Goal: Information Seeking & Learning: Learn about a topic

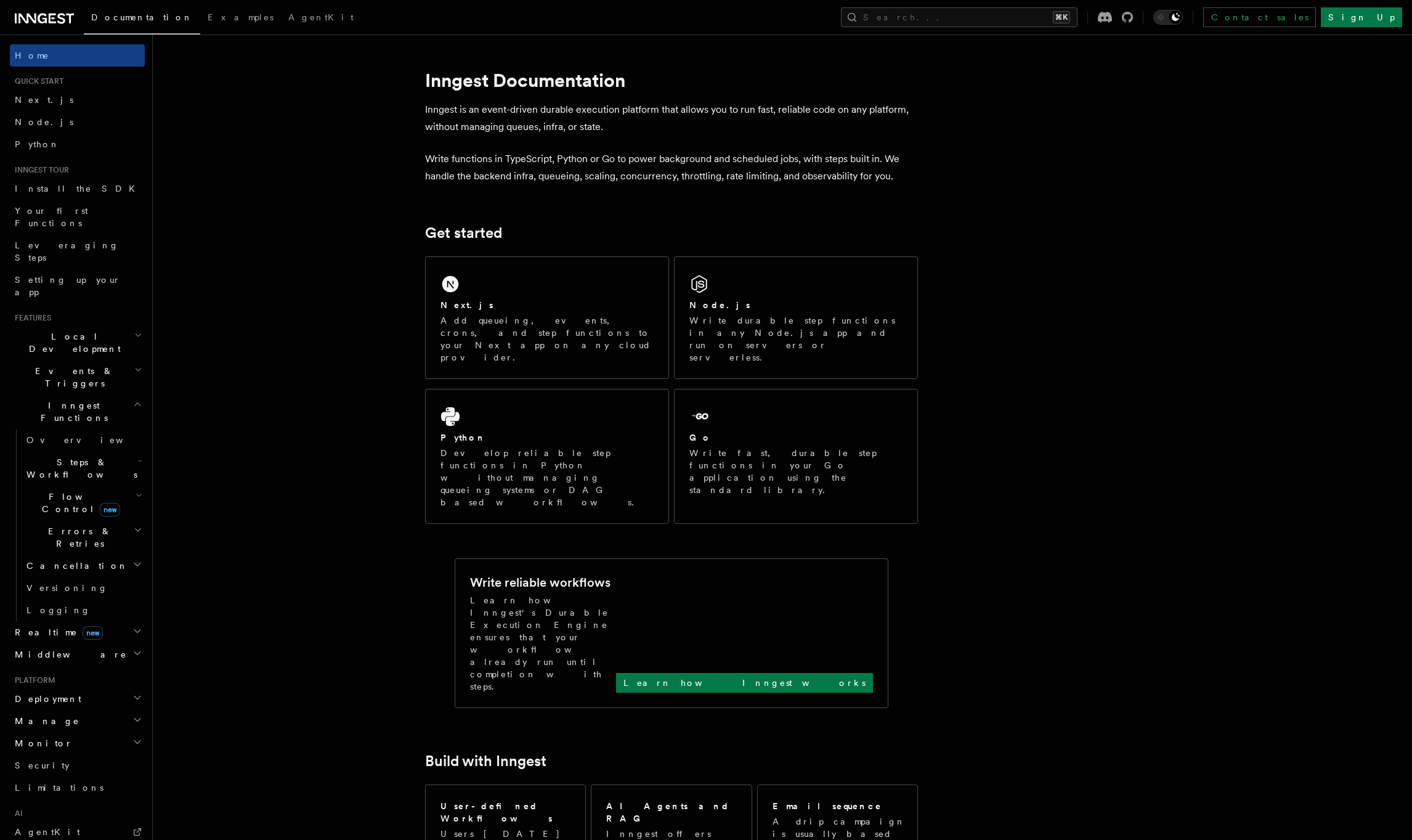
drag, startPoint x: 476, startPoint y: 80, endPoint x: 478, endPoint y: 62, distance: 18.1
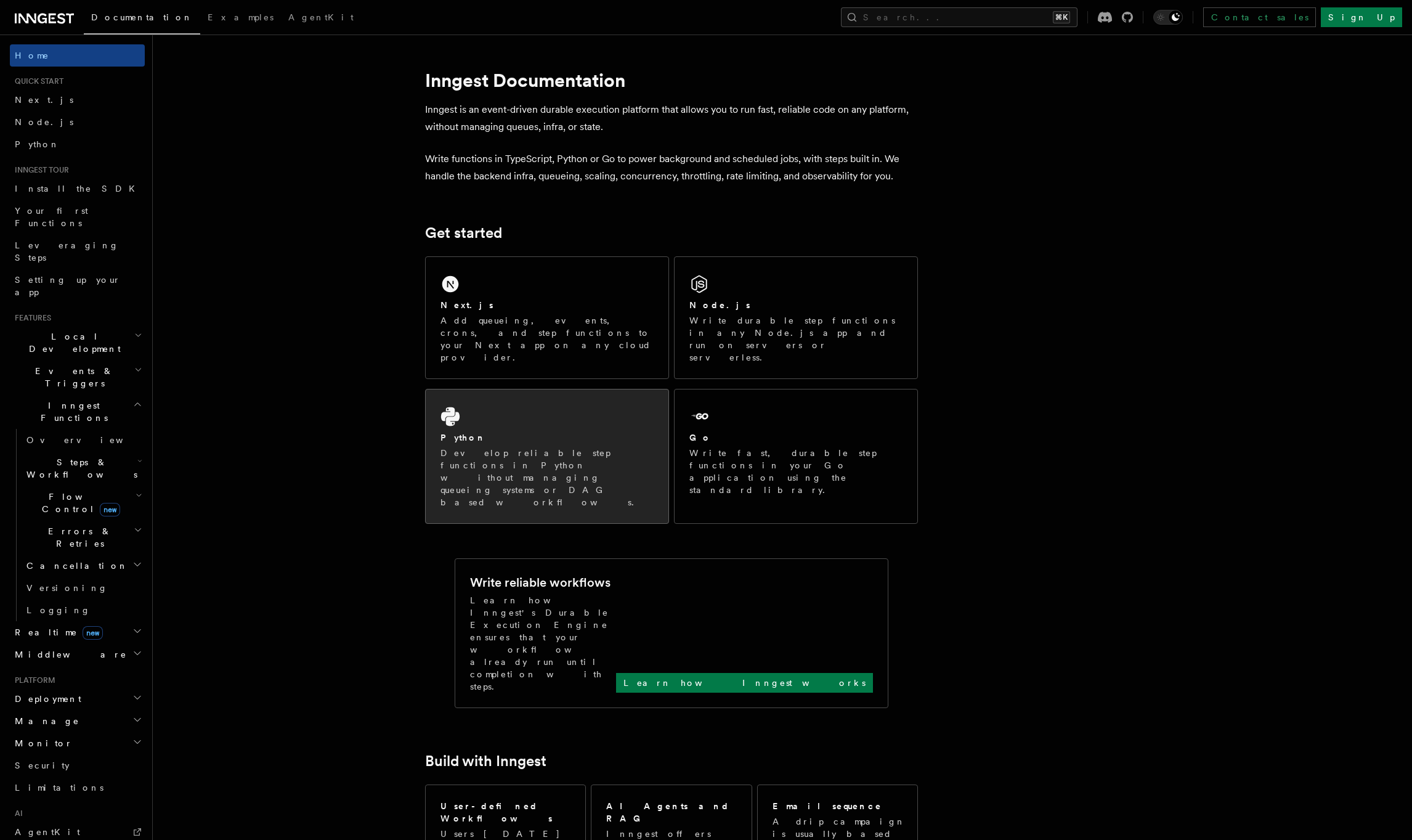
click at [565, 446] on p "Develop reliable step functions in Python without managing queueing systems or …" at bounding box center [547, 477] width 213 height 62
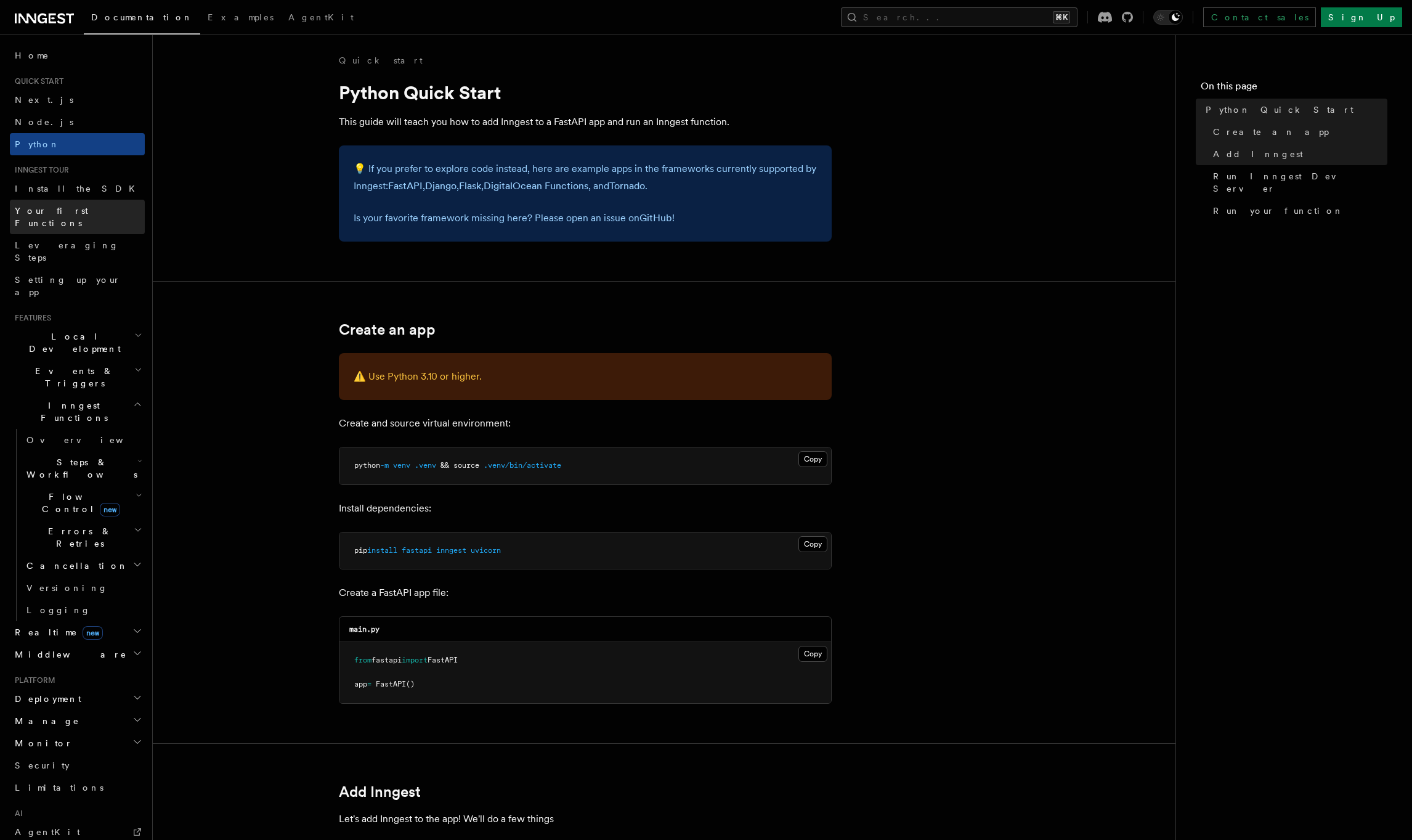
click at [78, 219] on link "Your first Functions" at bounding box center [77, 217] width 135 height 35
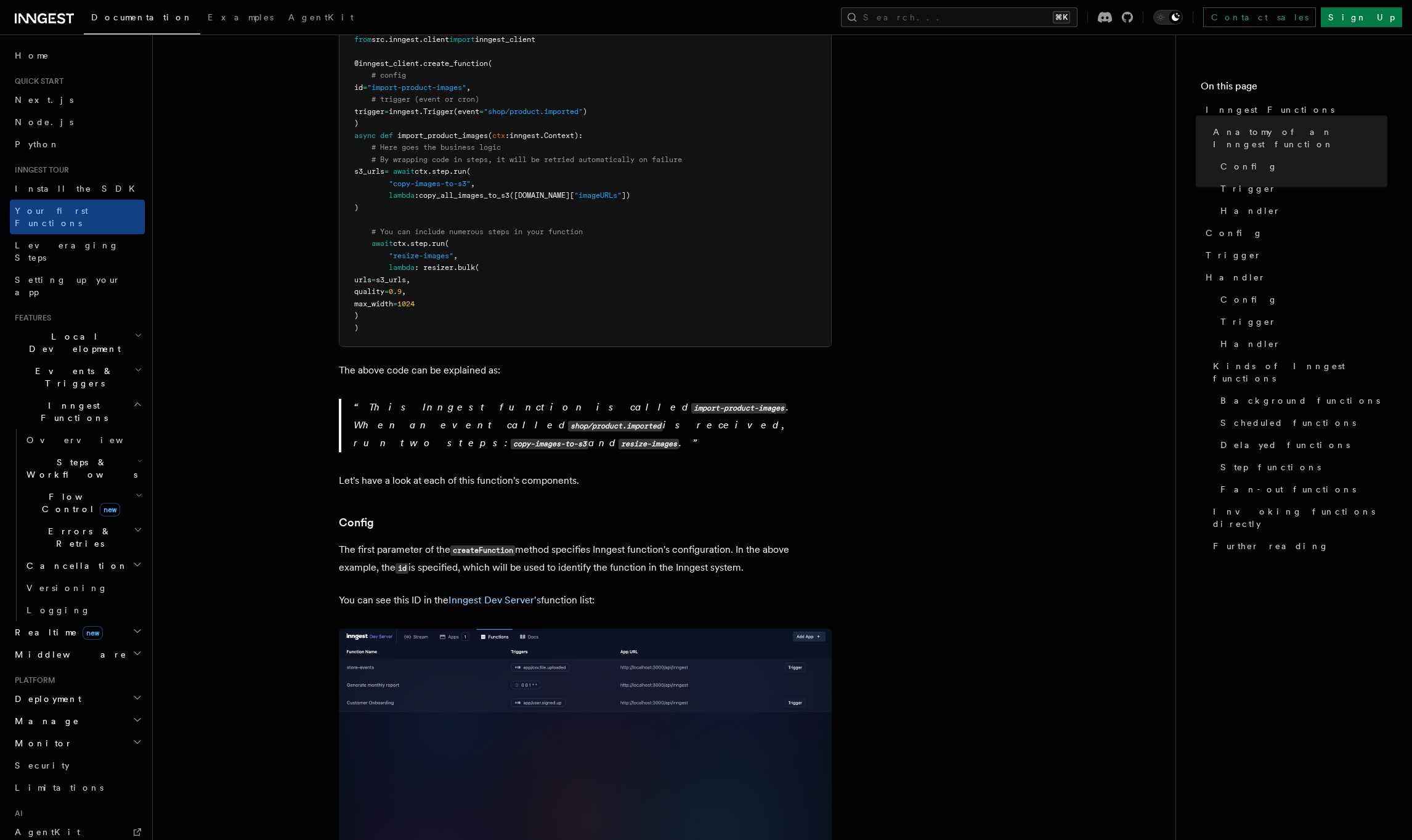
scroll to position [438, 0]
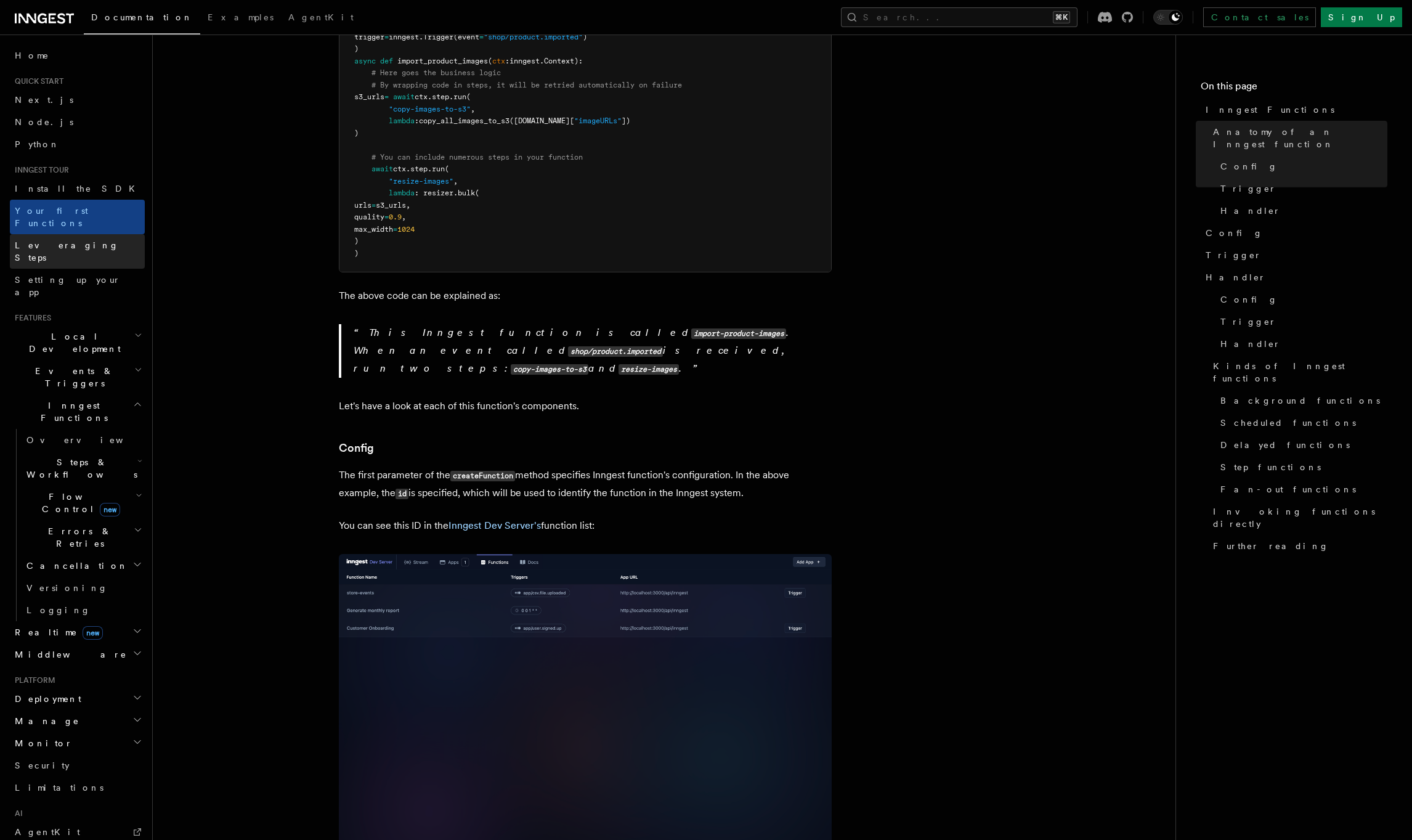
click at [56, 240] on span "Leveraging Steps" at bounding box center [67, 251] width 104 height 22
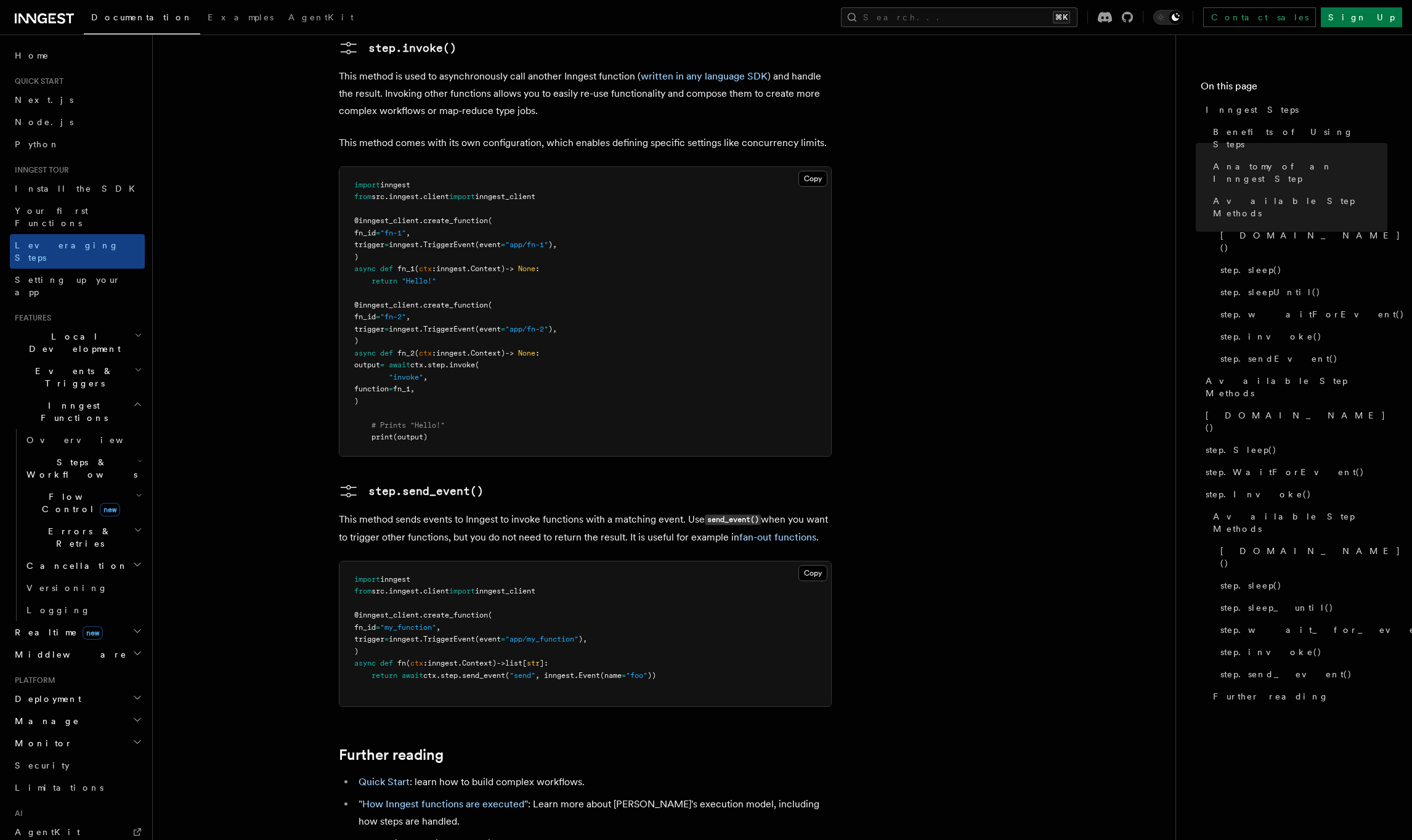
scroll to position [2551, 0]
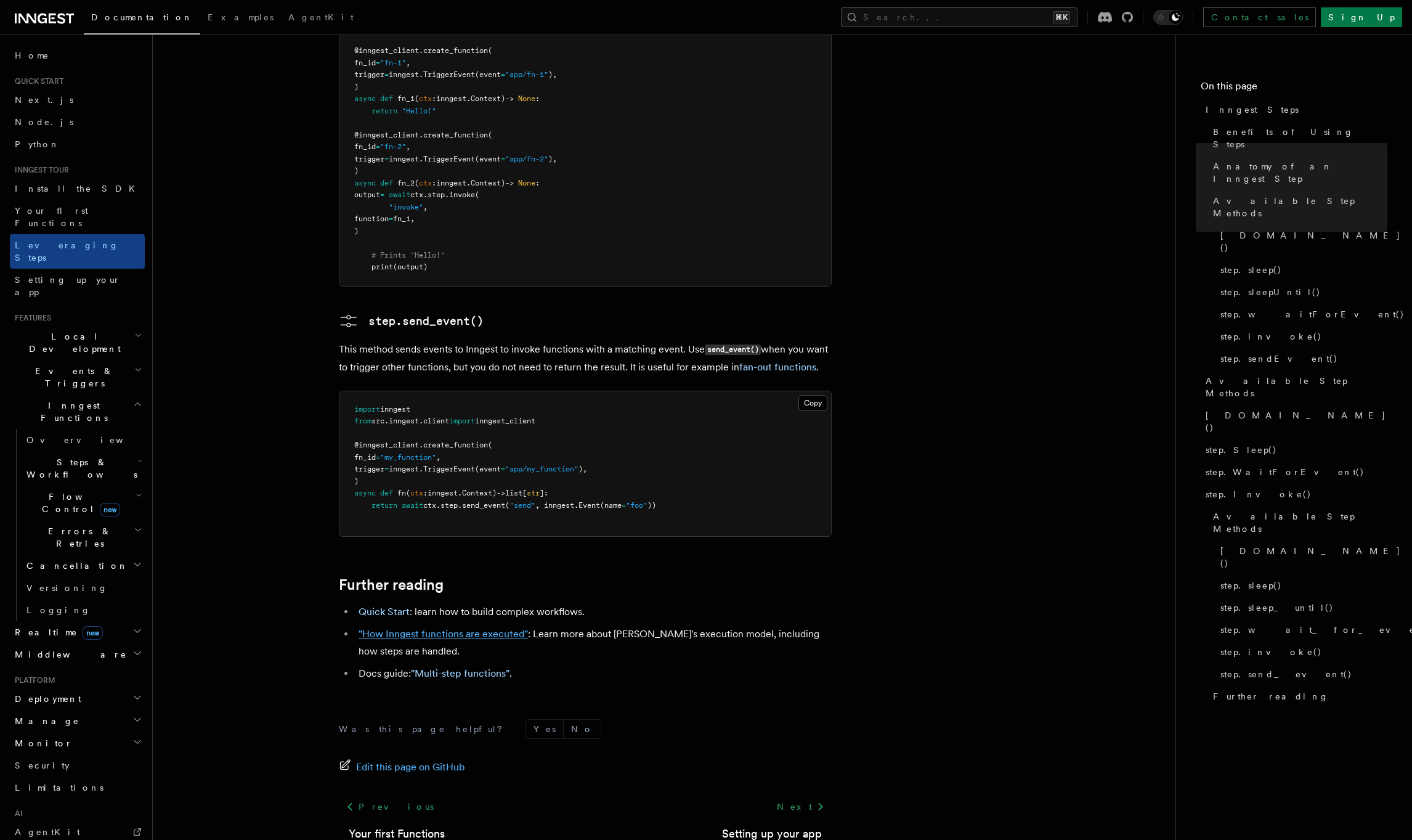
click at [501, 628] on link ""How Inngest functions are executed"" at bounding box center [443, 634] width 169 height 12
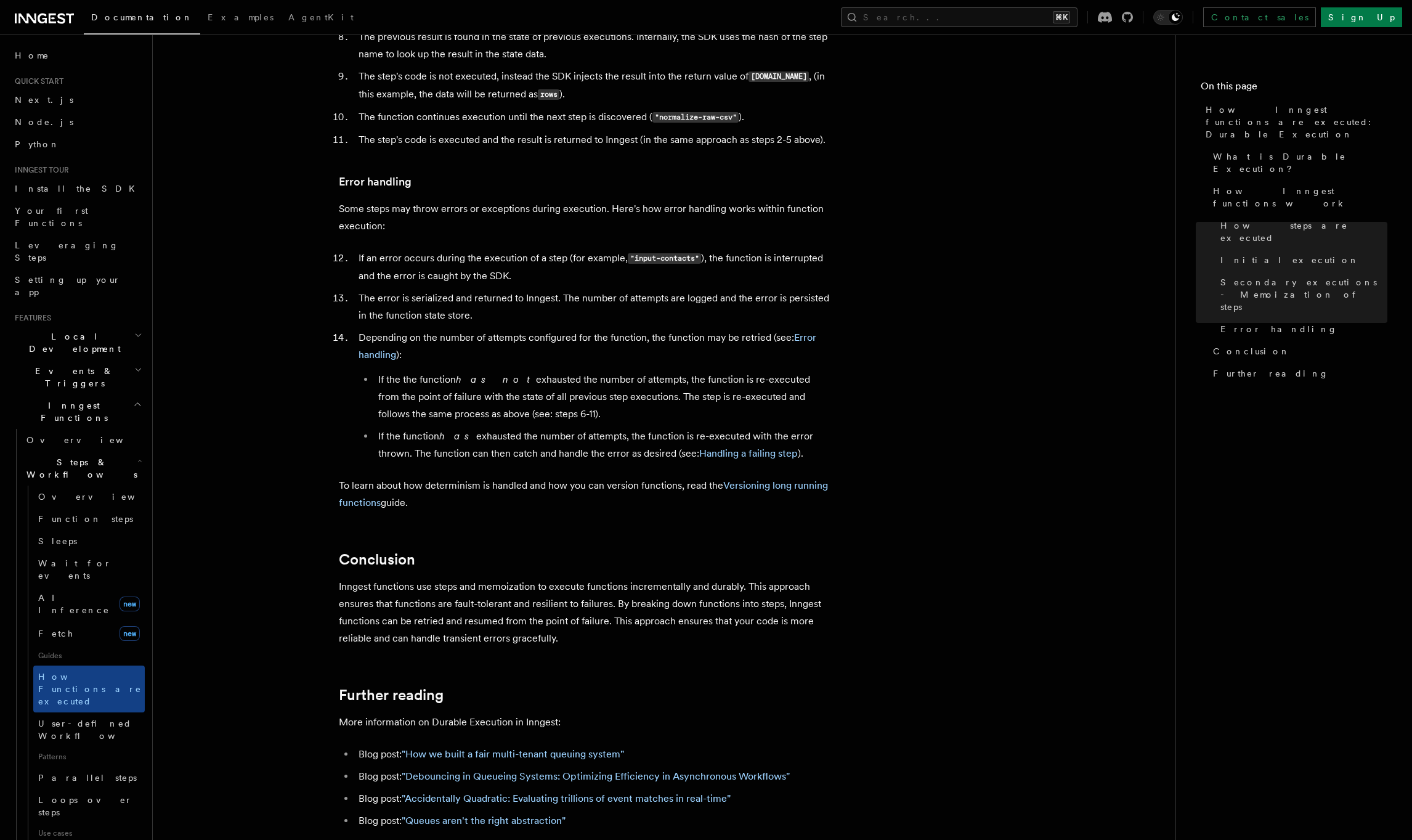
scroll to position [1899, 0]
click at [82, 330] on span "Local Development" at bounding box center [72, 343] width 124 height 25
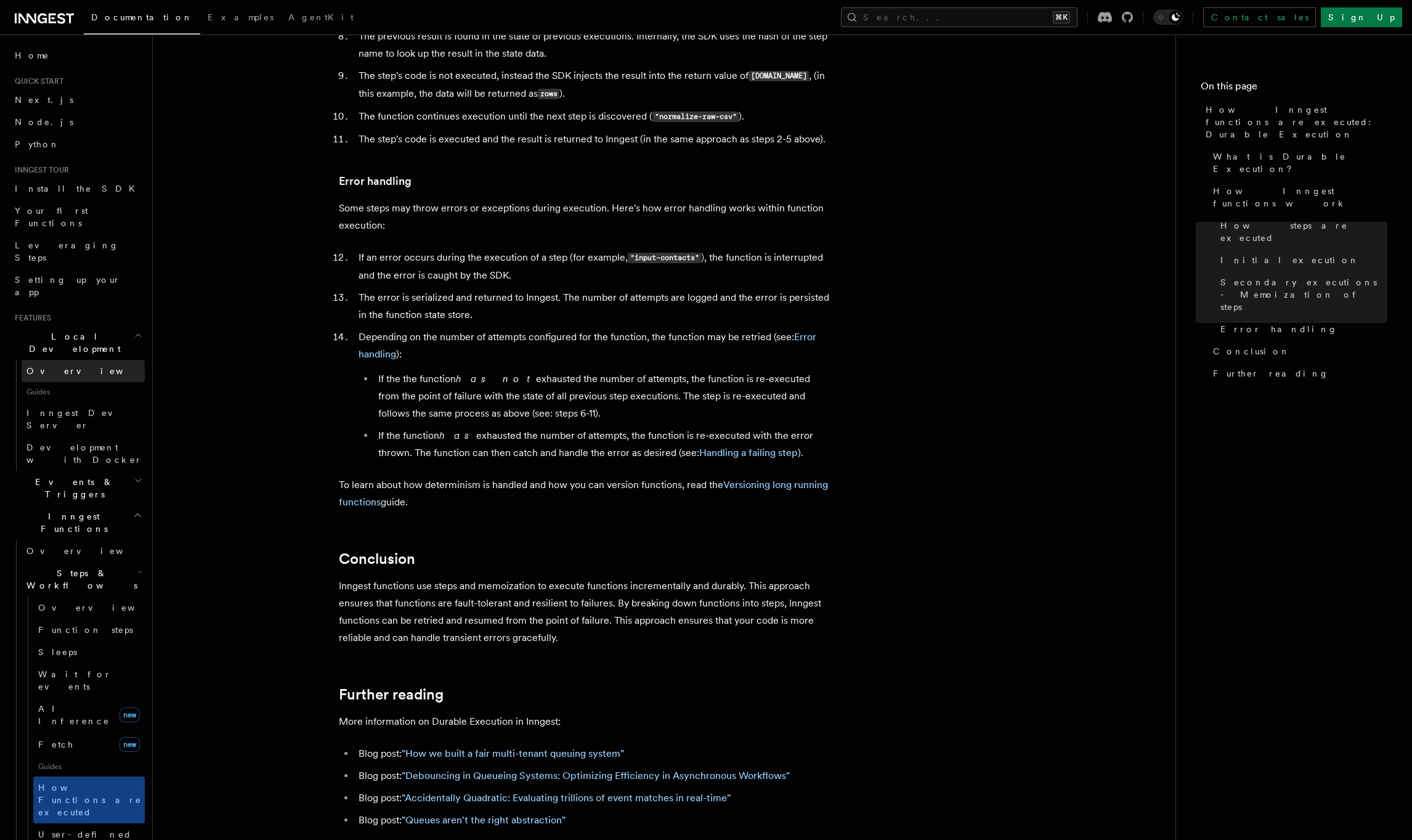
click at [58, 366] on span "Overview" at bounding box center [90, 371] width 127 height 10
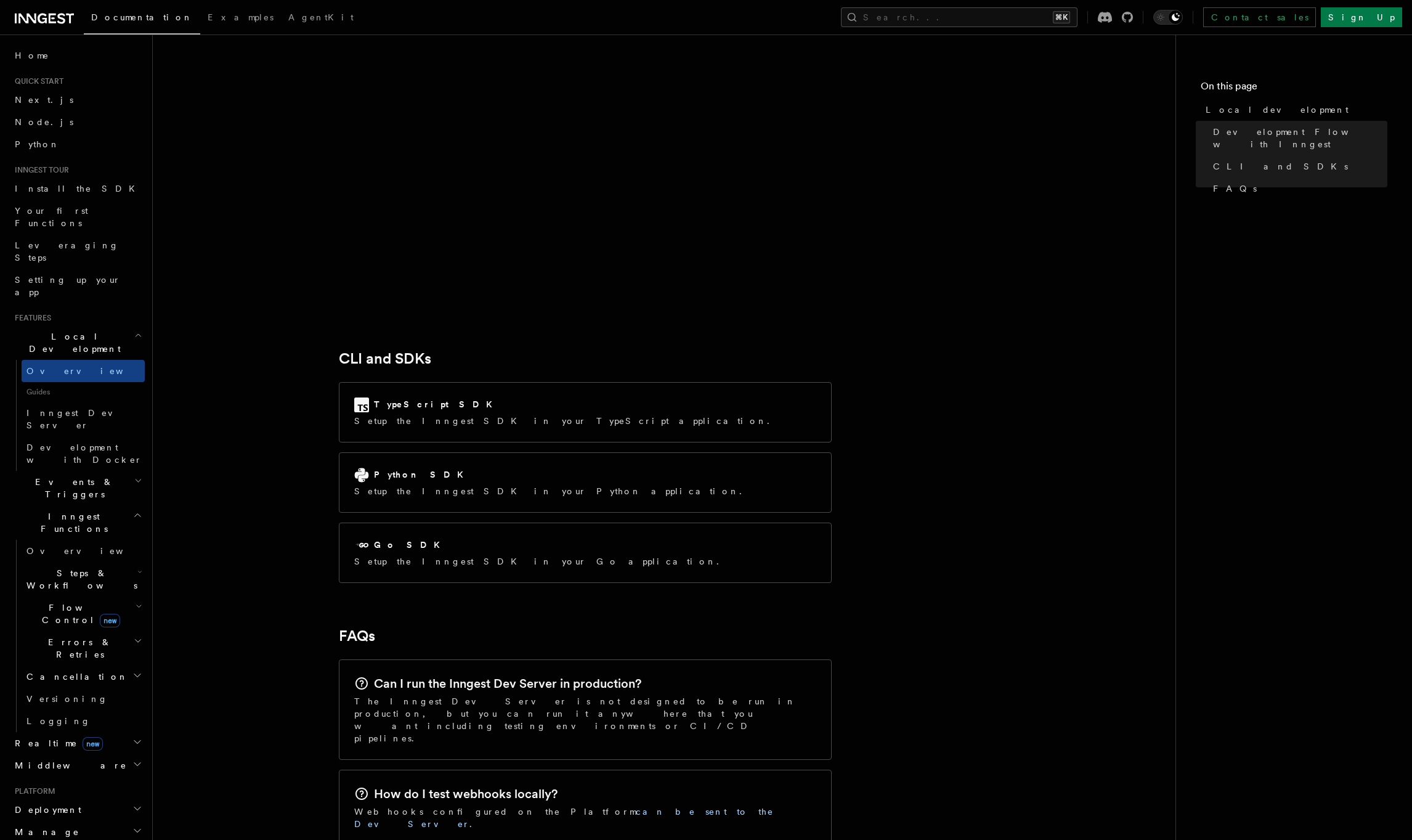
scroll to position [1446, 0]
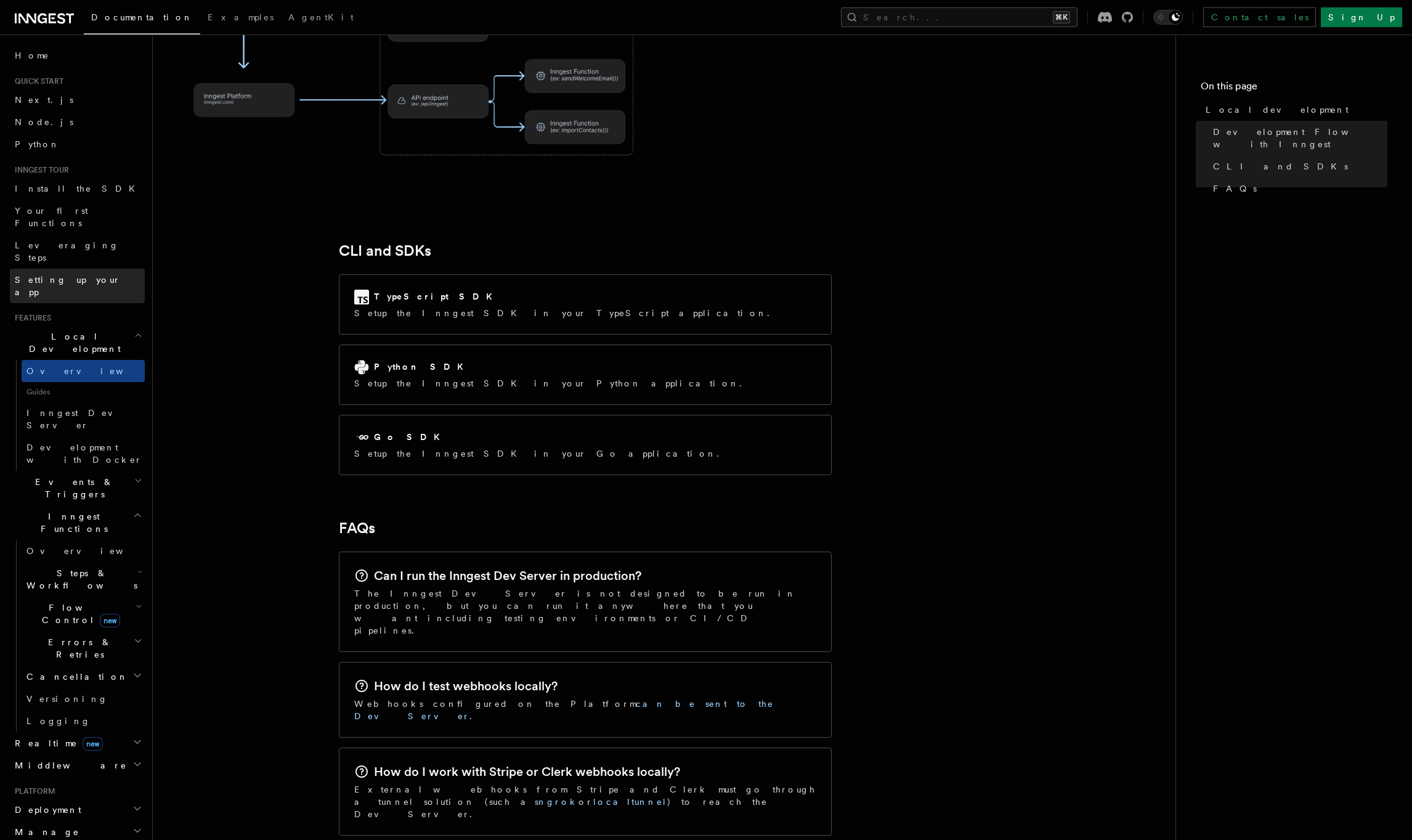
click at [93, 269] on link "Setting up your app" at bounding box center [77, 286] width 135 height 35
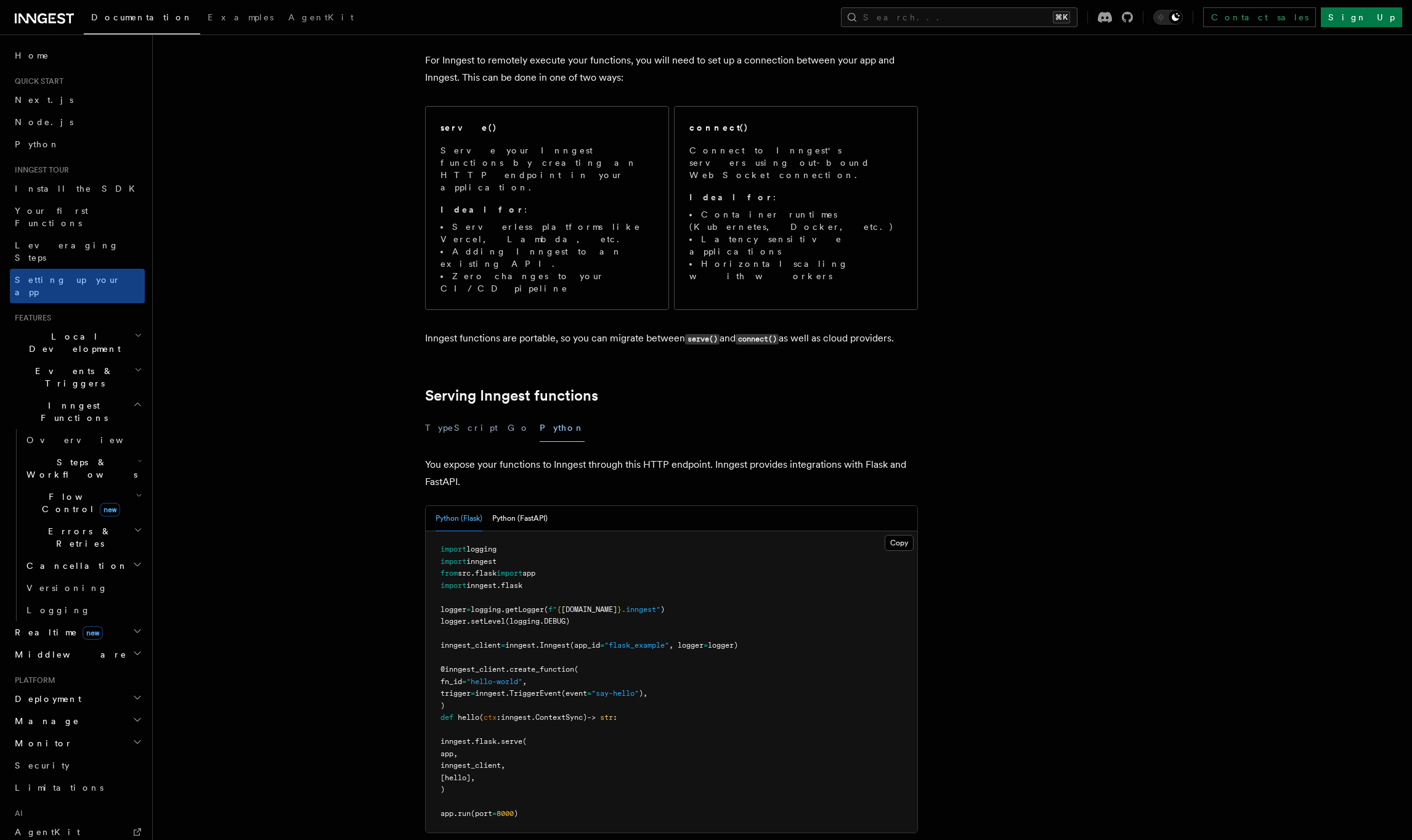
scroll to position [130, 0]
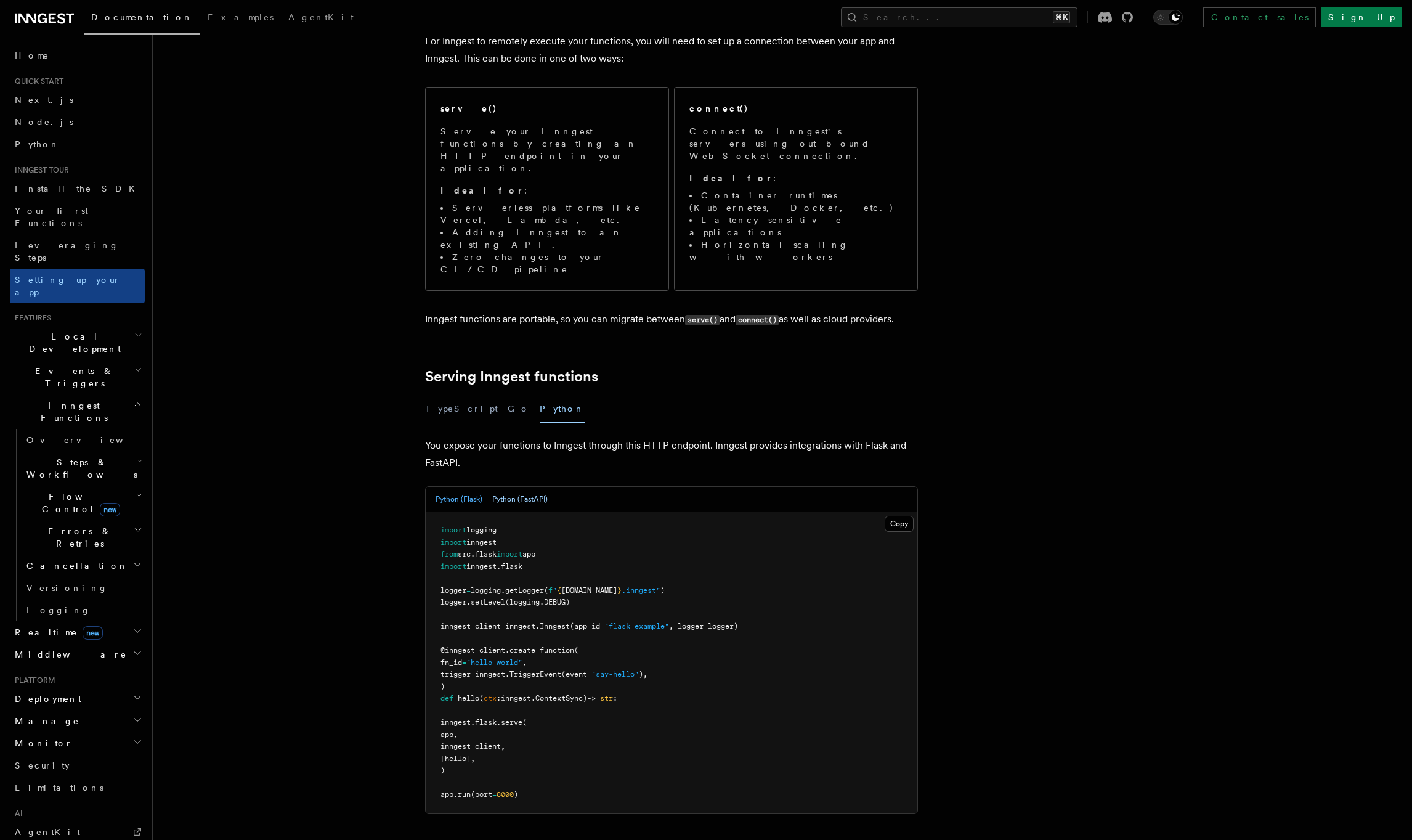
click at [524, 487] on button "Python (FastAPI)" at bounding box center [519, 499] width 55 height 25
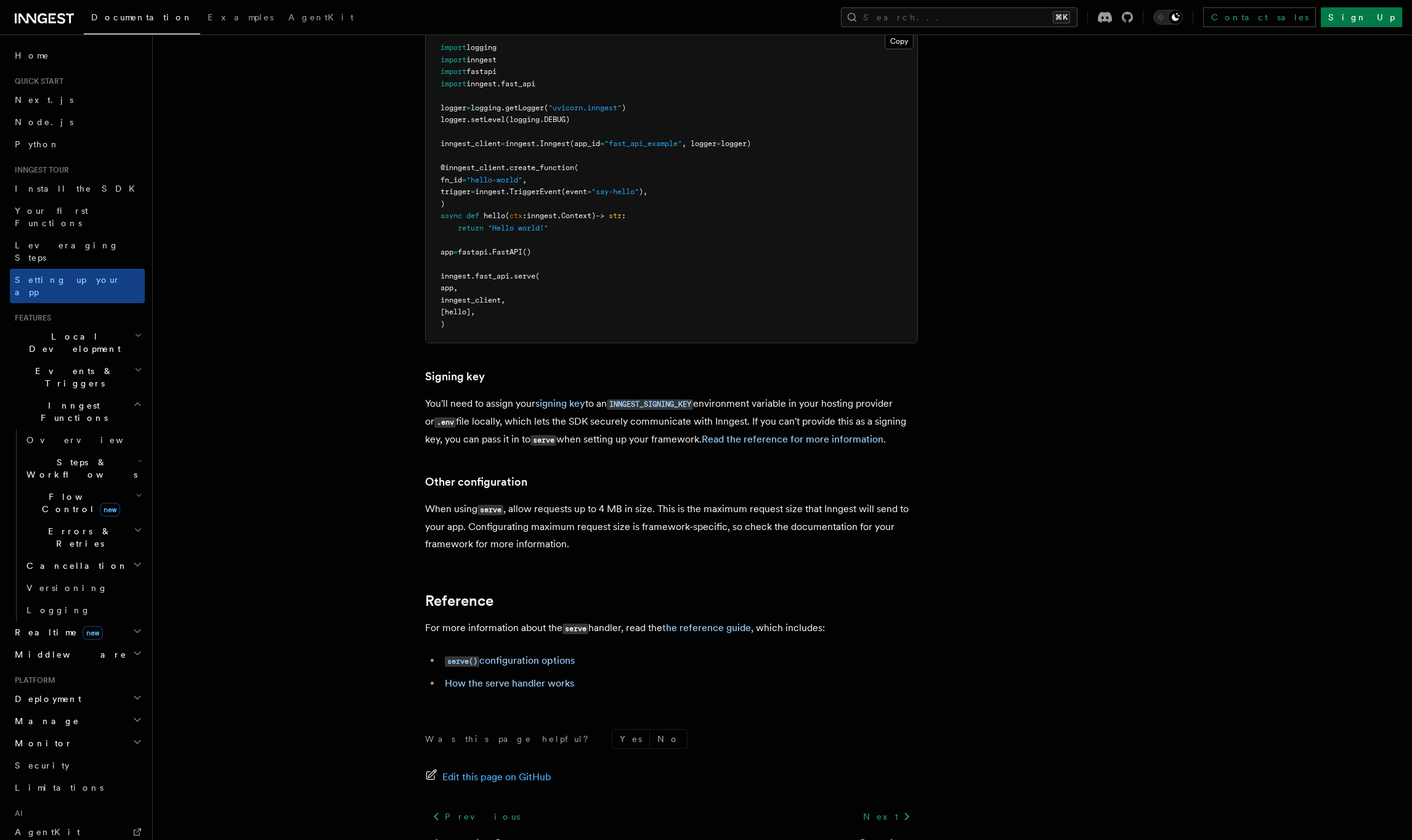
scroll to position [642, 0]
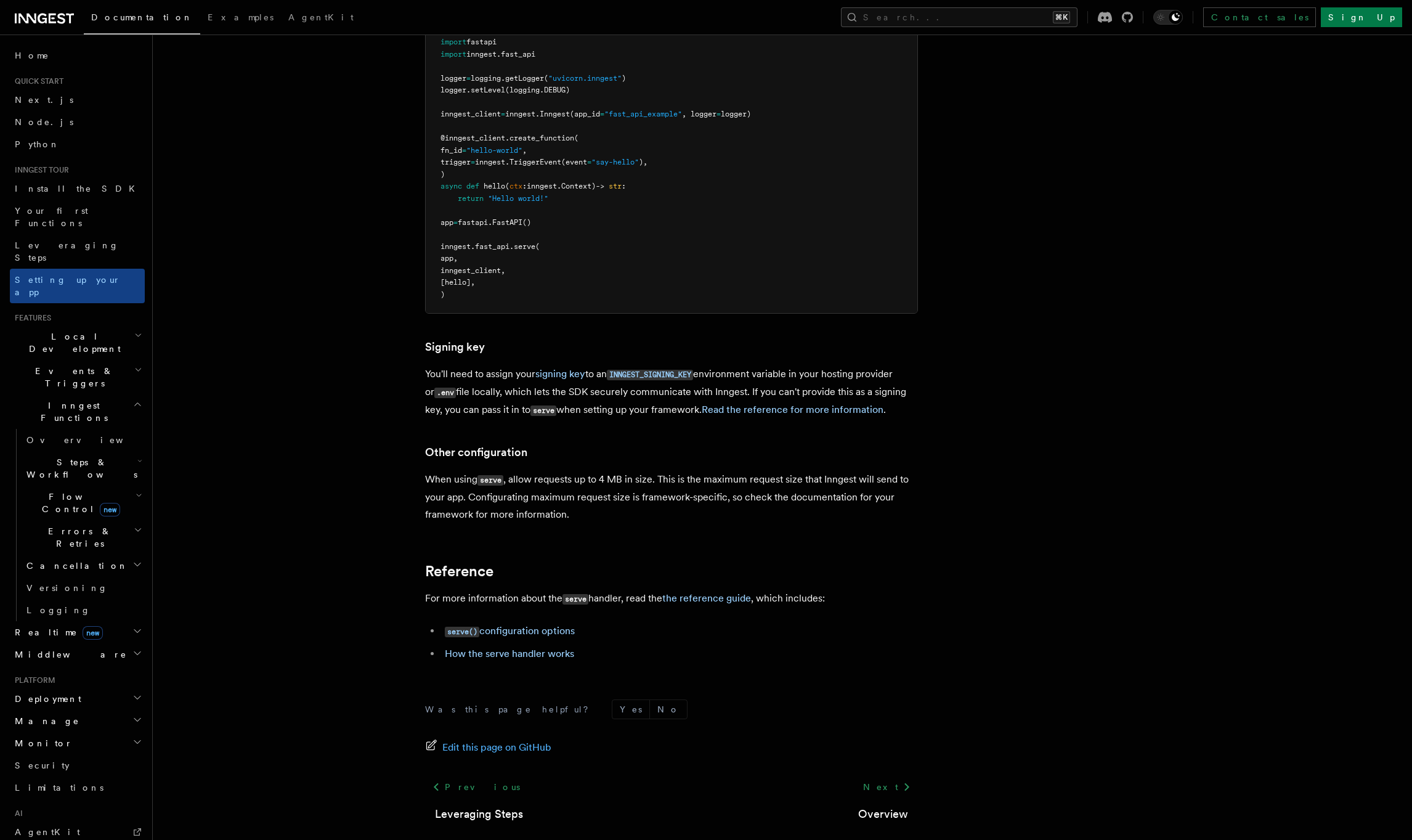
click at [92, 621] on h2 "Realtime new" at bounding box center [77, 632] width 135 height 22
click at [87, 644] on link "Overview" at bounding box center [83, 654] width 123 height 22
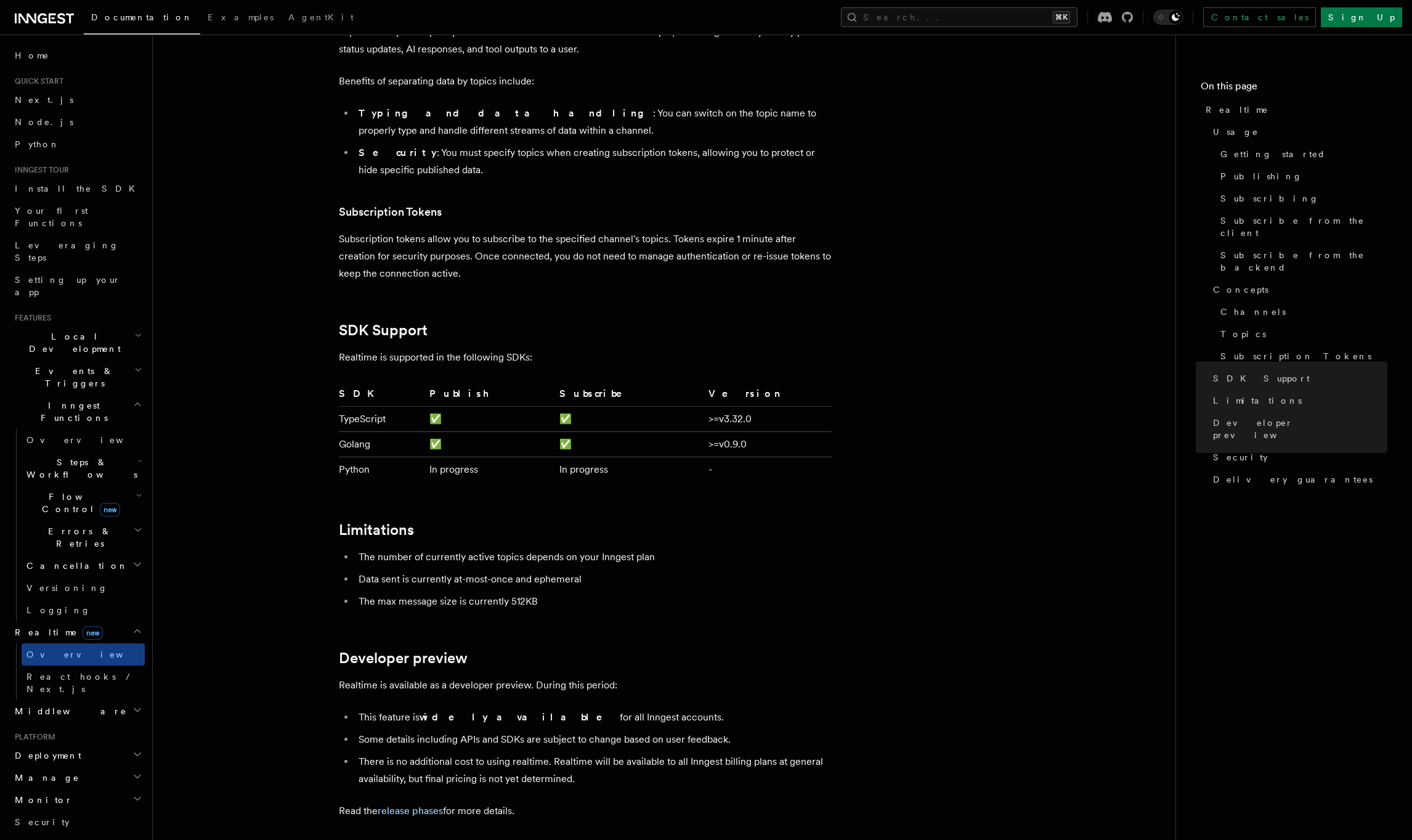
scroll to position [3312, 0]
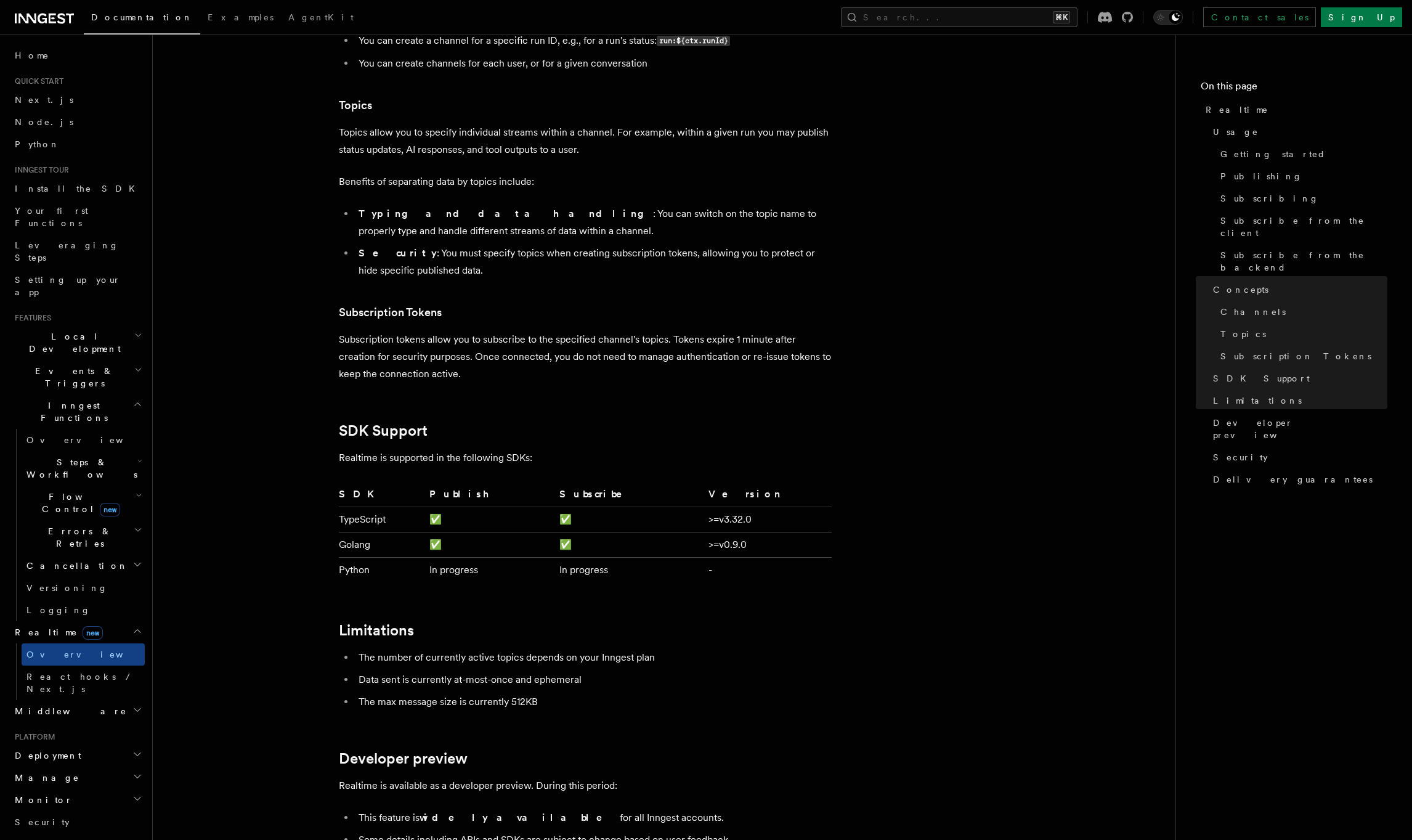
click at [55, 750] on span "Deployment" at bounding box center [45, 755] width 72 height 12
click at [48, 773] on span "Overview" at bounding box center [90, 778] width 127 height 10
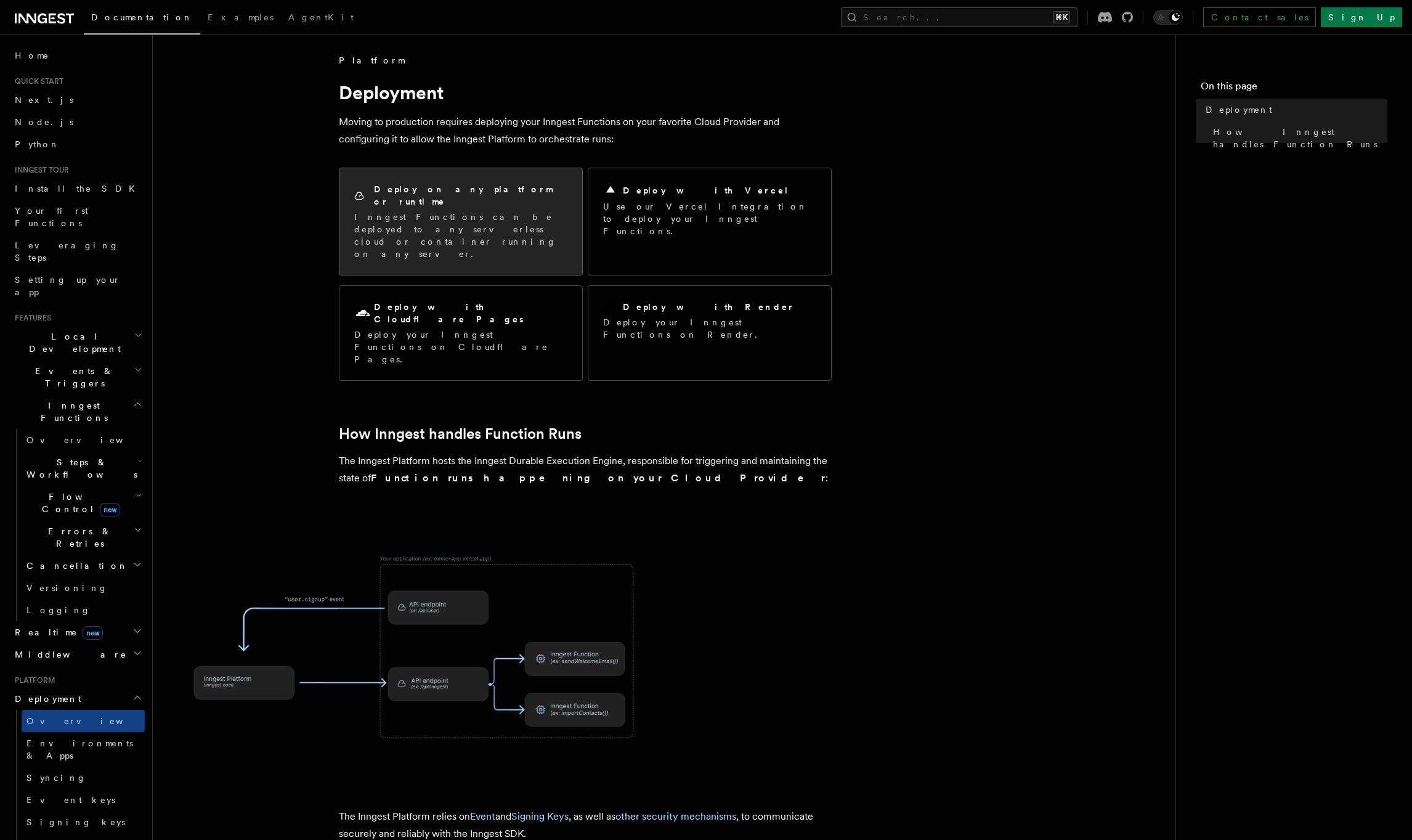
click at [474, 188] on h2 "Deploy on any platform or runtime" at bounding box center [470, 196] width 193 height 25
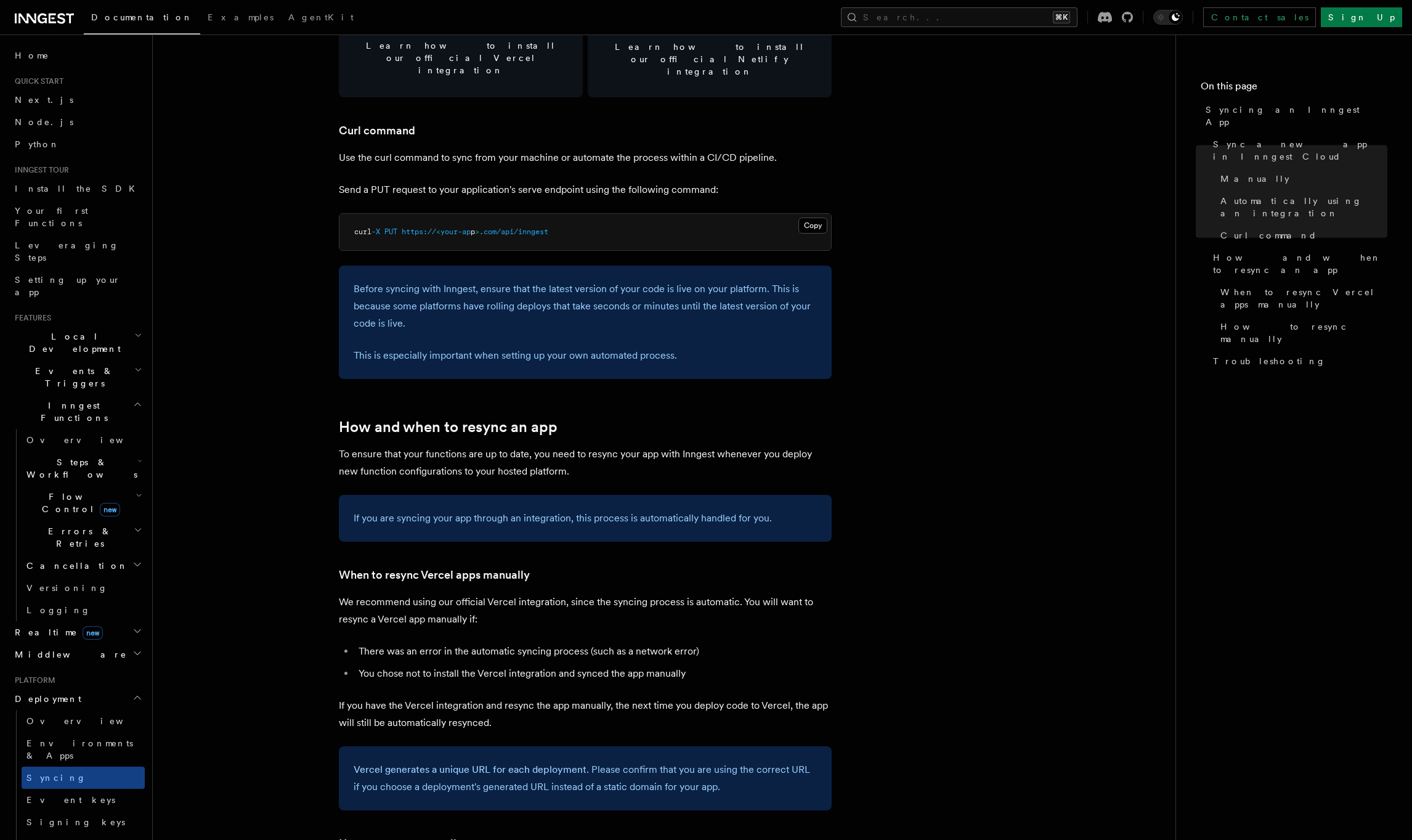
scroll to position [1800, 0]
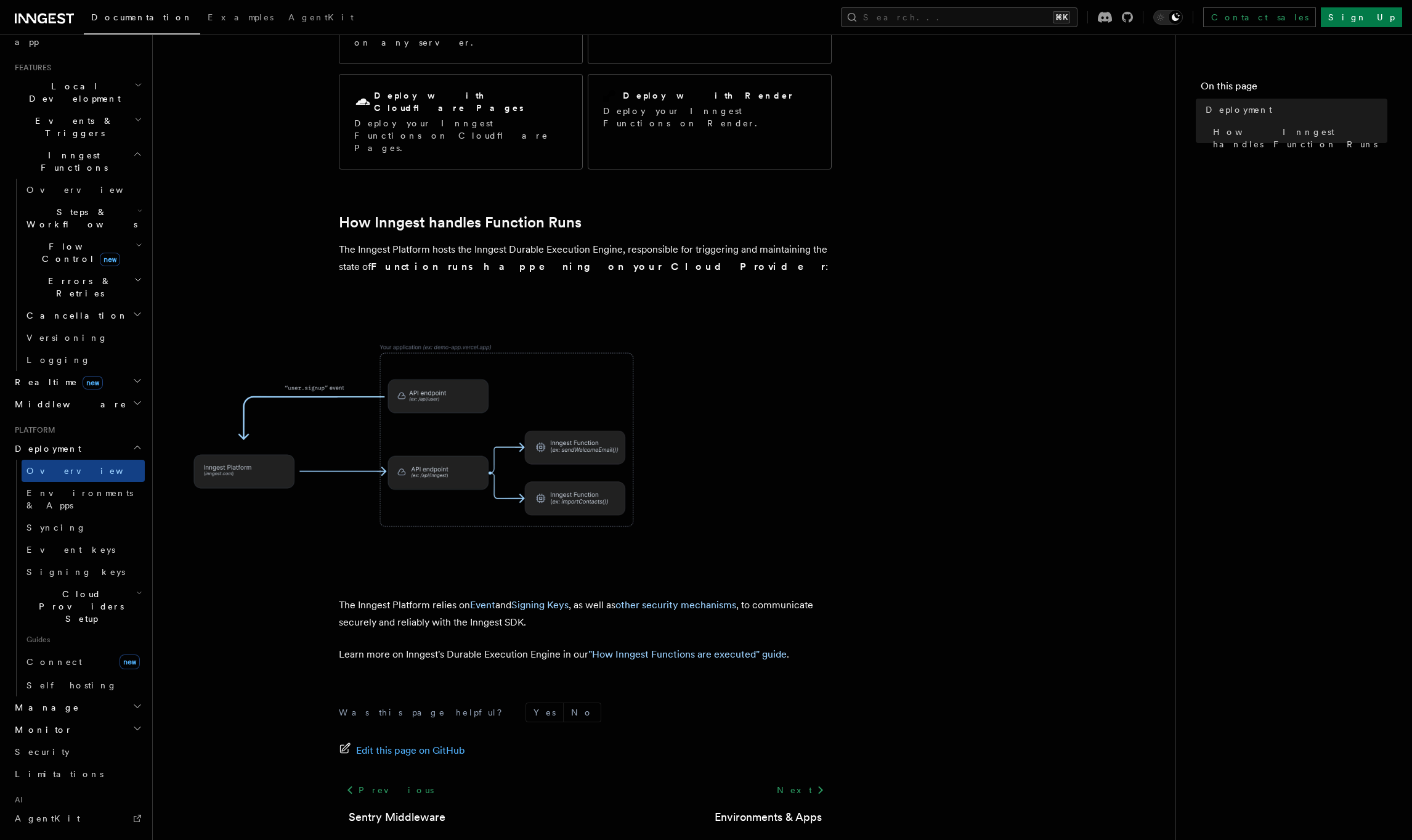
scroll to position [346, 0]
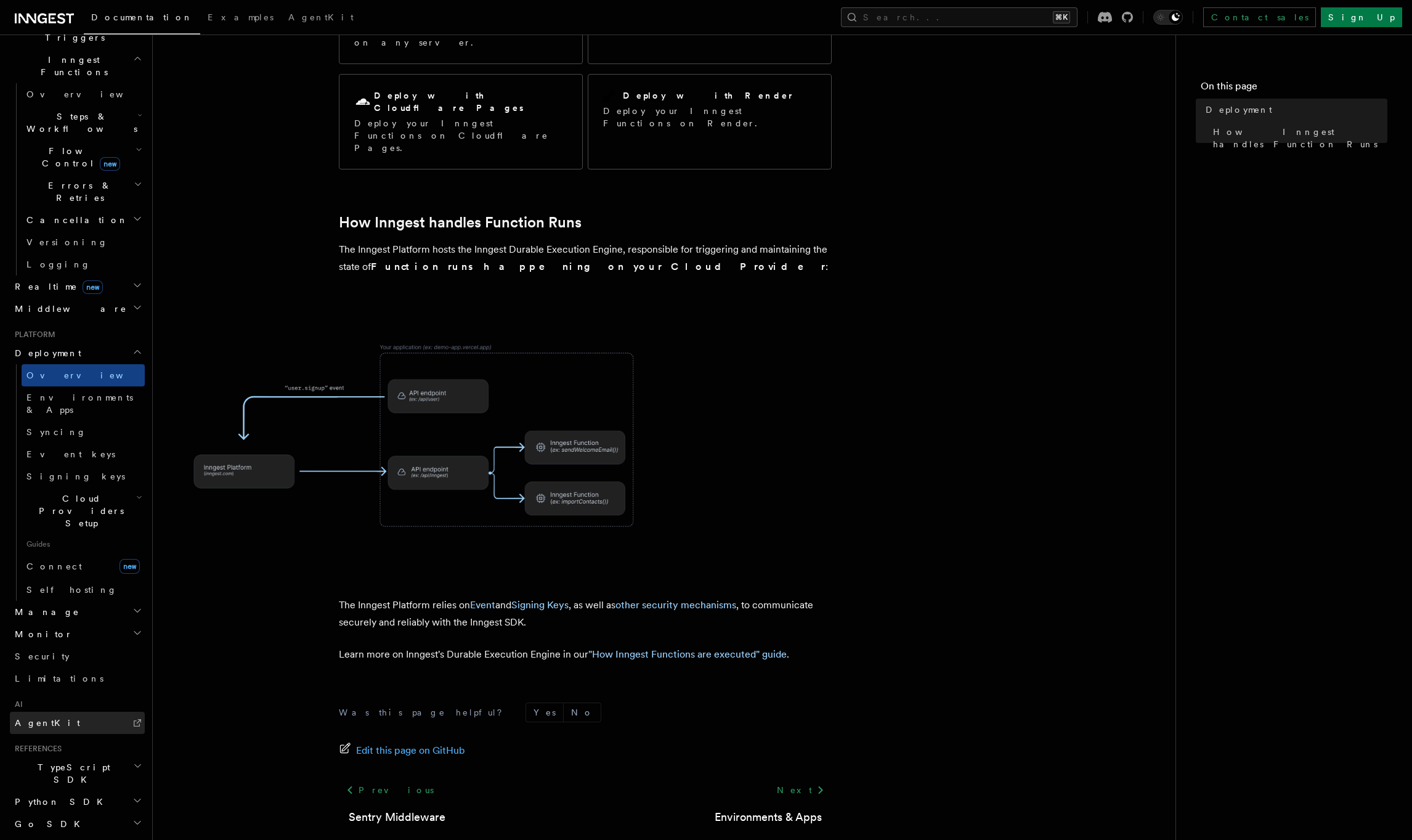
click at [71, 712] on link "AgentKit" at bounding box center [77, 722] width 135 height 22
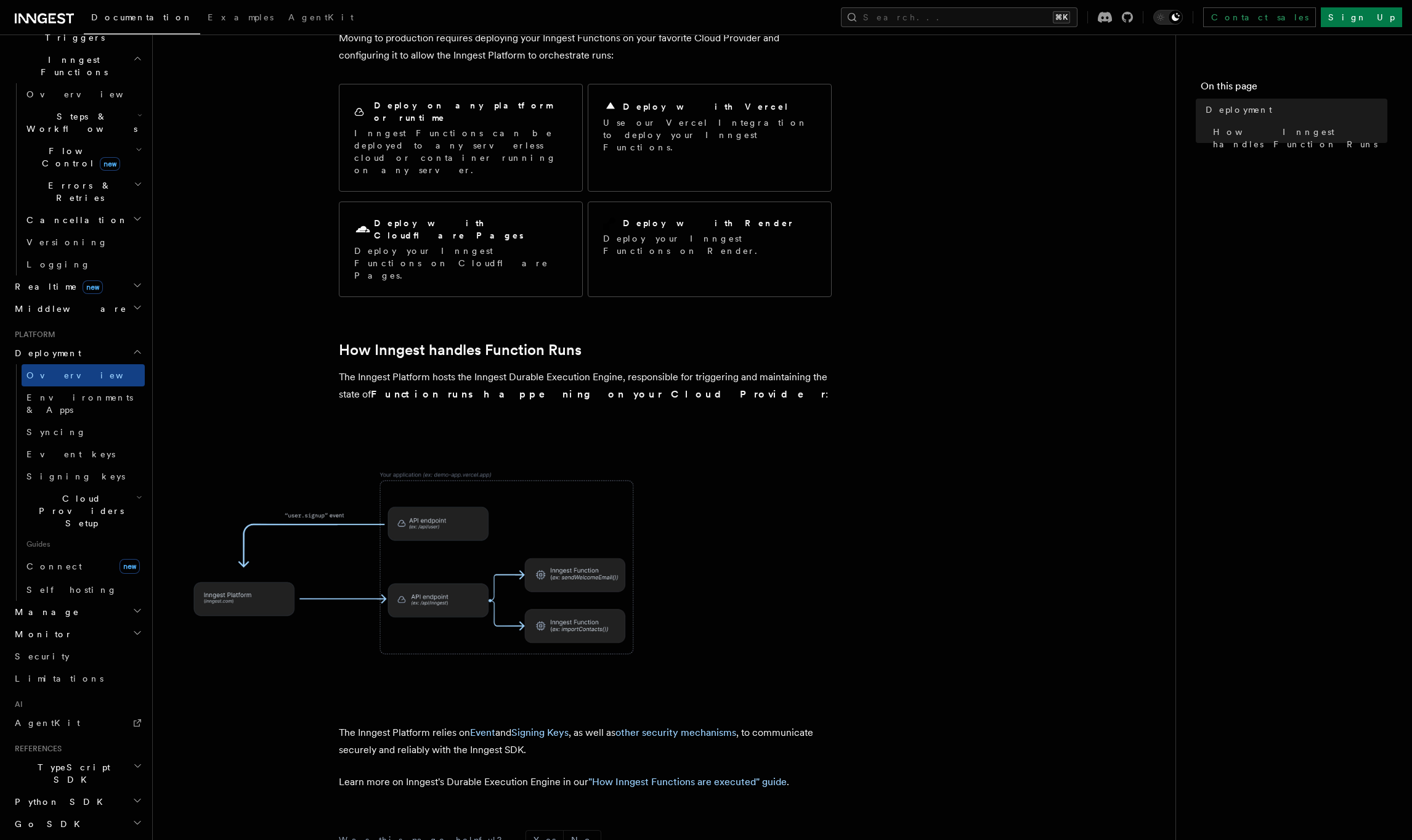
scroll to position [0, 0]
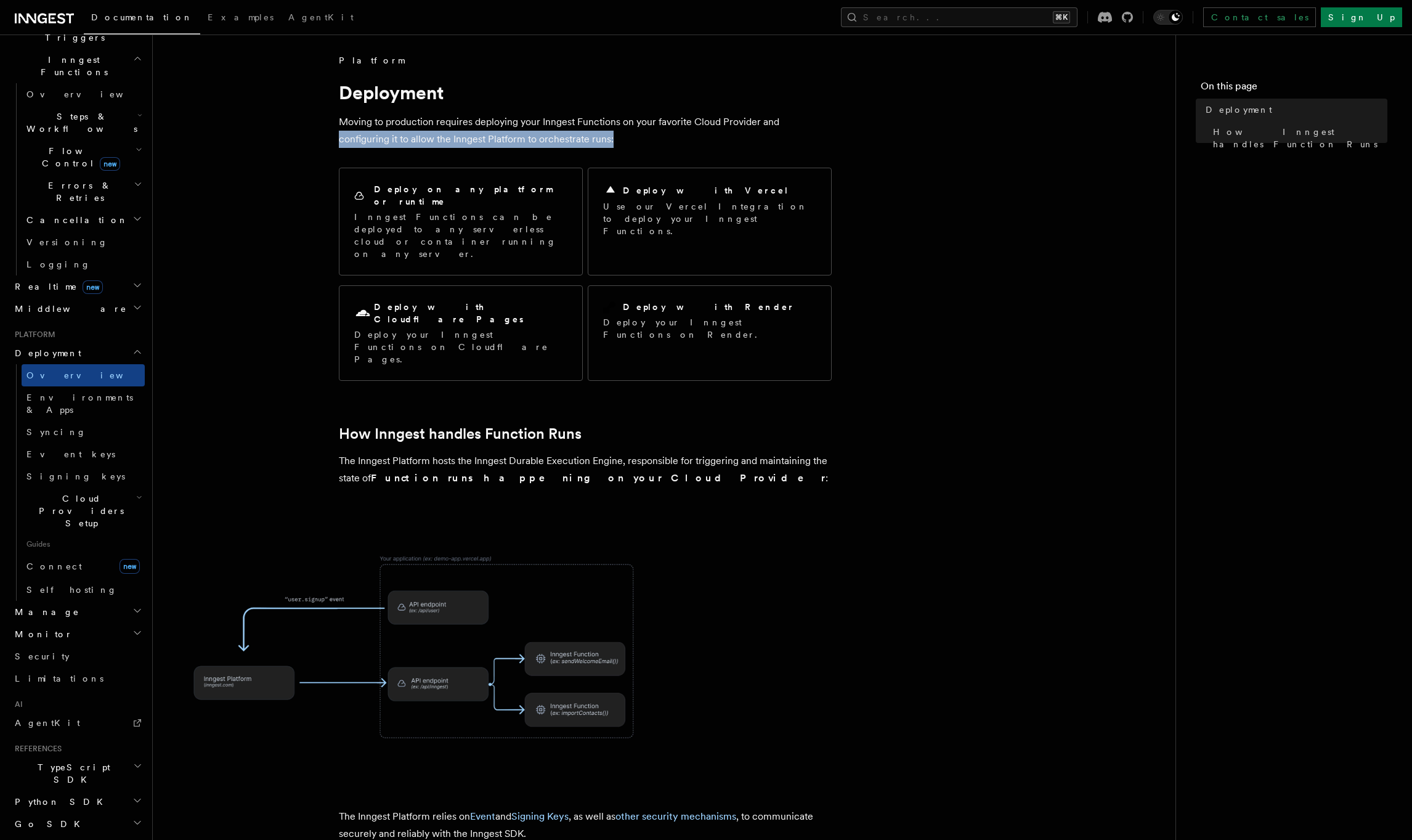
drag, startPoint x: 779, startPoint y: 122, endPoint x: 775, endPoint y: 134, distance: 12.6
click at [775, 134] on p "Moving to production requires deploying your Inngest Functions on your favorite…" at bounding box center [585, 131] width 493 height 35
copy p "configuring it to allow the Inngest Platform to orchestrate runs:"
click at [108, 392] on span "Environments & Apps" at bounding box center [80, 403] width 107 height 22
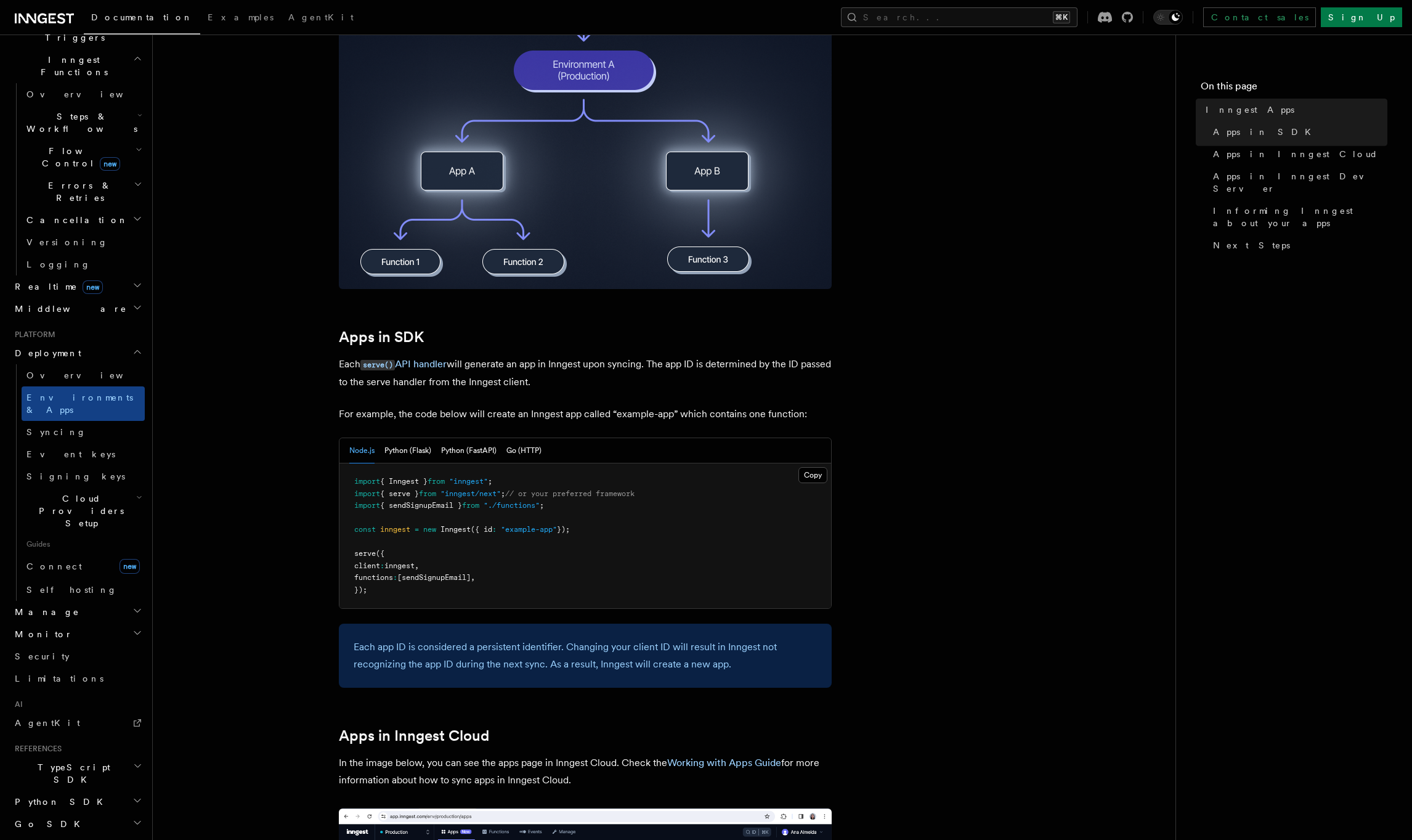
scroll to position [353, 0]
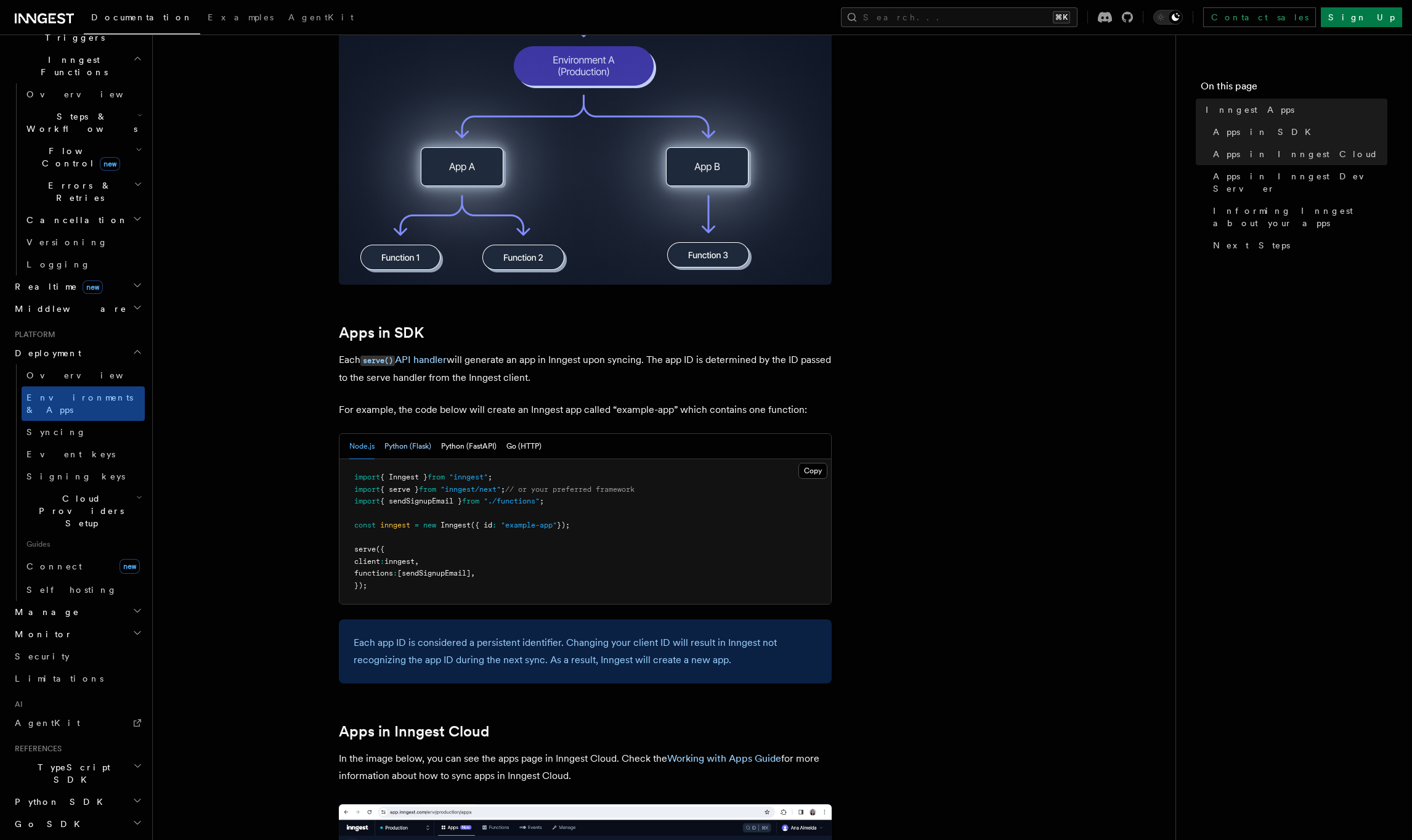
click at [408, 446] on button "Python (Flask)" at bounding box center [408, 446] width 47 height 25
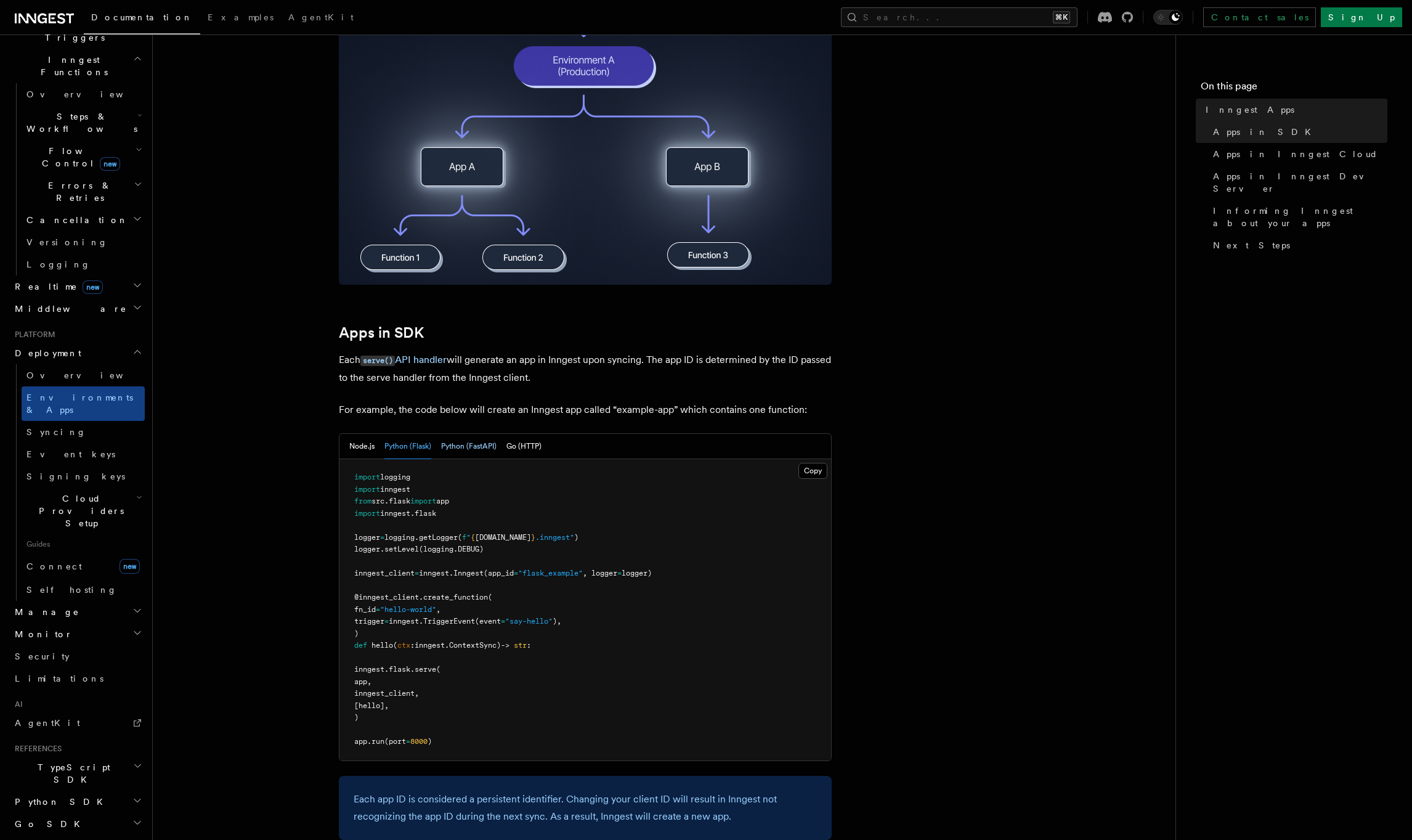
click at [477, 445] on button "Python (FastAPI)" at bounding box center [468, 446] width 55 height 25
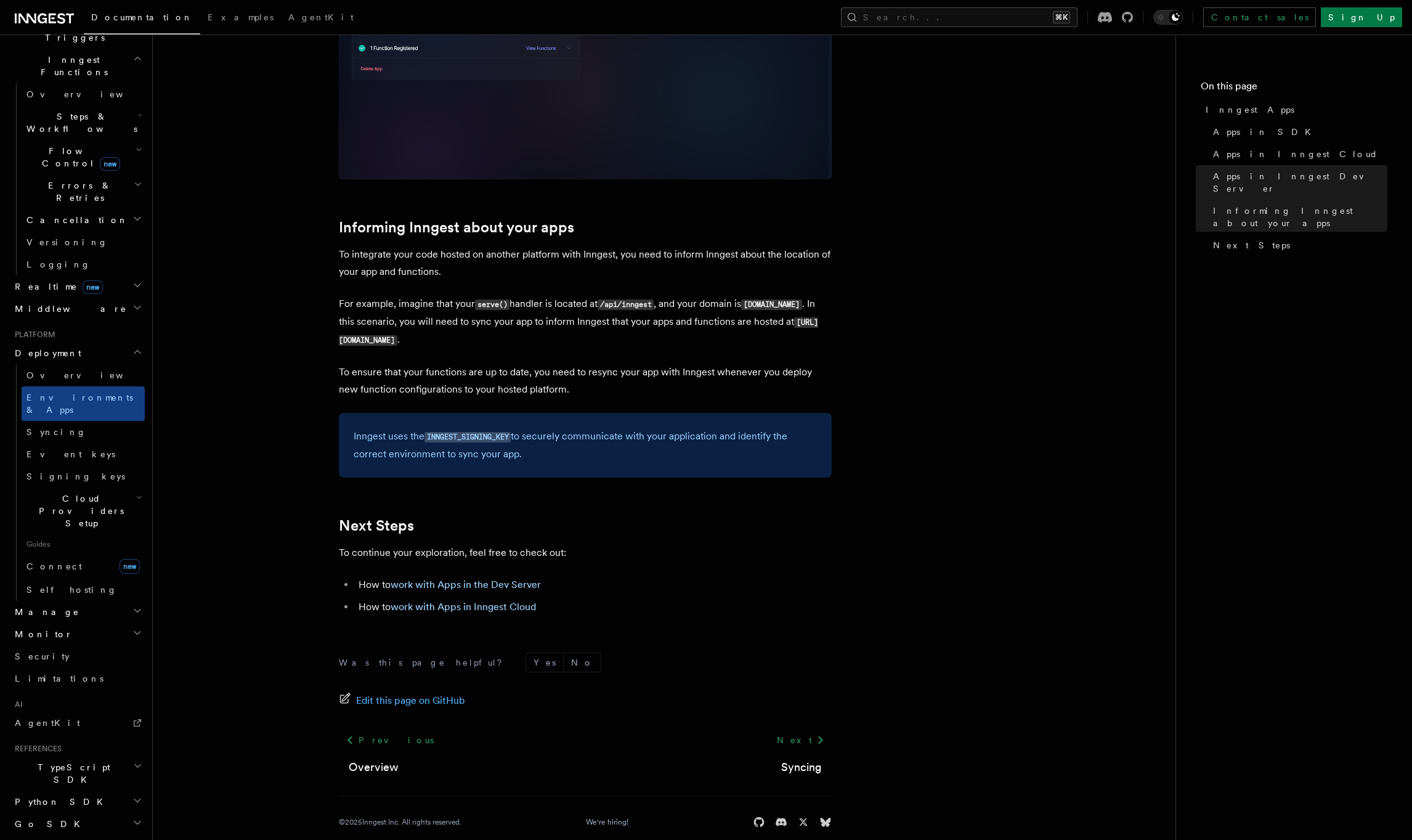
scroll to position [1887, 0]
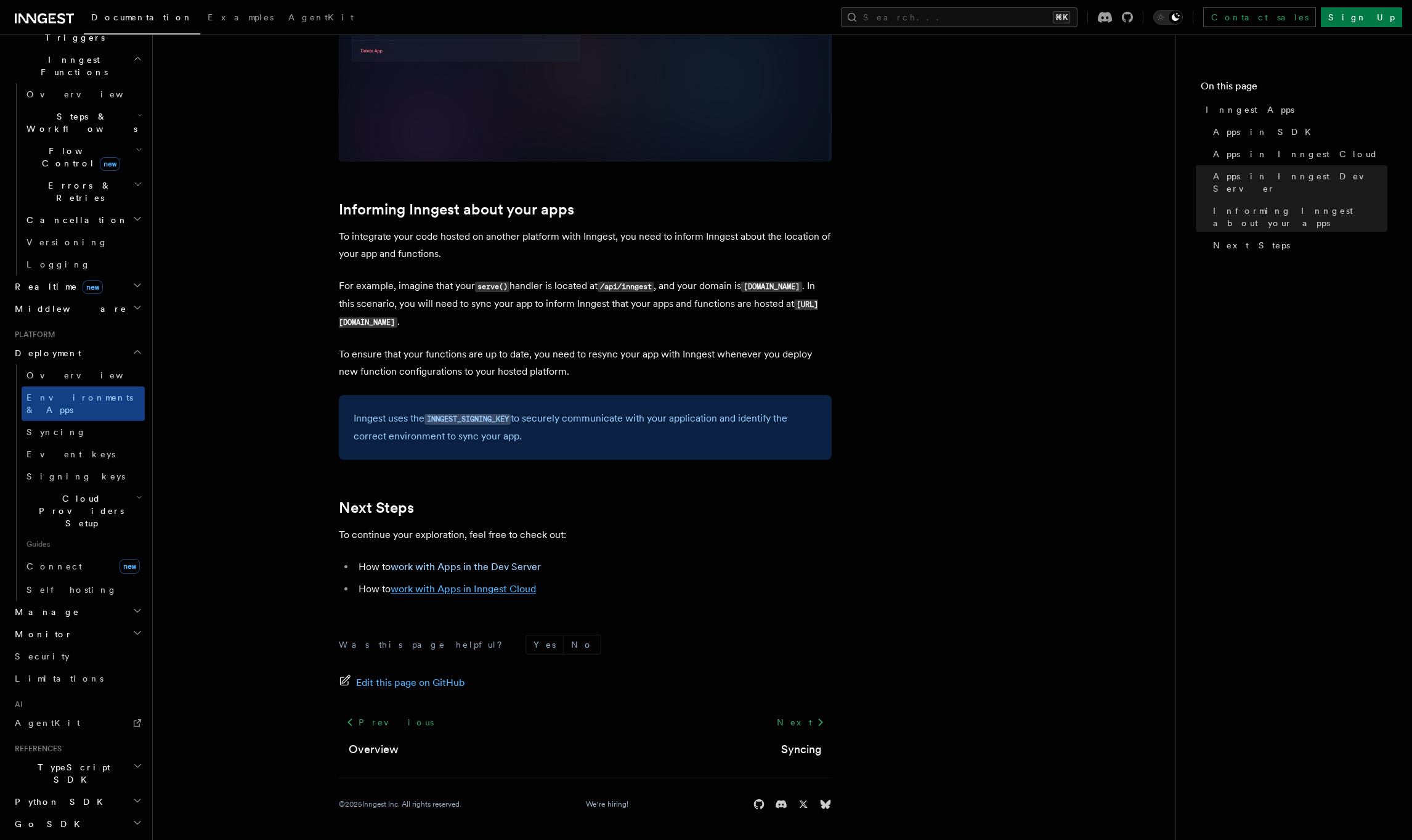
click at [453, 586] on link "work with Apps in Inngest Cloud" at bounding box center [463, 588] width 145 height 12
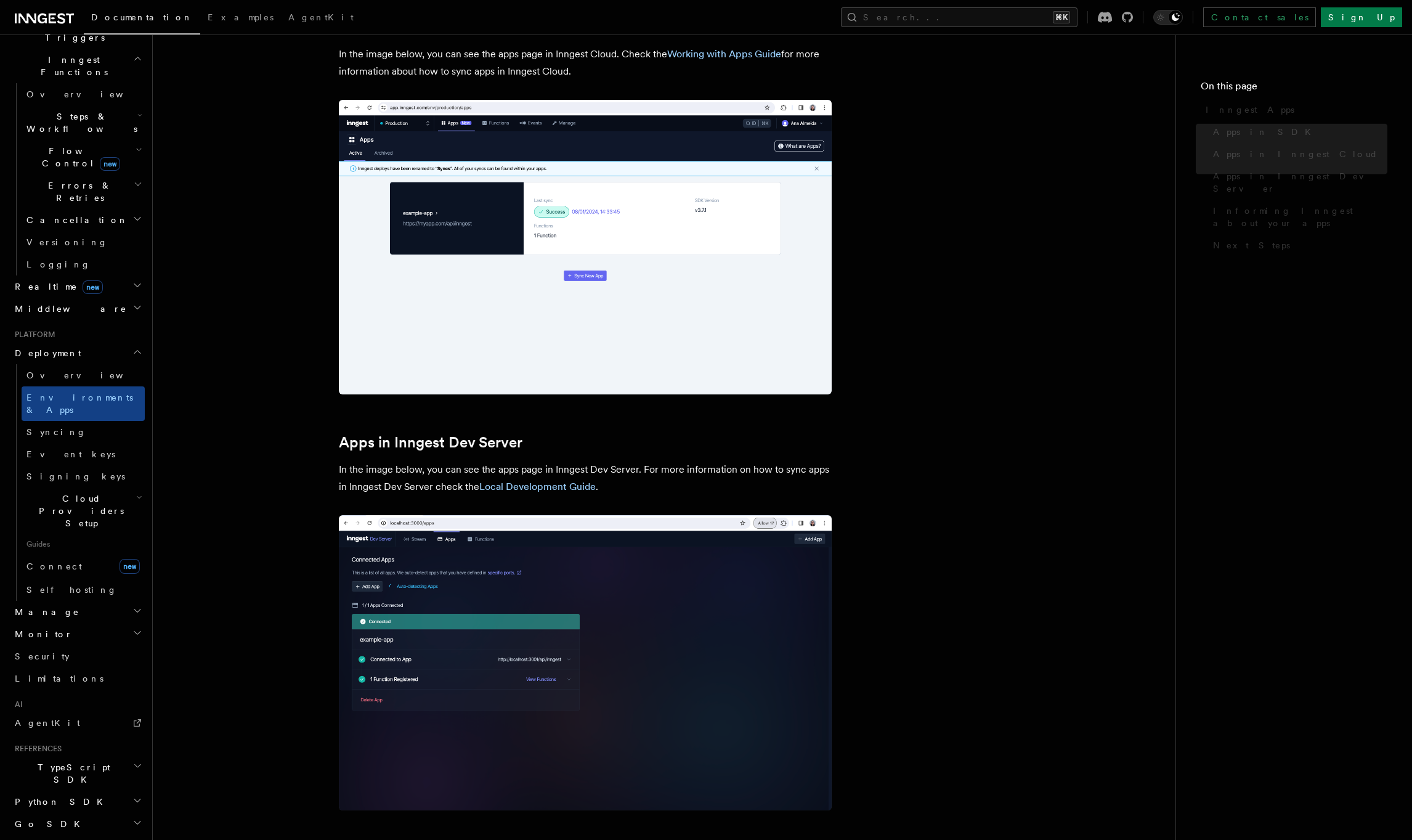
scroll to position [1592, 0]
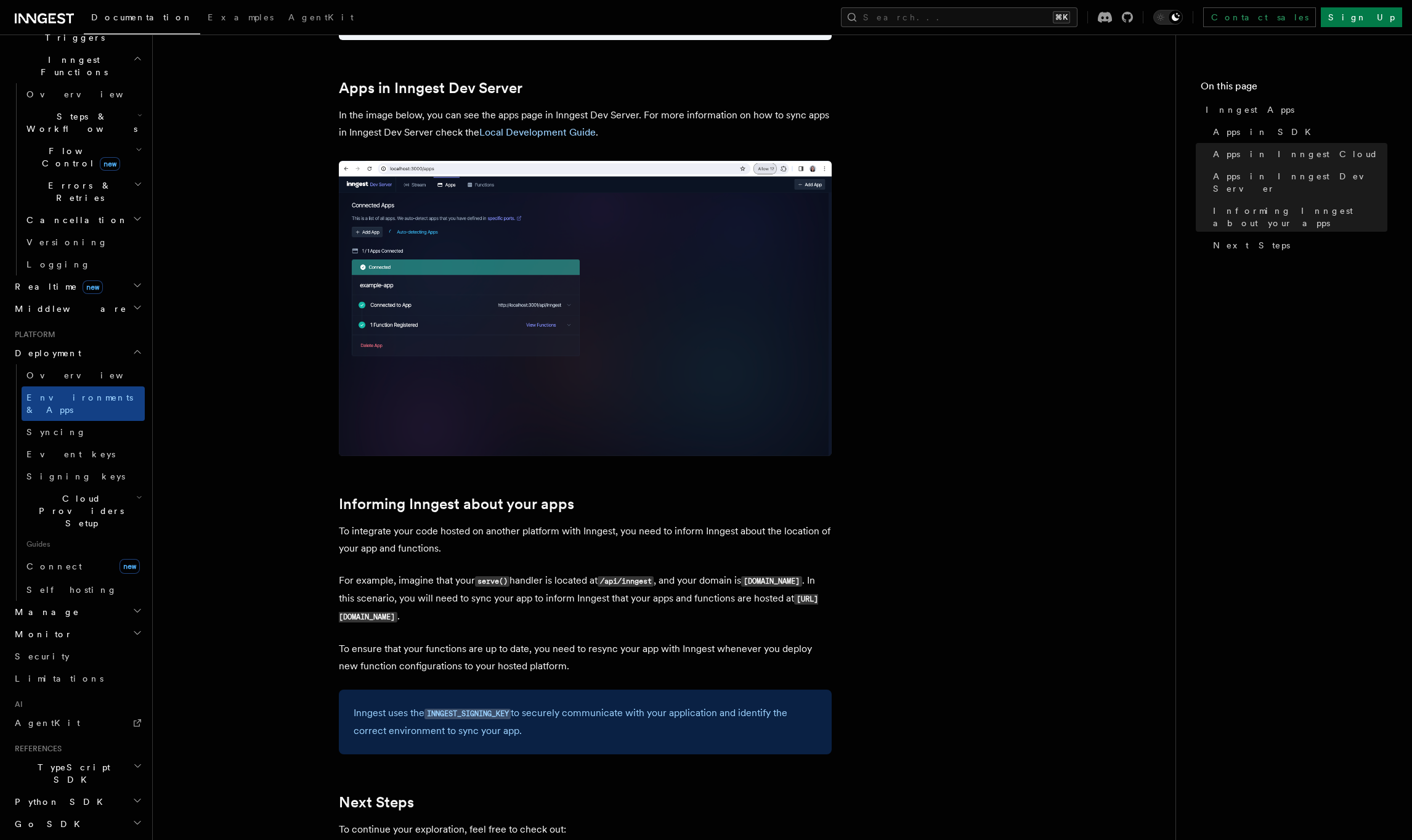
click at [60, 601] on h2 "Manage" at bounding box center [77, 612] width 135 height 22
click at [60, 629] on span "Environments" at bounding box center [80, 634] width 107 height 10
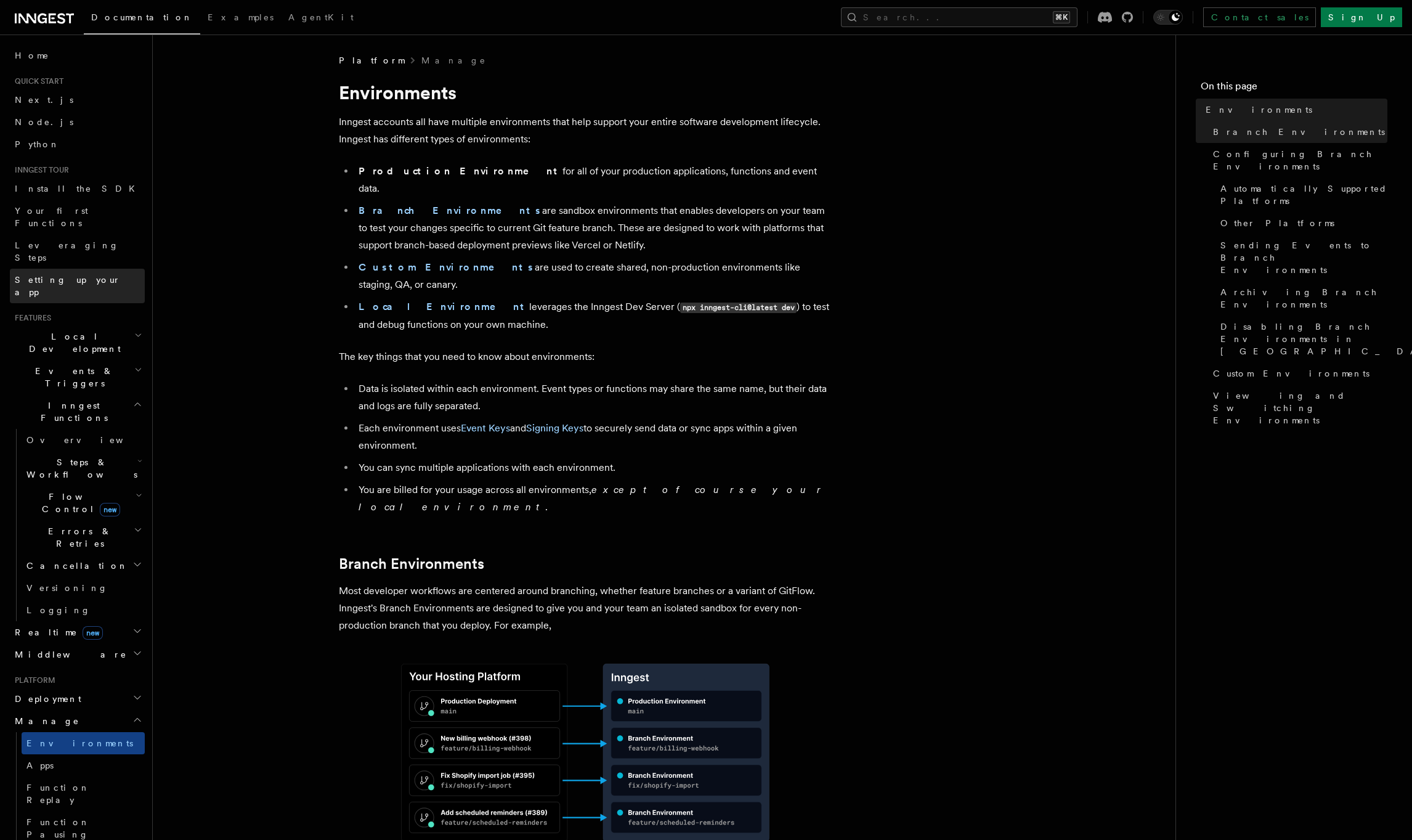
click at [77, 275] on span "Setting up your app" at bounding box center [67, 285] width 106 height 22
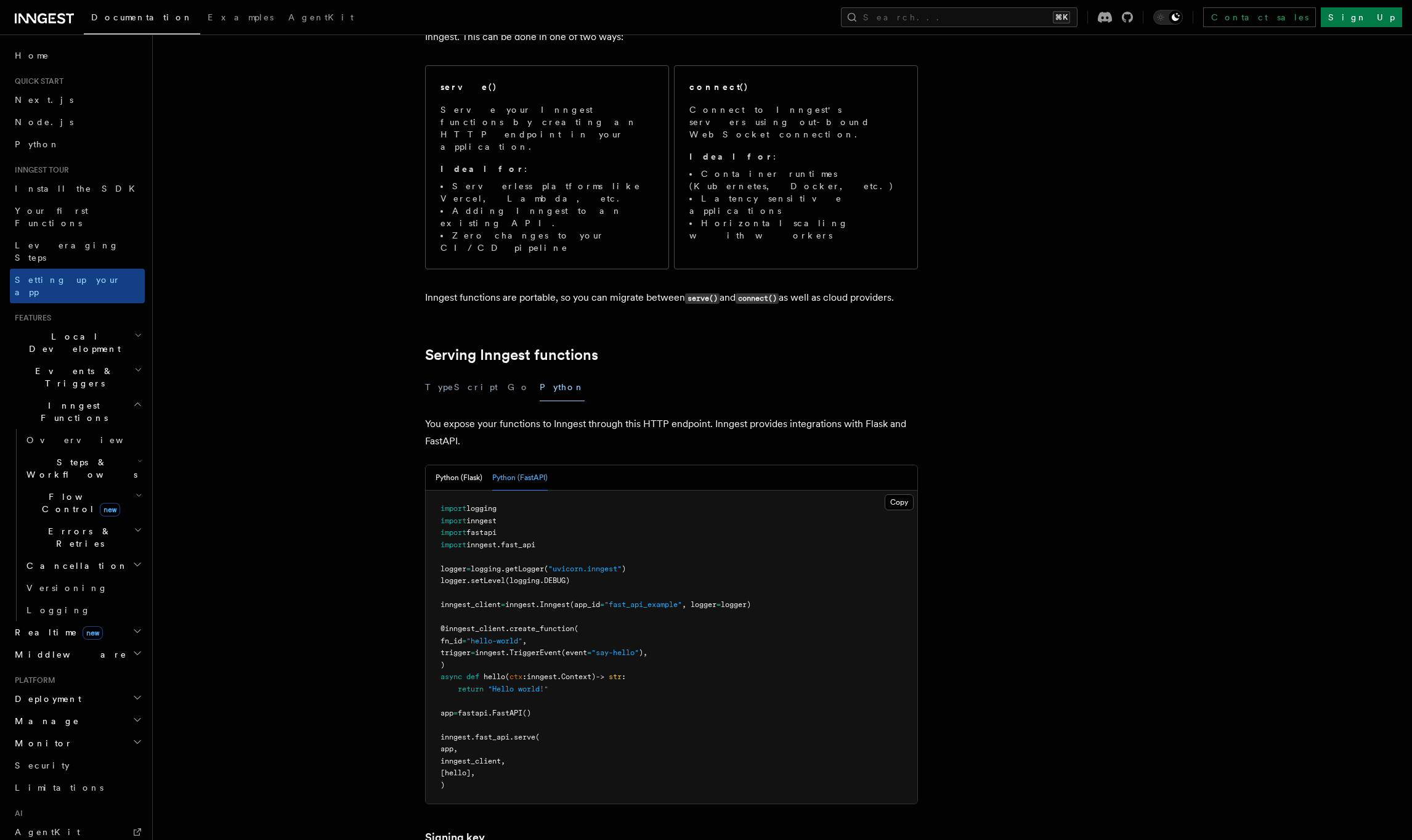
scroll to position [132, 0]
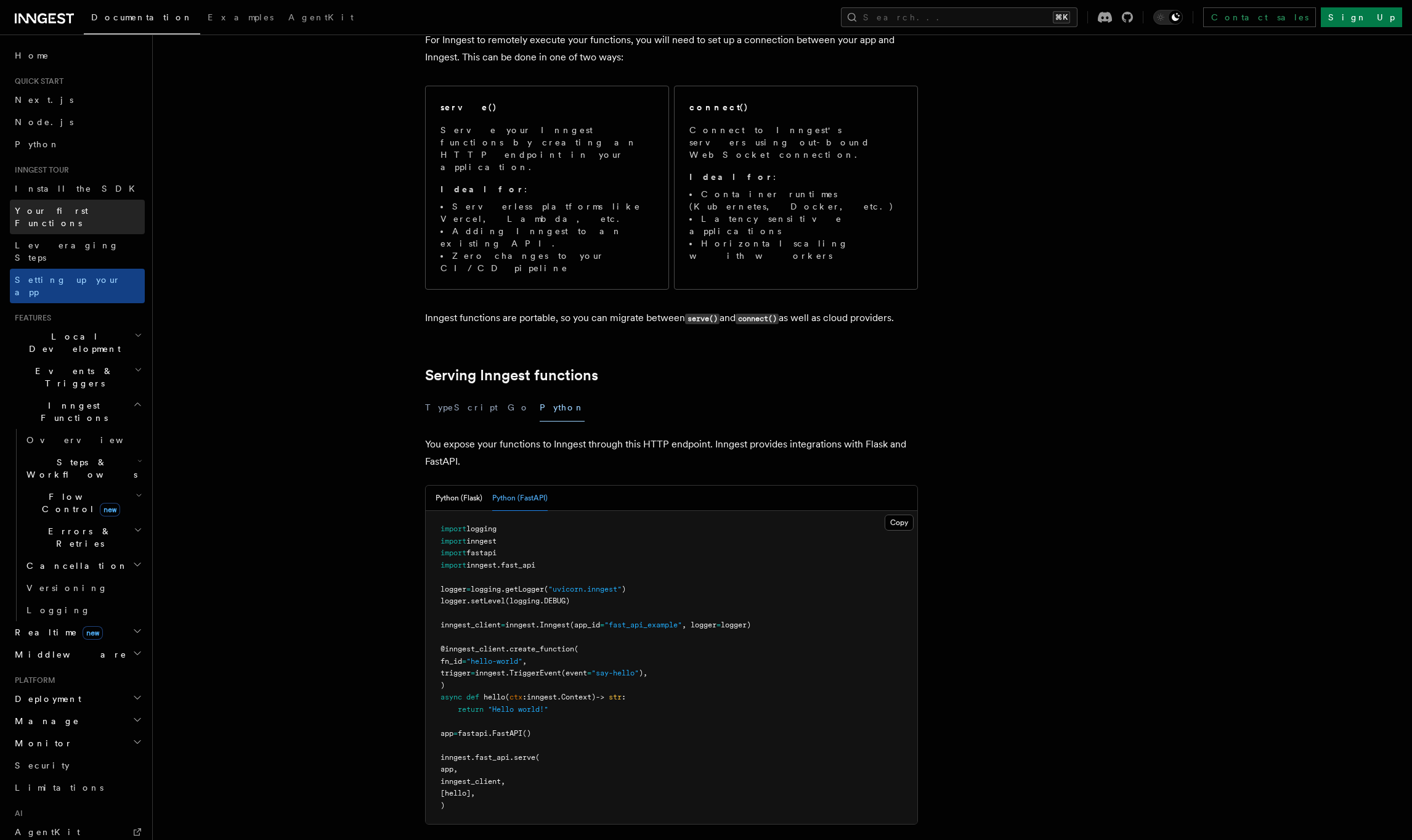
click at [32, 215] on span "Your first Functions" at bounding box center [51, 216] width 73 height 22
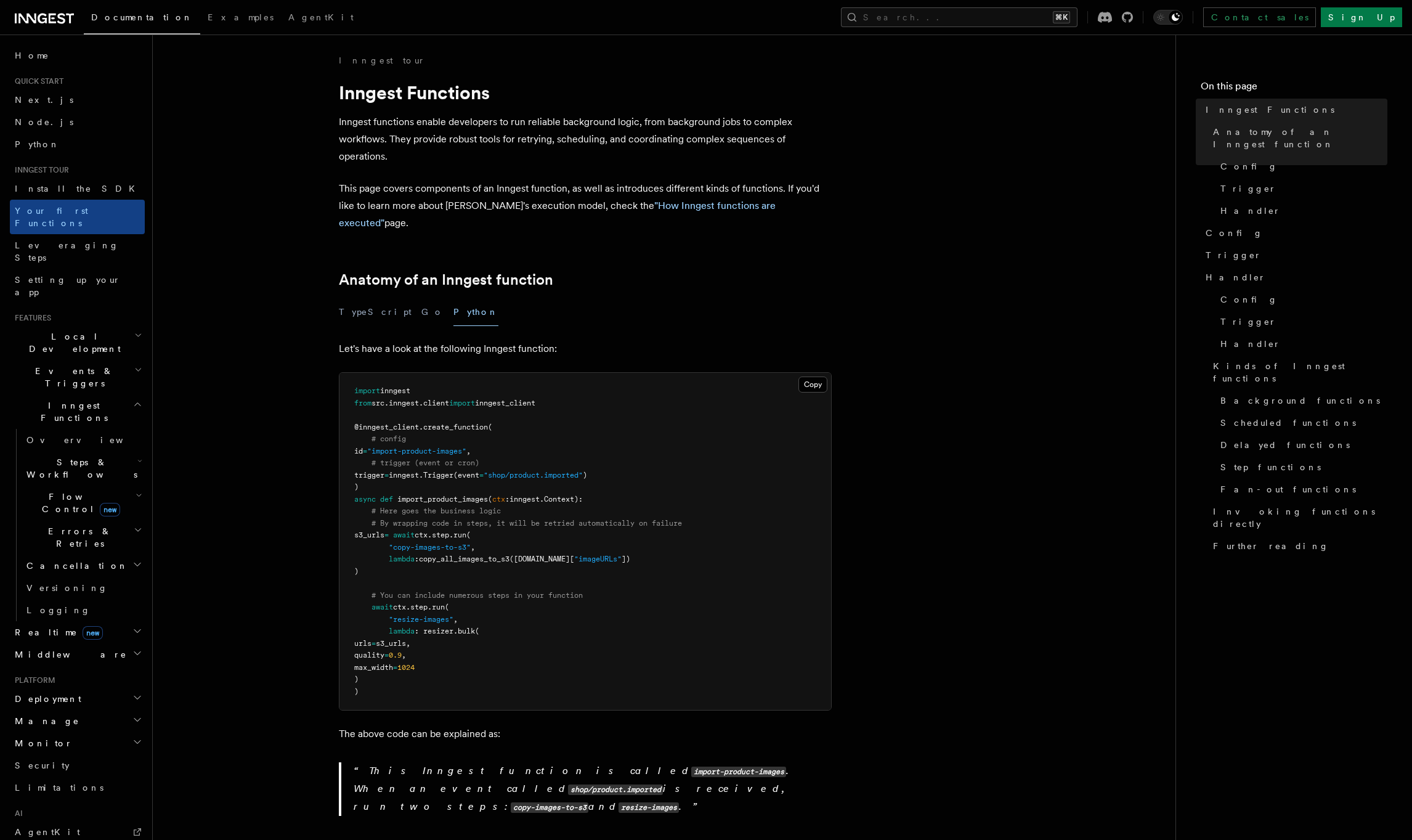
click at [496, 555] on span "copy_all_images_to_s3" at bounding box center [464, 559] width 90 height 8
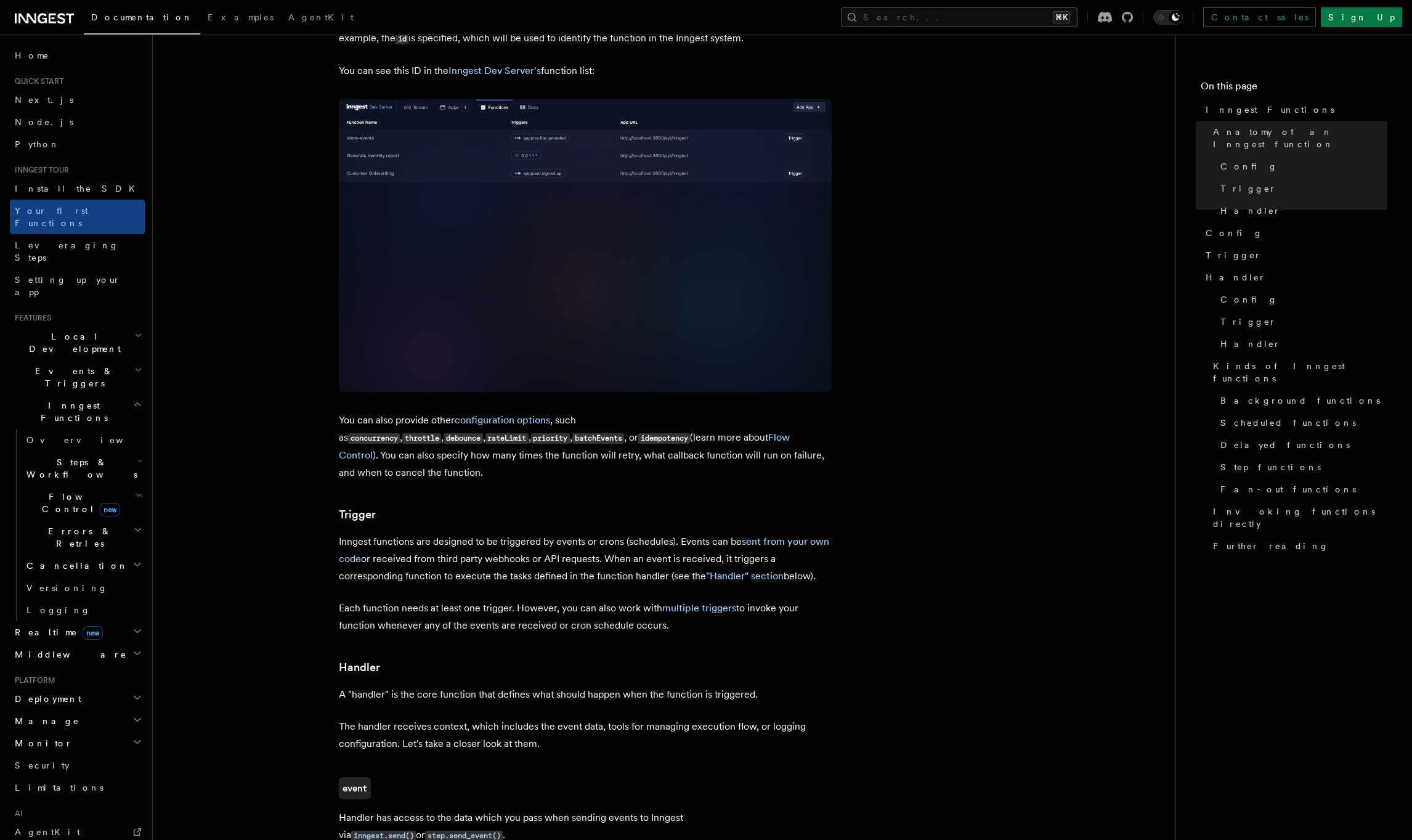
scroll to position [901, 0]
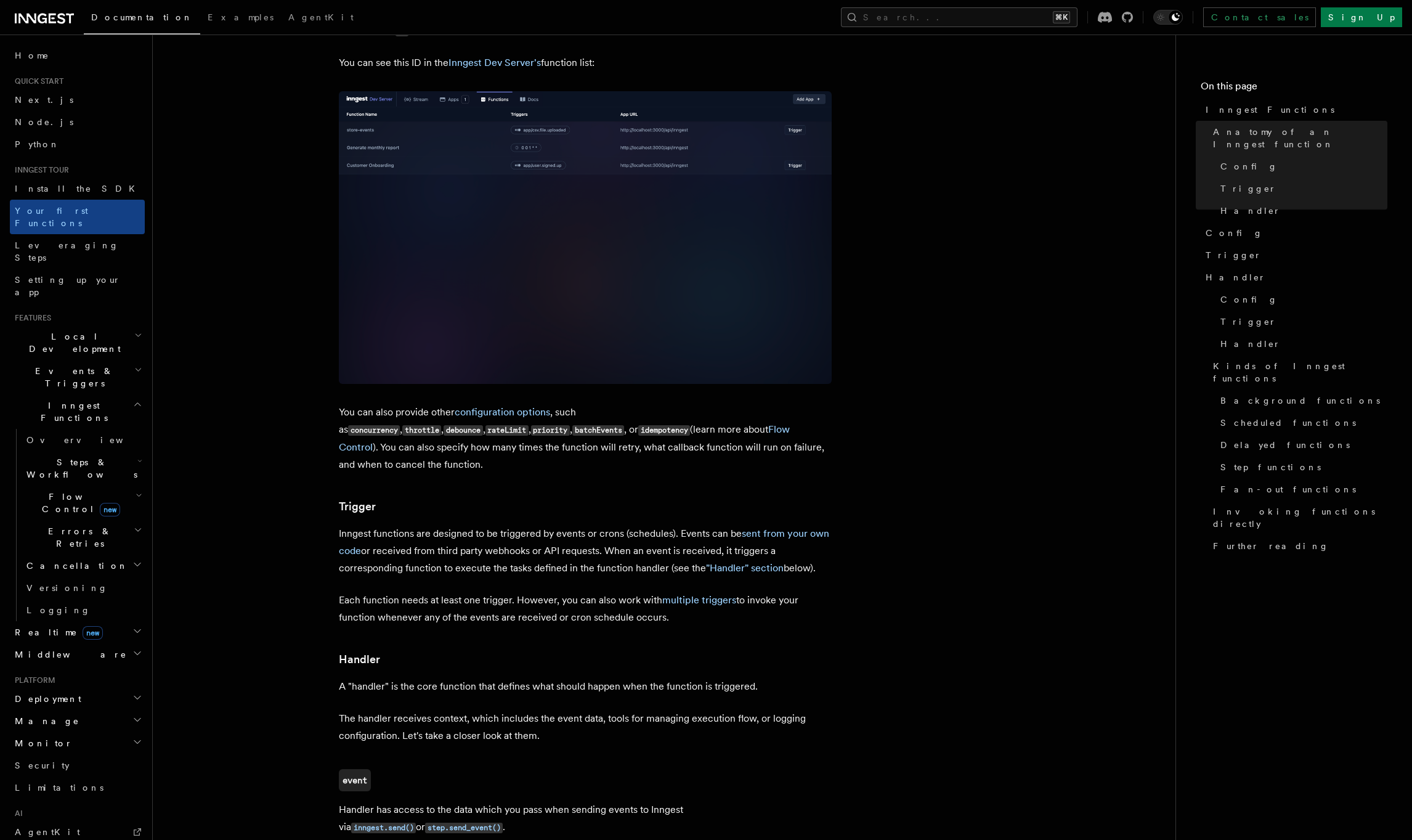
click at [261, 523] on article "Inngest tour Inngest Functions Inngest functions enable developers to run relia…" at bounding box center [664, 698] width 983 height 3089
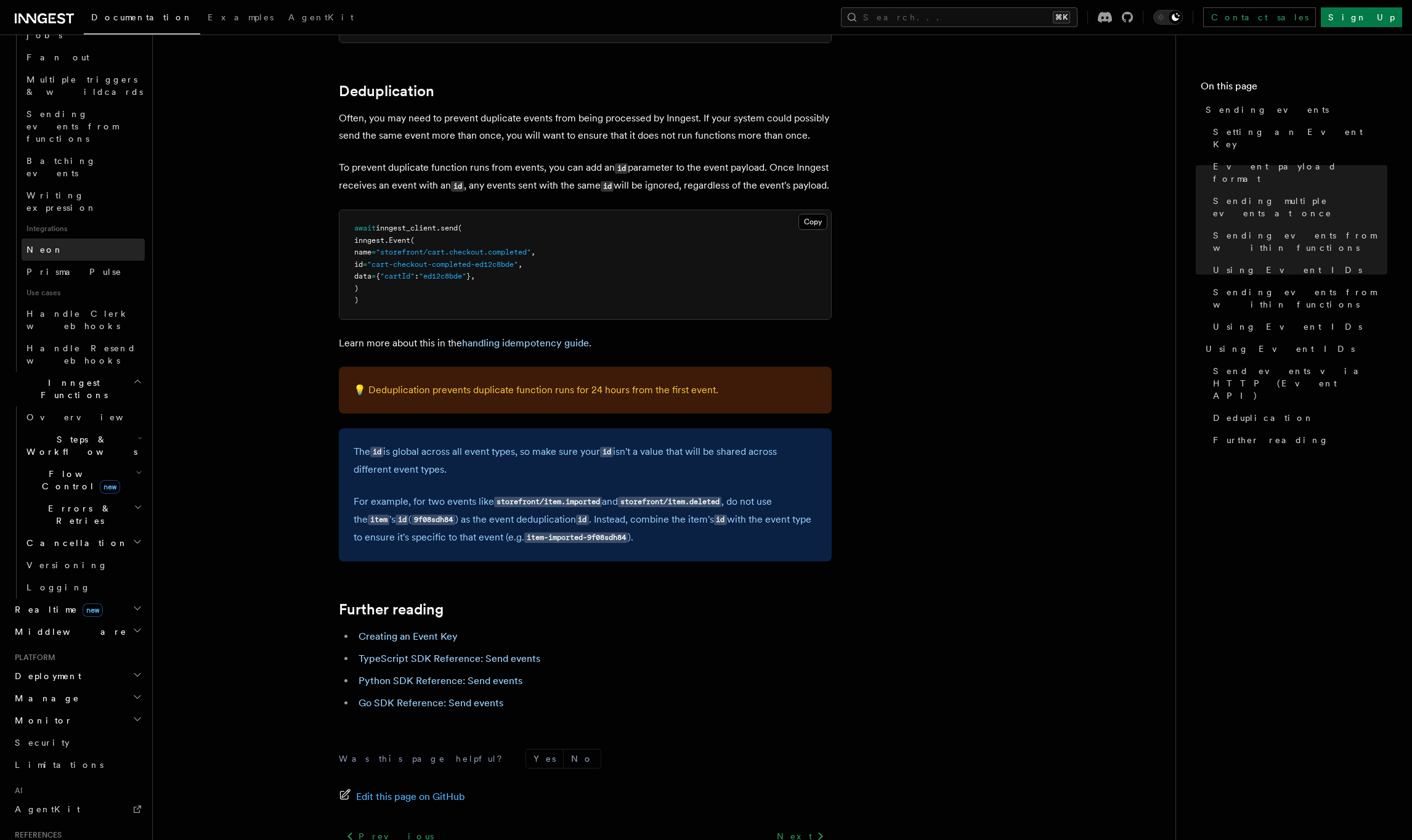
scroll to position [3095, 0]
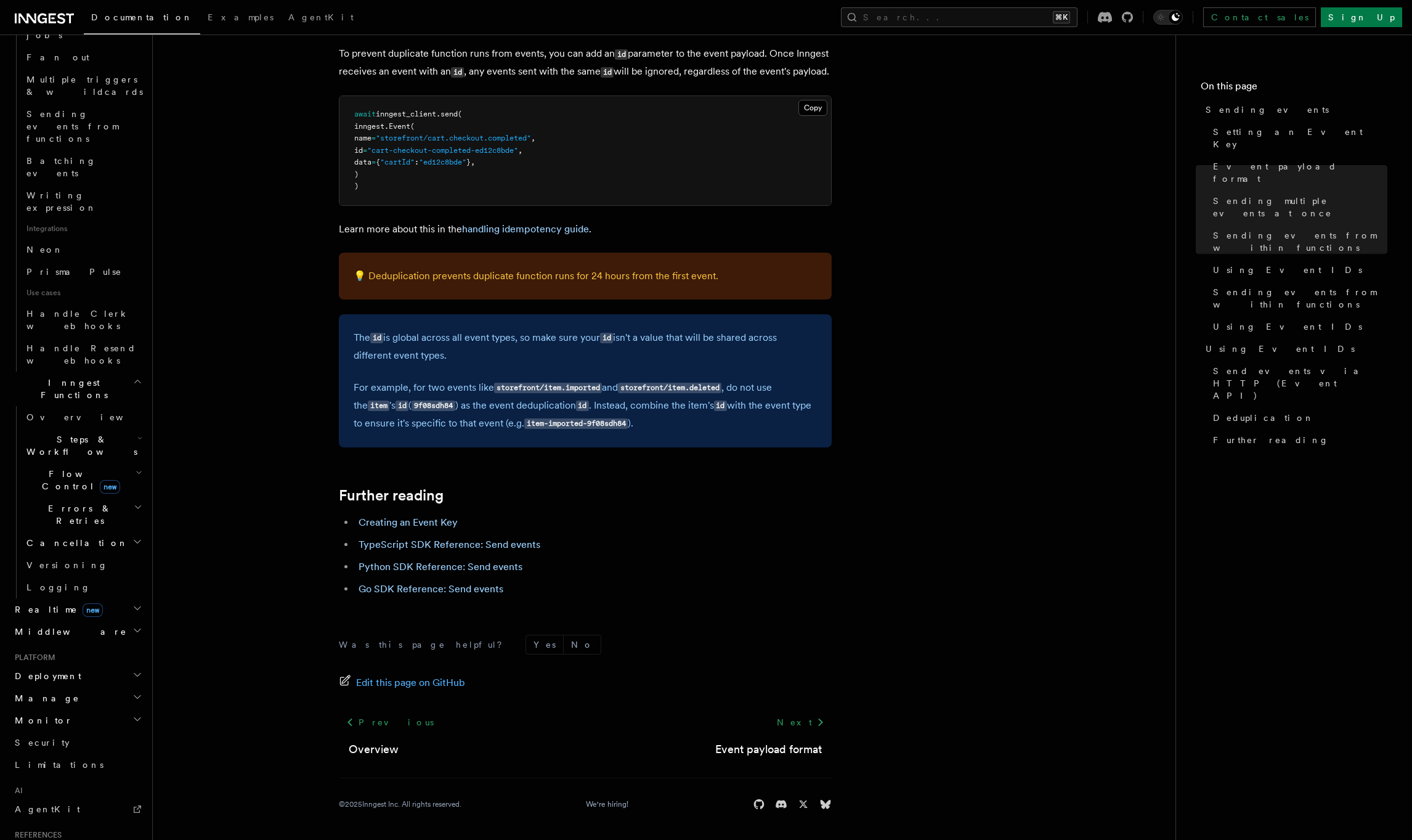
click at [95, 665] on h2 "Deployment" at bounding box center [77, 676] width 135 height 22
click at [136, 815] on icon "button" at bounding box center [139, 820] width 6 height 10
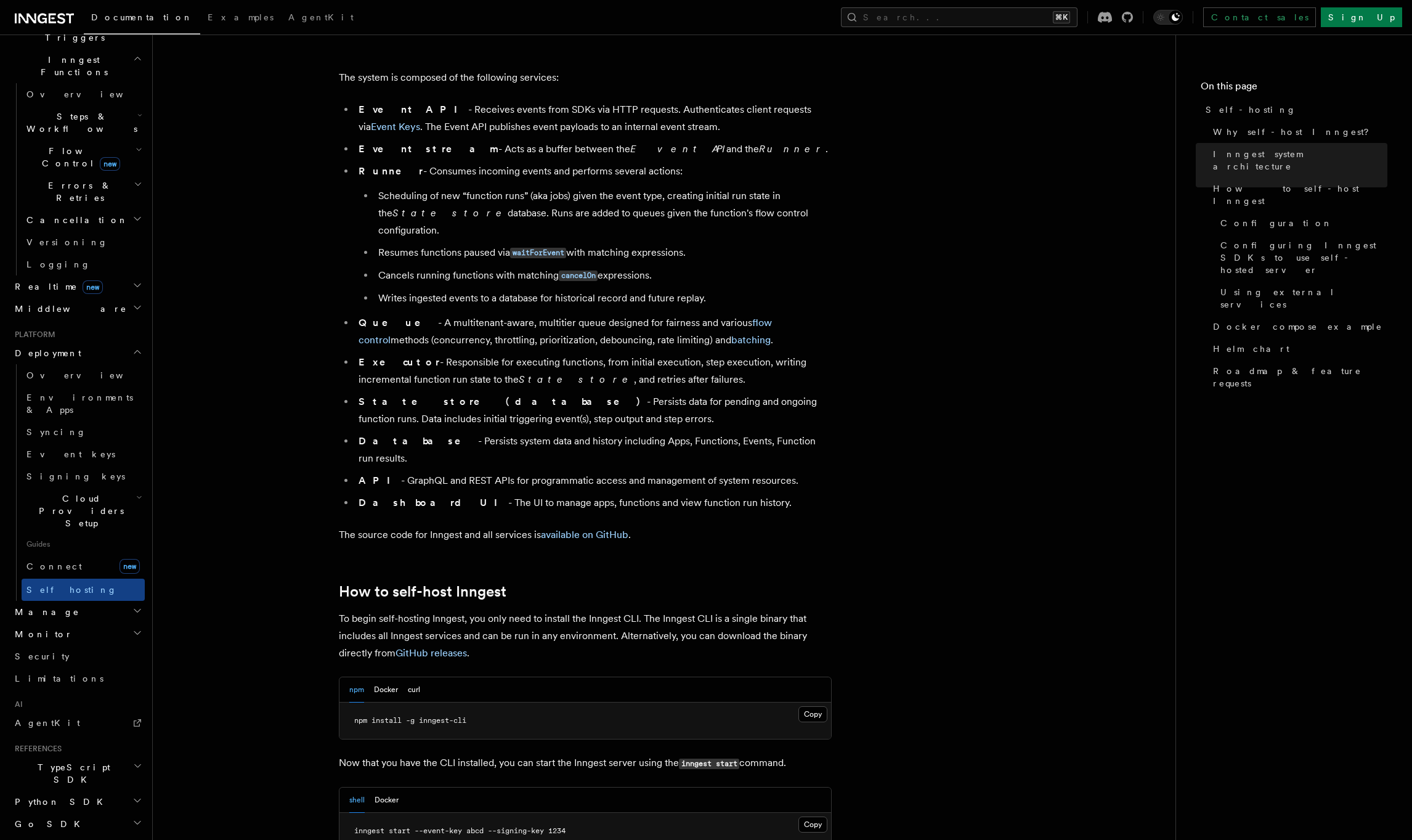
scroll to position [824, 0]
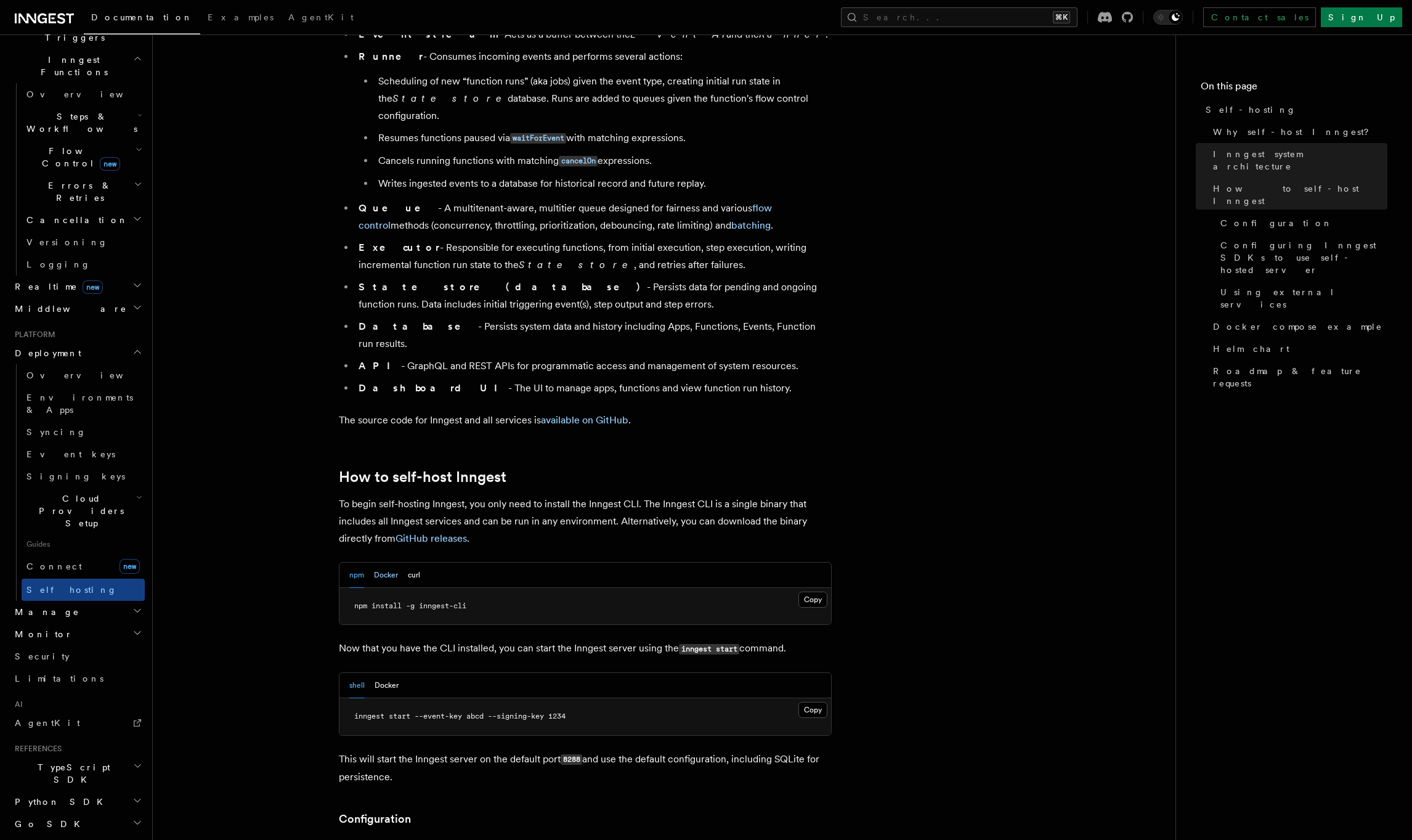
click at [381, 562] on button "Docker" at bounding box center [385, 575] width 24 height 25
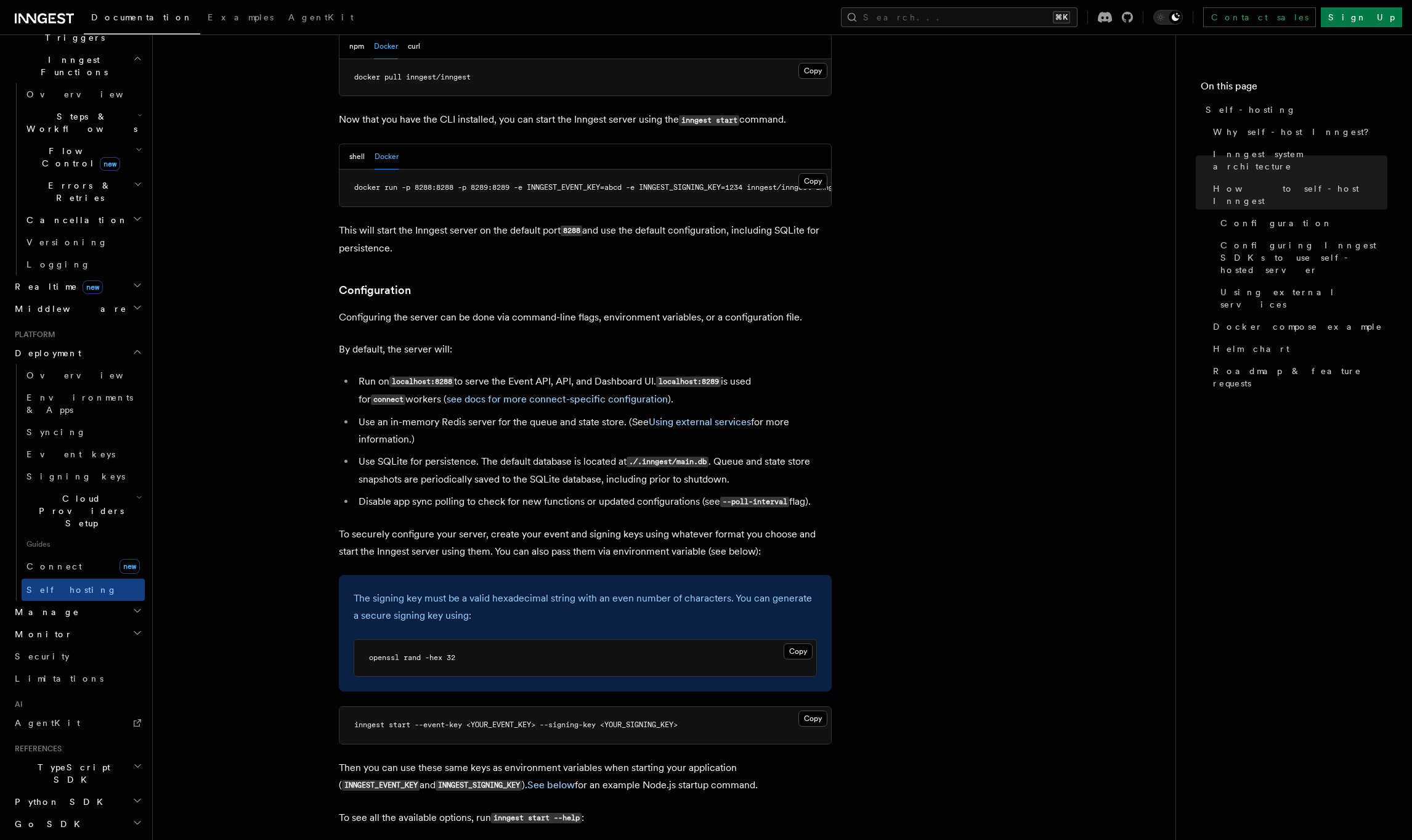
scroll to position [1409, 0]
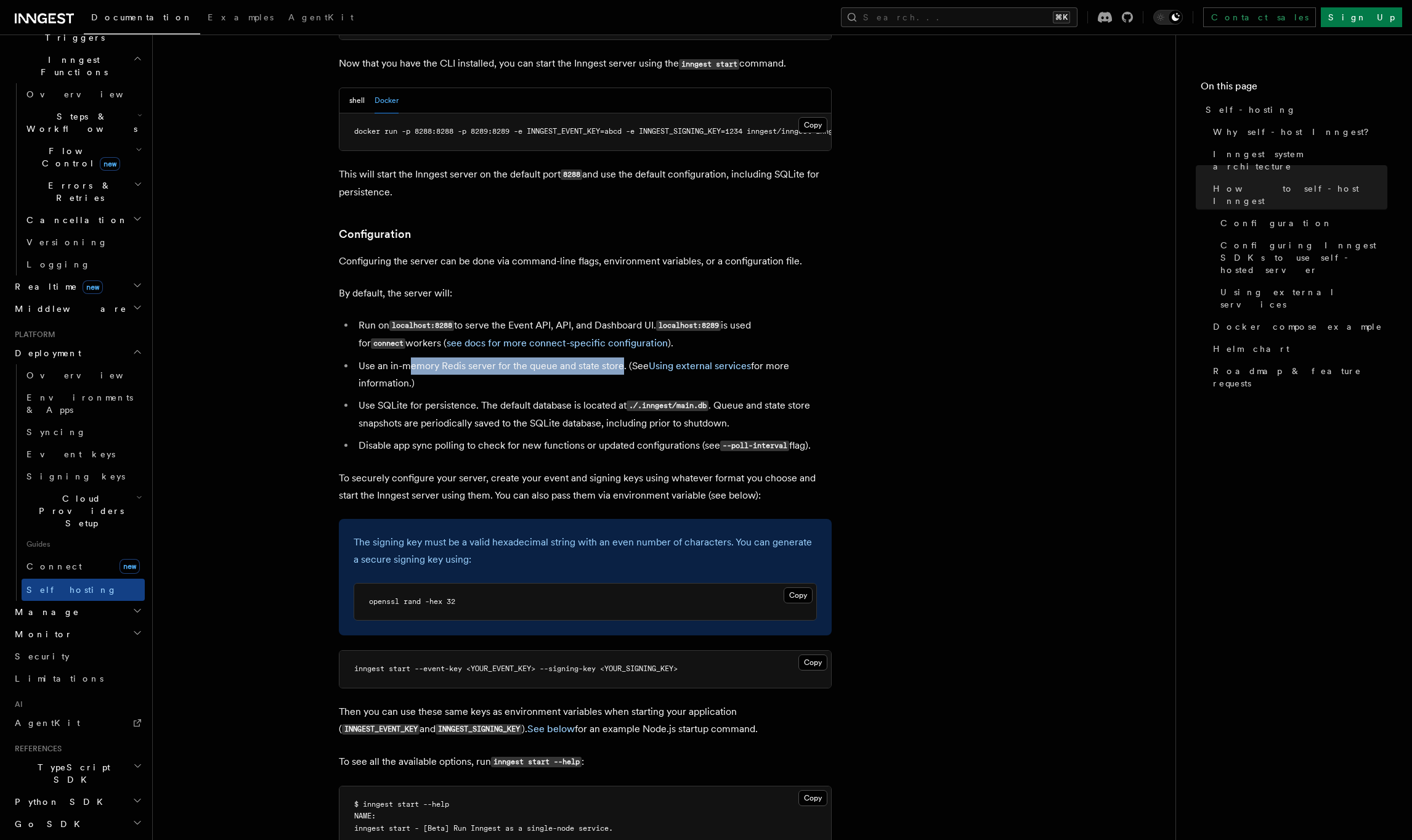
drag, startPoint x: 410, startPoint y: 343, endPoint x: 621, endPoint y: 345, distance: 211.0
click at [621, 358] on li "Use an in-memory Redis server for the queue and state store. (See Using externa…" at bounding box center [593, 375] width 477 height 35
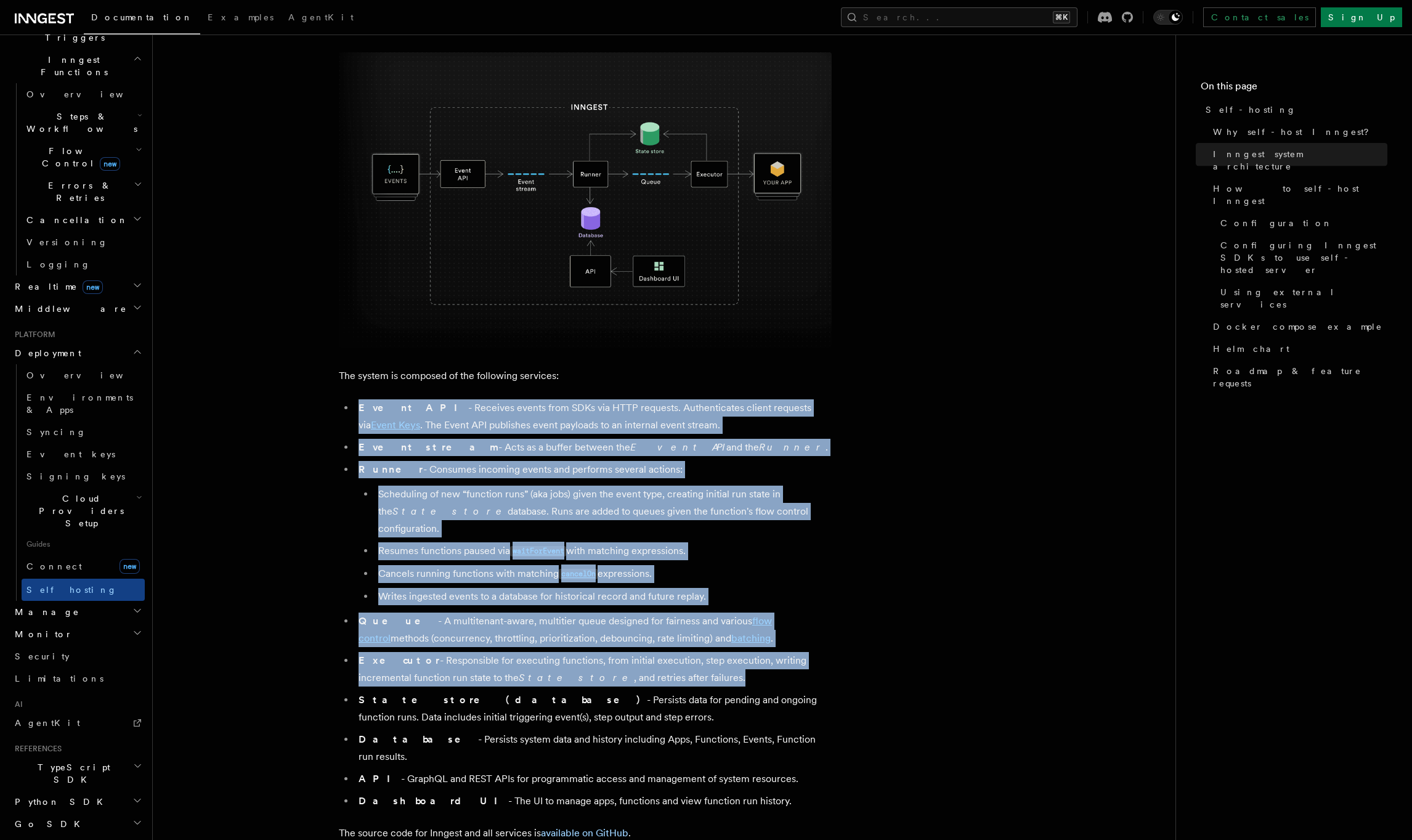
scroll to position [584, 0]
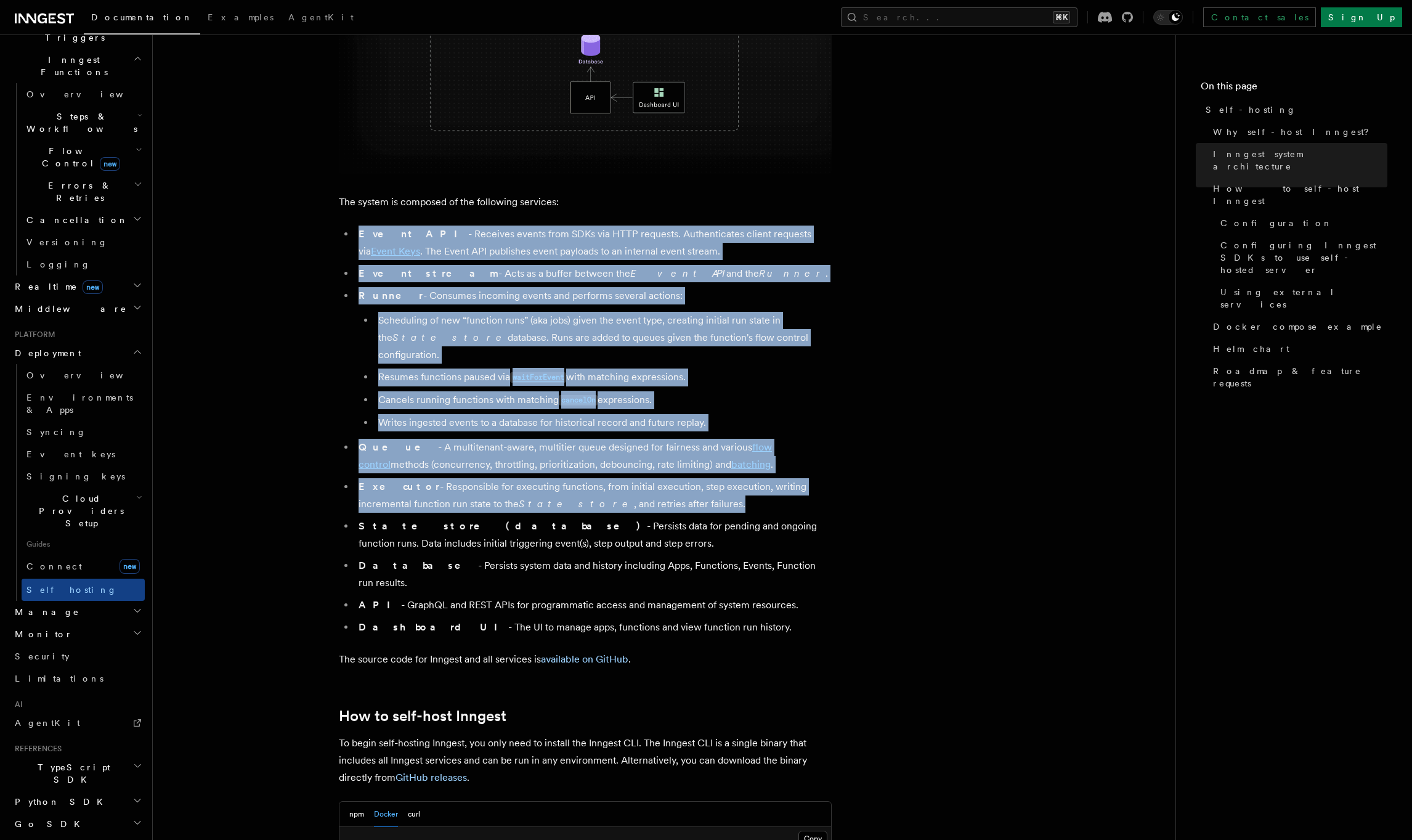
drag, startPoint x: 340, startPoint y: 464, endPoint x: 736, endPoint y: 592, distance: 416.2
click at [736, 592] on ul "Event API - Receives events from SDKs via HTTP requests. Authenticates client r…" at bounding box center [585, 430] width 493 height 410
copy ul "Event API - Receives events from SDKs via HTTP requests. Authenticates client r…"
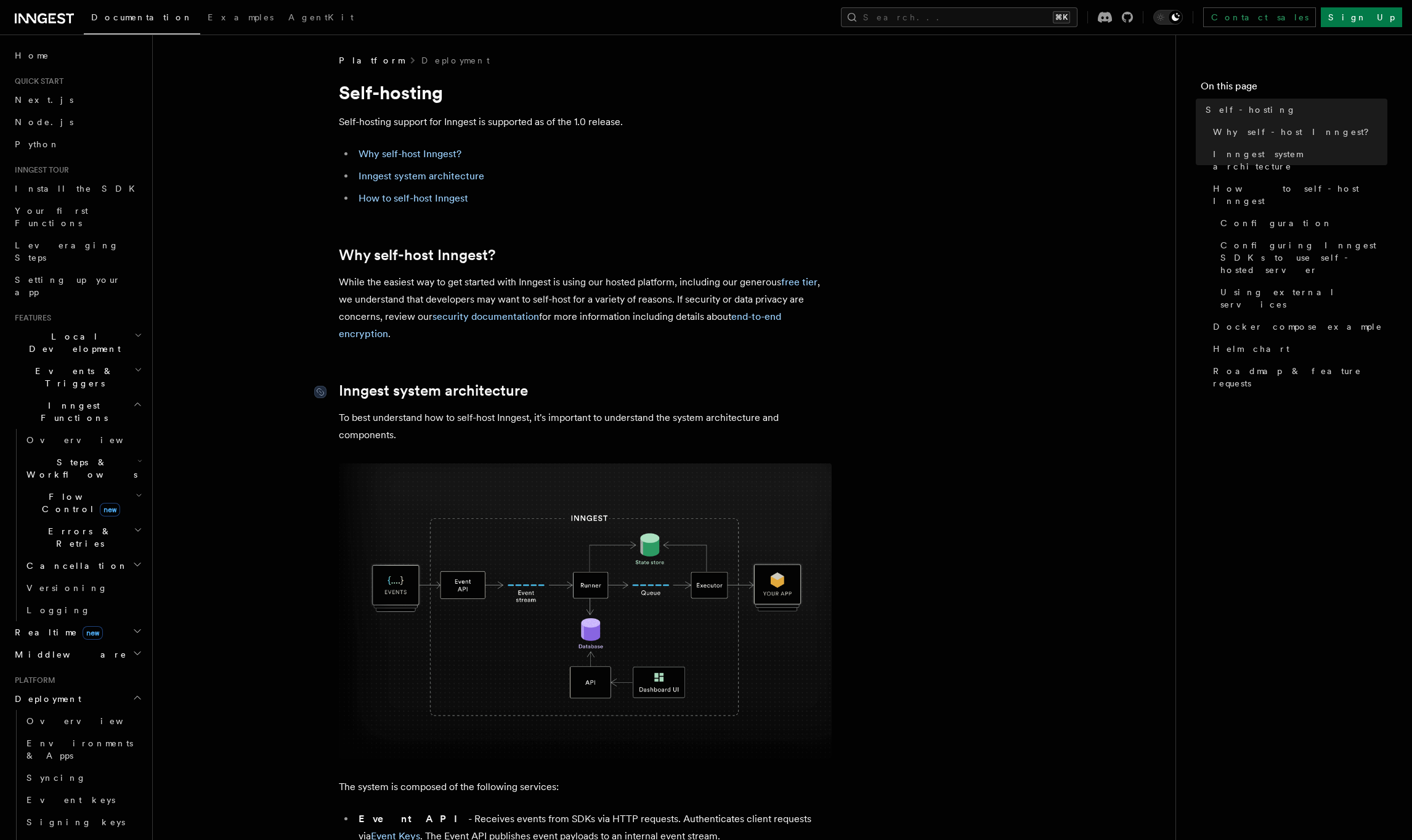
click at [327, 391] on div at bounding box center [326, 391] width 25 height 12
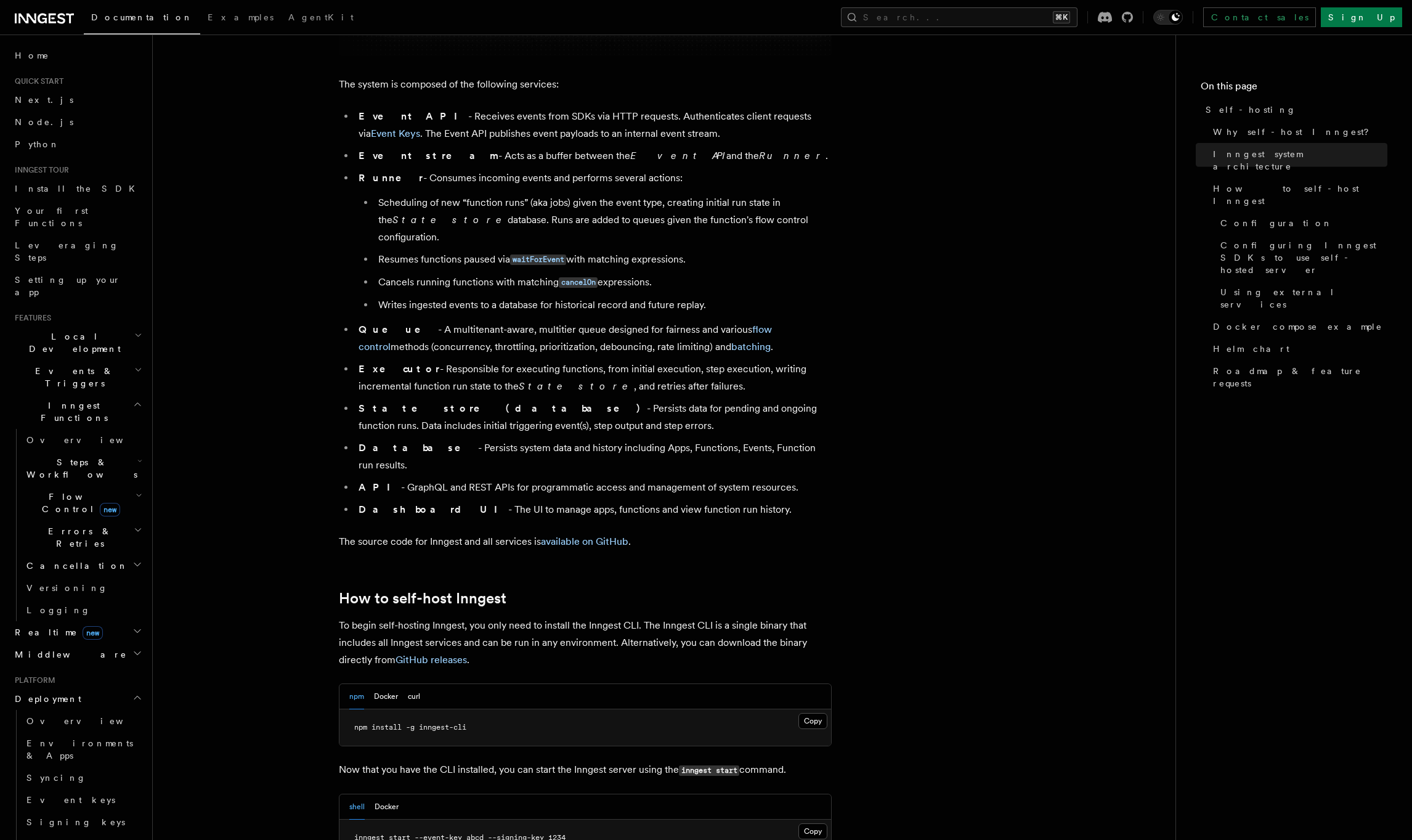
scroll to position [720, 0]
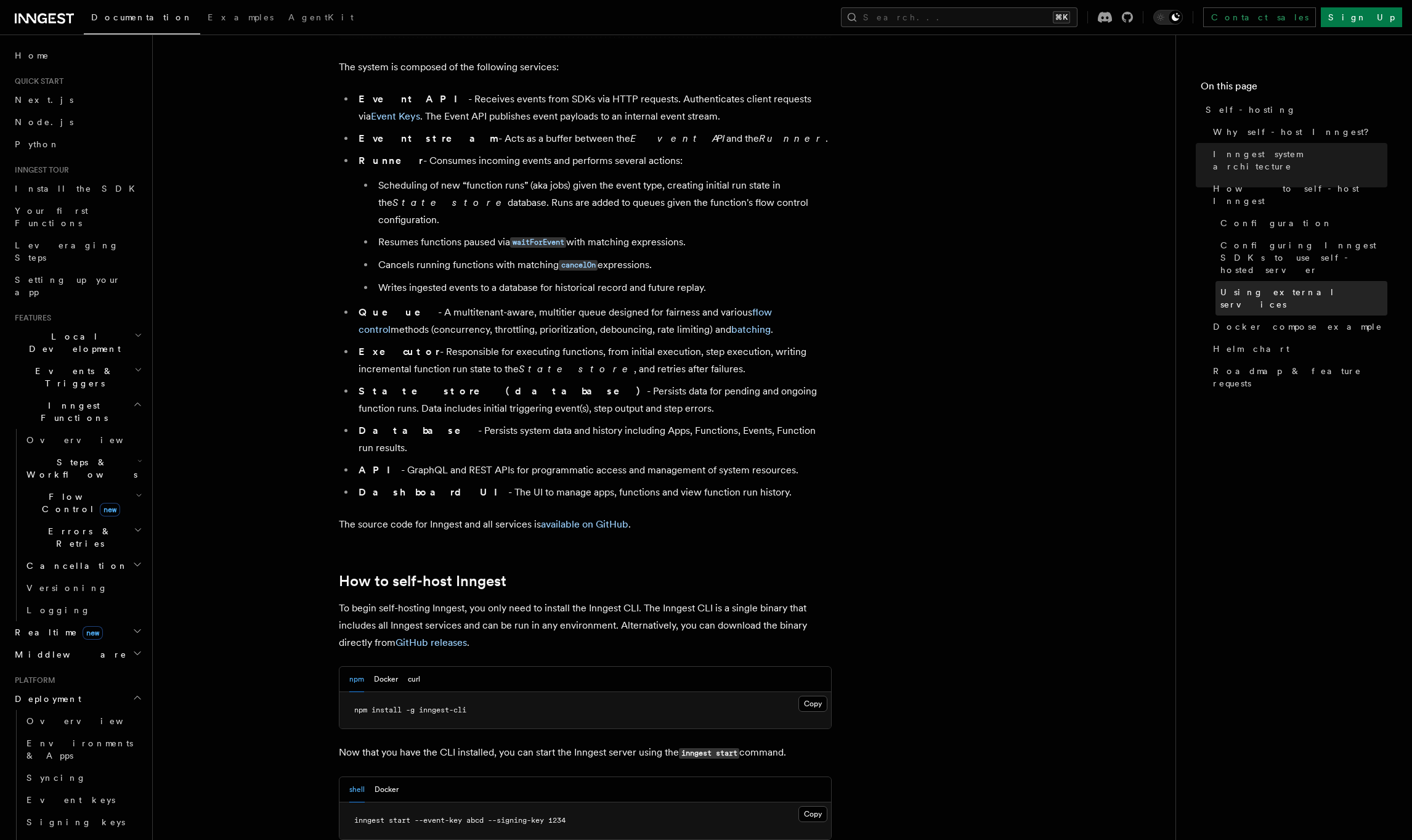
click at [1271, 286] on span "Using external services" at bounding box center [1304, 298] width 167 height 25
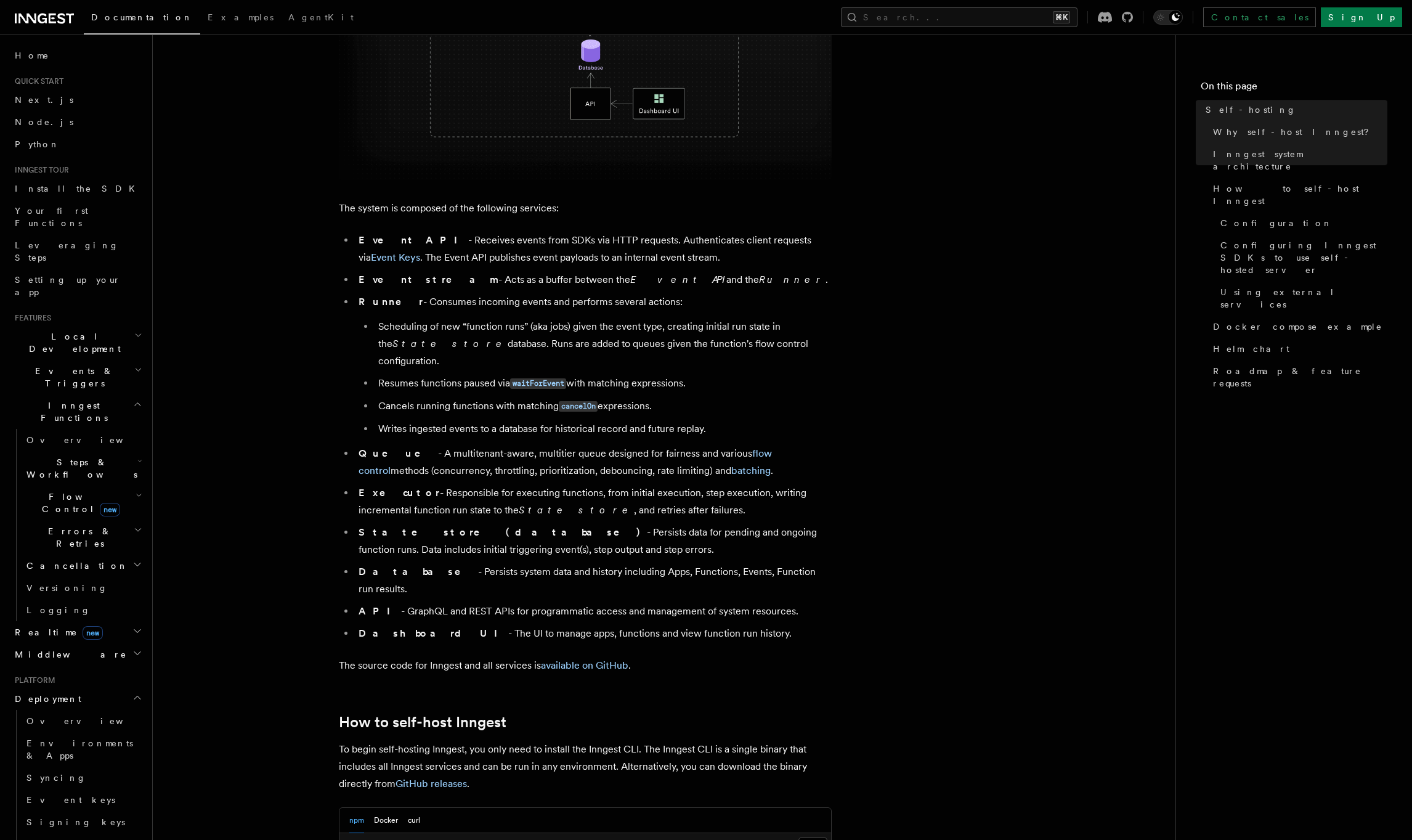
scroll to position [584, 0]
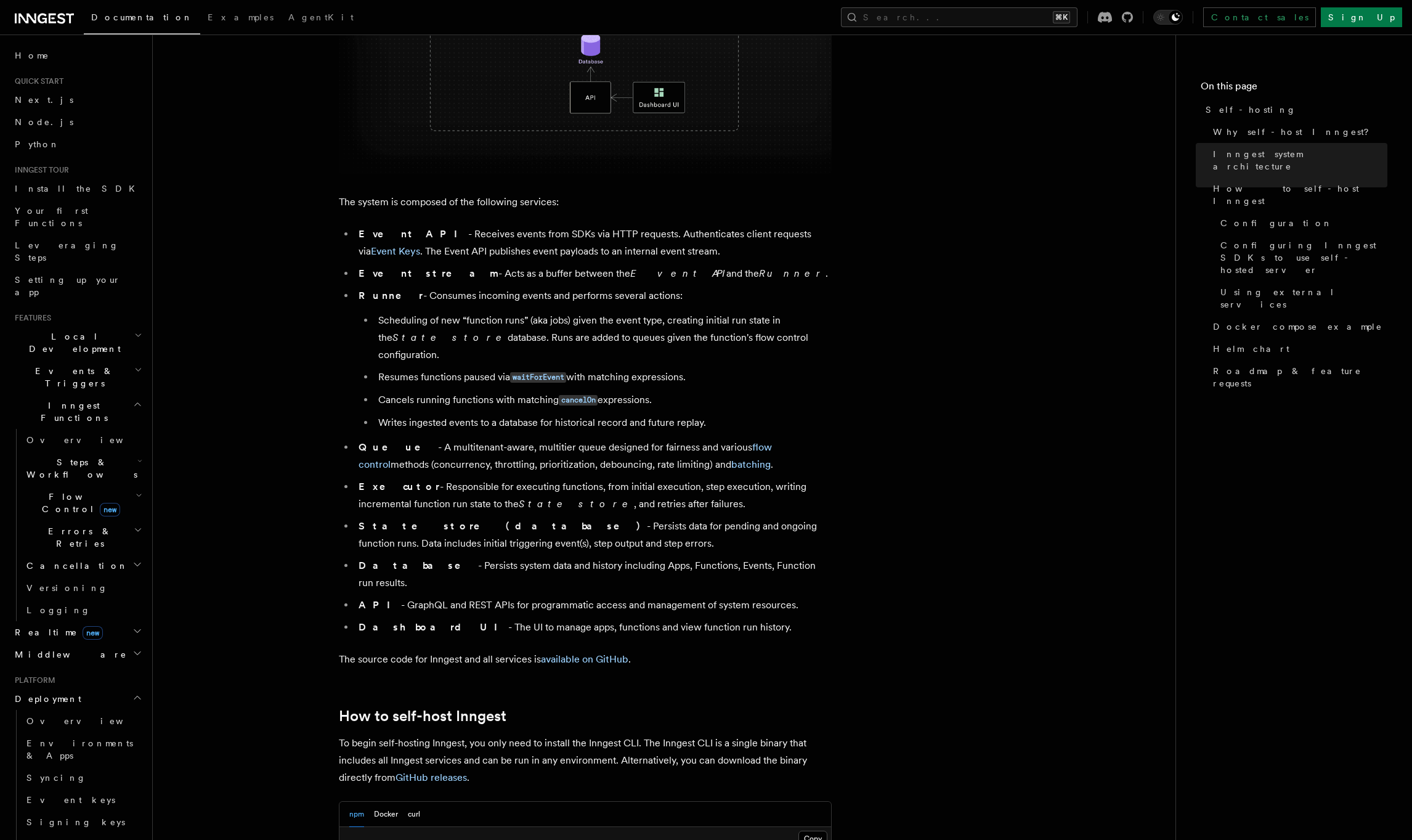
drag, startPoint x: 515, startPoint y: 505, endPoint x: 621, endPoint y: 526, distance: 108.1
click at [621, 526] on li "State store (database) - Persists data for pending and ongoing function runs. D…" at bounding box center [593, 535] width 477 height 35
drag, startPoint x: 621, startPoint y: 526, endPoint x: 344, endPoint y: 510, distance: 277.5
click at [344, 510] on ul "Event API - Receives events from SDKs via HTTP requests. Authenticates client r…" at bounding box center [585, 430] width 493 height 410
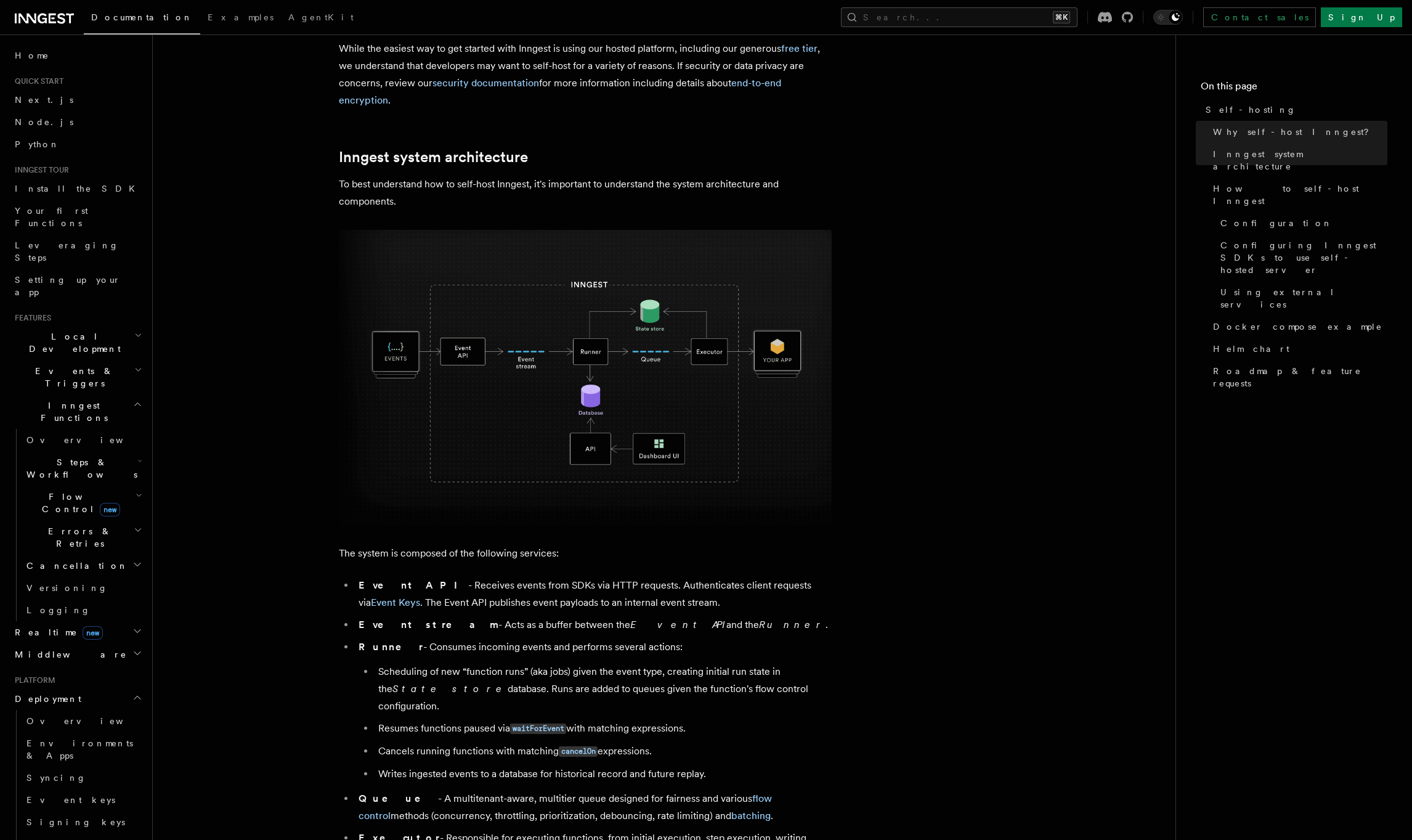
scroll to position [230, 0]
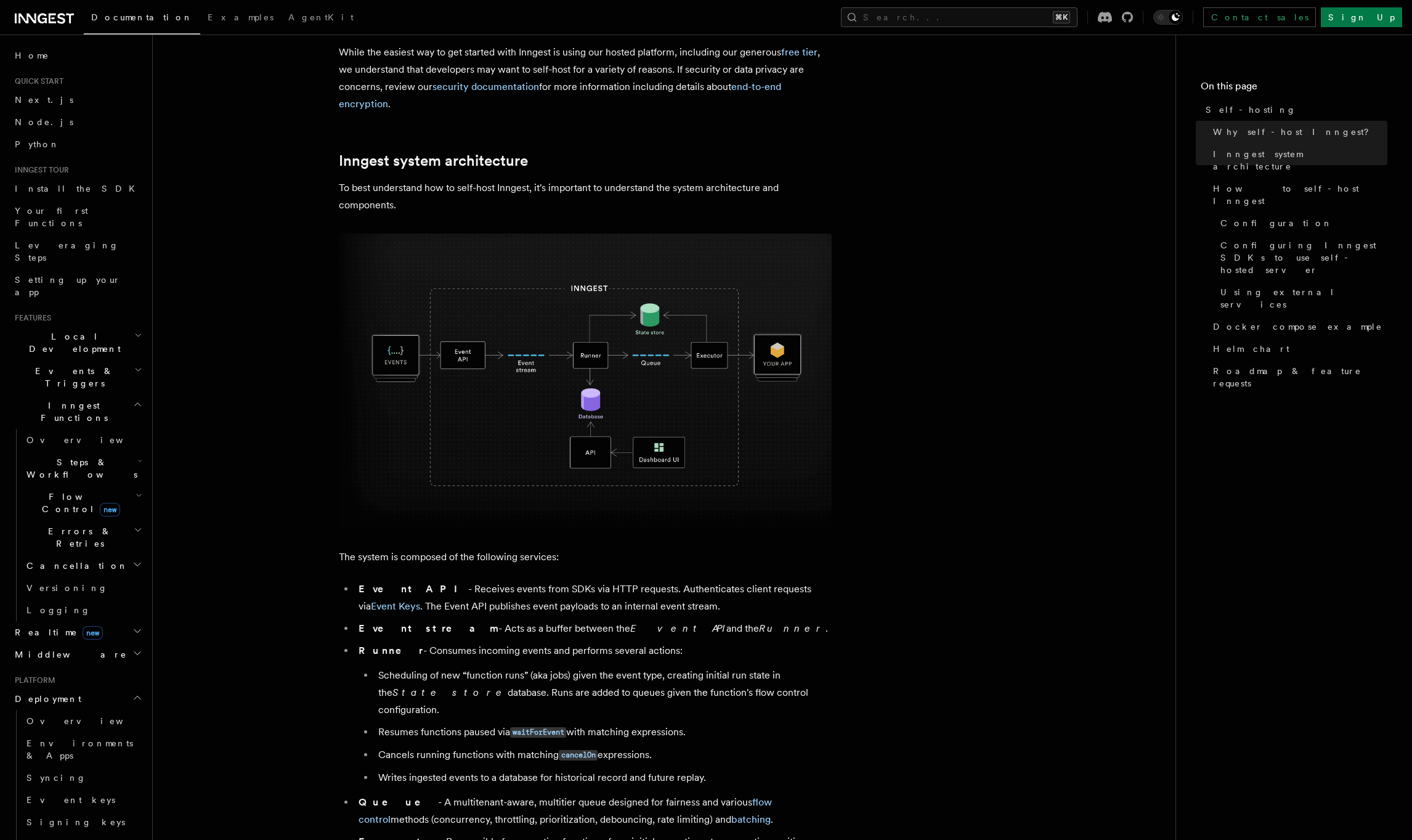
click at [80, 360] on h2 "Events & Triggers" at bounding box center [77, 377] width 135 height 35
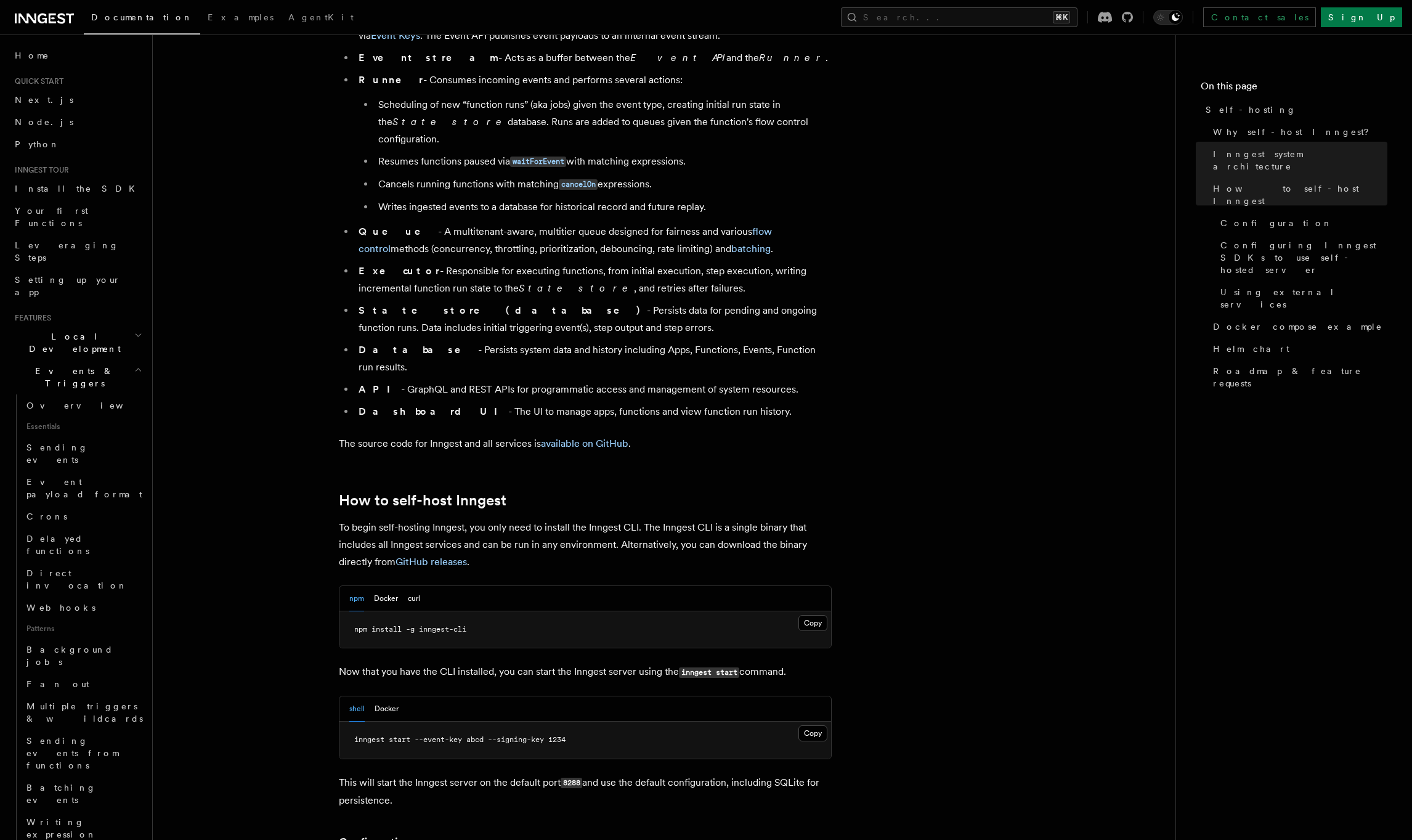
scroll to position [793, 0]
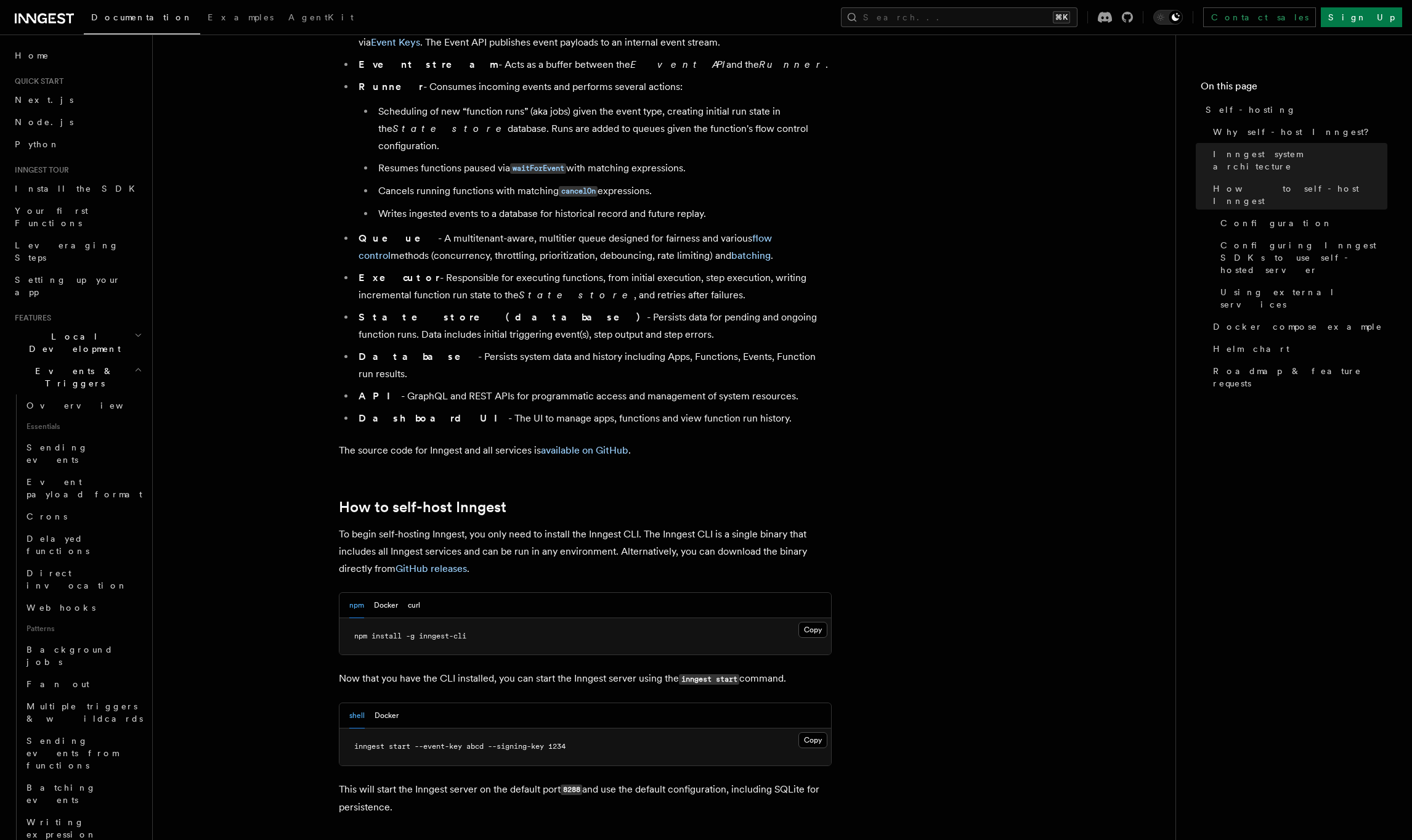
click at [1228, 286] on span "Using external services" at bounding box center [1304, 298] width 167 height 25
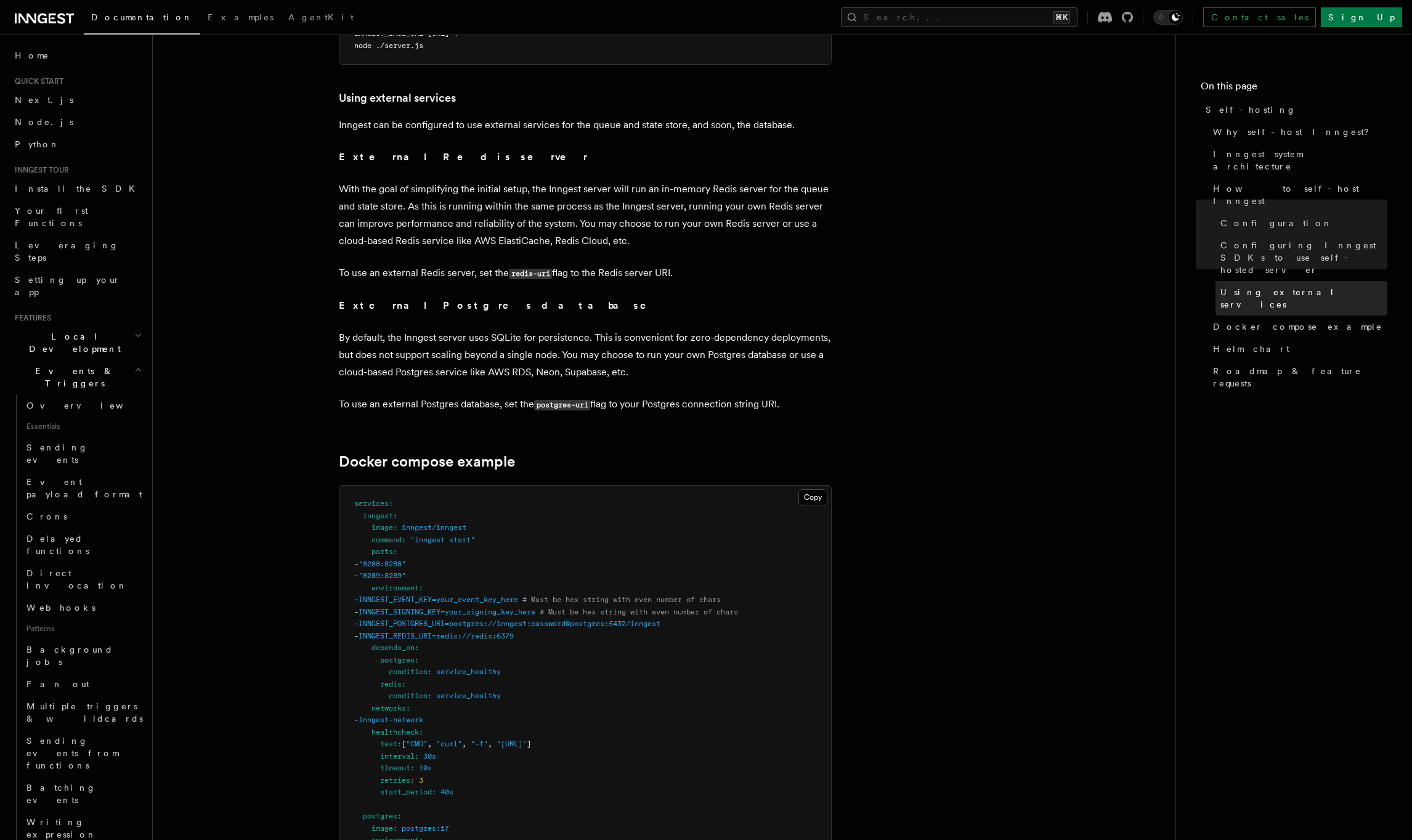
scroll to position [2919, 0]
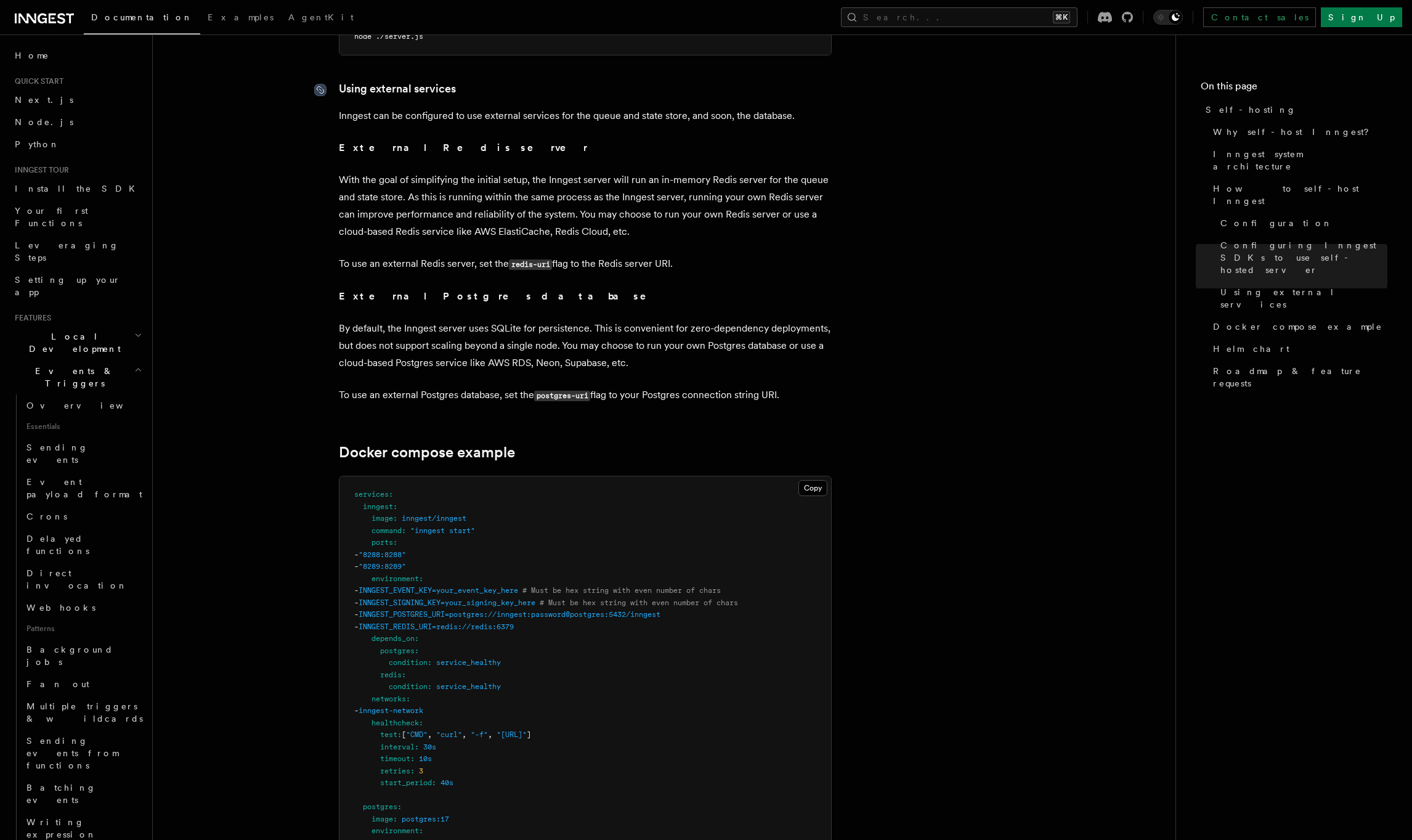
click at [325, 84] on icon at bounding box center [320, 90] width 12 height 12
click at [1263, 338] on link "Helm chart" at bounding box center [1298, 348] width 179 height 22
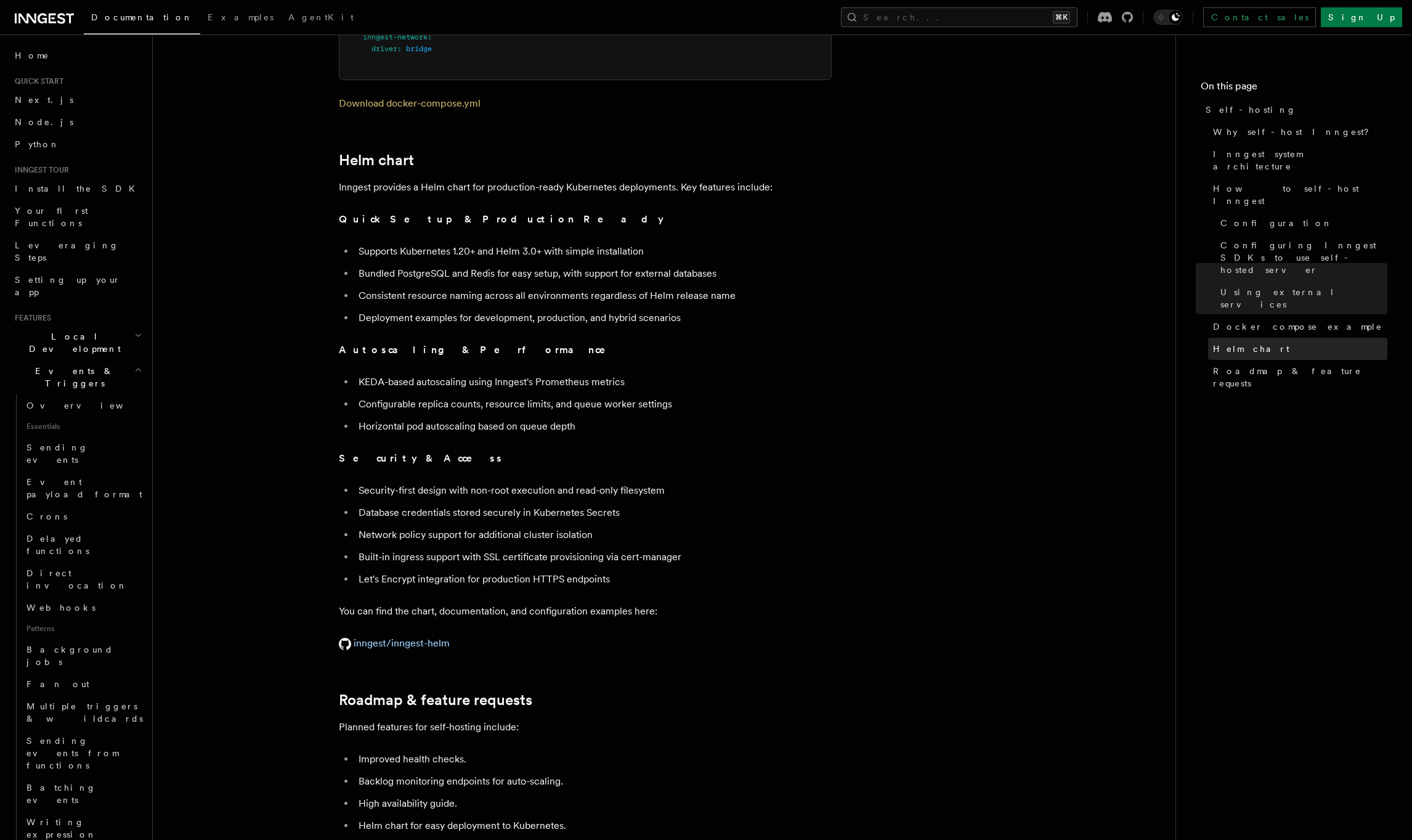
scroll to position [4206, 0]
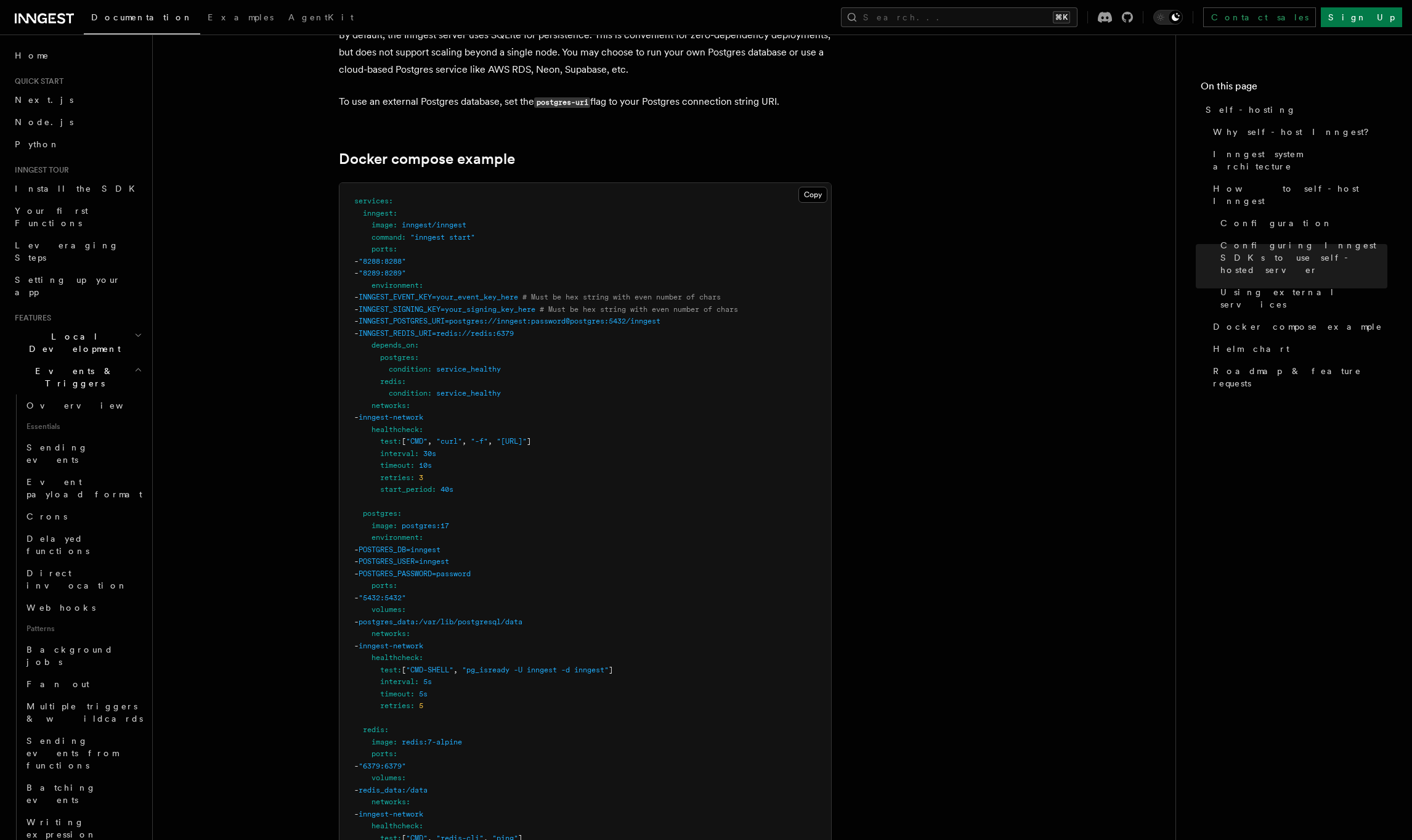
scroll to position [3219, 0]
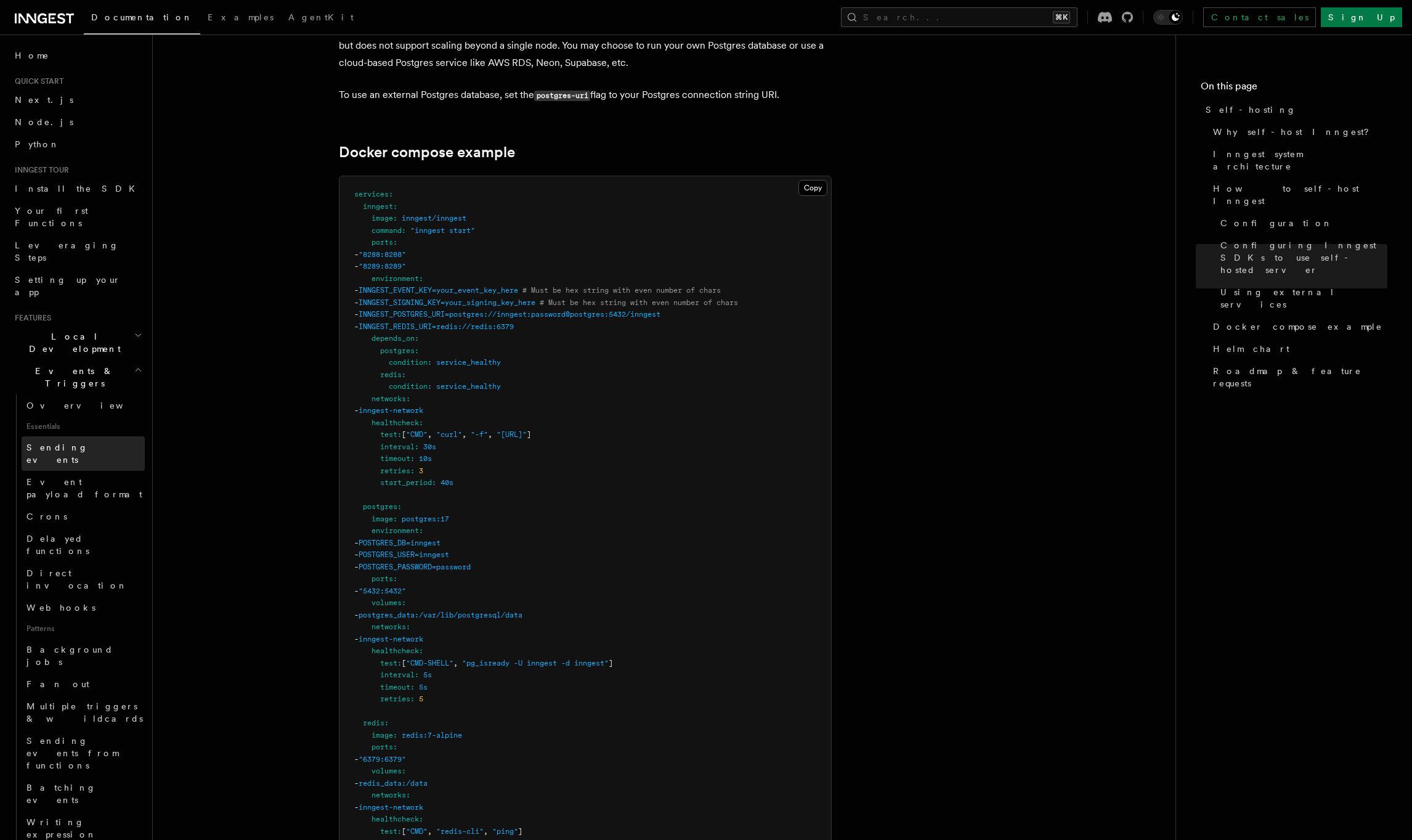
click at [53, 441] on span "Sending events" at bounding box center [85, 454] width 118 height 25
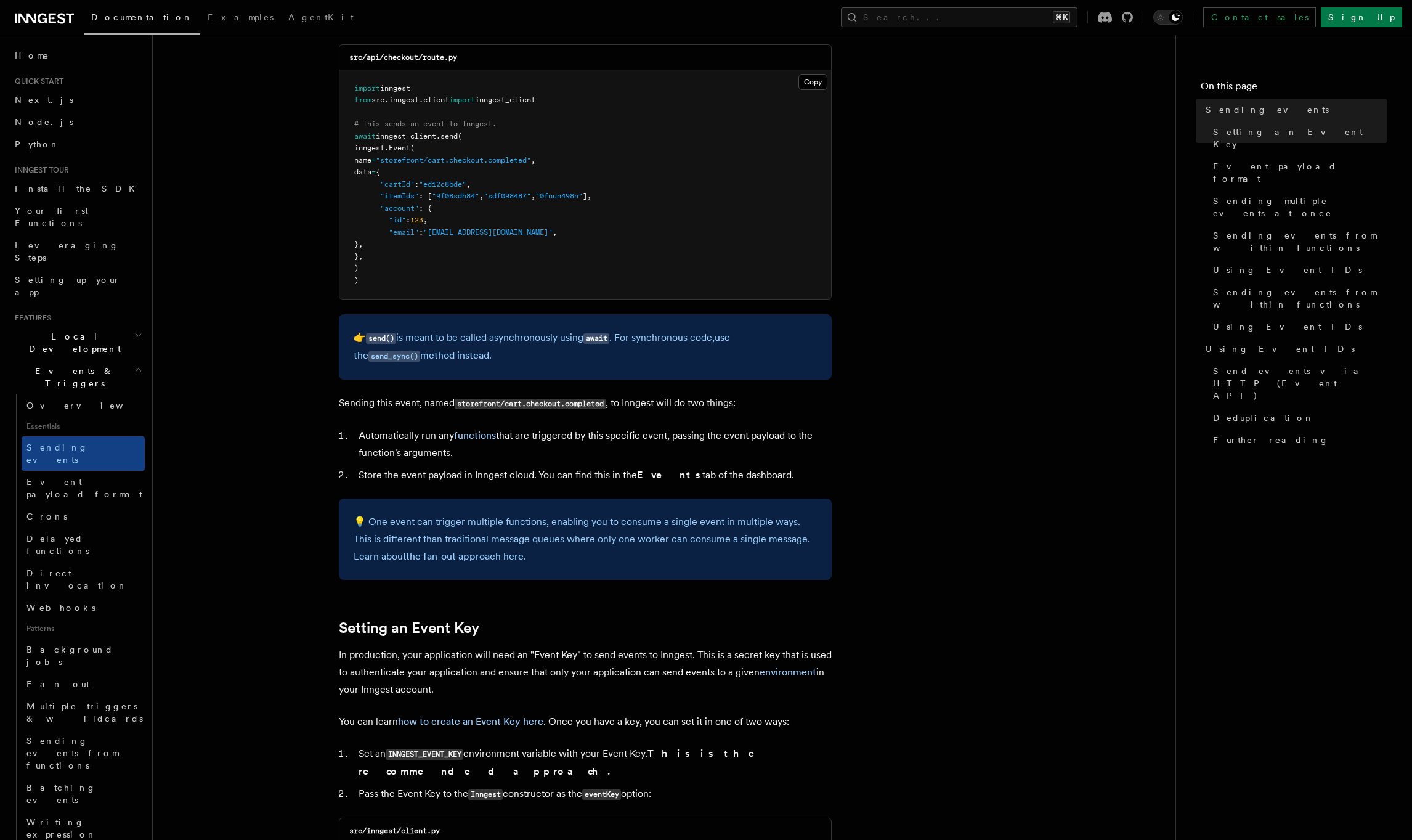
scroll to position [299, 0]
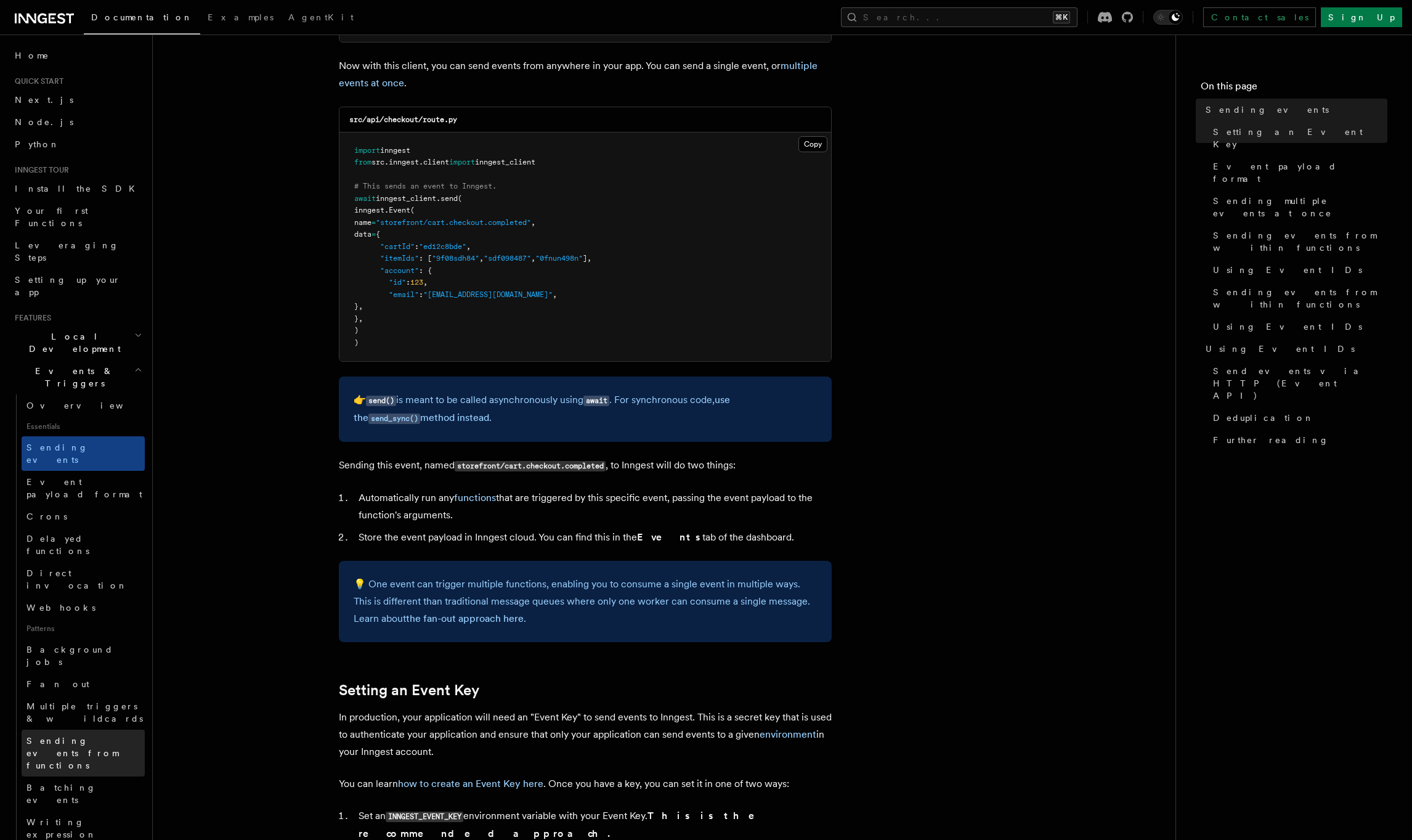
click at [45, 736] on span "Sending events from functions" at bounding box center [72, 753] width 92 height 35
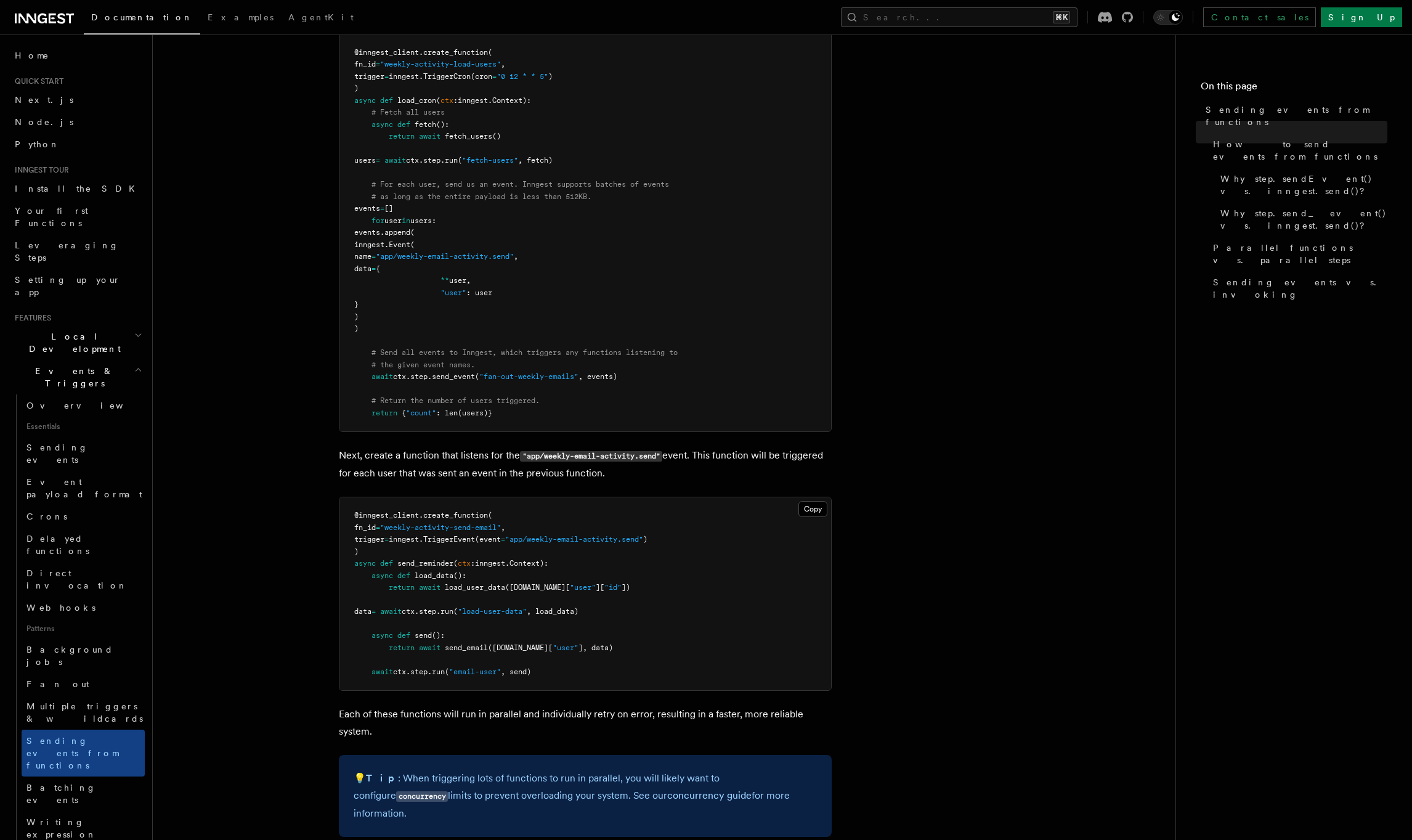
scroll to position [572, 0]
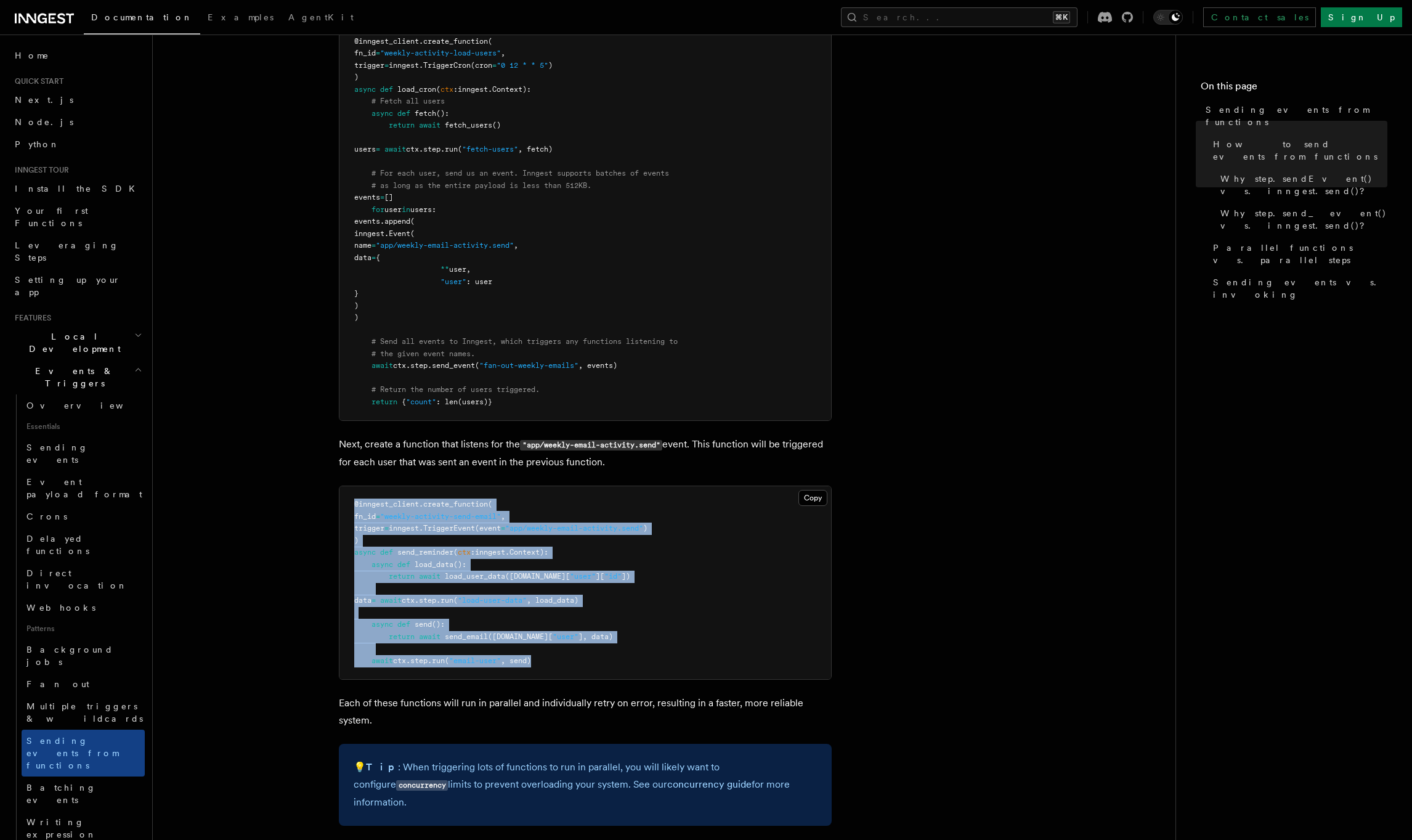
drag, startPoint x: 349, startPoint y: 497, endPoint x: 678, endPoint y: 661, distance: 367.6
click at [678, 661] on pre "@inngest_client . create_function ( fn_id = "weekly-activity-send-email" , trig…" at bounding box center [585, 582] width 491 height 193
copy code "@inngest_client . create_function ( fn_id = "weekly-activity-send-email" , trig…"
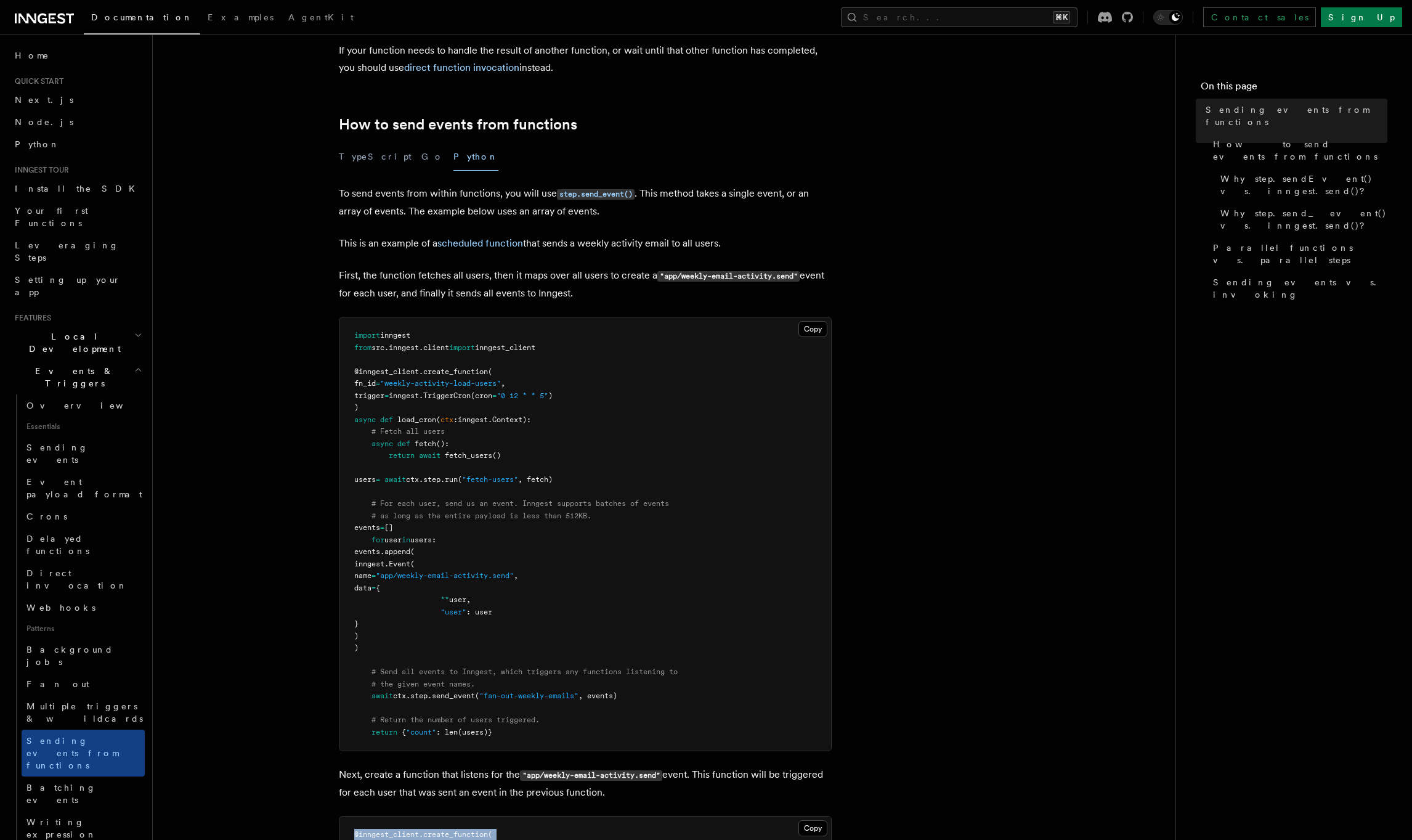
scroll to position [245, 0]
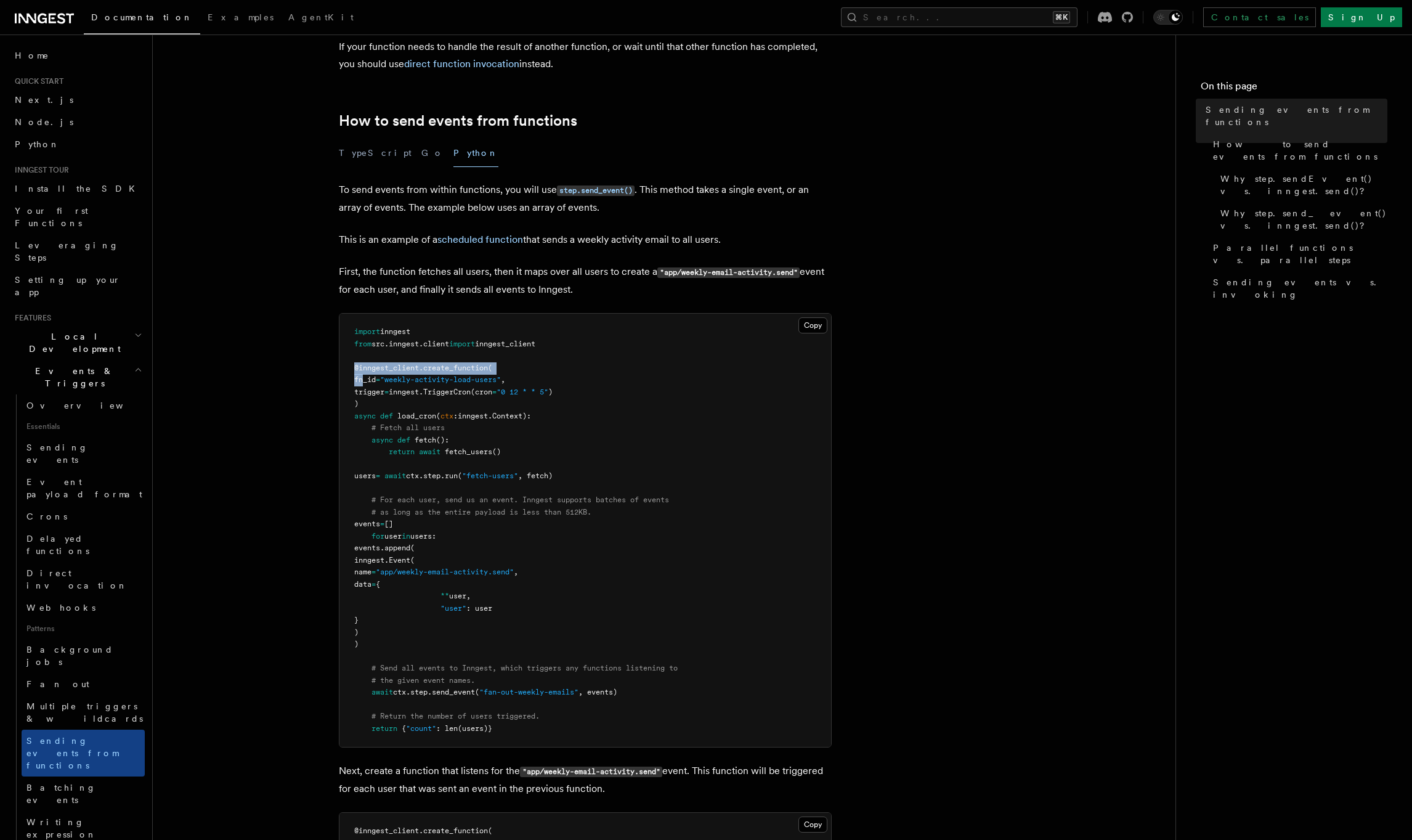
drag, startPoint x: 354, startPoint y: 371, endPoint x: 365, endPoint y: 380, distance: 14.2
click at [365, 380] on code "import inngest from src . inngest . client import inngest_client @inngest_clien…" at bounding box center [516, 529] width 324 height 405
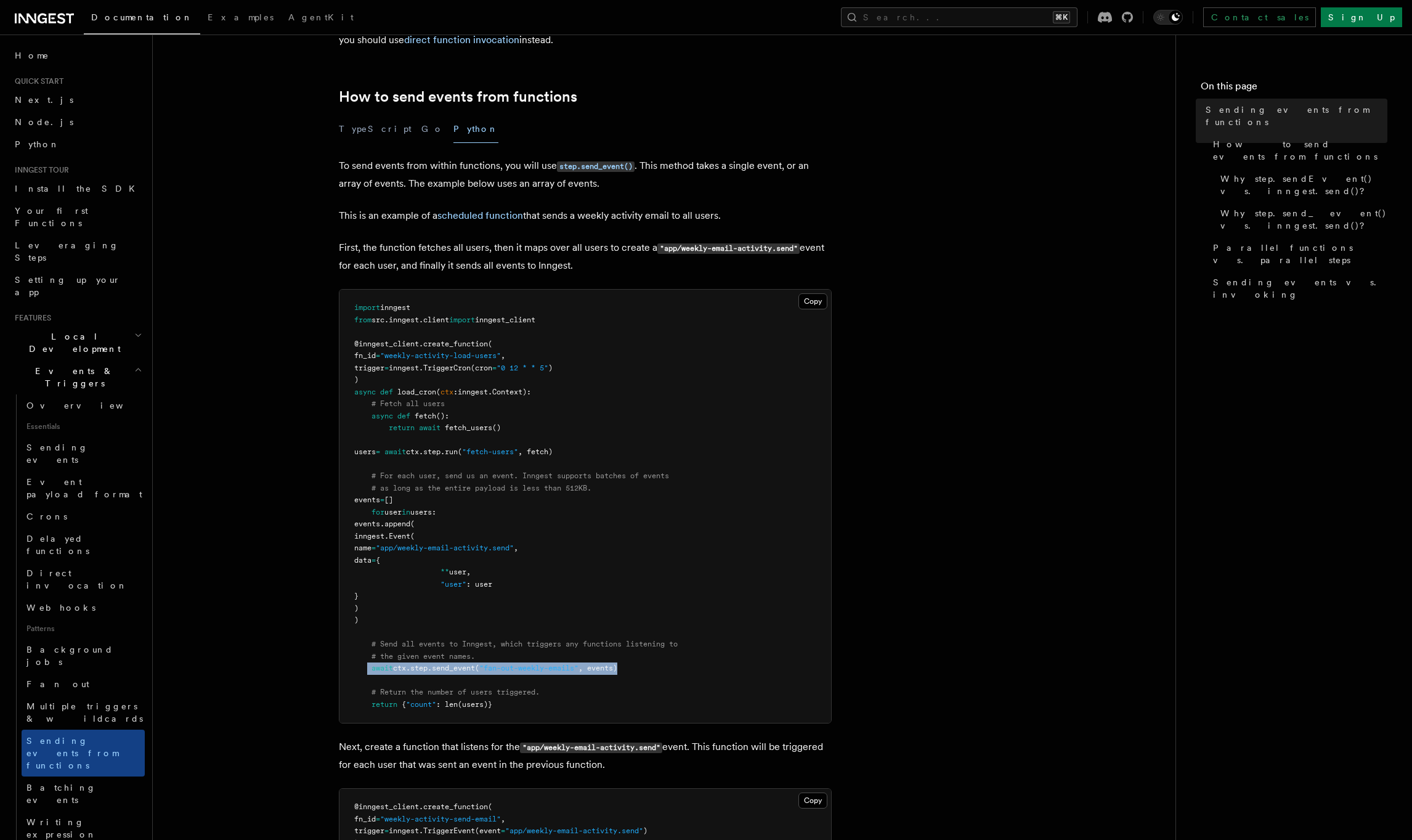
drag, startPoint x: 368, startPoint y: 672, endPoint x: 648, endPoint y: 669, distance: 280.0
click at [648, 669] on pre "import inngest from src . inngest . client import inngest_client @inngest_clien…" at bounding box center [585, 505] width 491 height 433
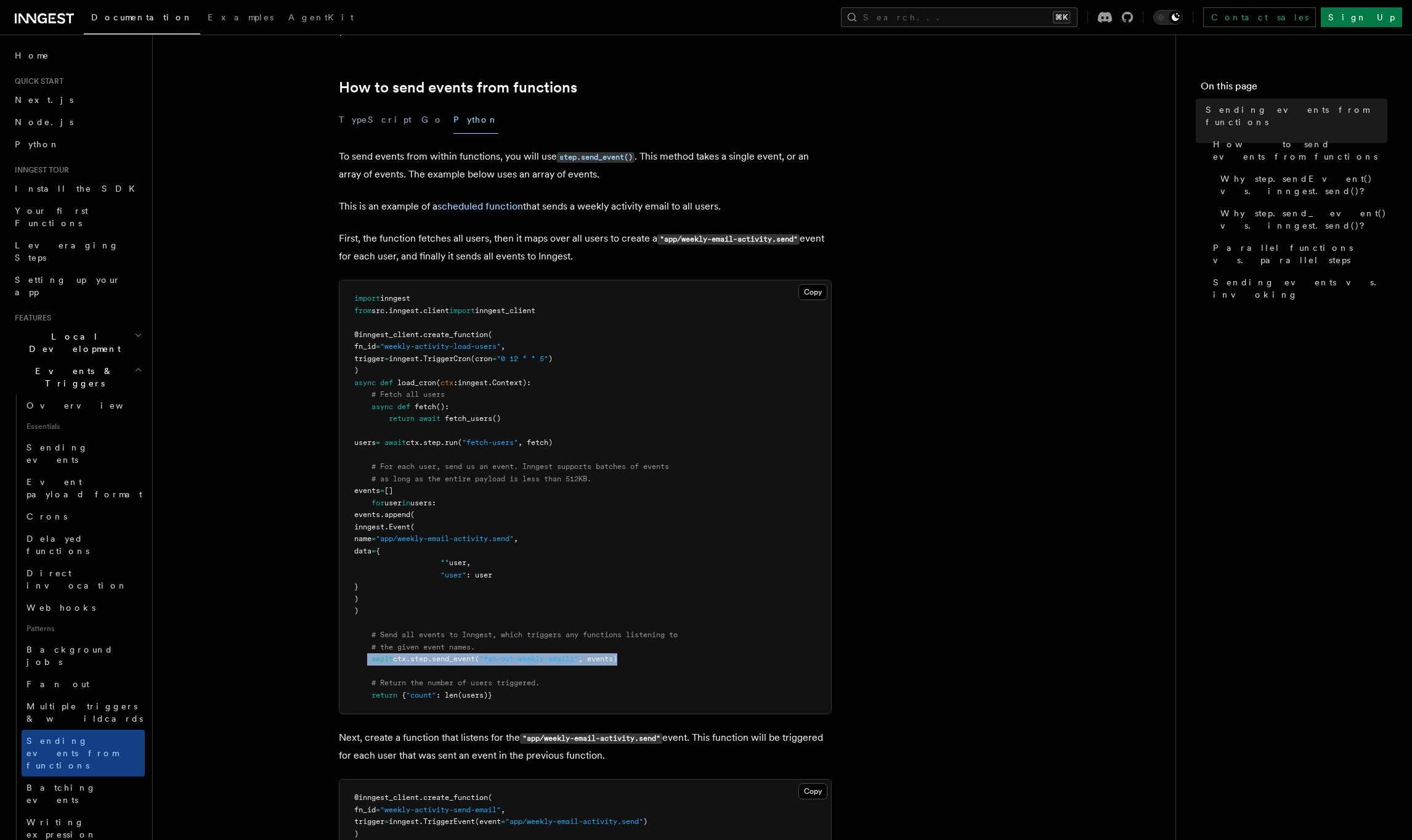
scroll to position [279, 0]
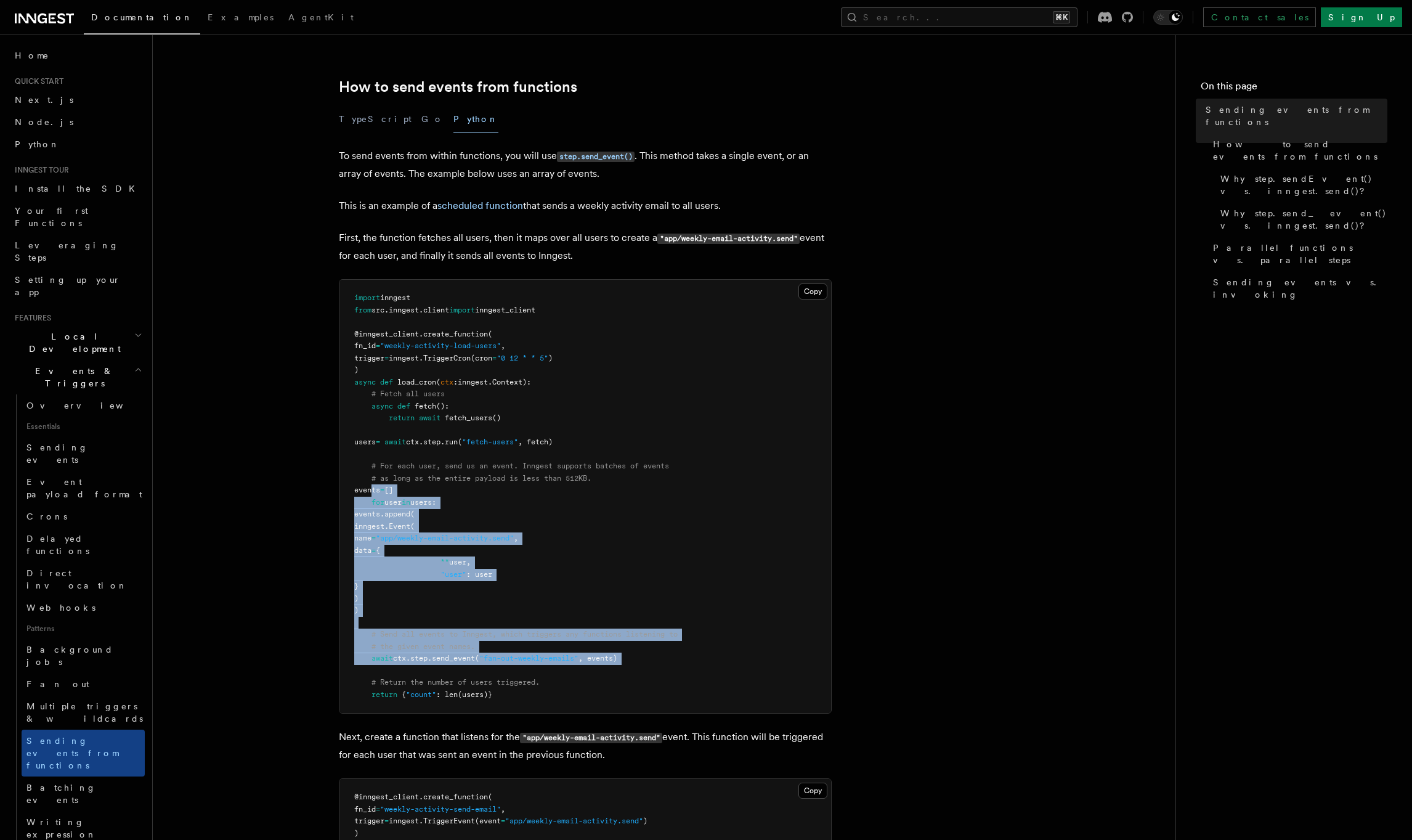
drag, startPoint x: 371, startPoint y: 492, endPoint x: 681, endPoint y: 667, distance: 356.0
click at [681, 667] on pre "import inngest from src . inngest . client import inngest_client @inngest_clien…" at bounding box center [585, 496] width 491 height 433
copy code "events = [] for user in users : events . append ( inngest. Event ( name = "app/…"
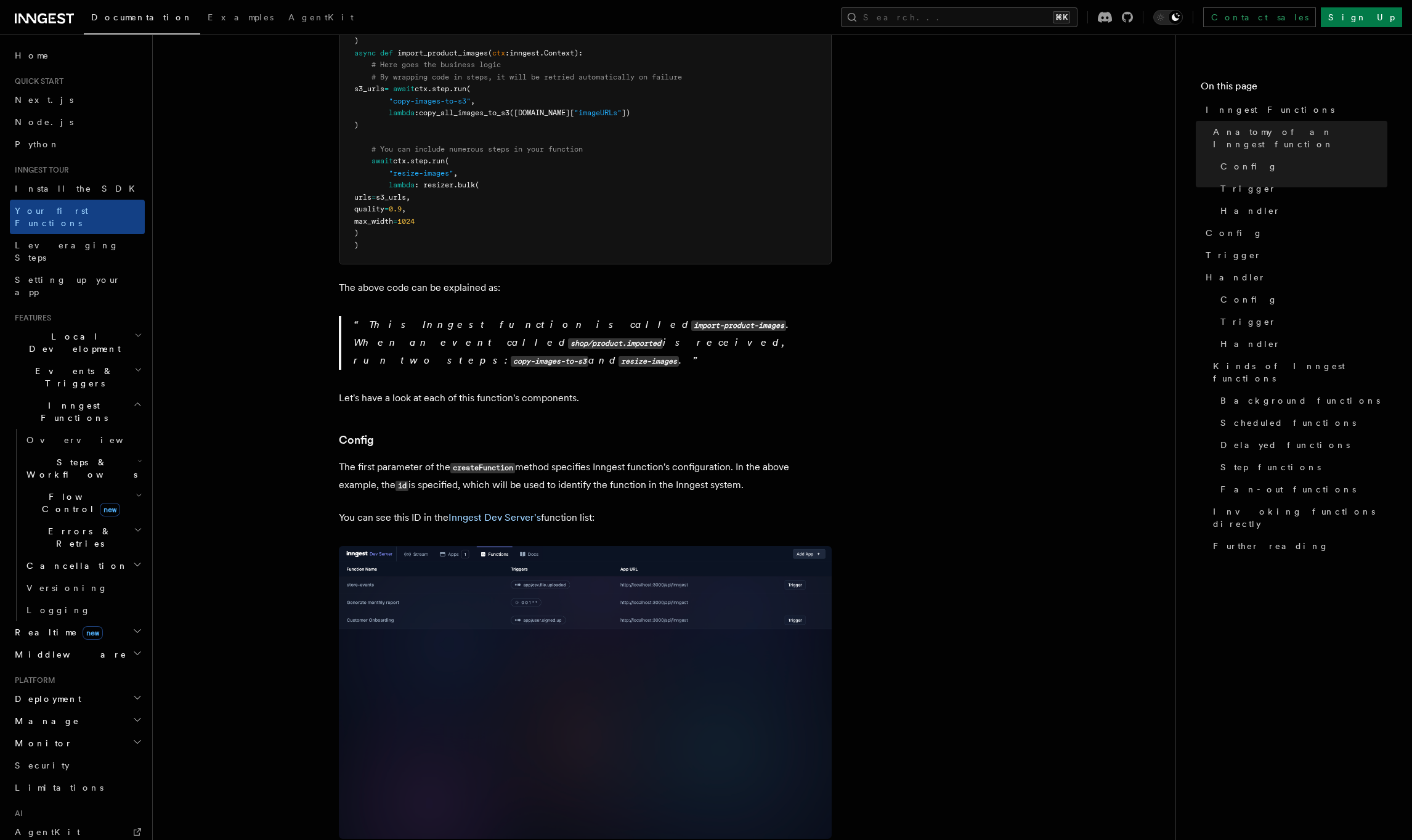
scroll to position [261, 0]
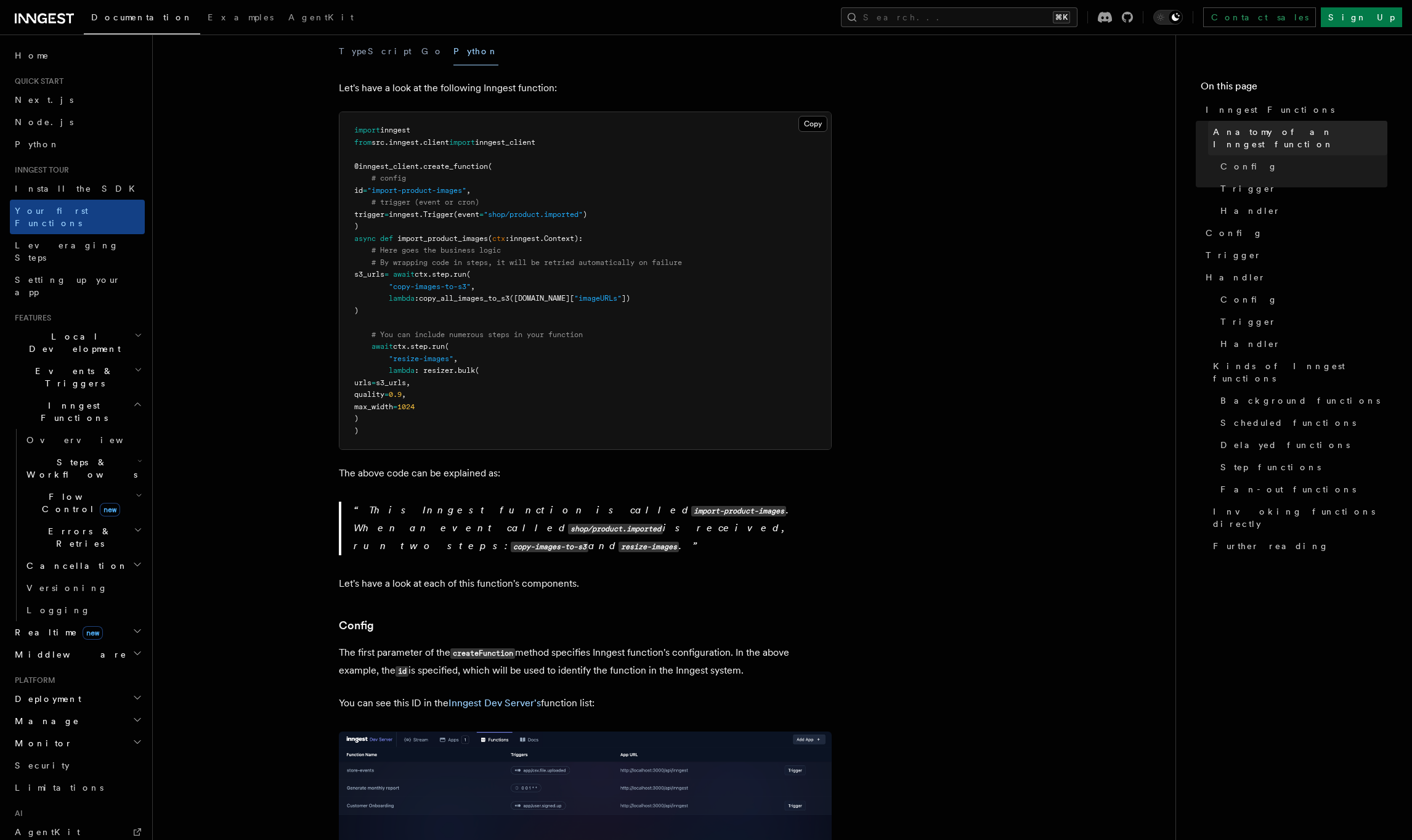
click at [1241, 136] on span "Anatomy of an Inngest function" at bounding box center [1300, 138] width 174 height 25
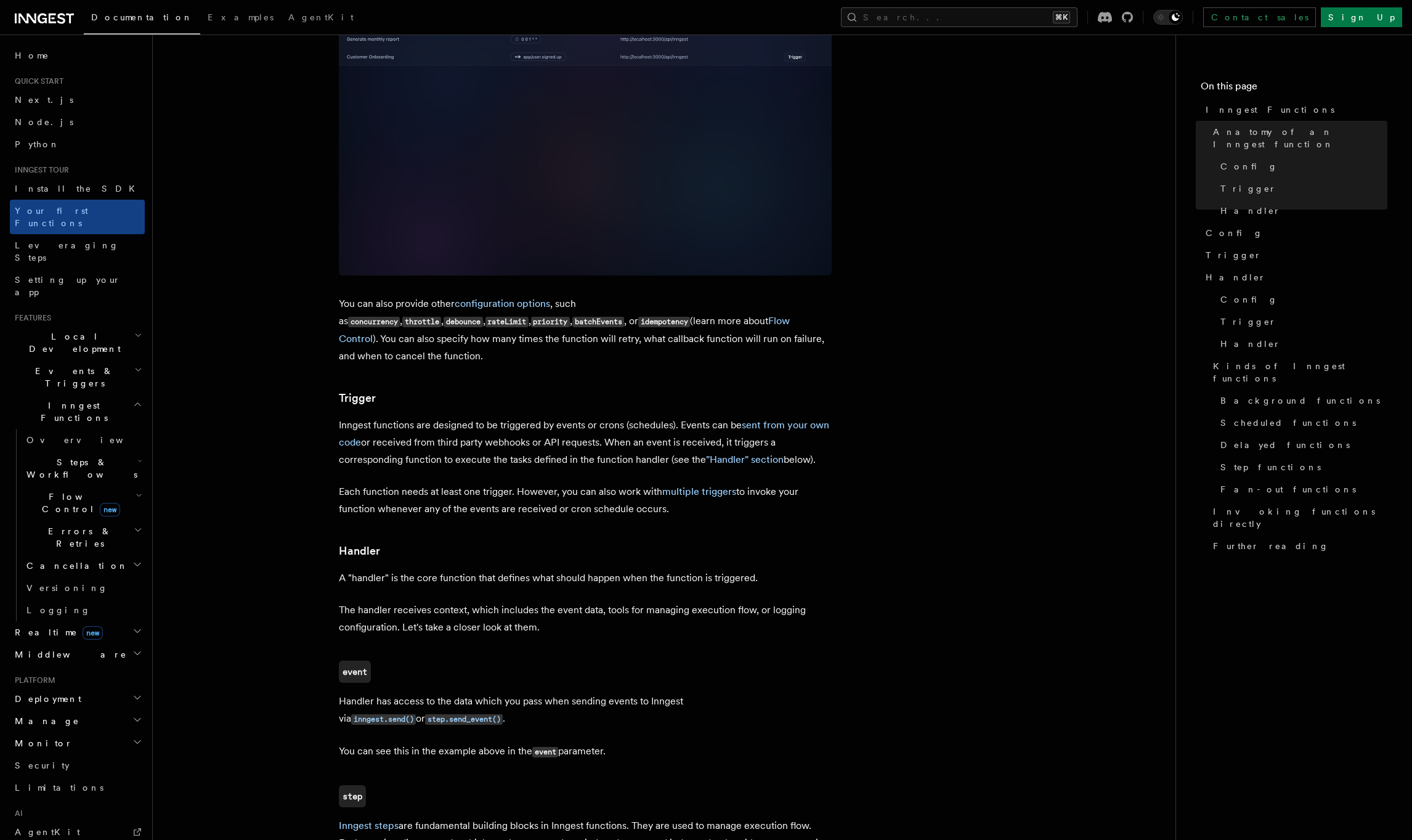
scroll to position [1084, 0]
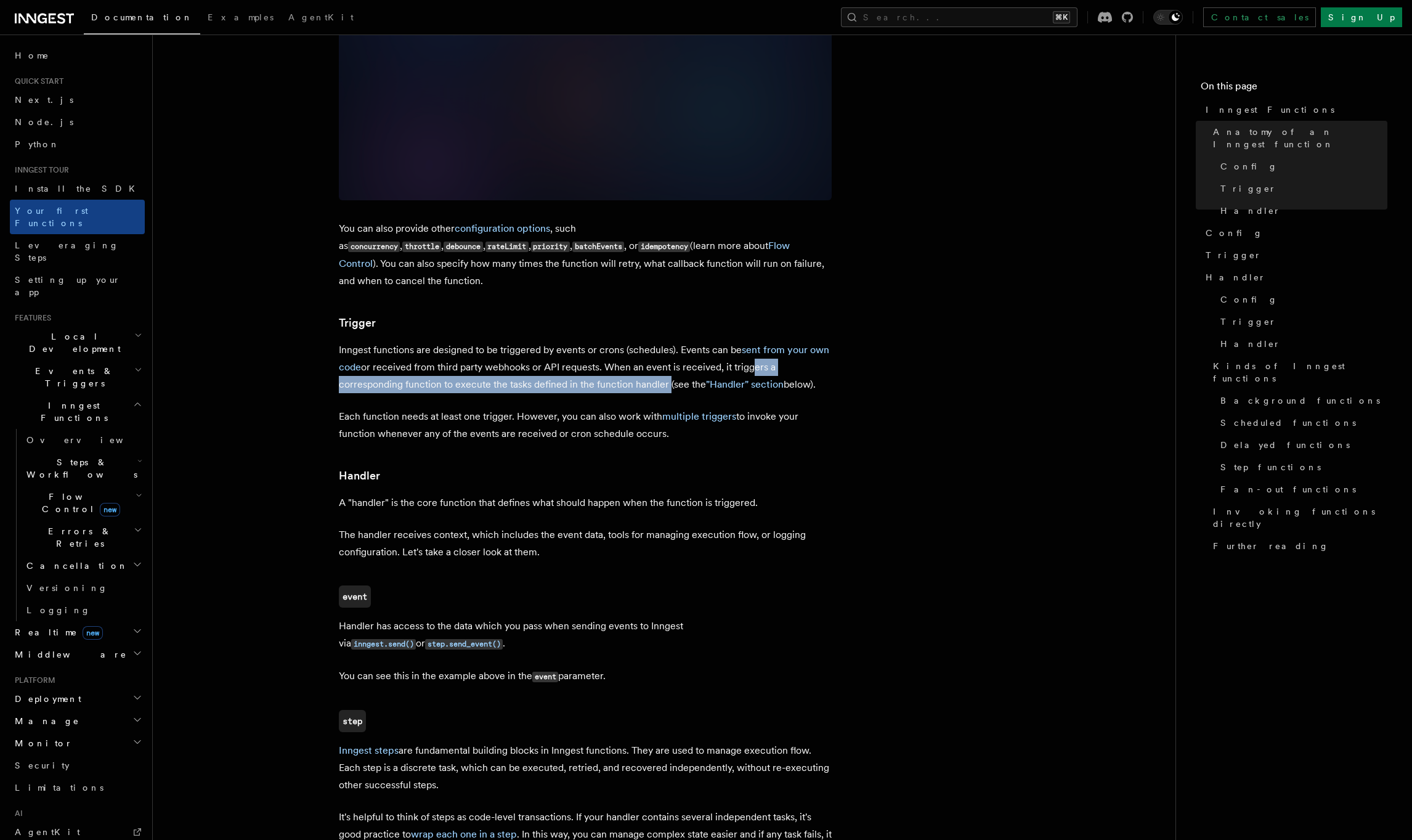
drag, startPoint x: 745, startPoint y: 314, endPoint x: 665, endPoint y: 335, distance: 82.7
click at [665, 341] on p "Inngest functions are designed to be triggered by events or crons (schedules). …" at bounding box center [585, 367] width 493 height 52
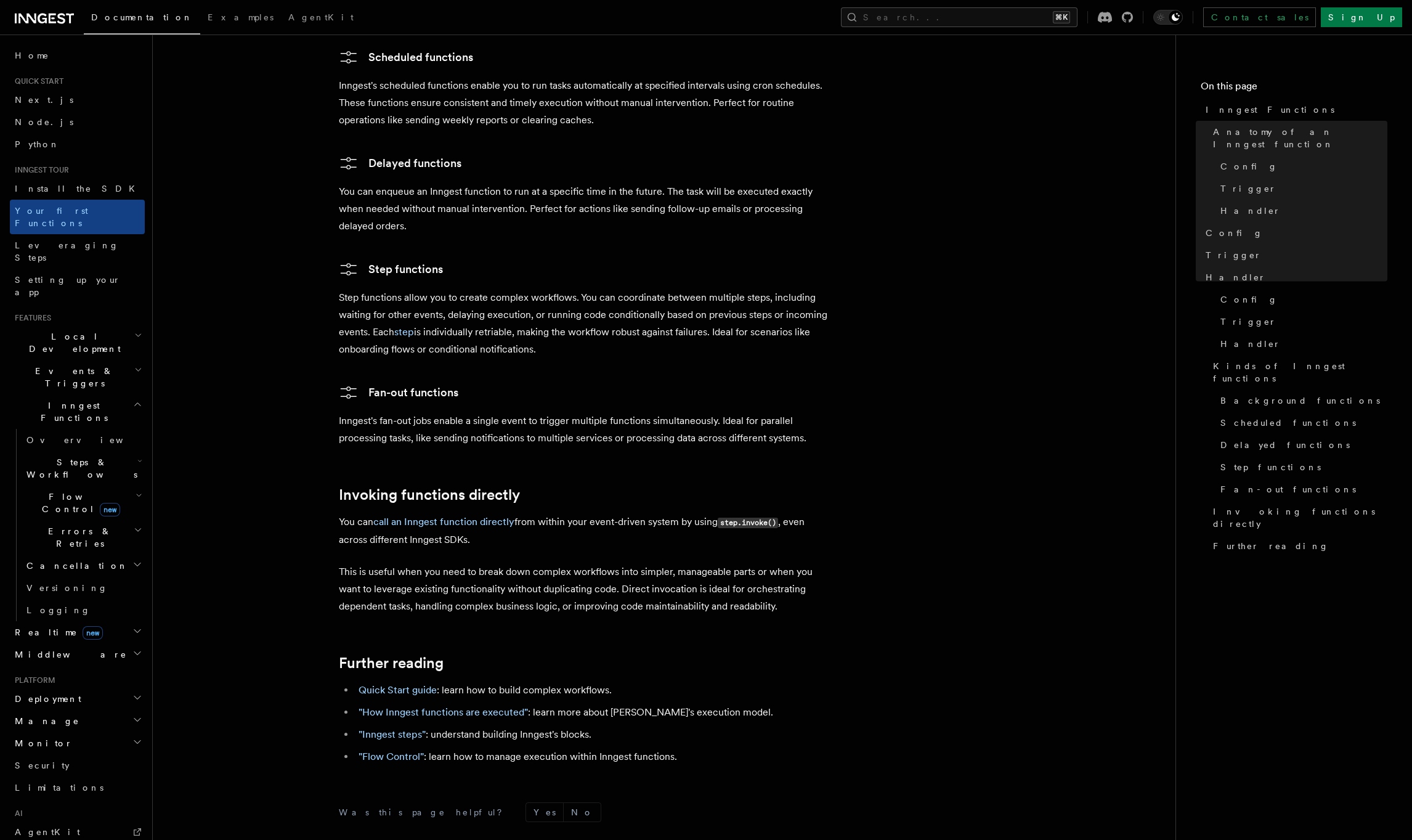
scroll to position [2136, 0]
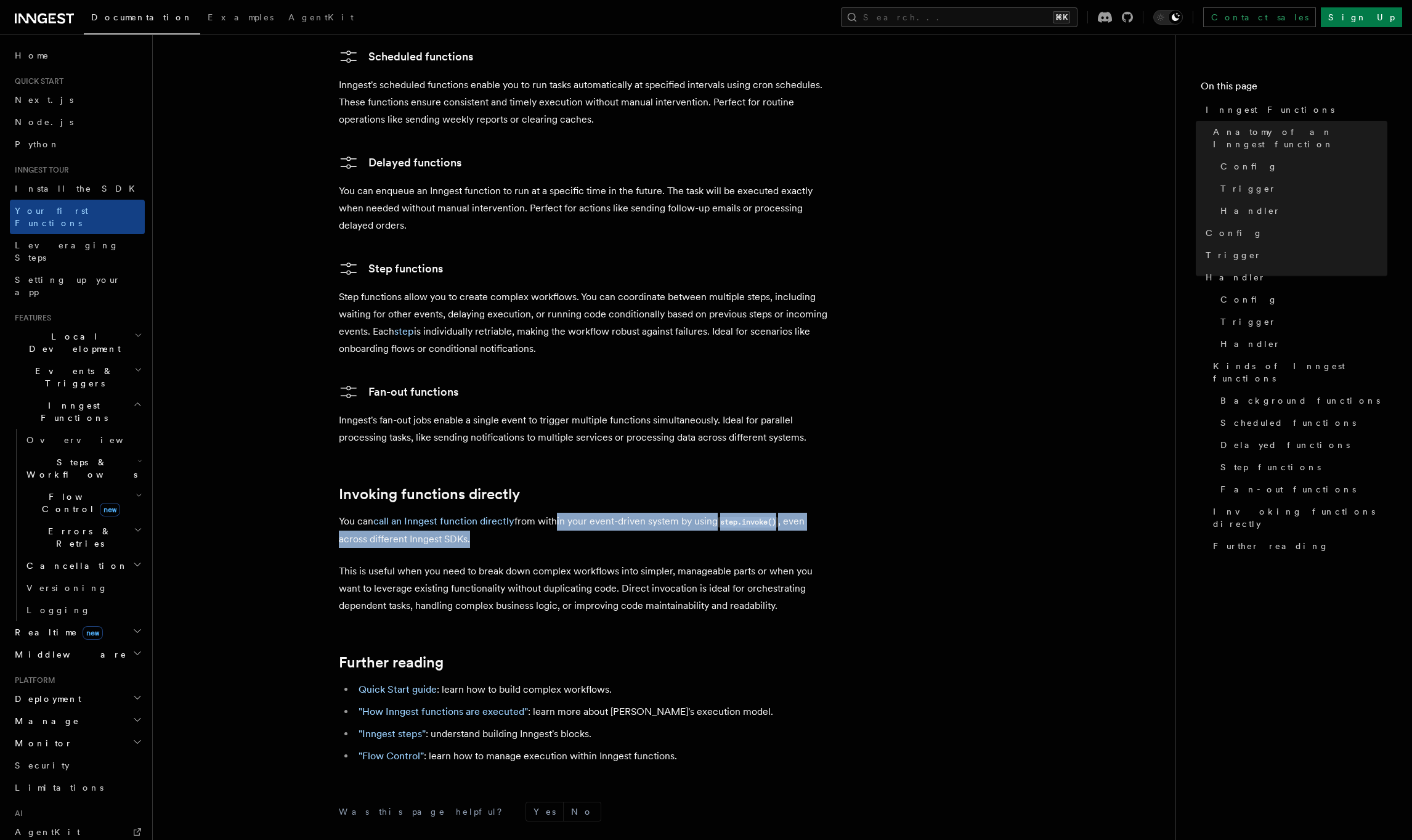
drag, startPoint x: 554, startPoint y: 470, endPoint x: 637, endPoint y: 499, distance: 87.9
click at [637, 513] on p "You can call an Inngest function directly from within your event-driven system …" at bounding box center [585, 530] width 493 height 35
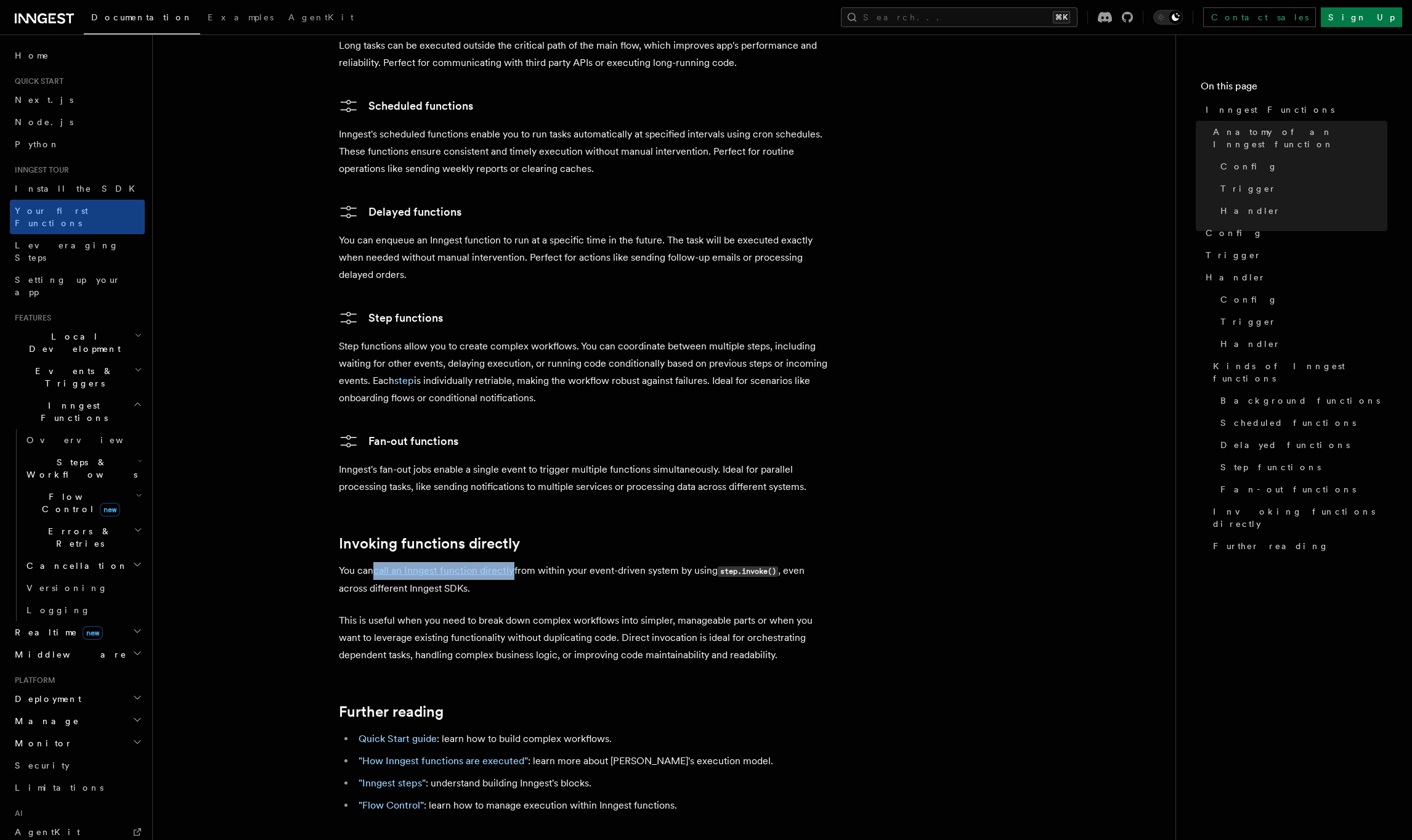
scroll to position [2255, 0]
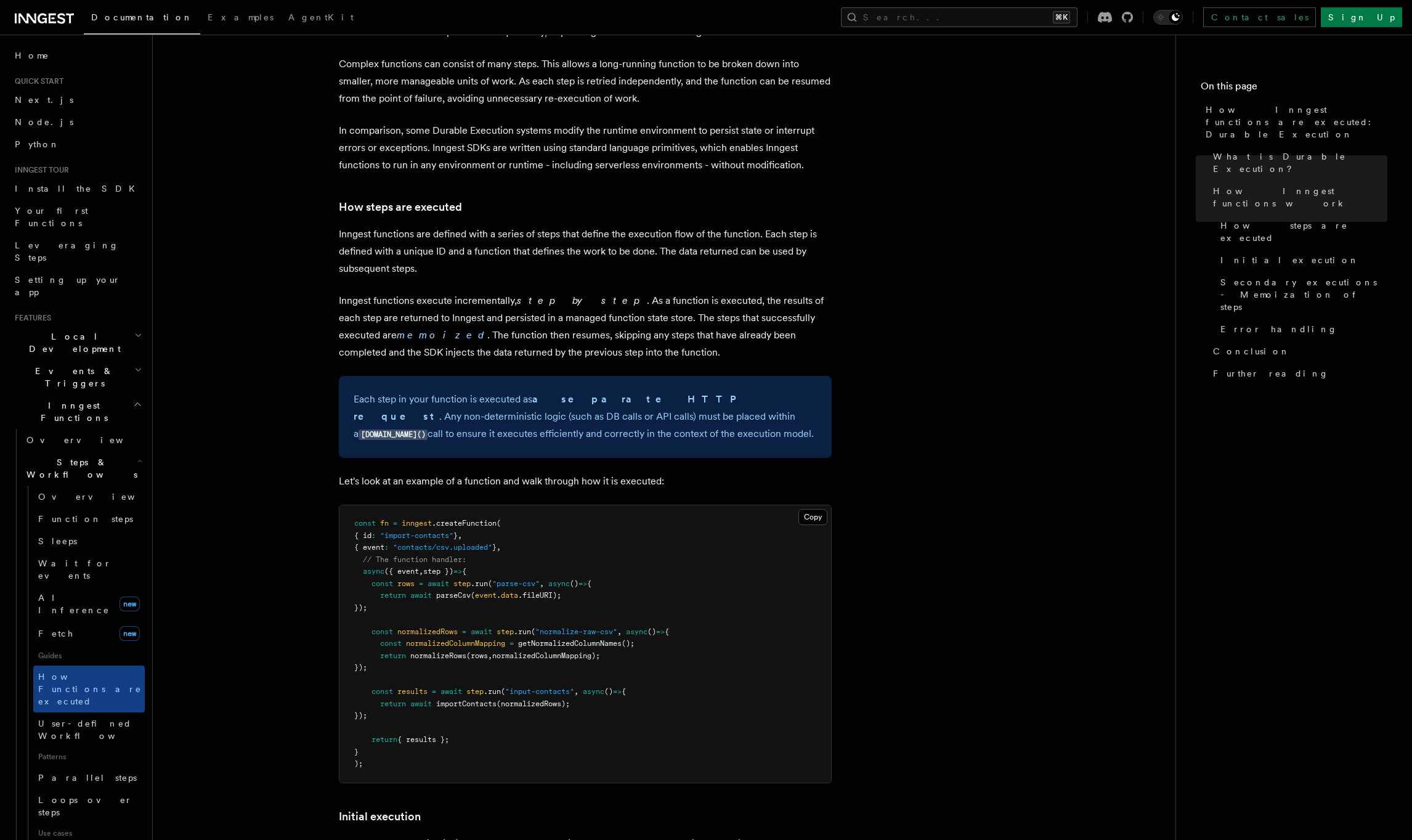
scroll to position [768, 0]
drag, startPoint x: 741, startPoint y: 282, endPoint x: 825, endPoint y: 289, distance: 84.3
click at [825, 292] on p "Inngest functions execute incrementally, step by step . As a function is execut…" at bounding box center [585, 326] width 493 height 69
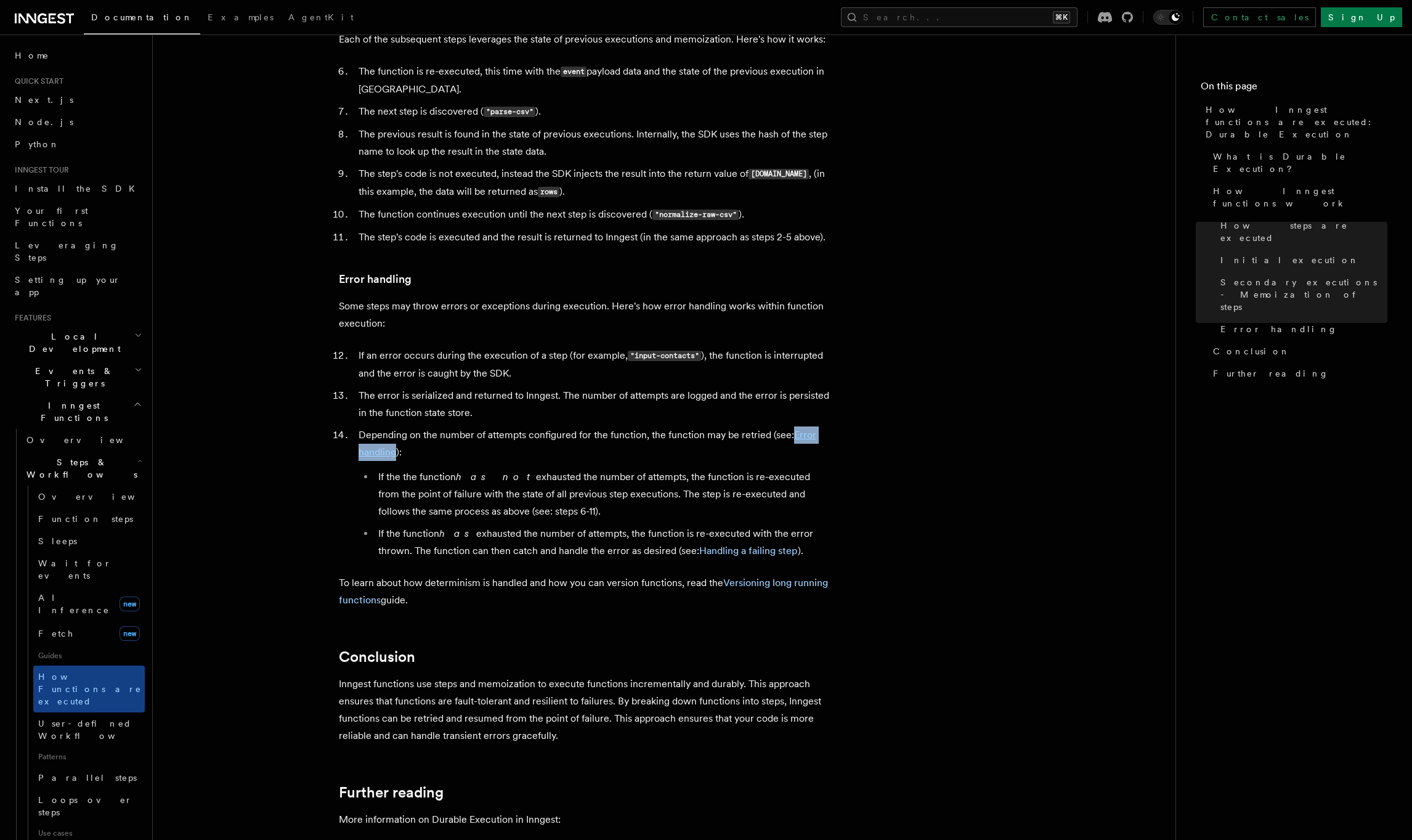
scroll to position [1823, 0]
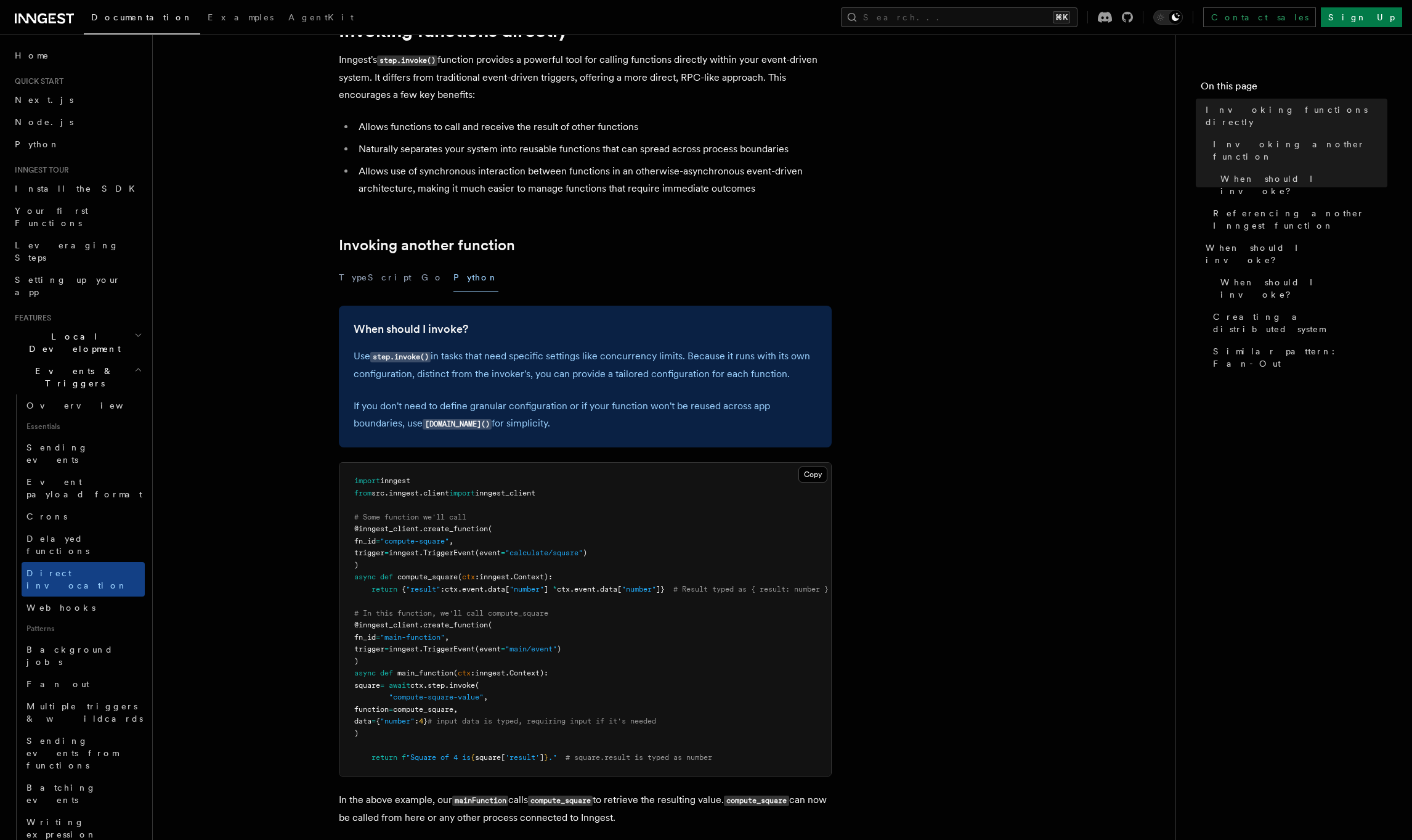
scroll to position [71, 0]
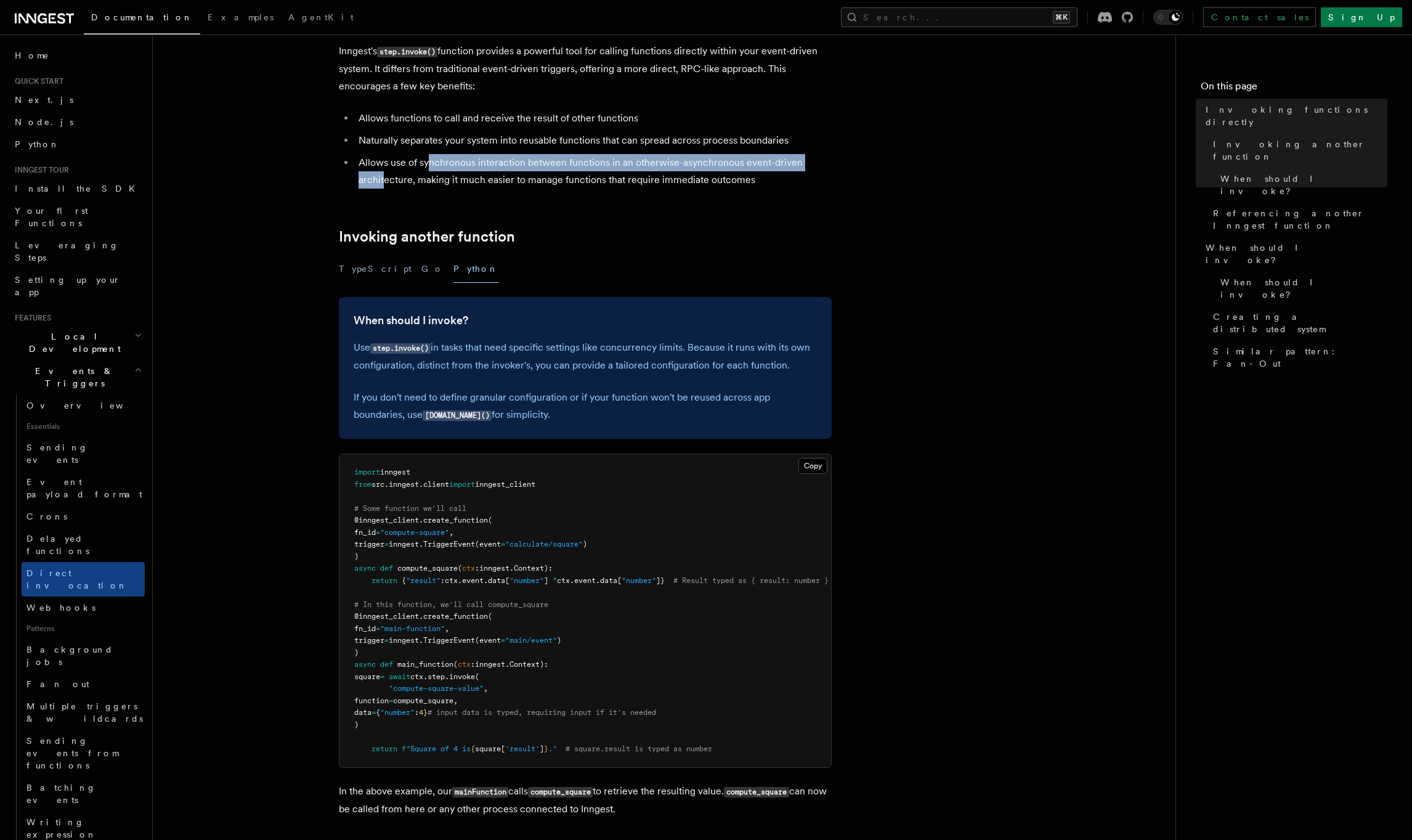
drag, startPoint x: 387, startPoint y: 173, endPoint x: 429, endPoint y: 164, distance: 43.0
click at [429, 164] on li "Allows use of synchronous interaction between functions in an otherwise-asynchr…" at bounding box center [593, 171] width 477 height 35
drag, startPoint x: 424, startPoint y: 164, endPoint x: 799, endPoint y: 184, distance: 375.5
click at [799, 184] on li "Allows use of synchronous interaction between functions in an otherwise-asynchr…" at bounding box center [593, 171] width 477 height 35
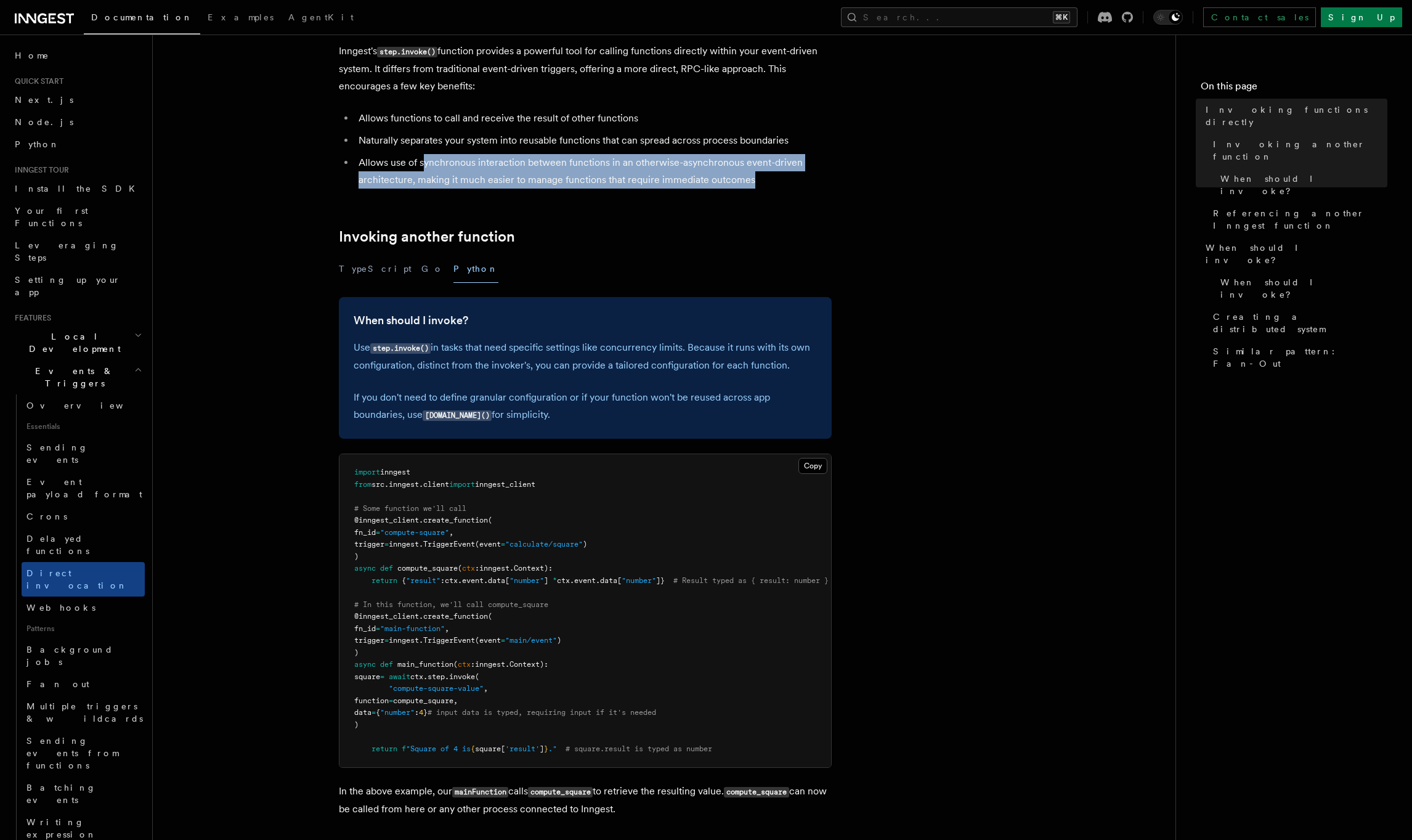
click at [799, 184] on li "Allows use of synchronous interaction between functions in an otherwise-asynchr…" at bounding box center [593, 171] width 477 height 35
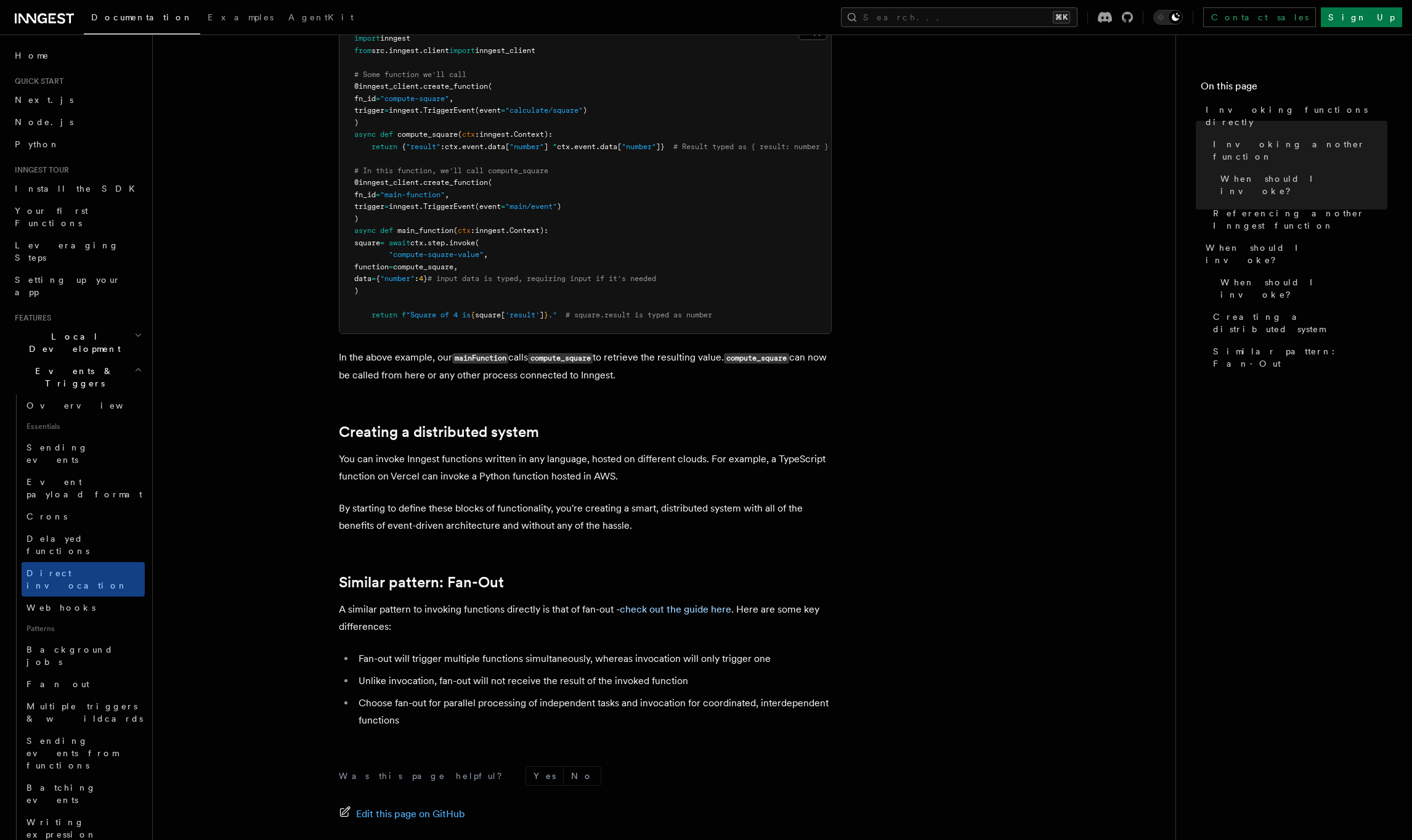
scroll to position [443, 0]
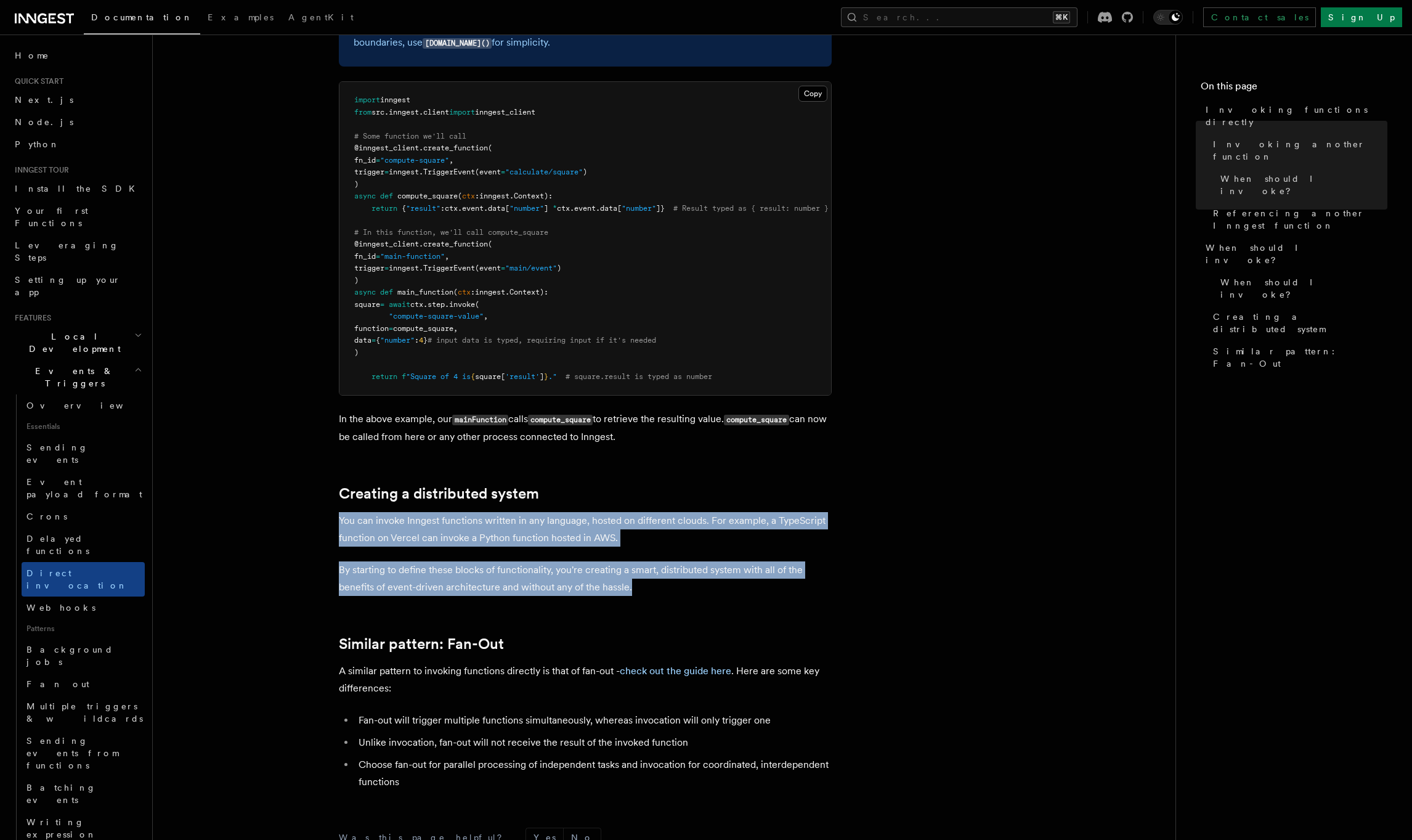
drag, startPoint x: 671, startPoint y: 589, endPoint x: 299, endPoint y: 523, distance: 377.8
click at [299, 523] on article "Features Events & Triggers Invoking functions directly Inngest's step.invoke() …" at bounding box center [664, 321] width 983 height 1421
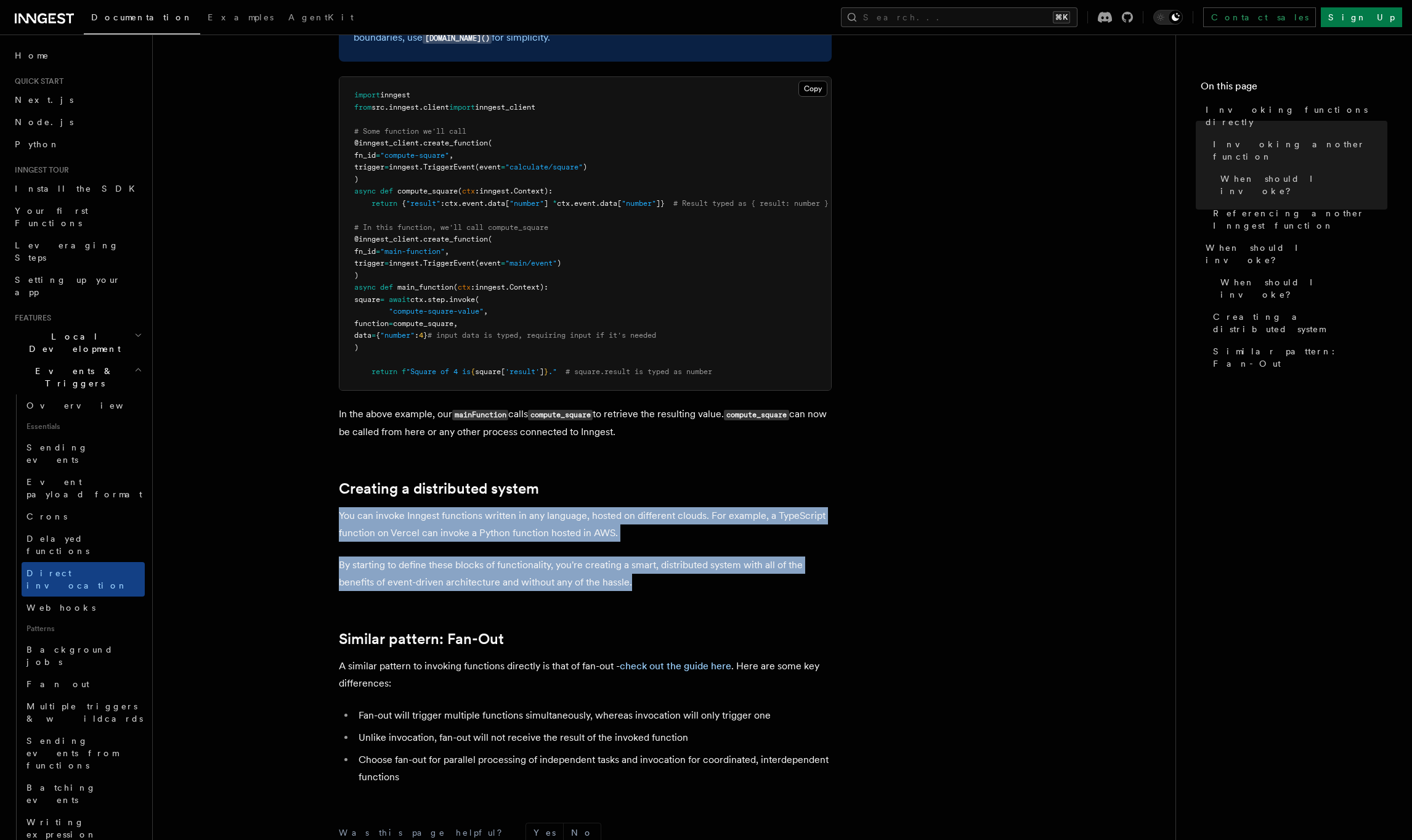
scroll to position [508, 0]
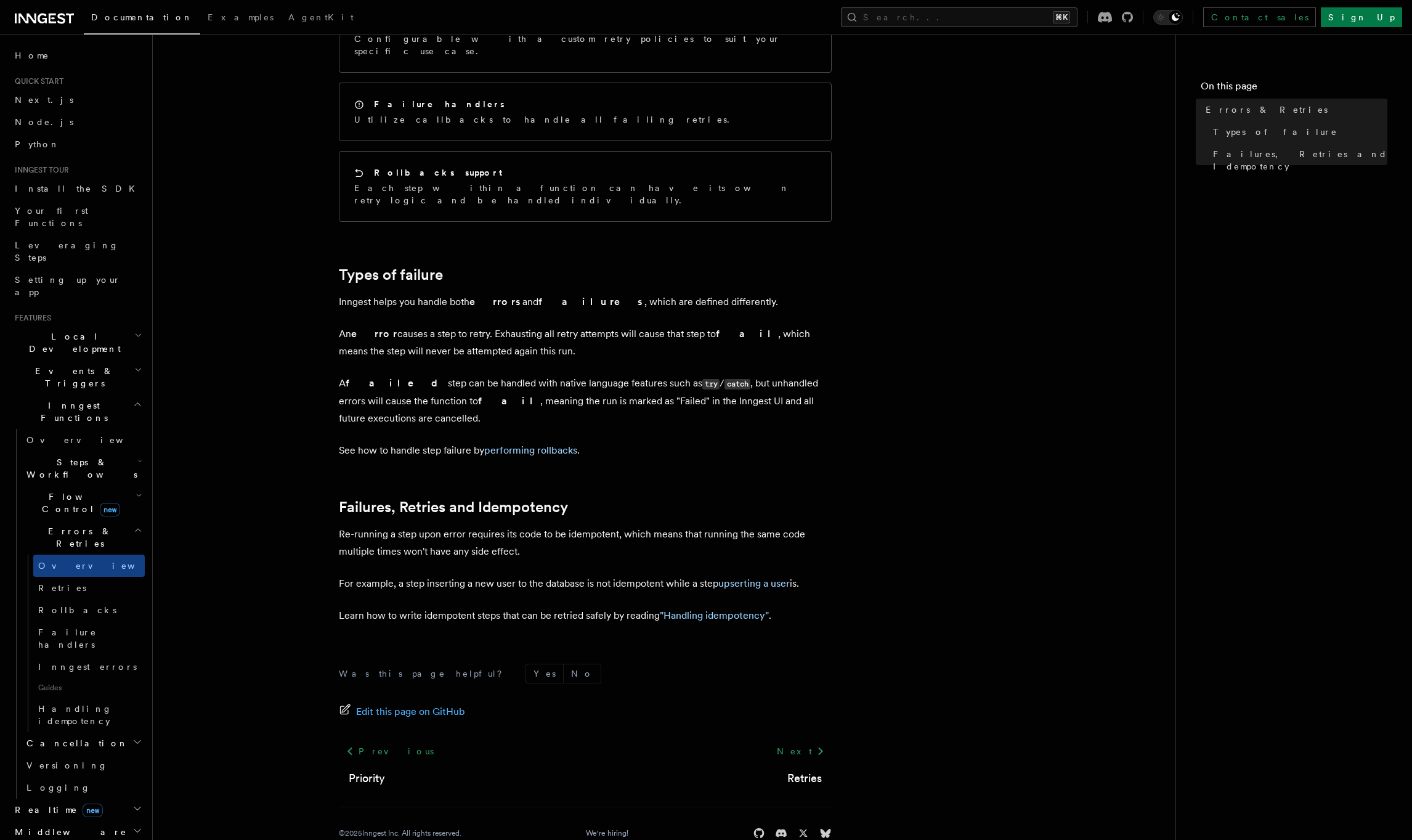
scroll to position [219, 0]
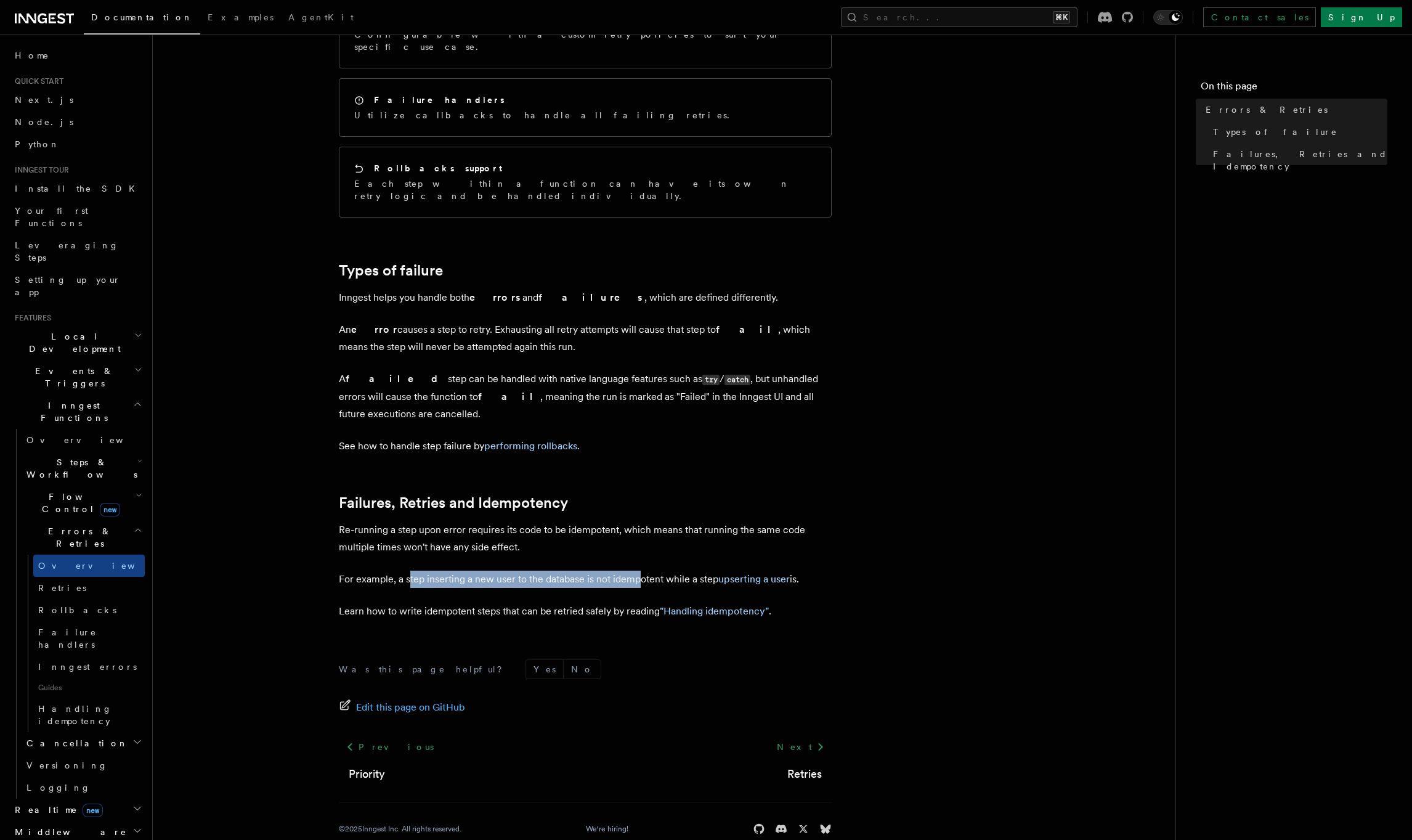
drag, startPoint x: 408, startPoint y: 555, endPoint x: 639, endPoint y: 554, distance: 231.0
click at [639, 570] on p "For example, a step inserting a new user to the database is not idempotent whil…" at bounding box center [585, 579] width 493 height 17
drag, startPoint x: 421, startPoint y: 589, endPoint x: 602, endPoint y: 583, distance: 181.1
click at [602, 602] on p "Learn how to write idempotent steps that can be retried safely by reading "Hand…" at bounding box center [585, 611] width 493 height 17
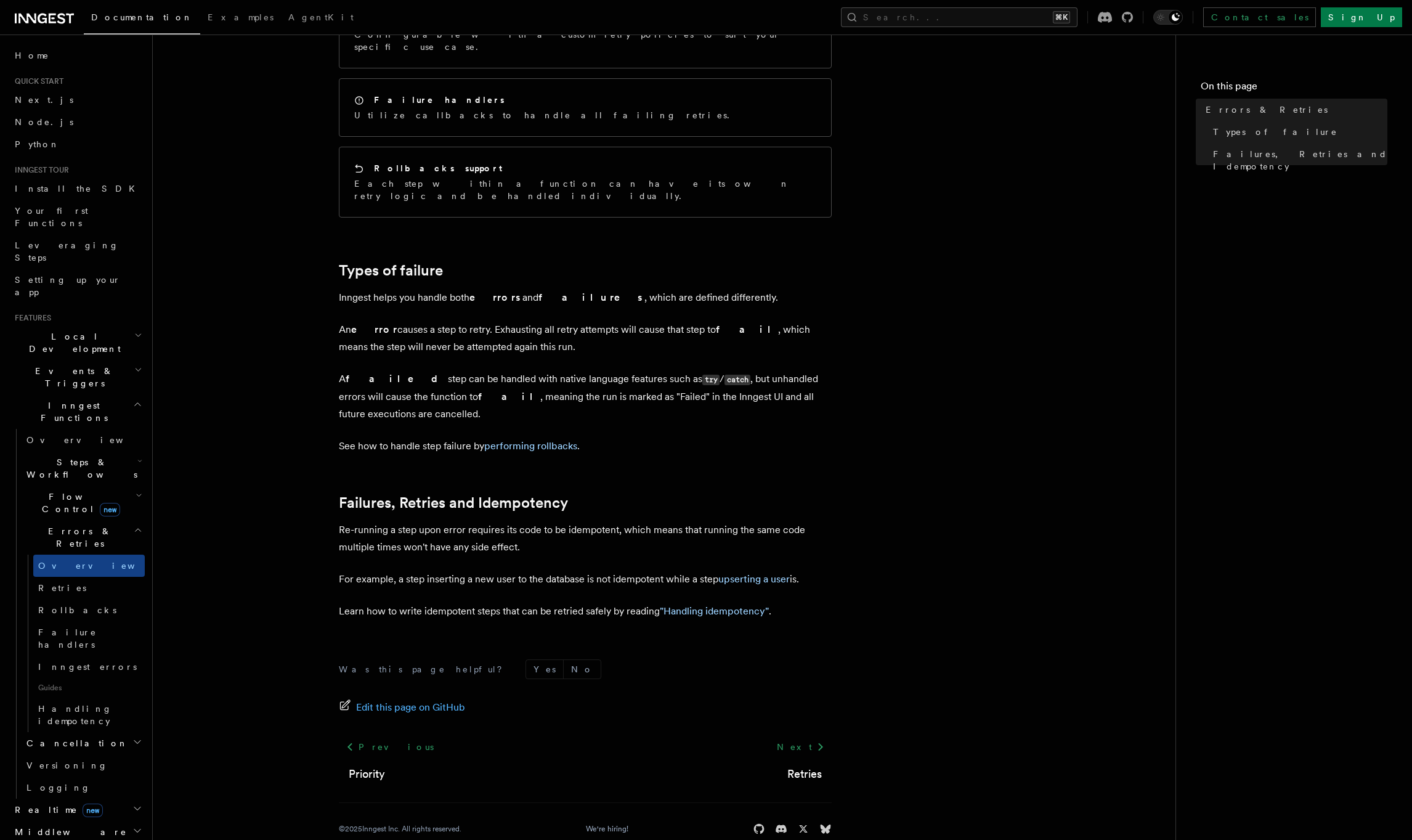
drag, startPoint x: 441, startPoint y: 347, endPoint x: 446, endPoint y: 353, distance: 7.8
click at [442, 371] on p "A failed step can be handled with native language features such as try / catch …" at bounding box center [585, 397] width 493 height 53
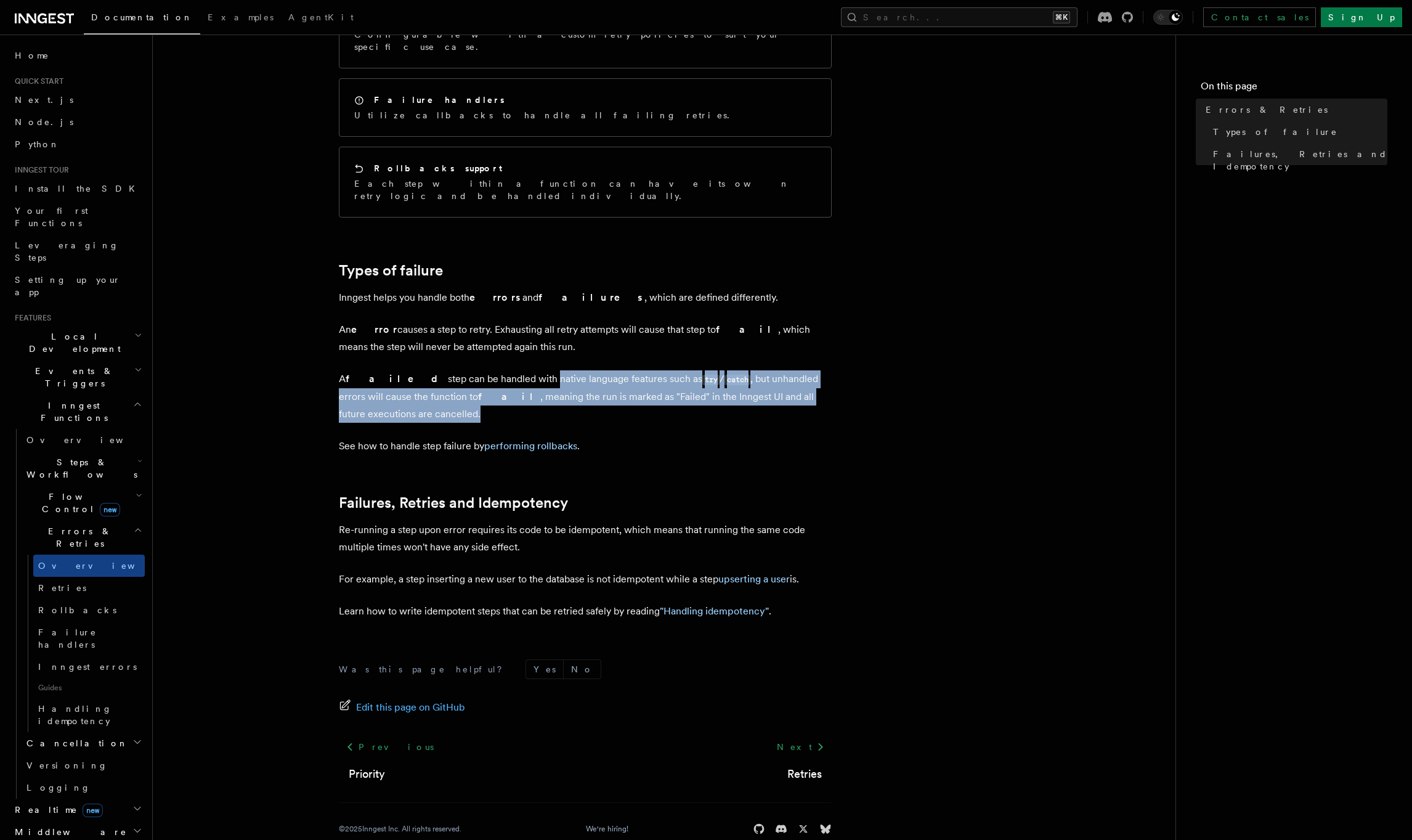
drag, startPoint x: 494, startPoint y: 355, endPoint x: 712, endPoint y: 389, distance: 220.6
click at [712, 389] on p "A failed step can be handled with native language features such as try / catch …" at bounding box center [585, 397] width 493 height 53
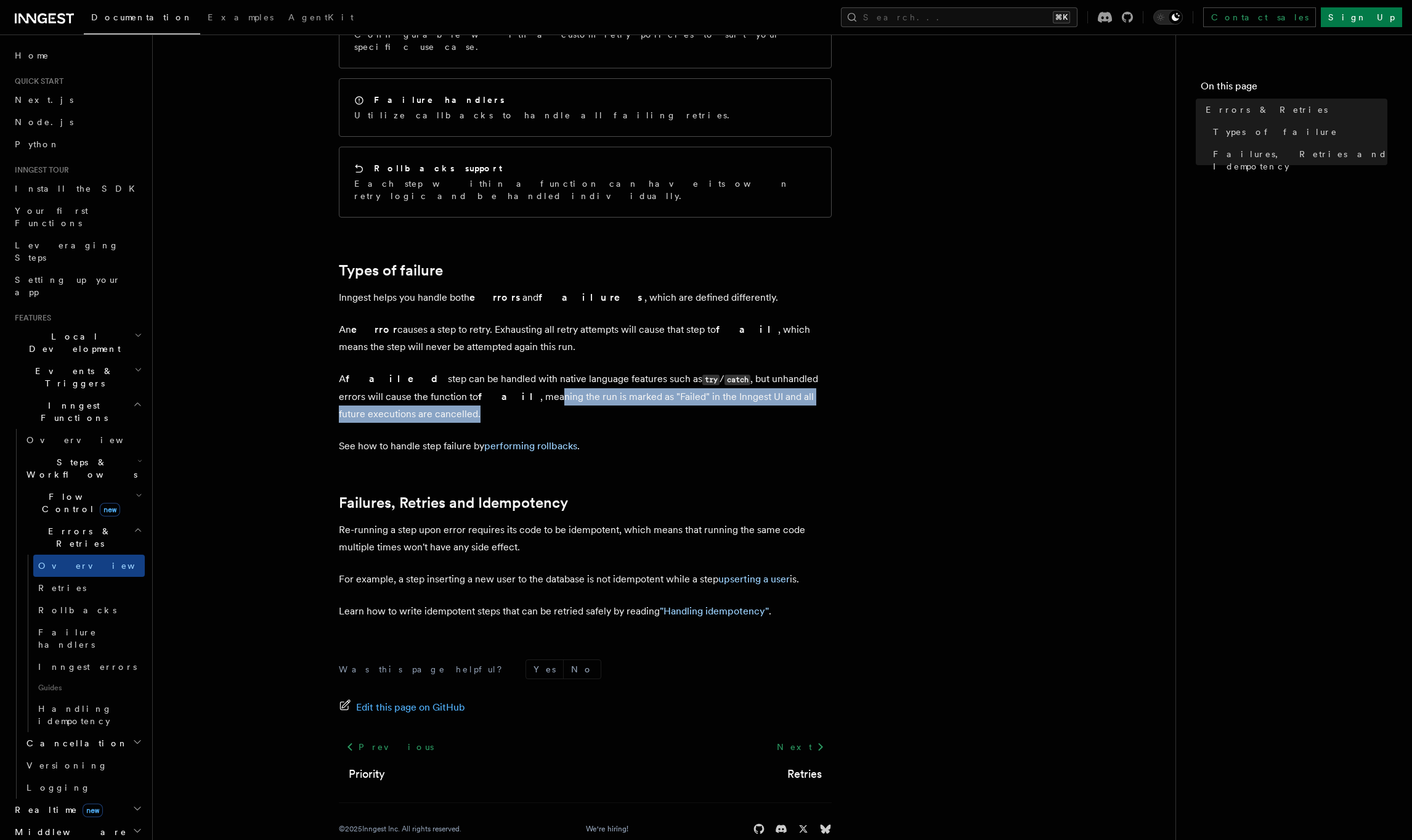
drag, startPoint x: 442, startPoint y: 377, endPoint x: 703, endPoint y: 383, distance: 261.1
click at [703, 383] on p "A failed step can be handled with native language features such as try / catch …" at bounding box center [585, 397] width 493 height 53
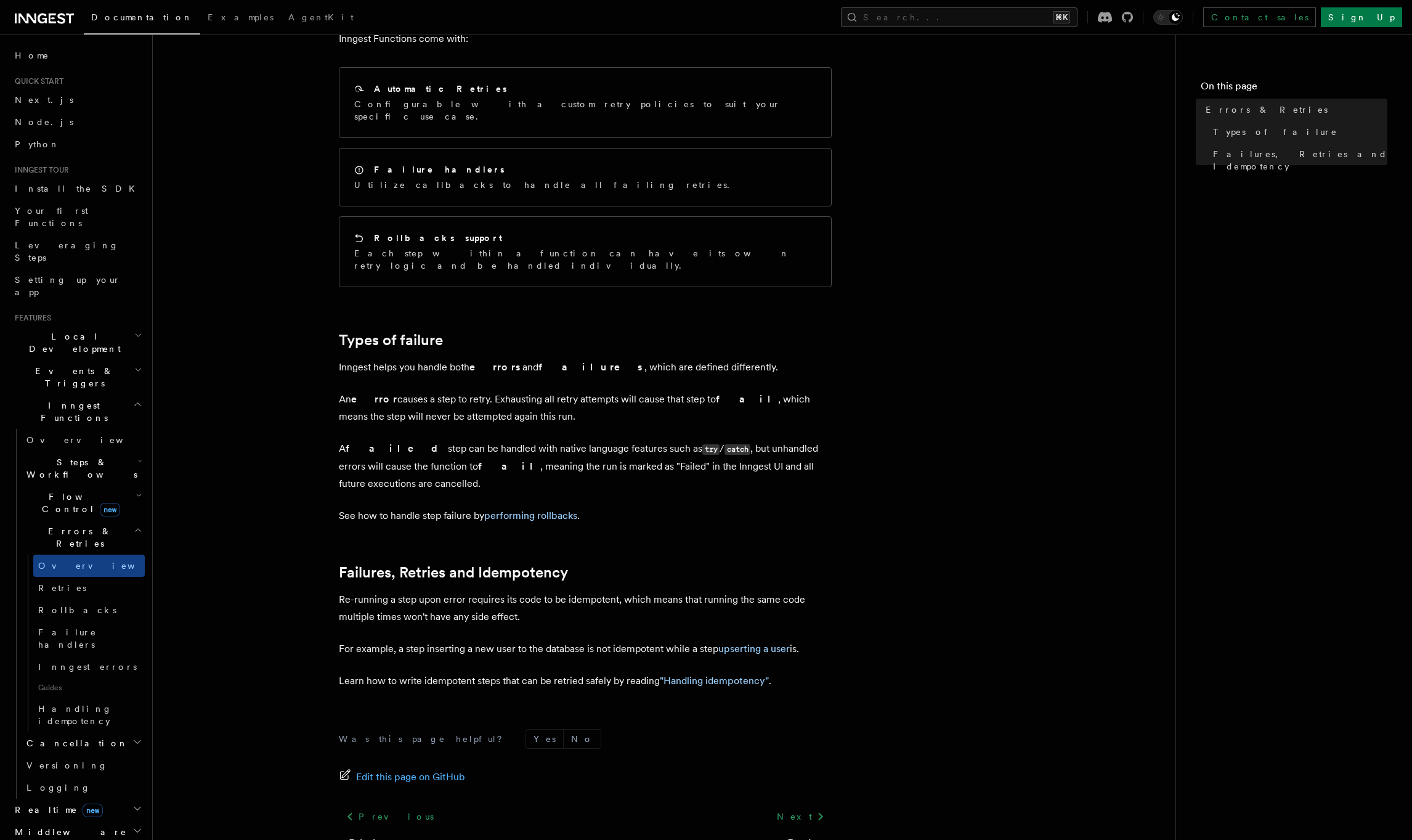
scroll to position [0, 0]
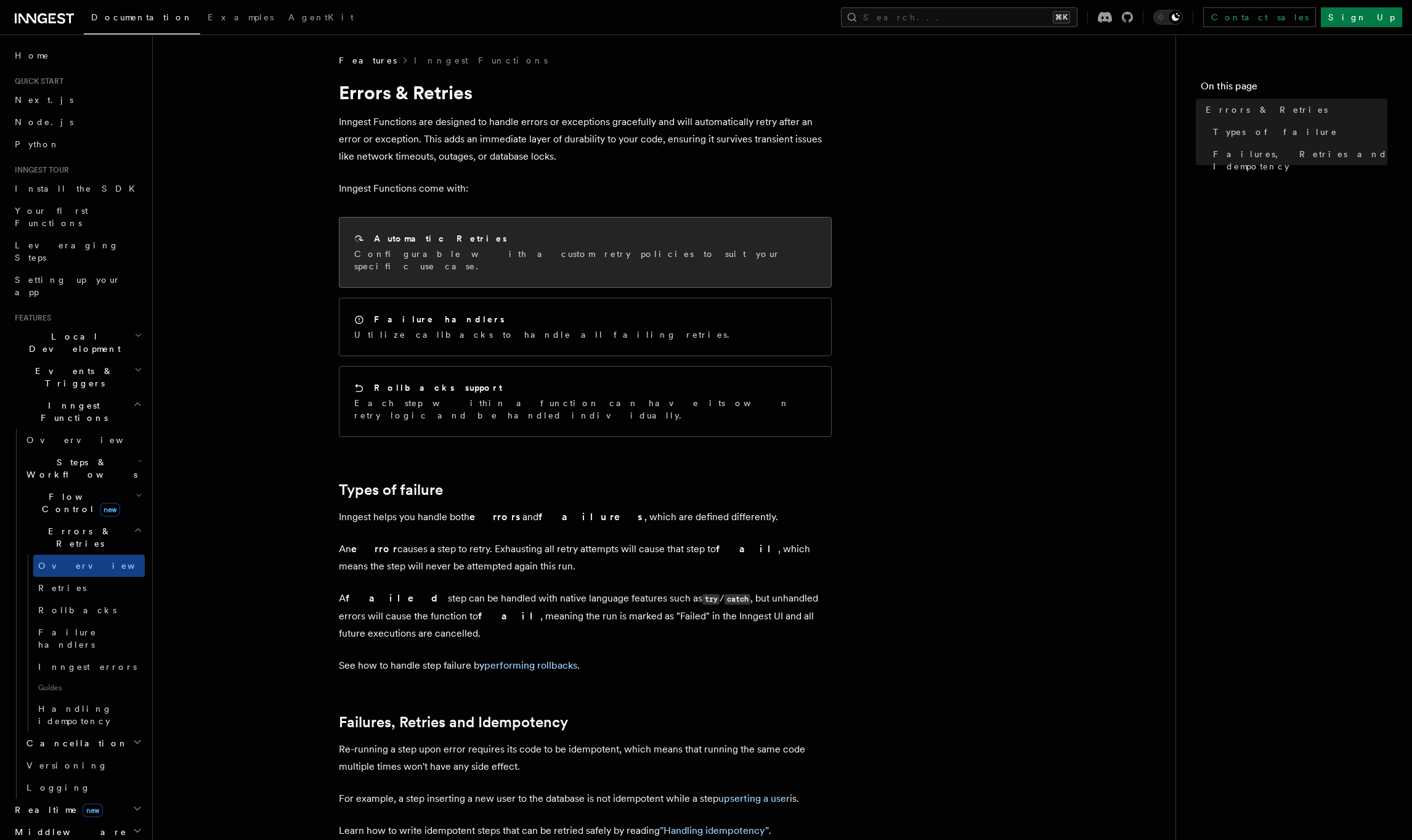
click at [520, 243] on div "Automatic Retries" at bounding box center [585, 239] width 462 height 13
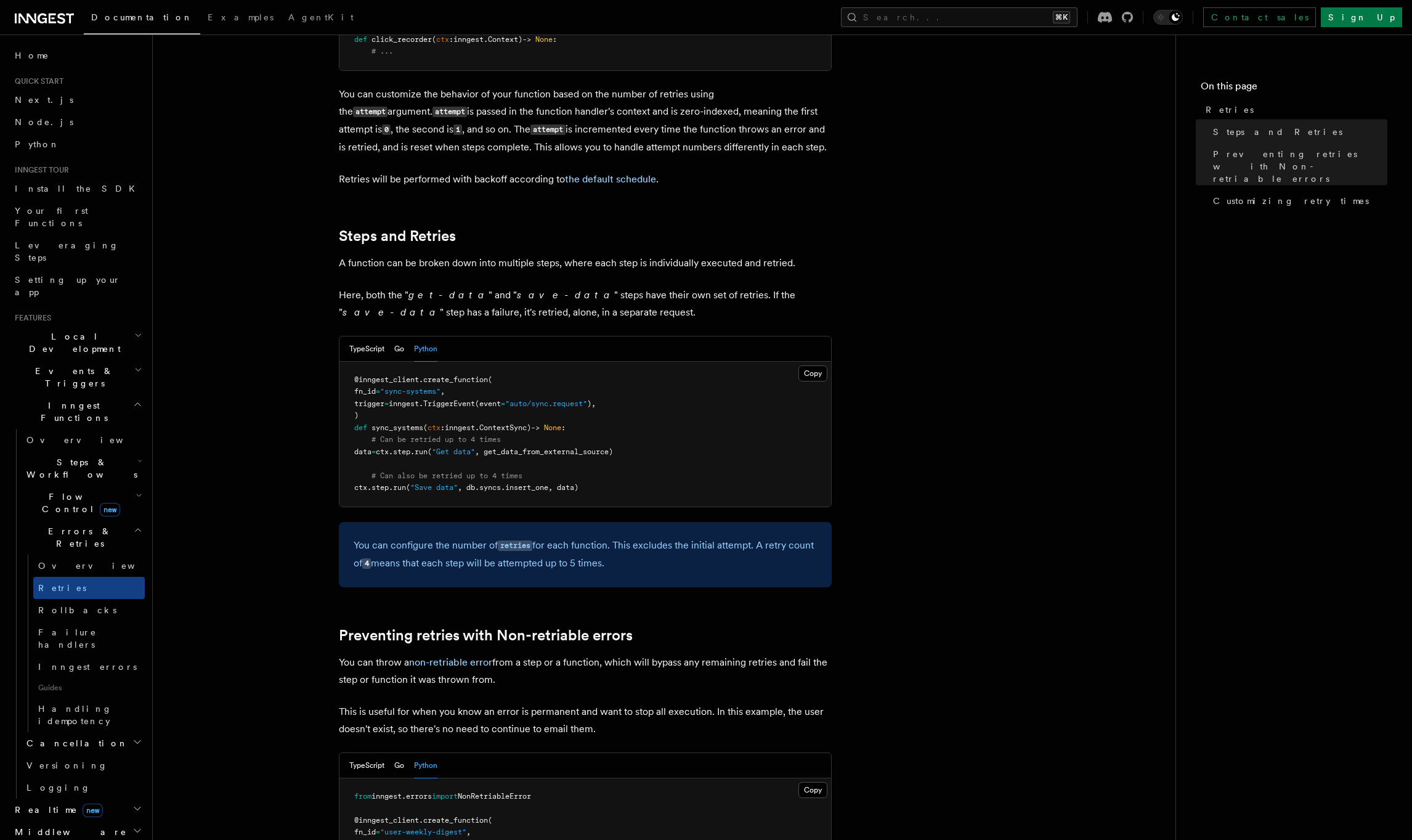
scroll to position [417, 0]
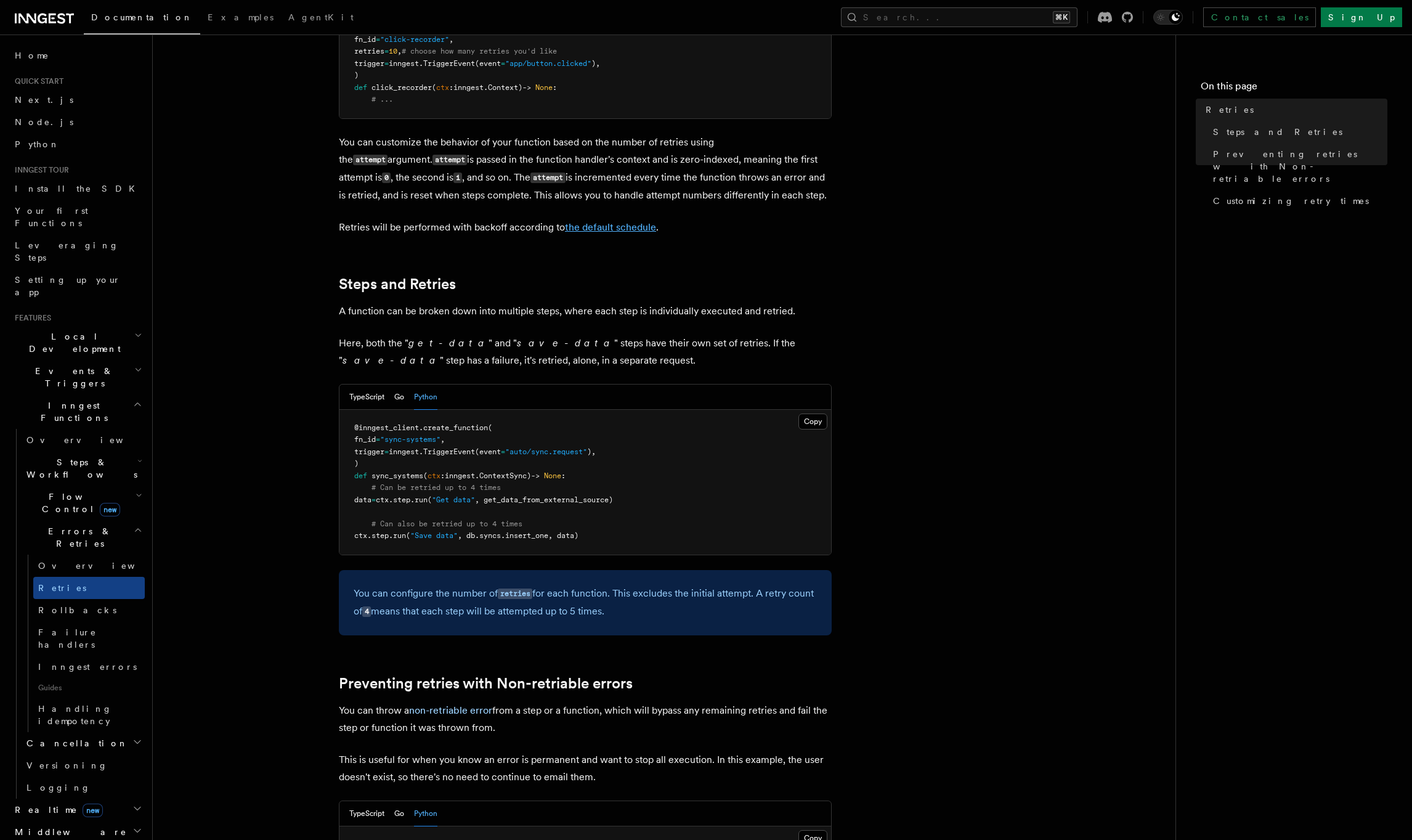
click at [616, 221] on link "the default schedule" at bounding box center [610, 227] width 91 height 12
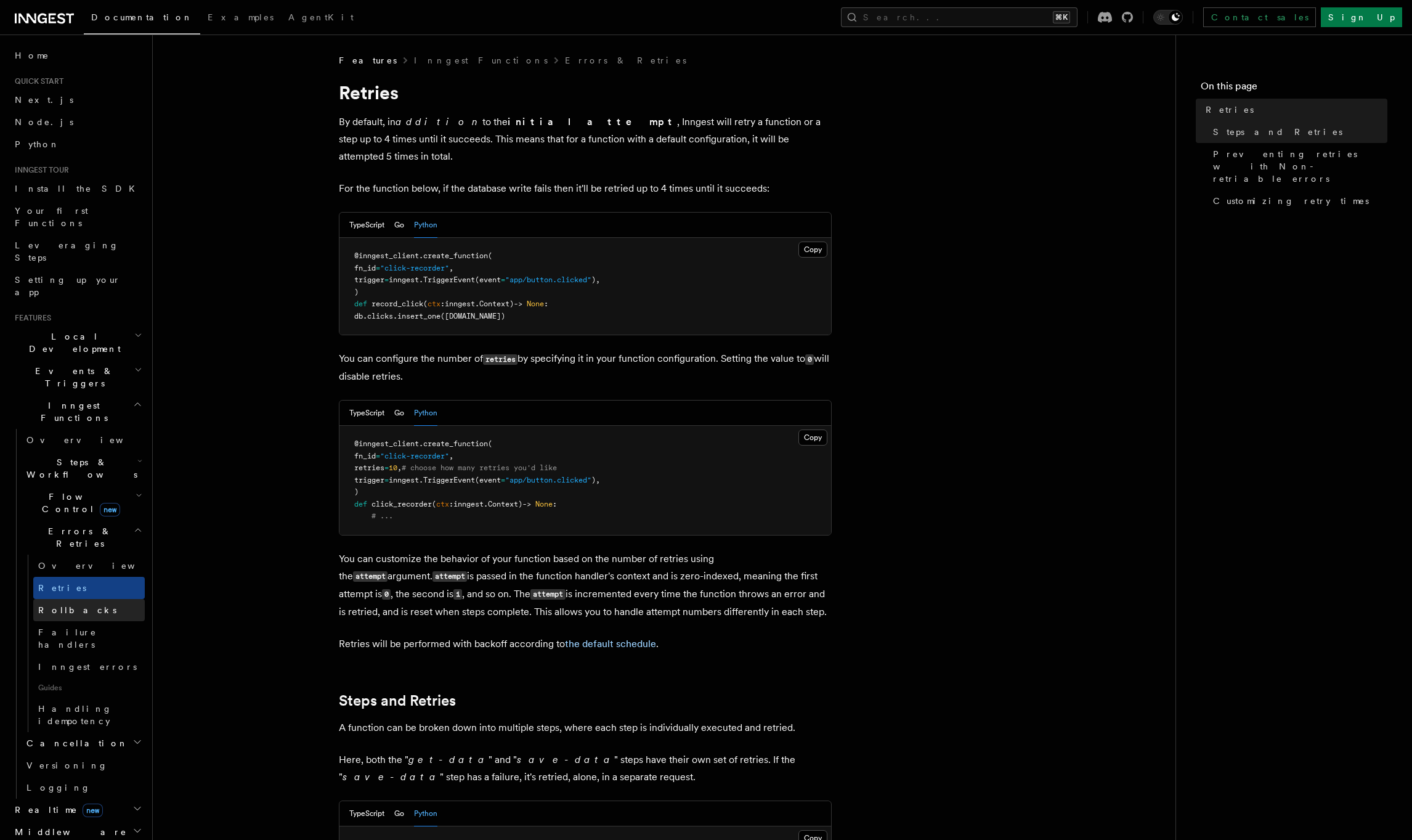
click at [96, 599] on link "Rollbacks" at bounding box center [89, 610] width 112 height 22
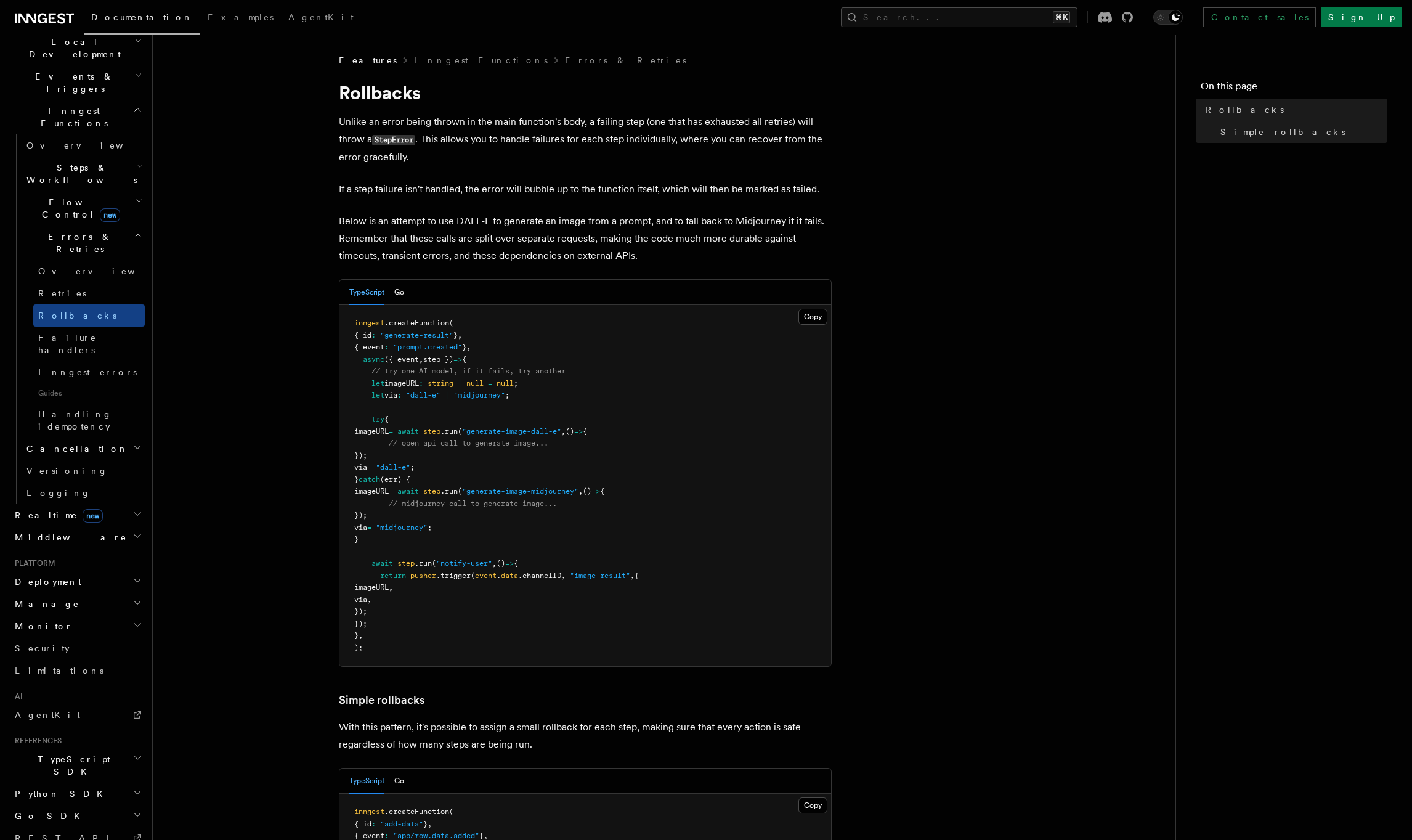
scroll to position [299, 0]
click at [76, 566] on h2 "Deployment" at bounding box center [77, 577] width 135 height 22
click at [62, 611] on h2 "Monitor" at bounding box center [77, 621] width 135 height 22
click at [61, 639] on span "Observability & metrics" at bounding box center [90, 649] width 127 height 22
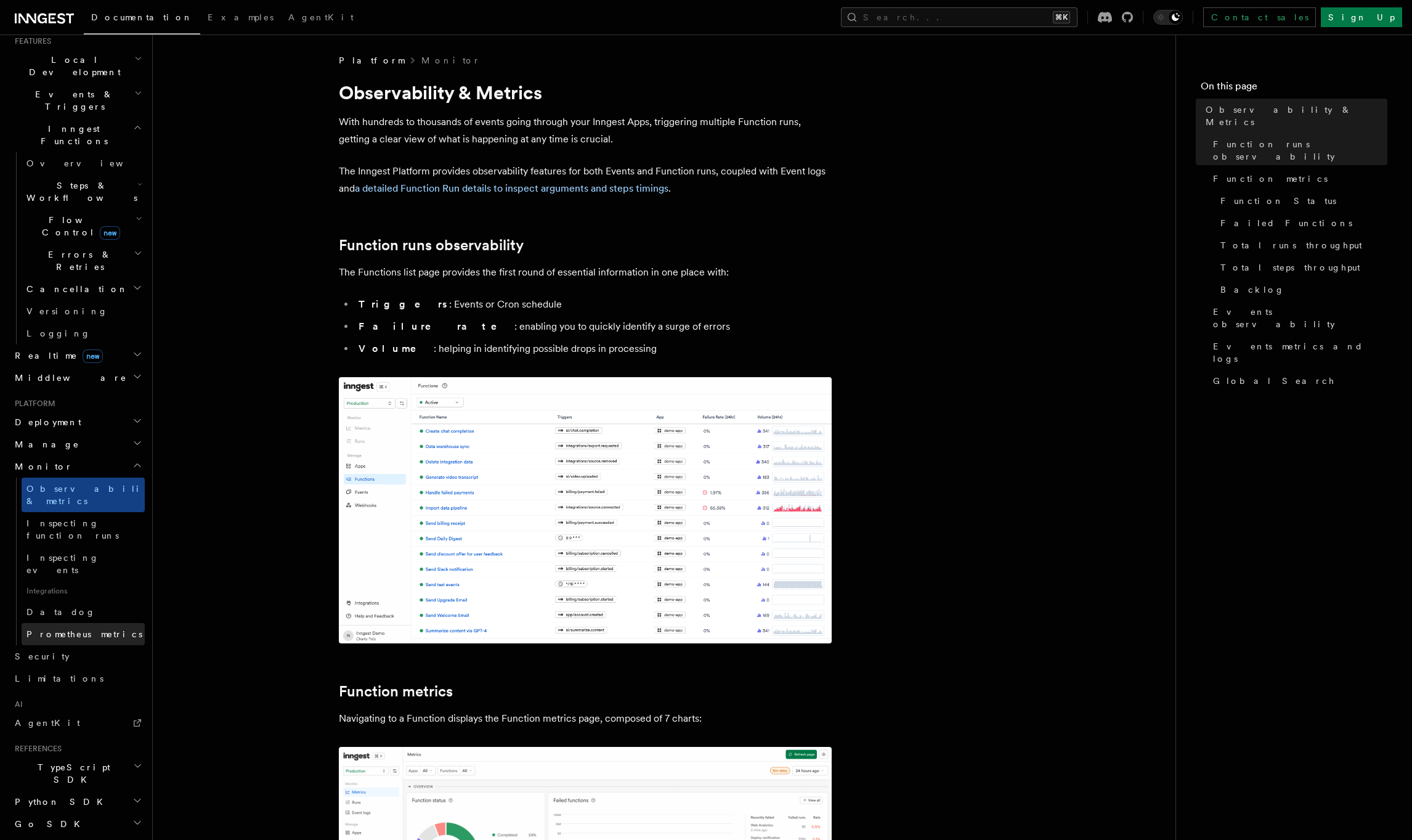
click at [72, 629] on span "Prometheus metrics" at bounding box center [84, 634] width 116 height 10
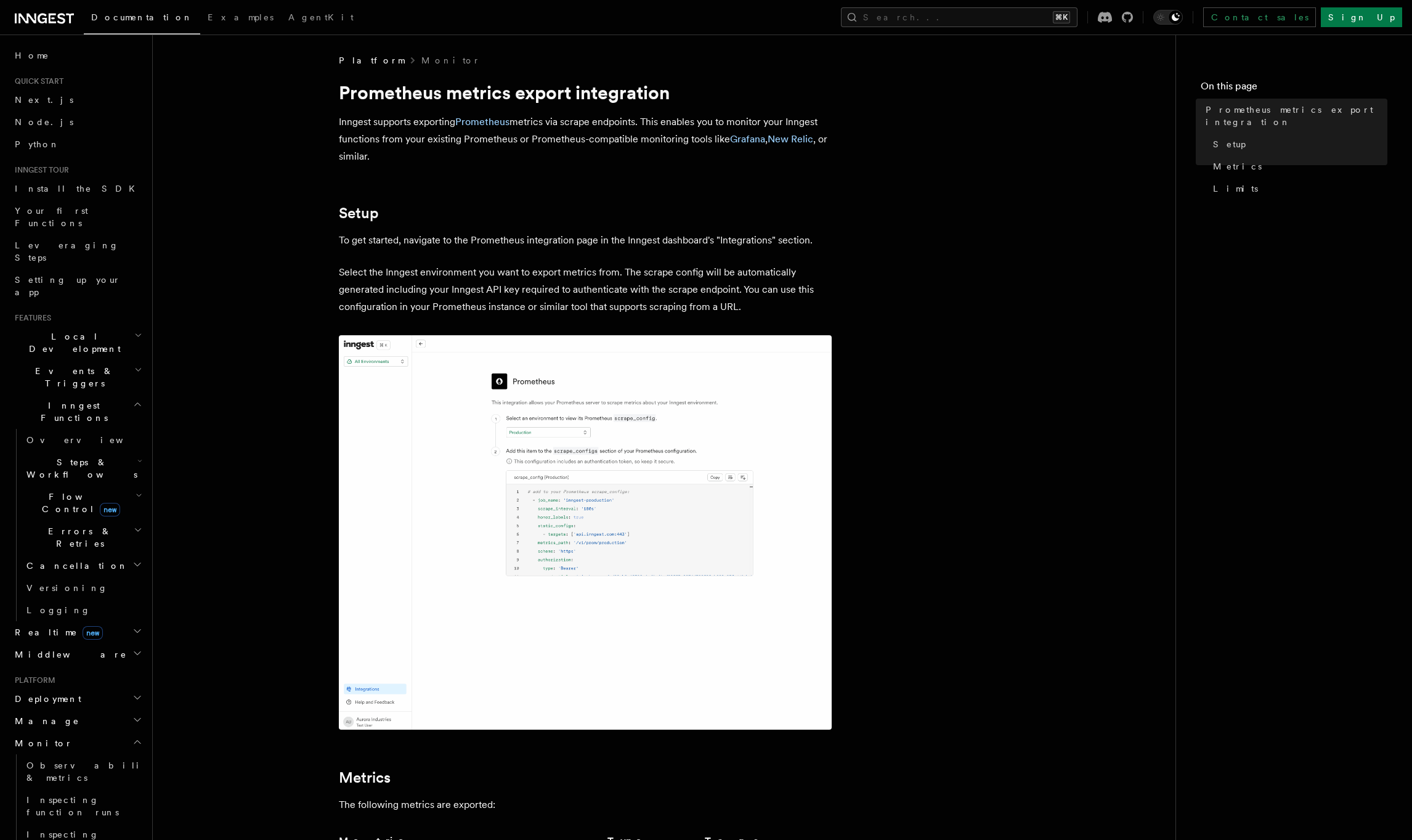
click at [62, 491] on span "Flow Control new" at bounding box center [78, 503] width 114 height 25
click at [53, 520] on link "Overview" at bounding box center [89, 531] width 112 height 22
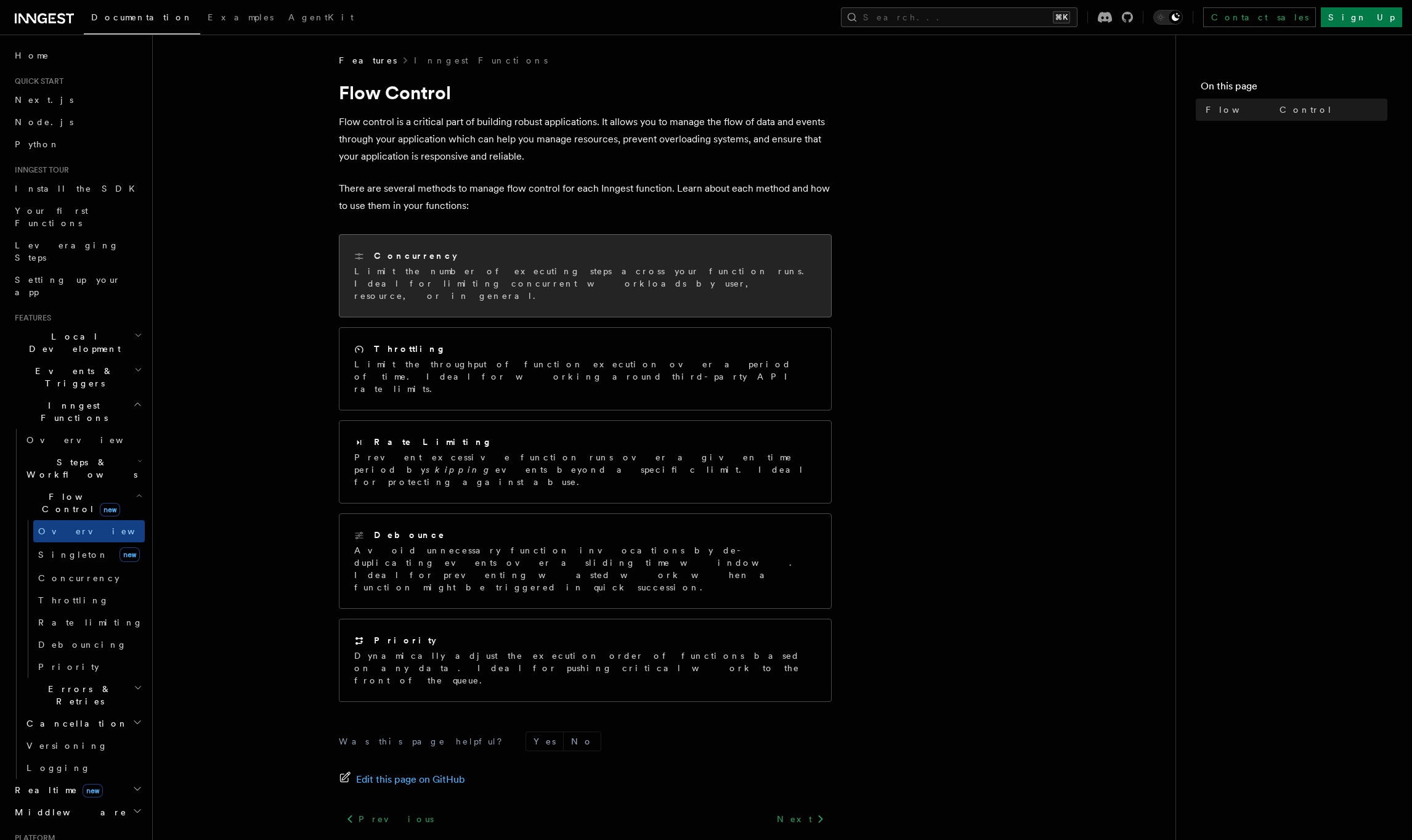
click at [482, 252] on div "Concurrency" at bounding box center [585, 256] width 462 height 13
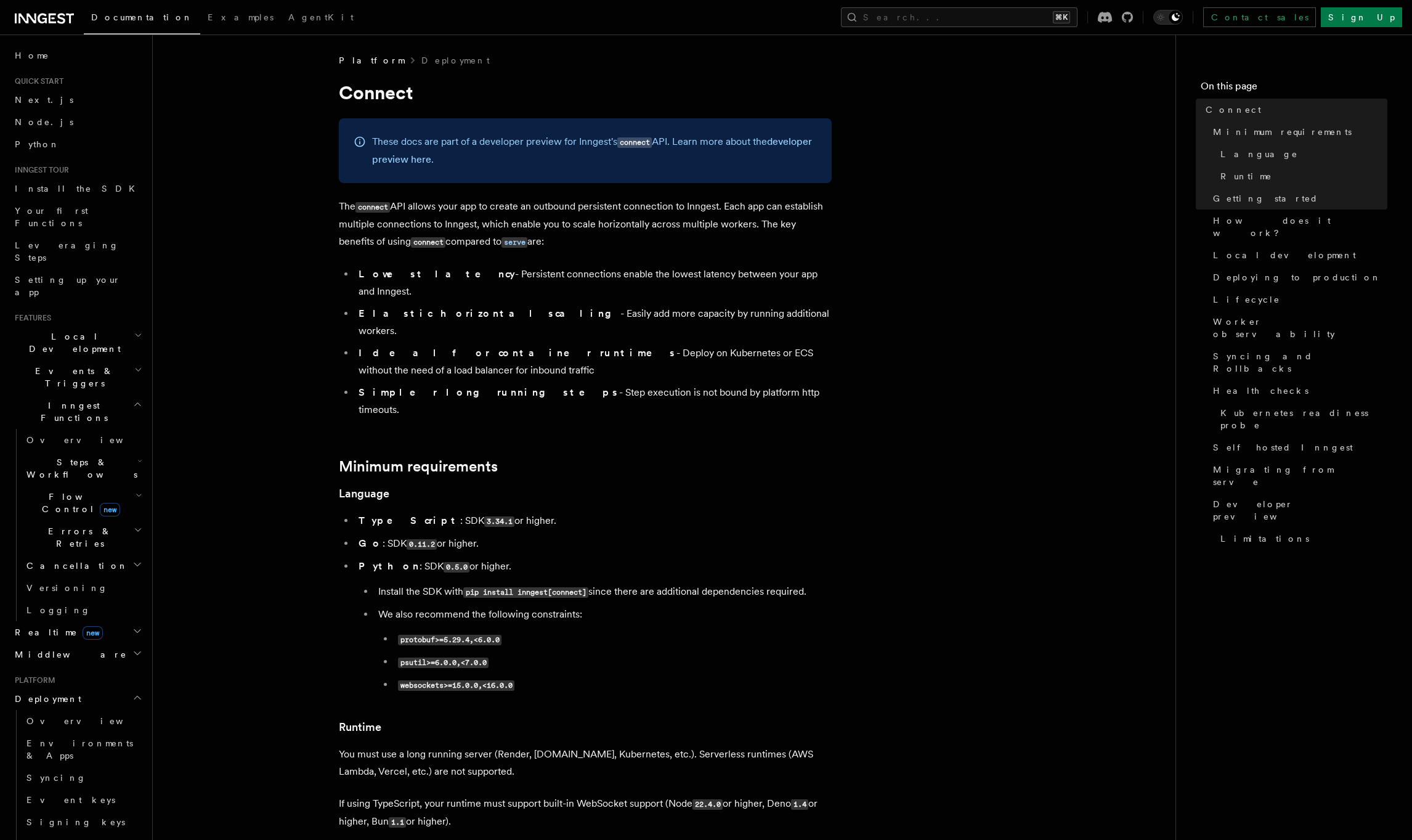
scroll to position [2, 0]
drag, startPoint x: 278, startPoint y: 428, endPoint x: 3, endPoint y: 696, distance: 384.0
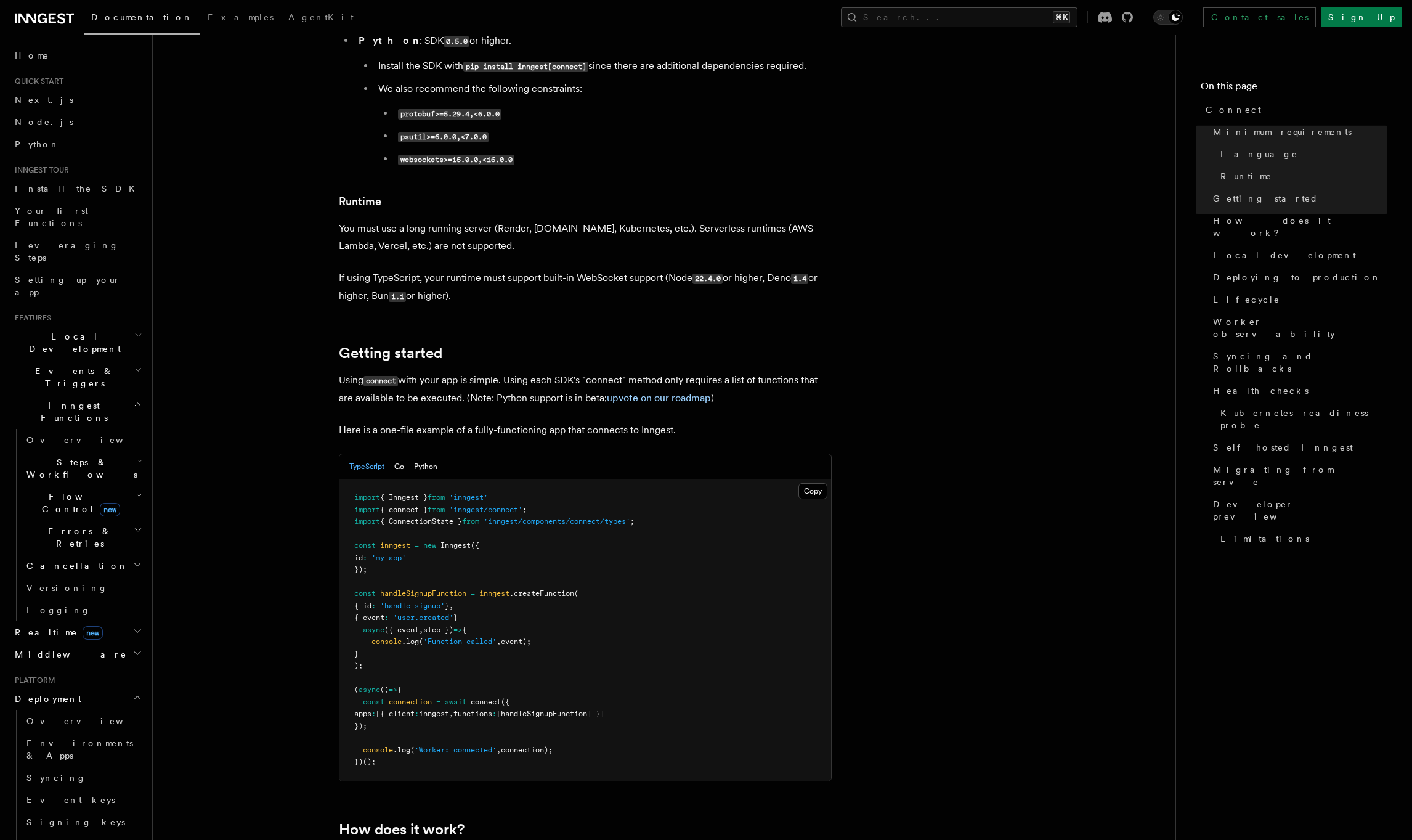
scroll to position [594, 0]
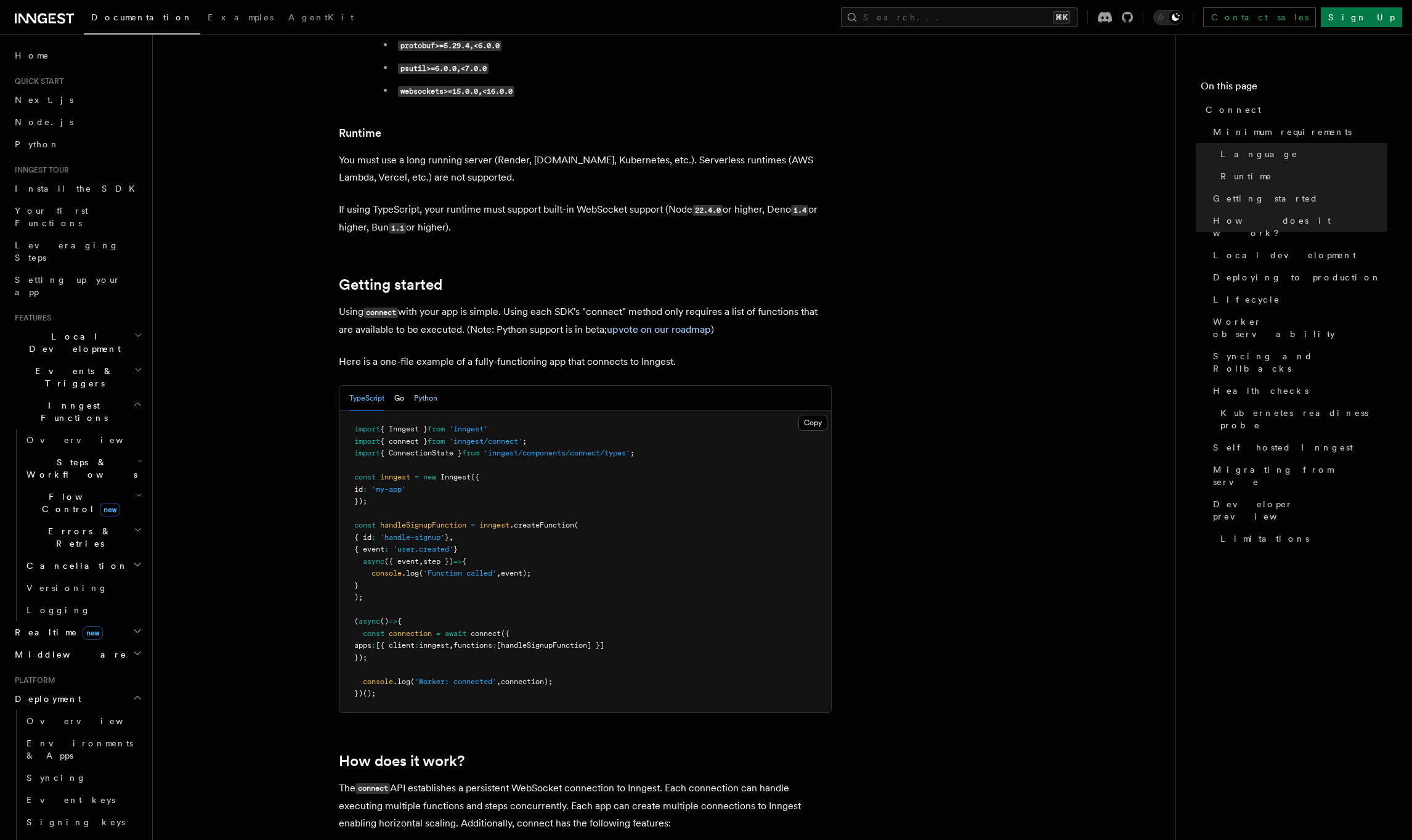
click at [427, 385] on button "Python" at bounding box center [426, 398] width 23 height 25
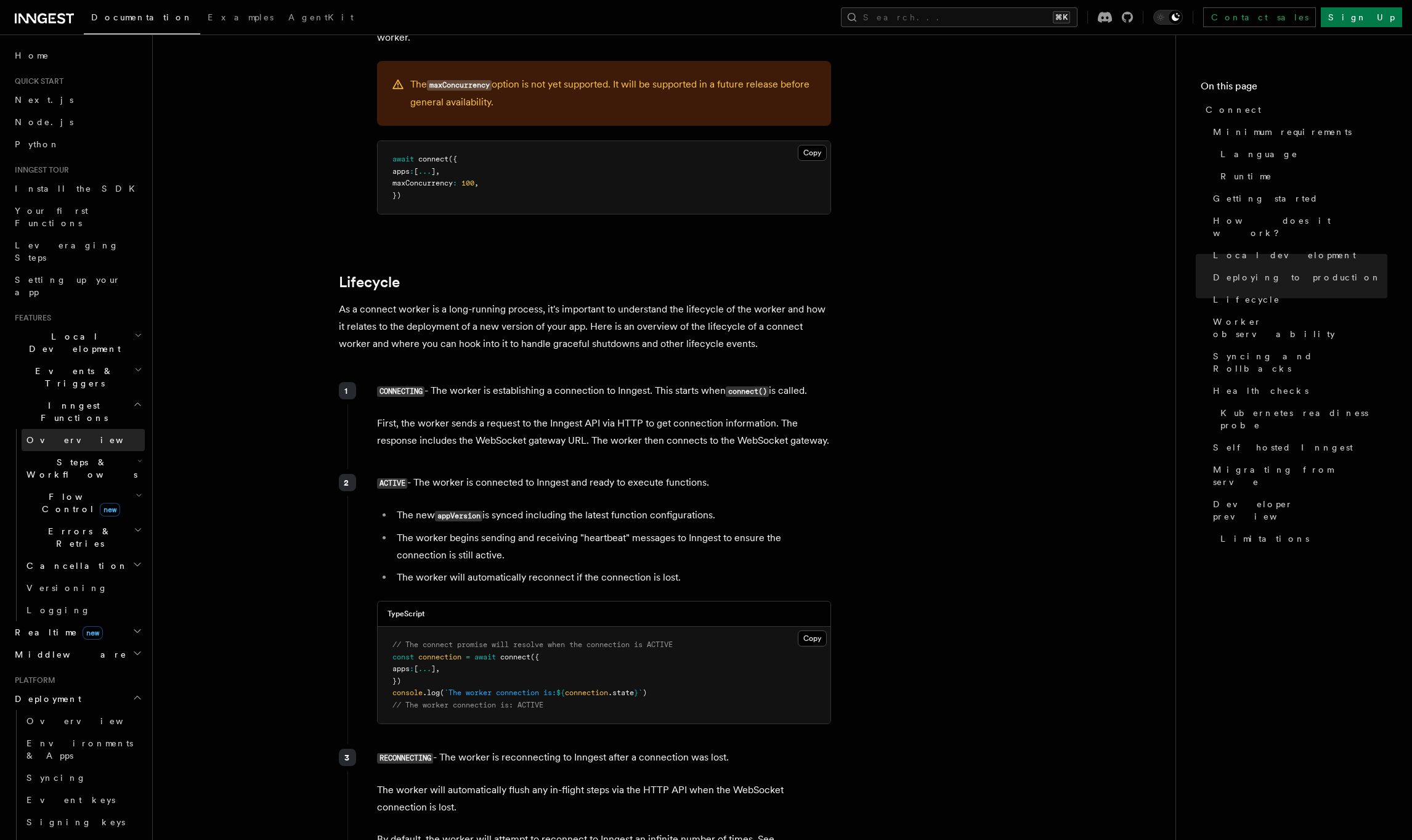
scroll to position [2652, 0]
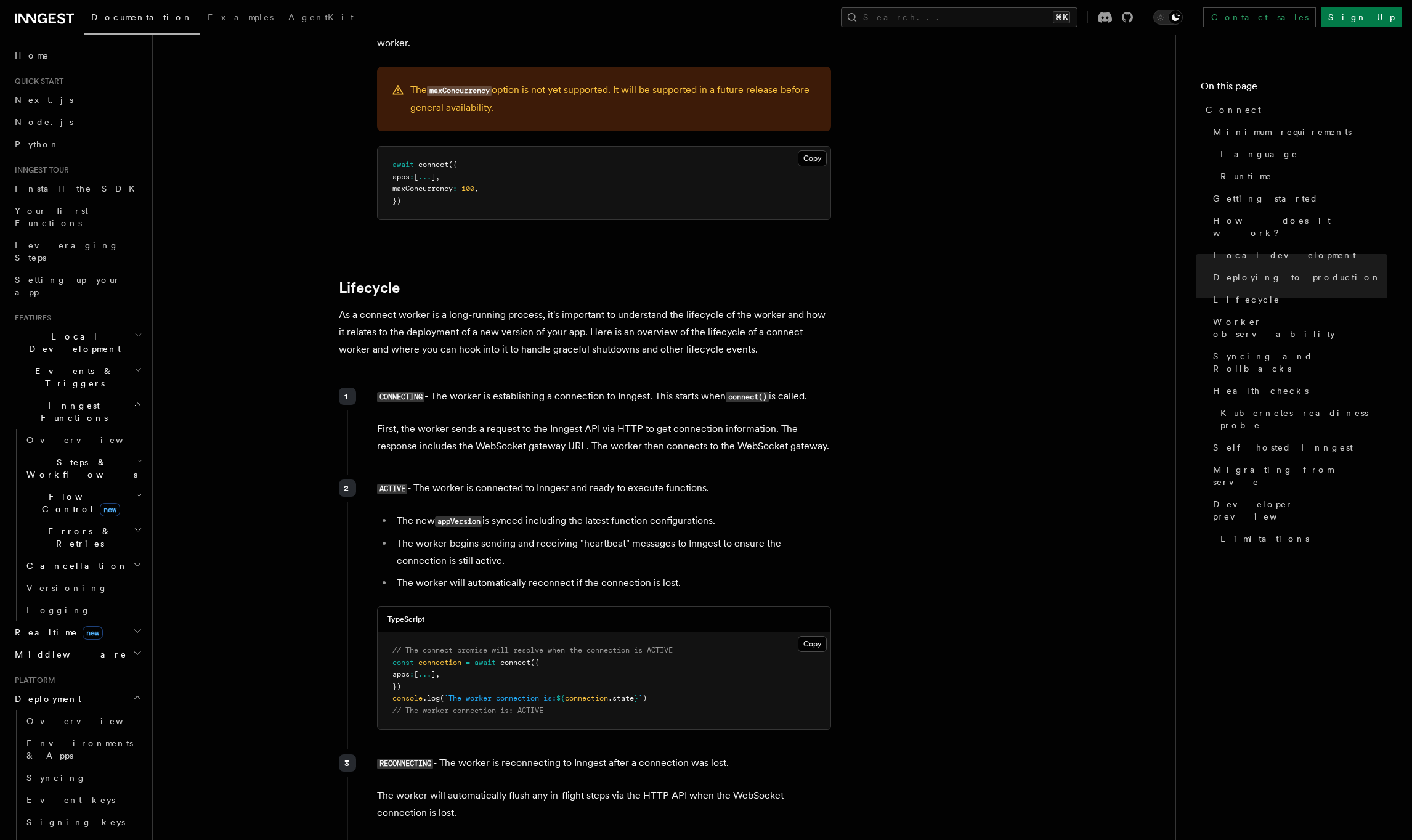
click at [72, 456] on span "Steps & Workflows" at bounding box center [79, 468] width 116 height 25
click at [67, 552] on link "Wait for events" at bounding box center [89, 570] width 112 height 35
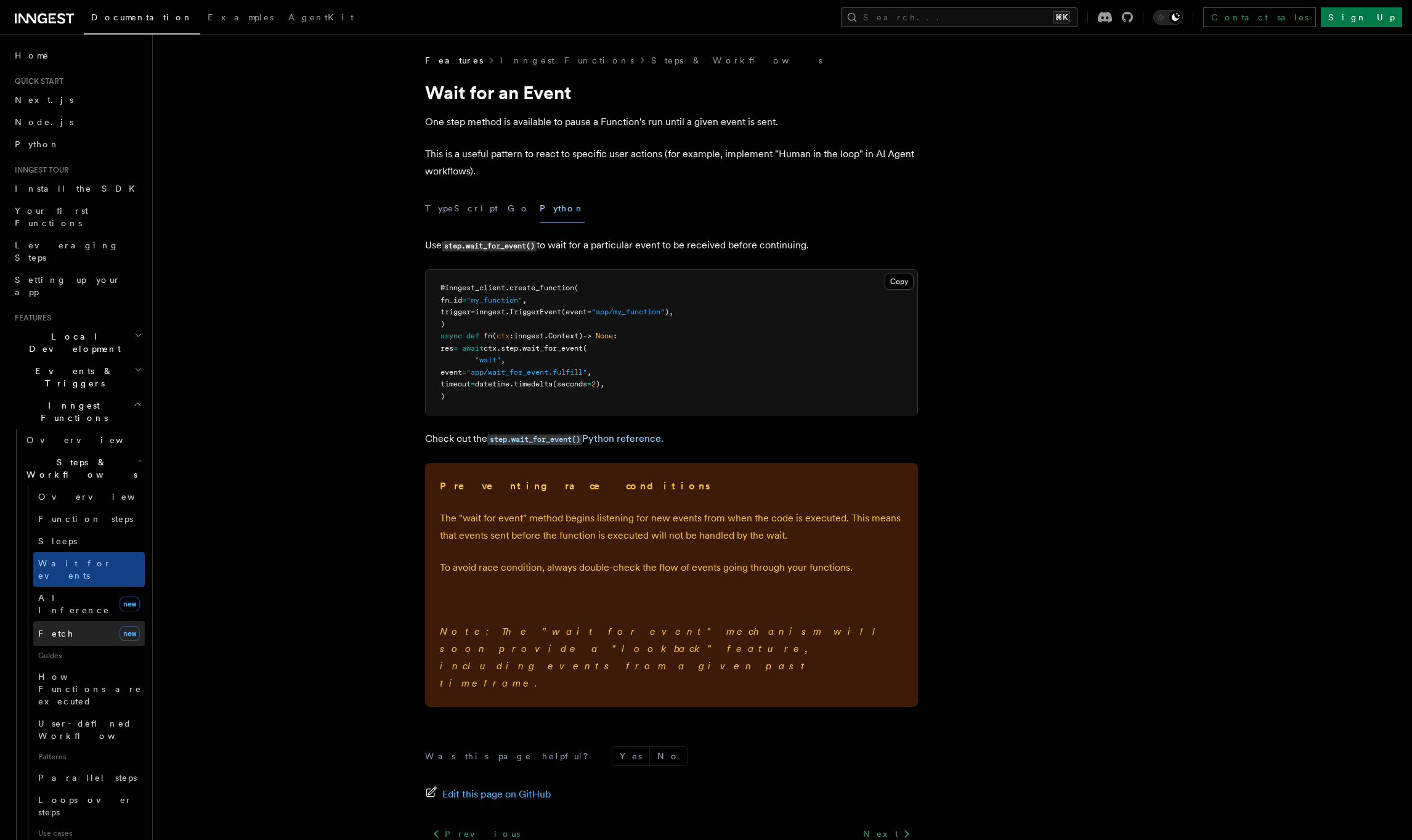
click at [66, 621] on link "Fetch new" at bounding box center [89, 634] width 112 height 25
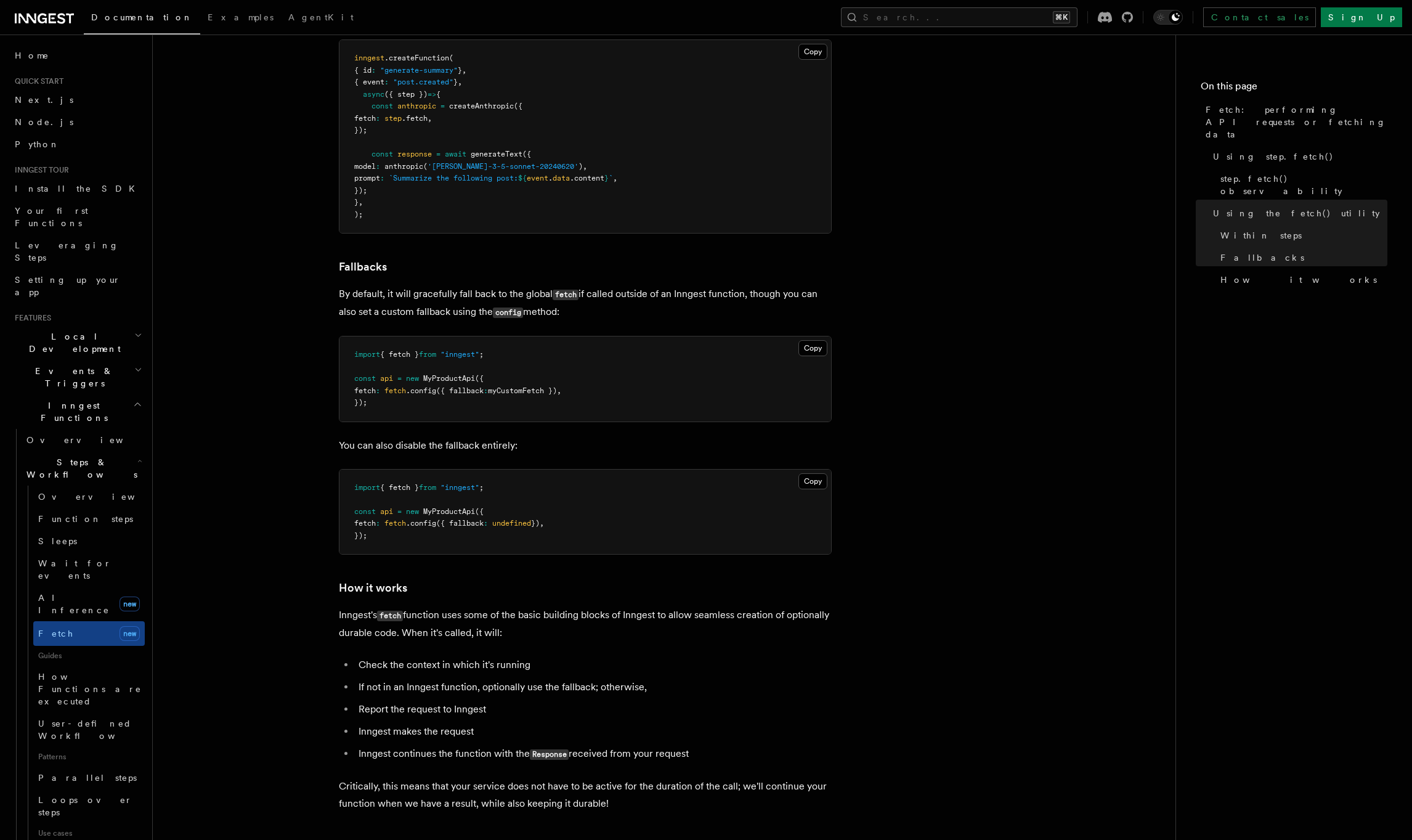
scroll to position [2617, 0]
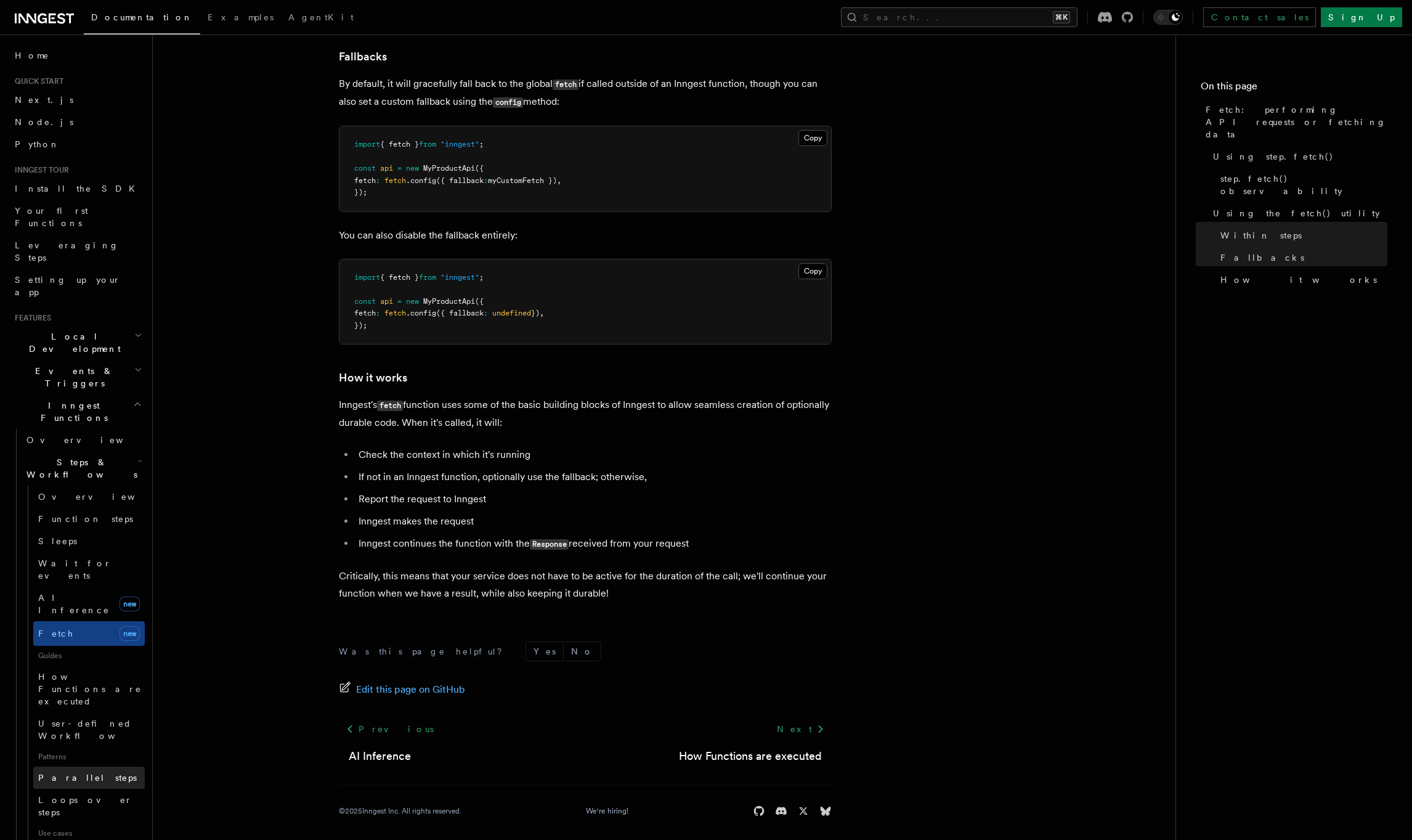
click at [56, 766] on link "Parallel steps" at bounding box center [89, 777] width 112 height 22
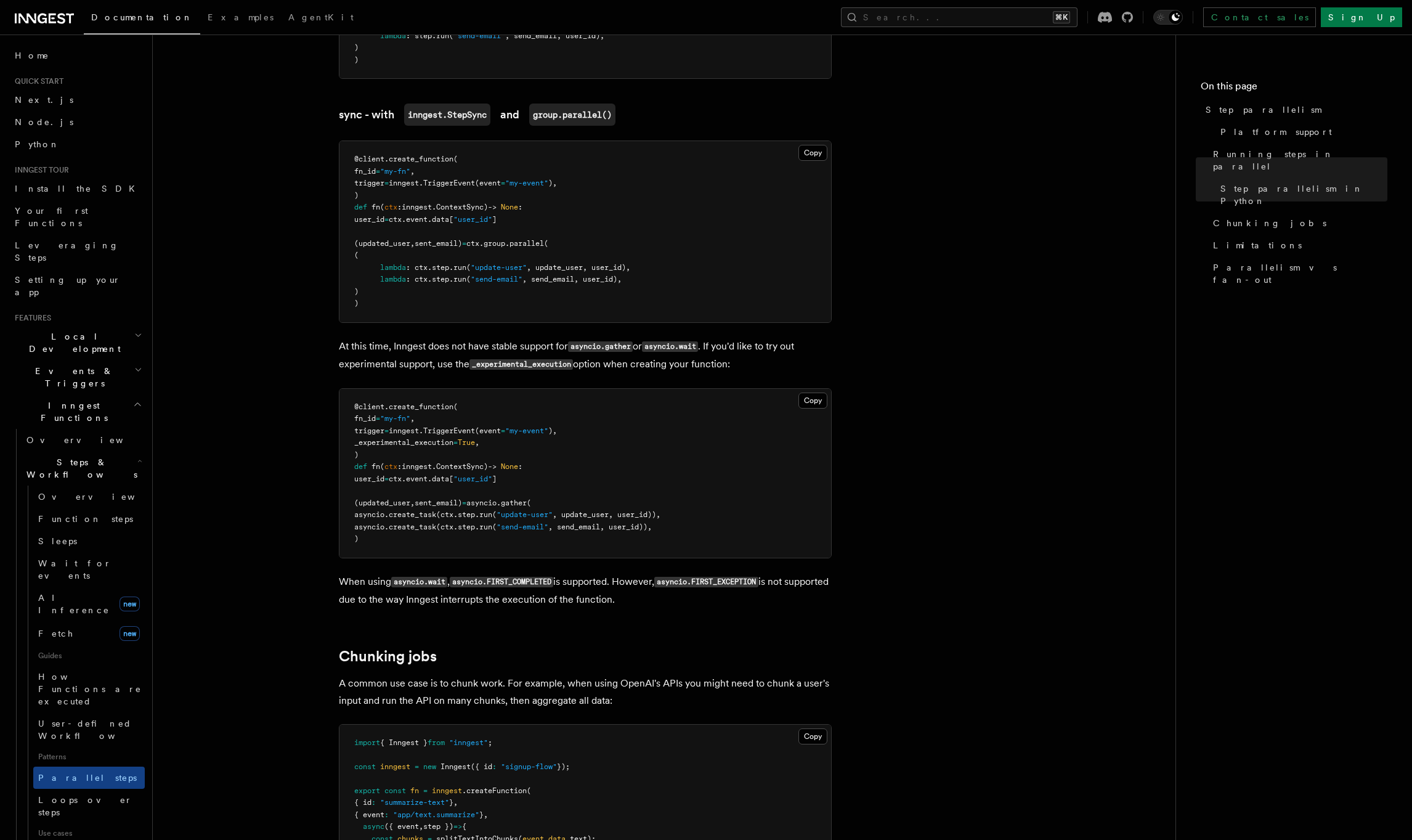
scroll to position [1147, 0]
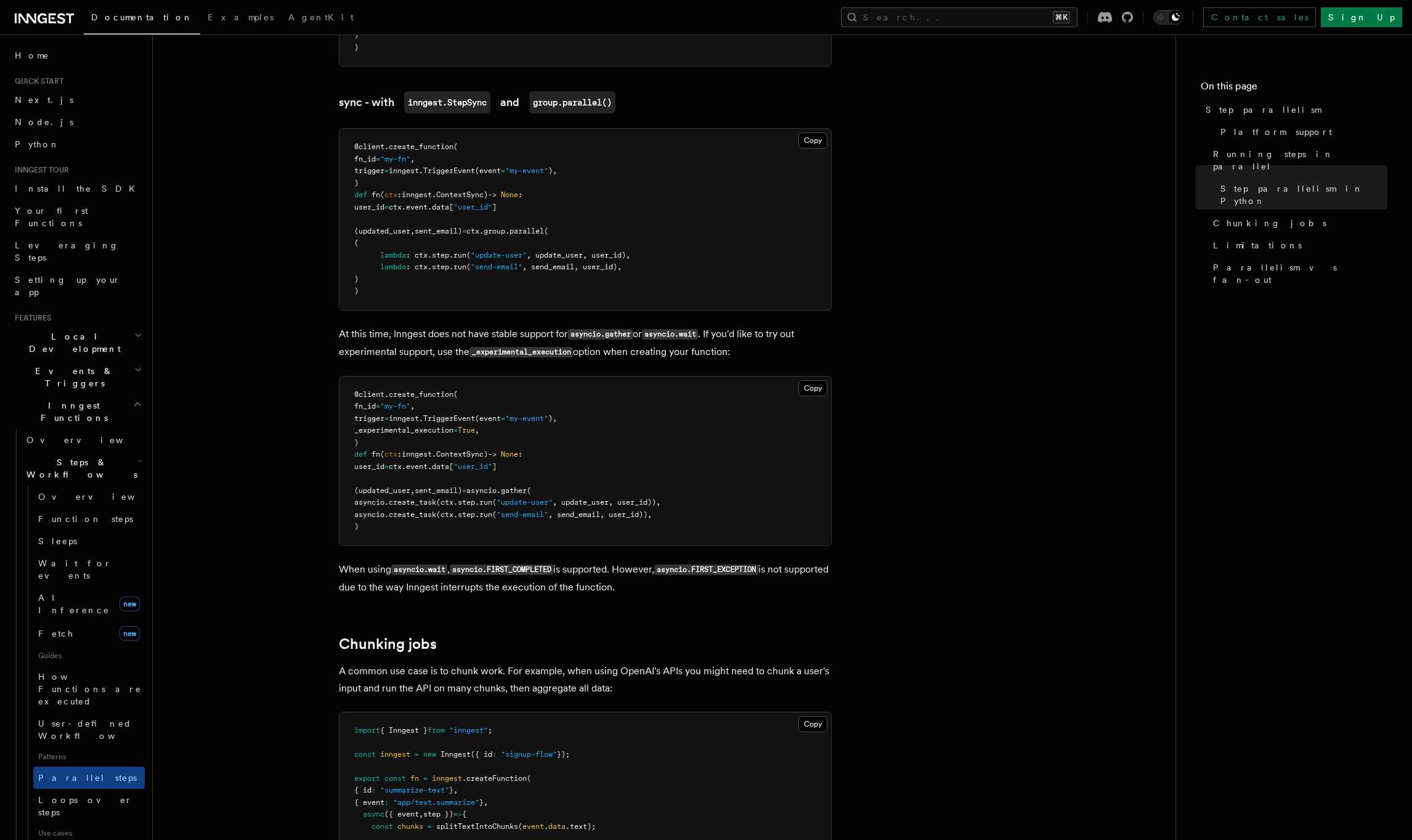
click at [76, 365] on span "Events & Triggers" at bounding box center [72, 377] width 124 height 25
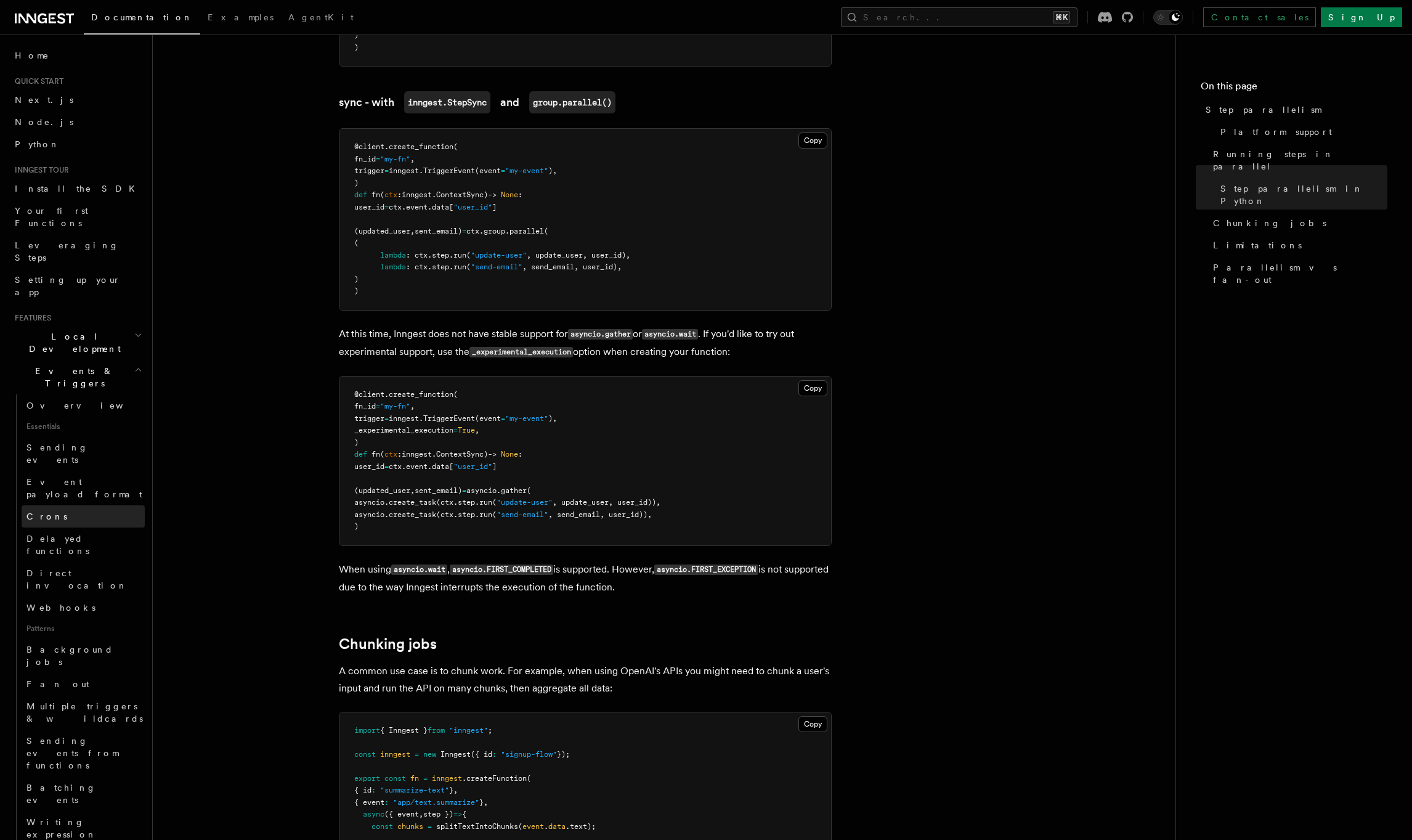
click at [75, 505] on link "Crons" at bounding box center [83, 516] width 123 height 22
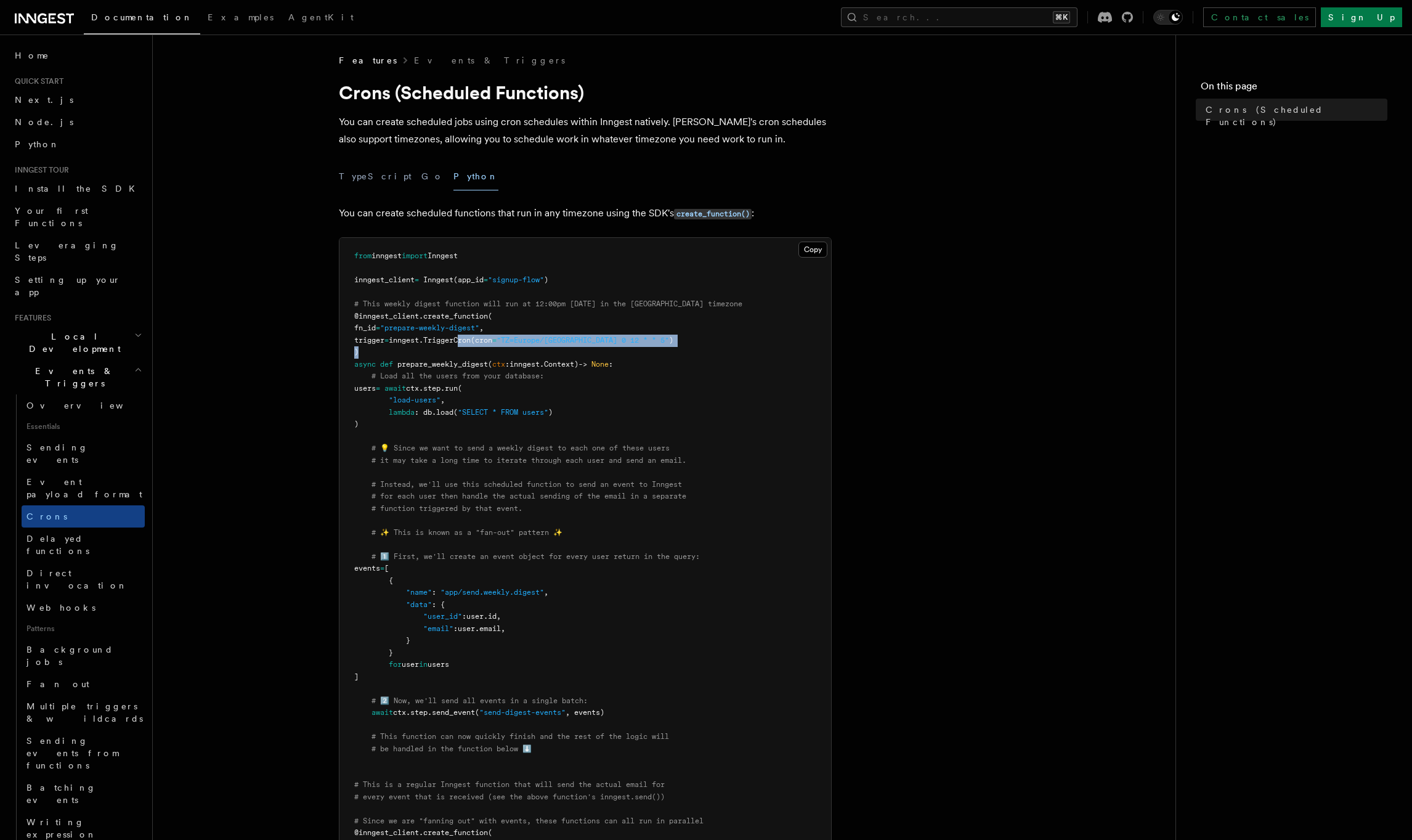
drag, startPoint x: 477, startPoint y: 343, endPoint x: 671, endPoint y: 346, distance: 194.0
click at [671, 346] on pre "from inngest import Inngest inngest_client = Inngest (app_id = "signup-flow" ) …" at bounding box center [585, 622] width 491 height 769
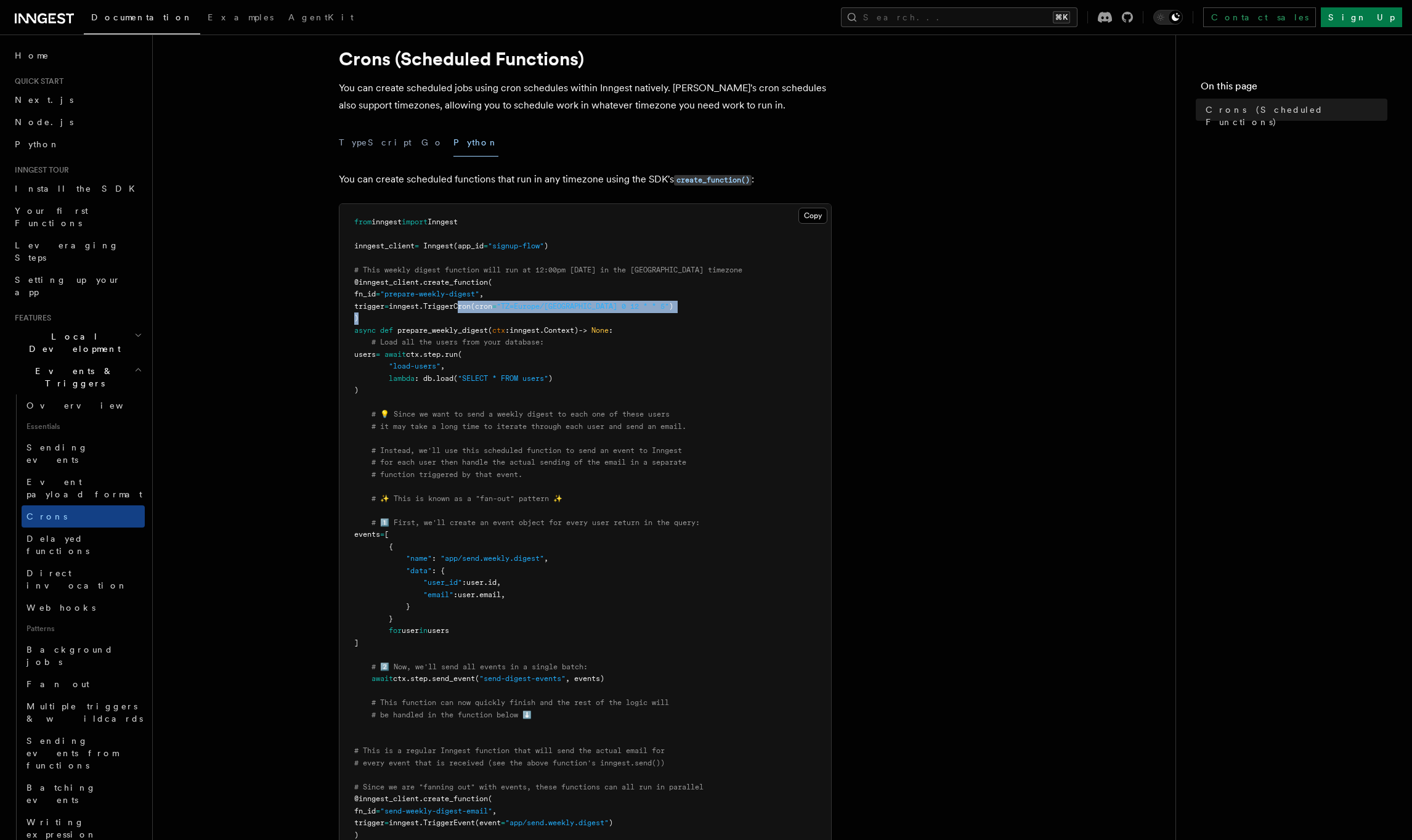
scroll to position [51, 0]
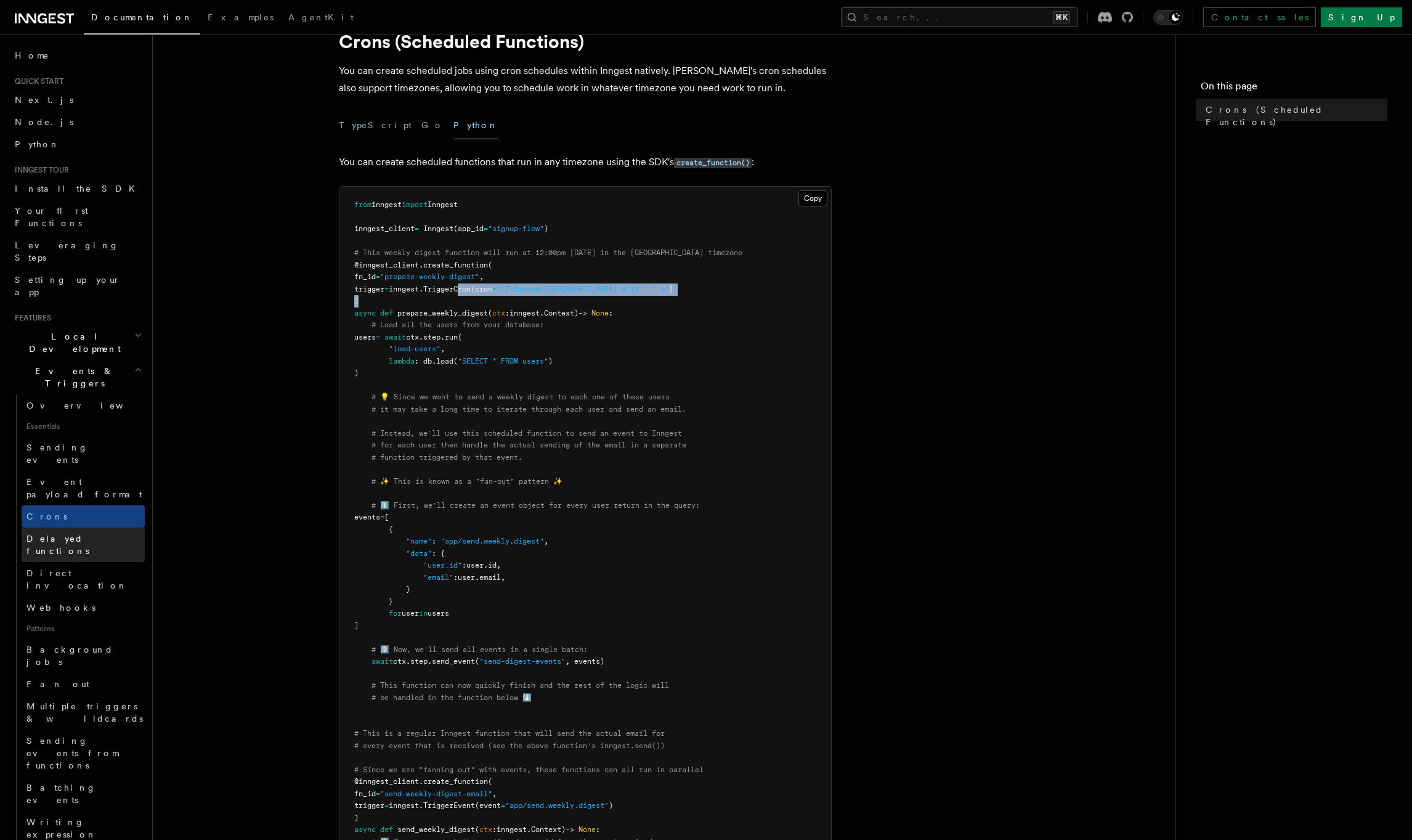
click at [75, 533] on span "Delayed functions" at bounding box center [58, 544] width 62 height 22
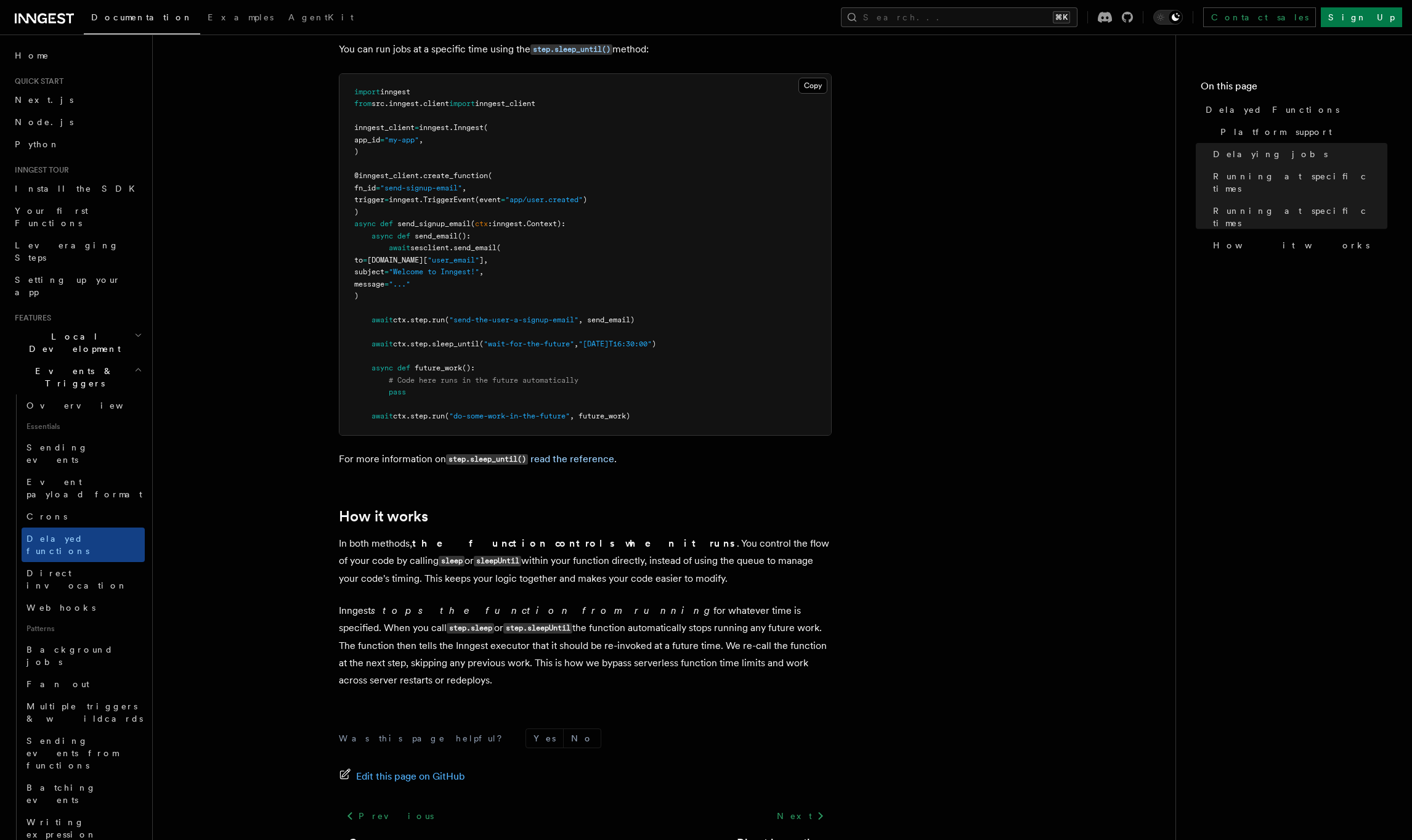
scroll to position [921, 0]
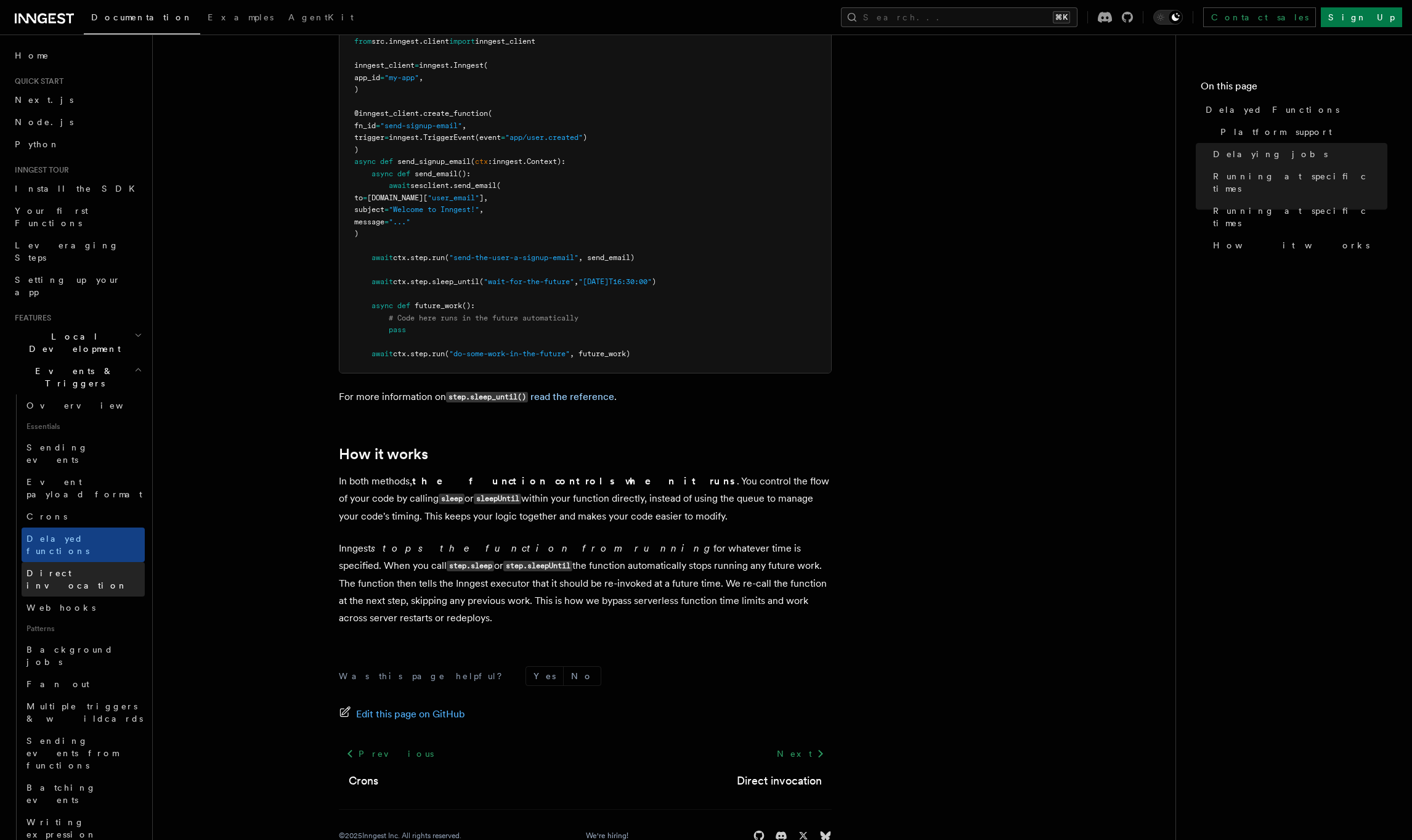
click at [69, 562] on link "Direct invocation" at bounding box center [83, 579] width 123 height 35
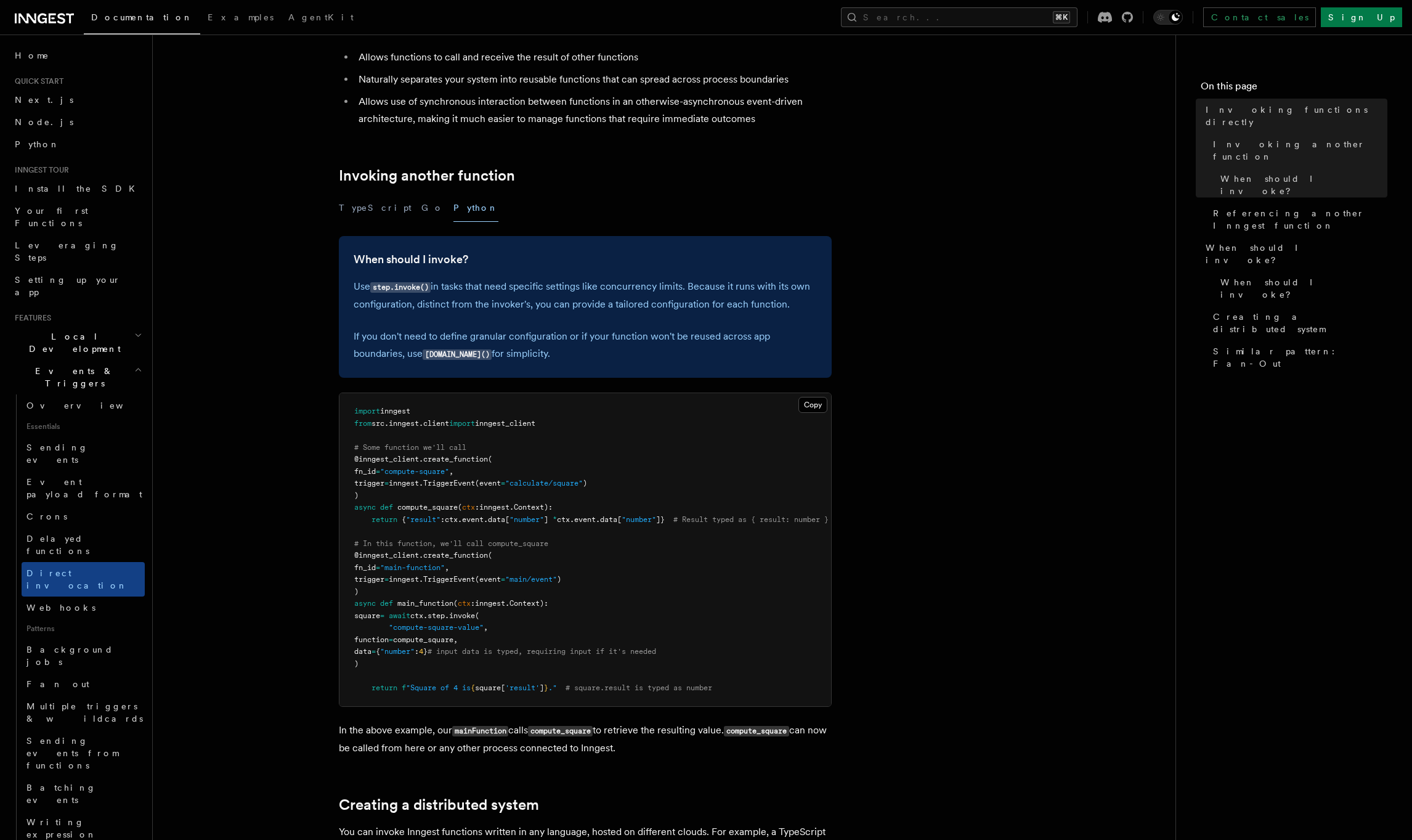
scroll to position [159, 0]
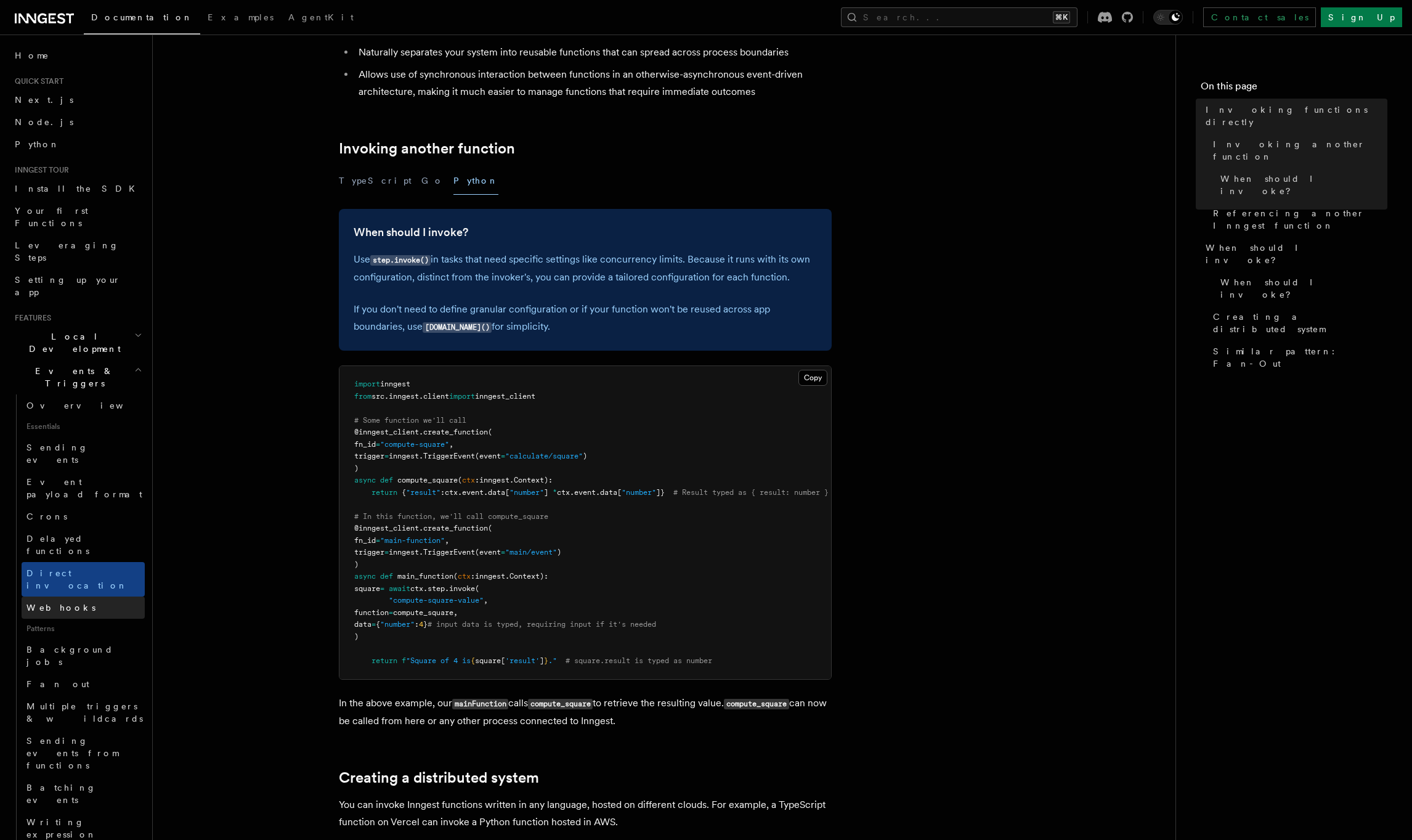
click at [48, 597] on link "Webhooks" at bounding box center [83, 607] width 123 height 22
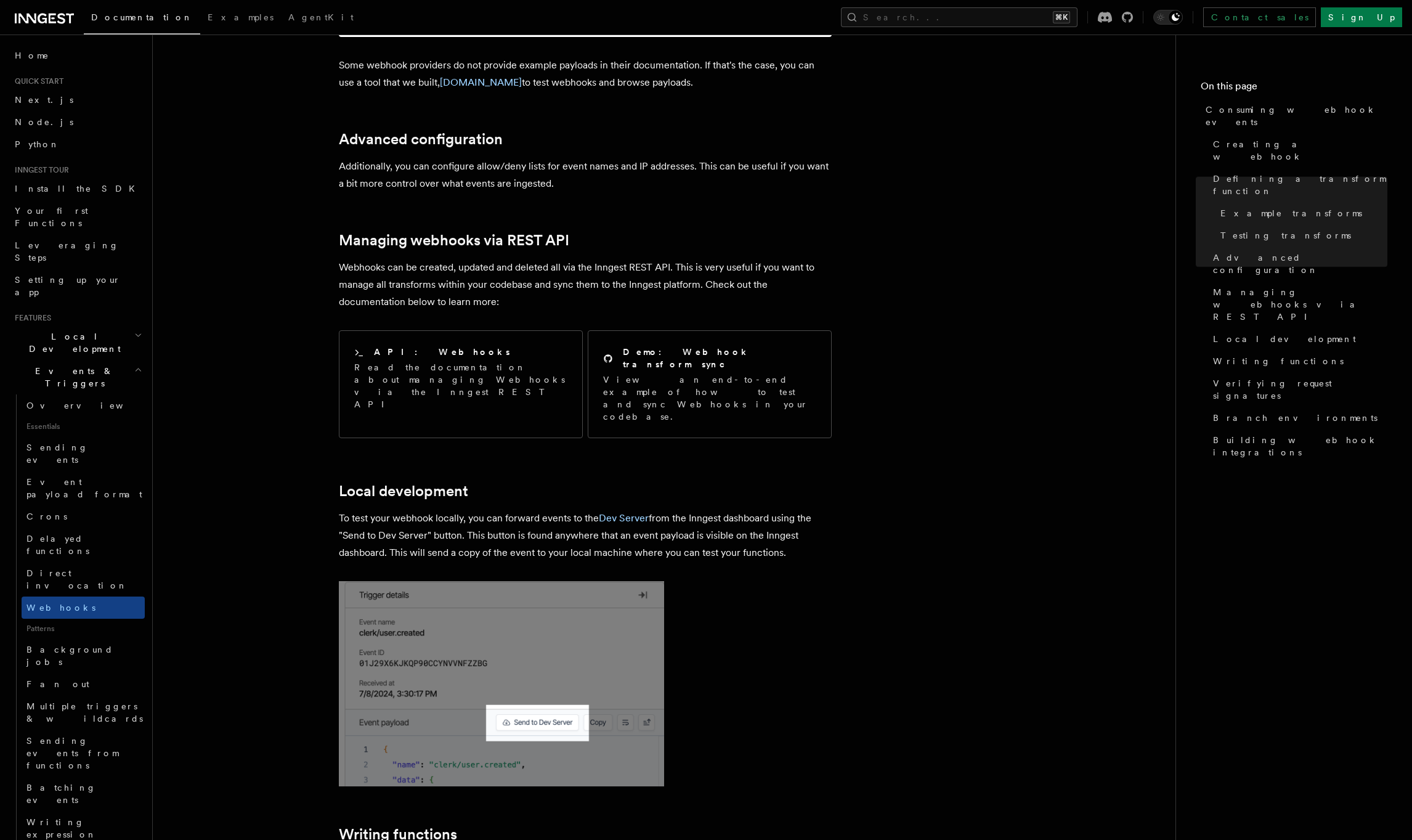
scroll to position [2513, 0]
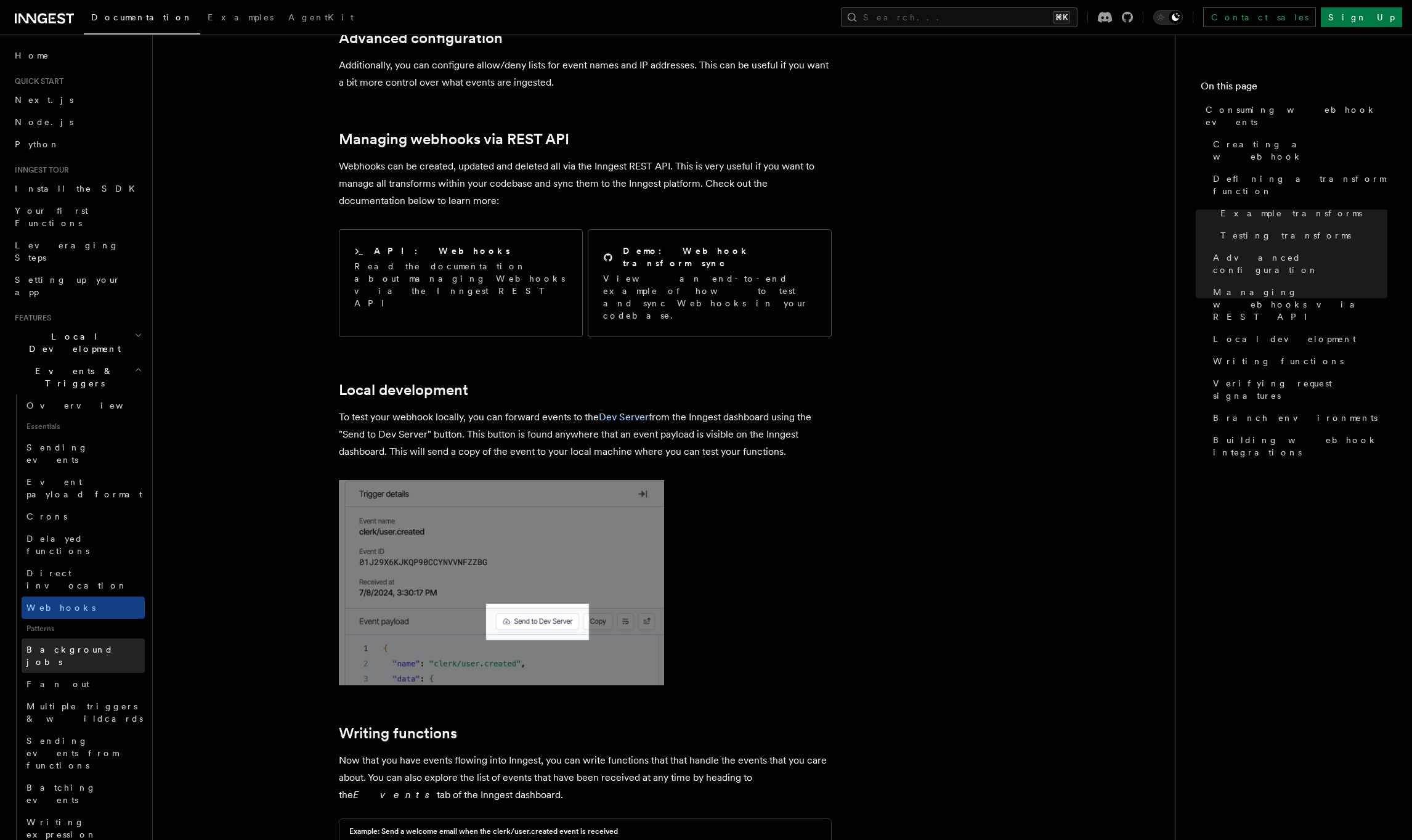
click at [51, 644] on span "Background jobs" at bounding box center [70, 655] width 87 height 22
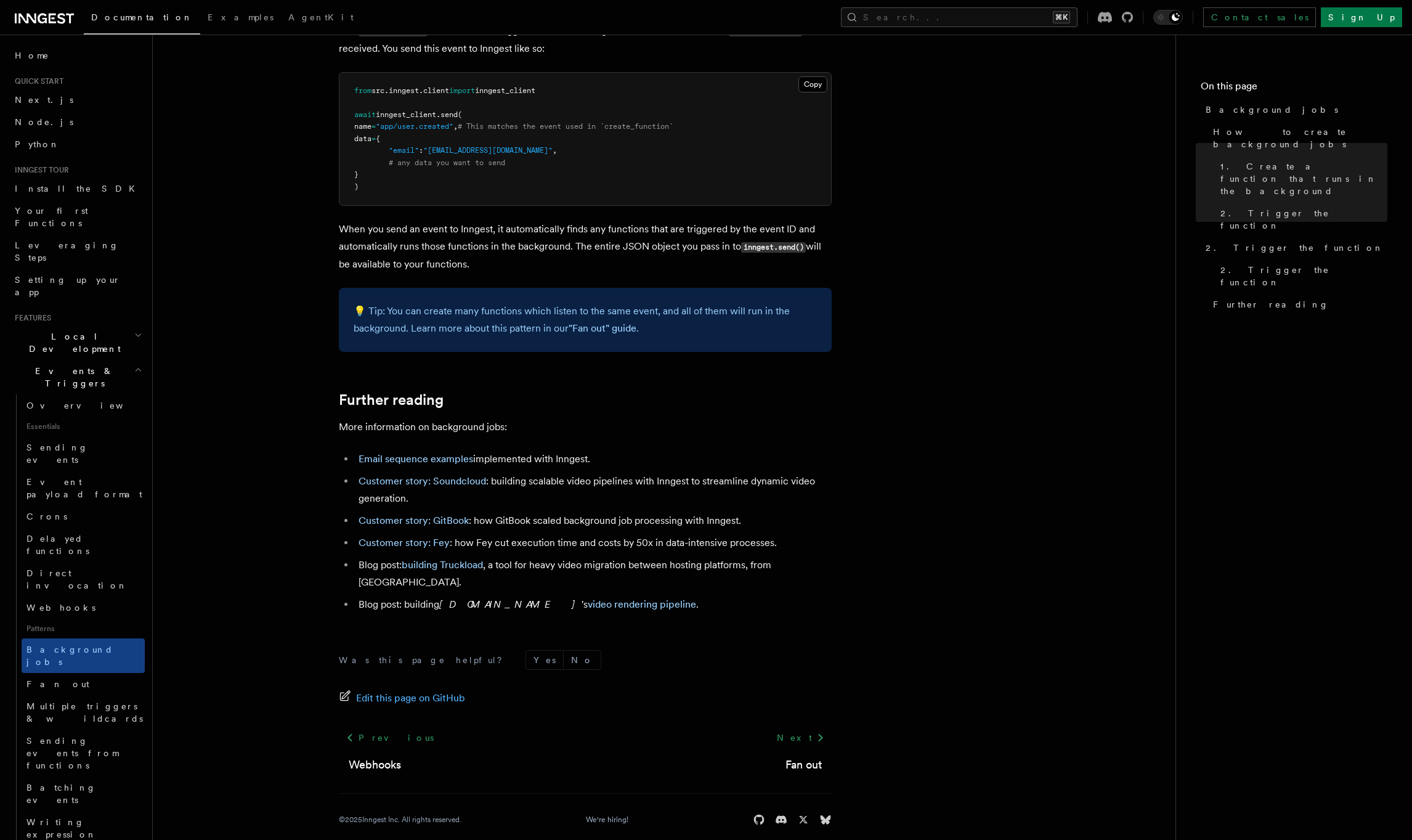
scroll to position [732, 0]
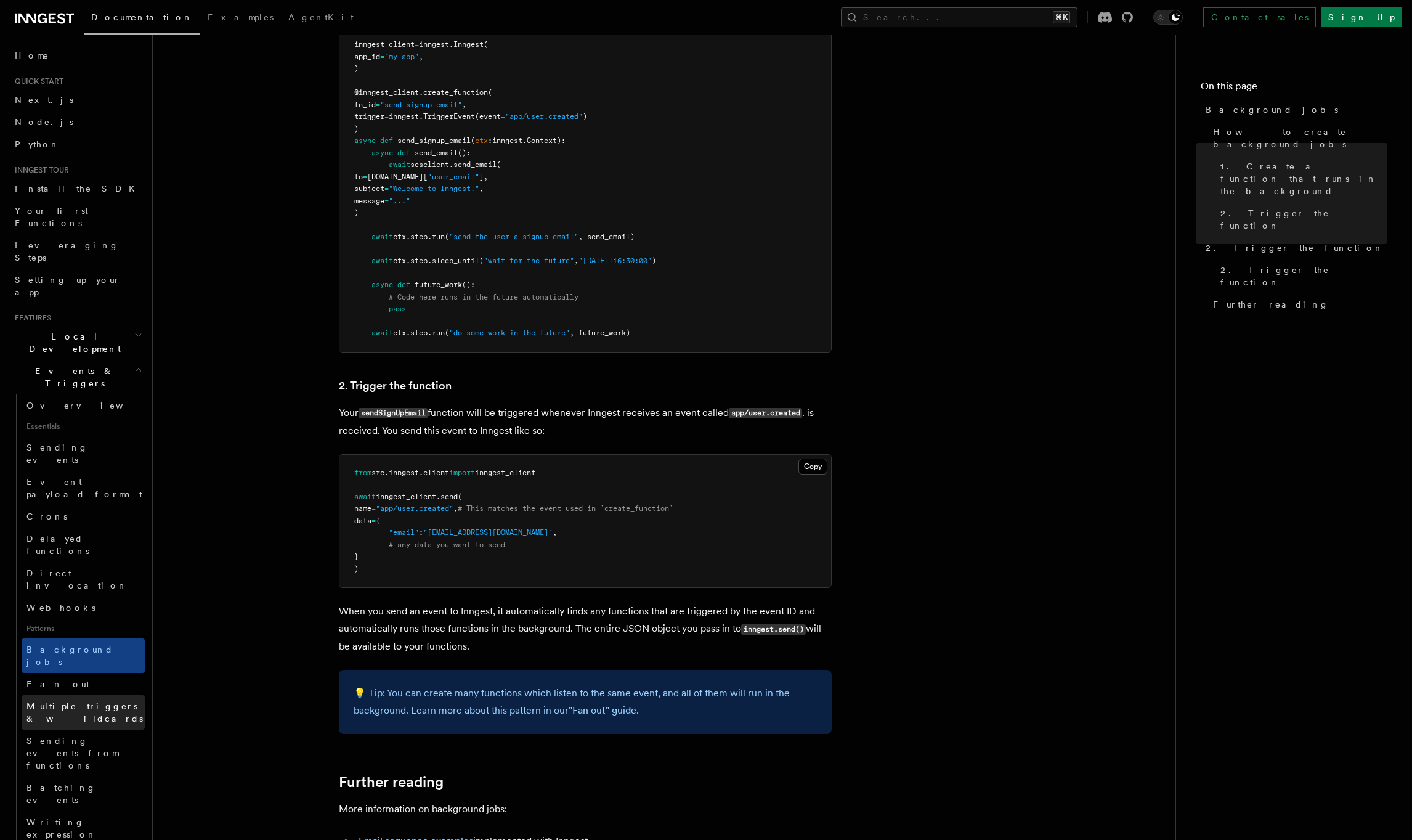
click at [46, 701] on span "Multiple triggers & wildcards" at bounding box center [85, 712] width 117 height 22
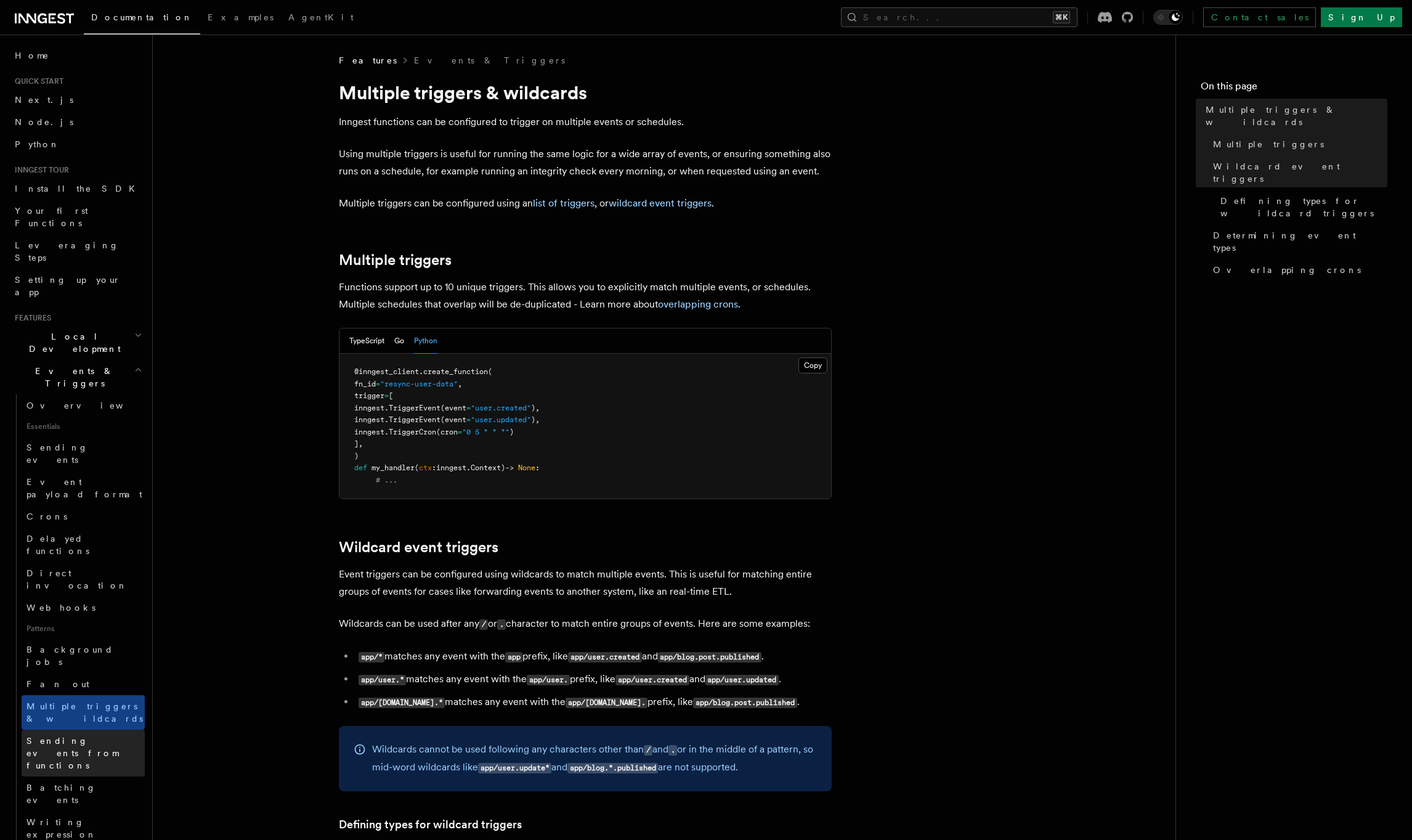
click at [98, 736] on span "Sending events from functions" at bounding box center [72, 753] width 92 height 35
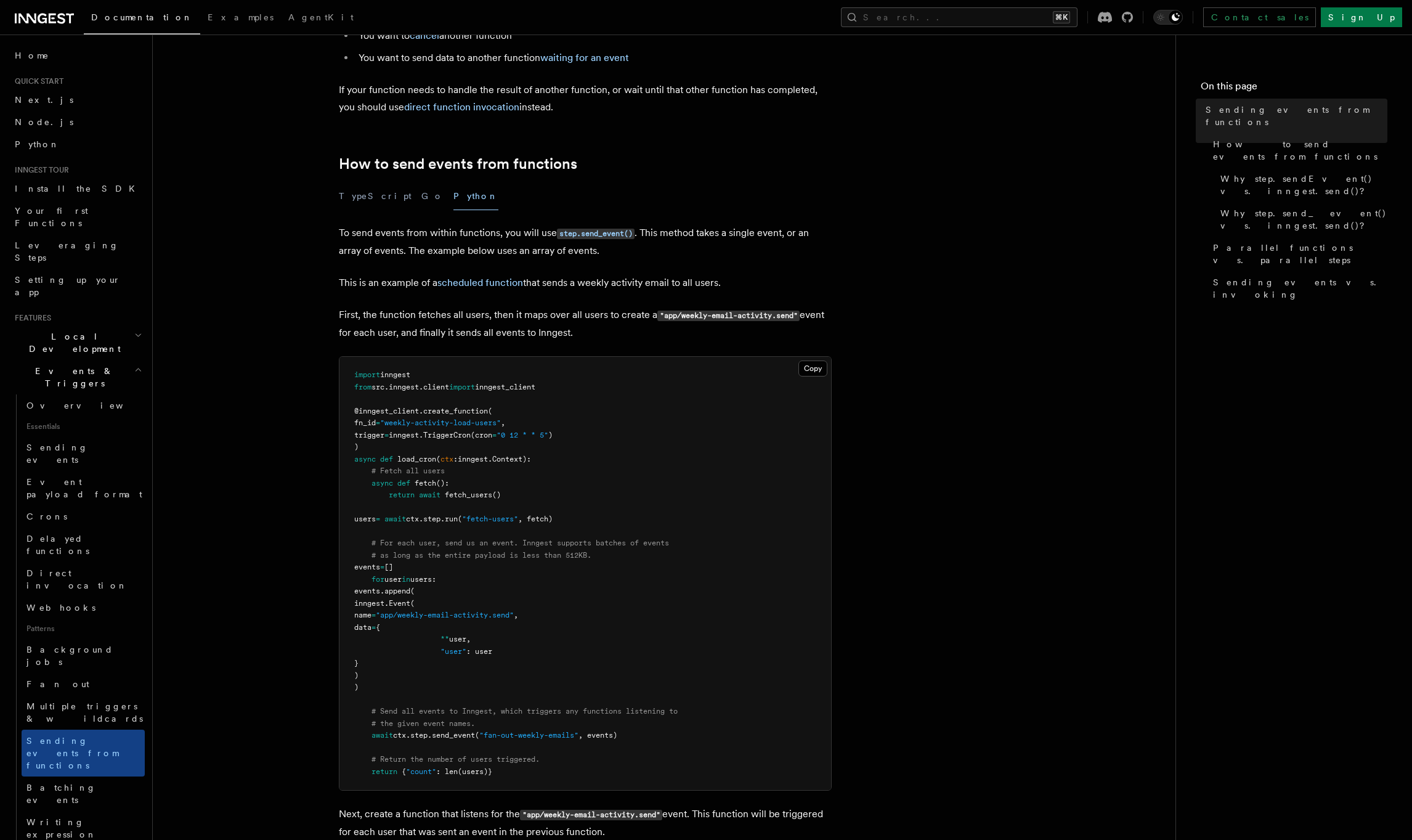
scroll to position [344, 0]
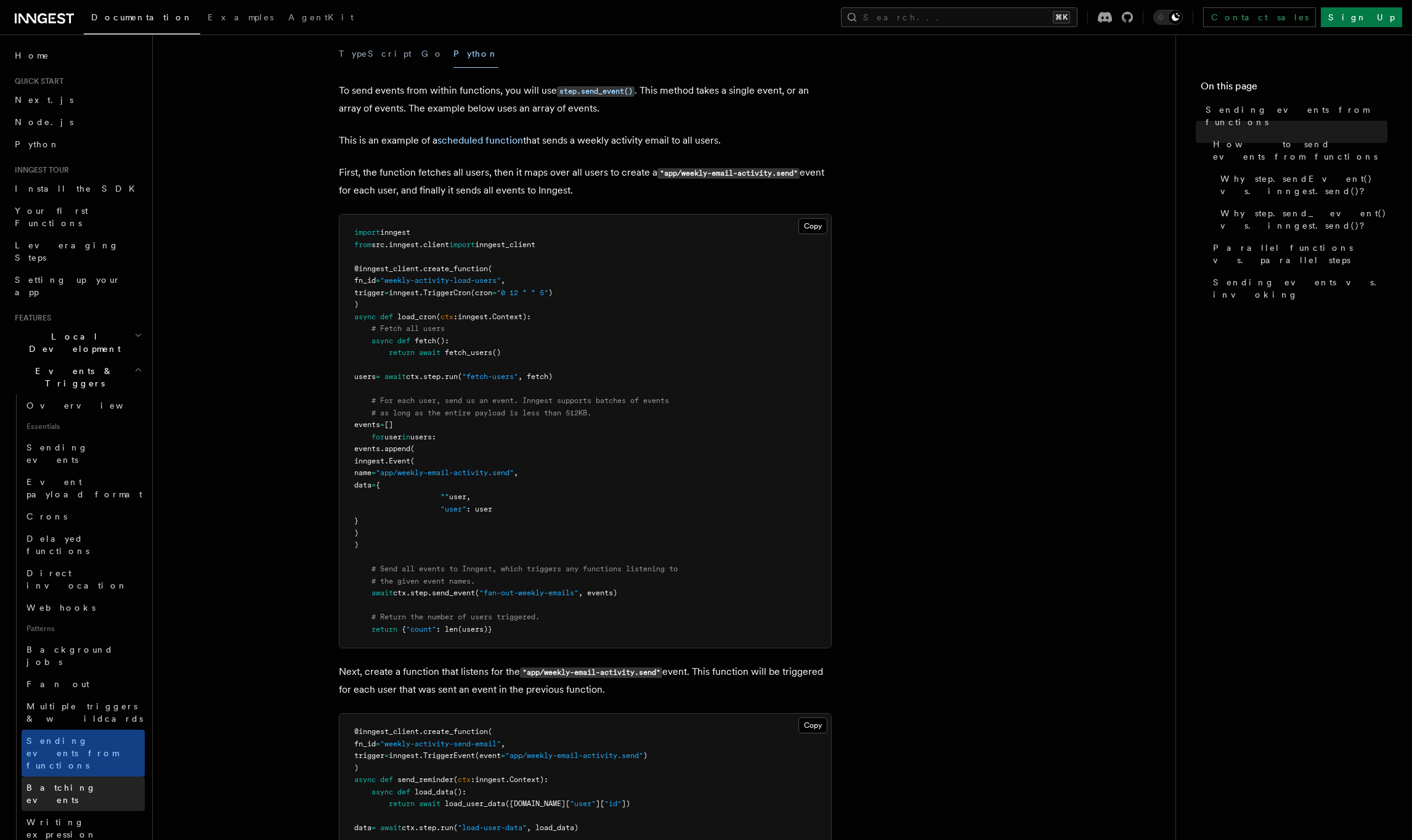
click at [87, 782] on span "Batching events" at bounding box center [61, 793] width 70 height 22
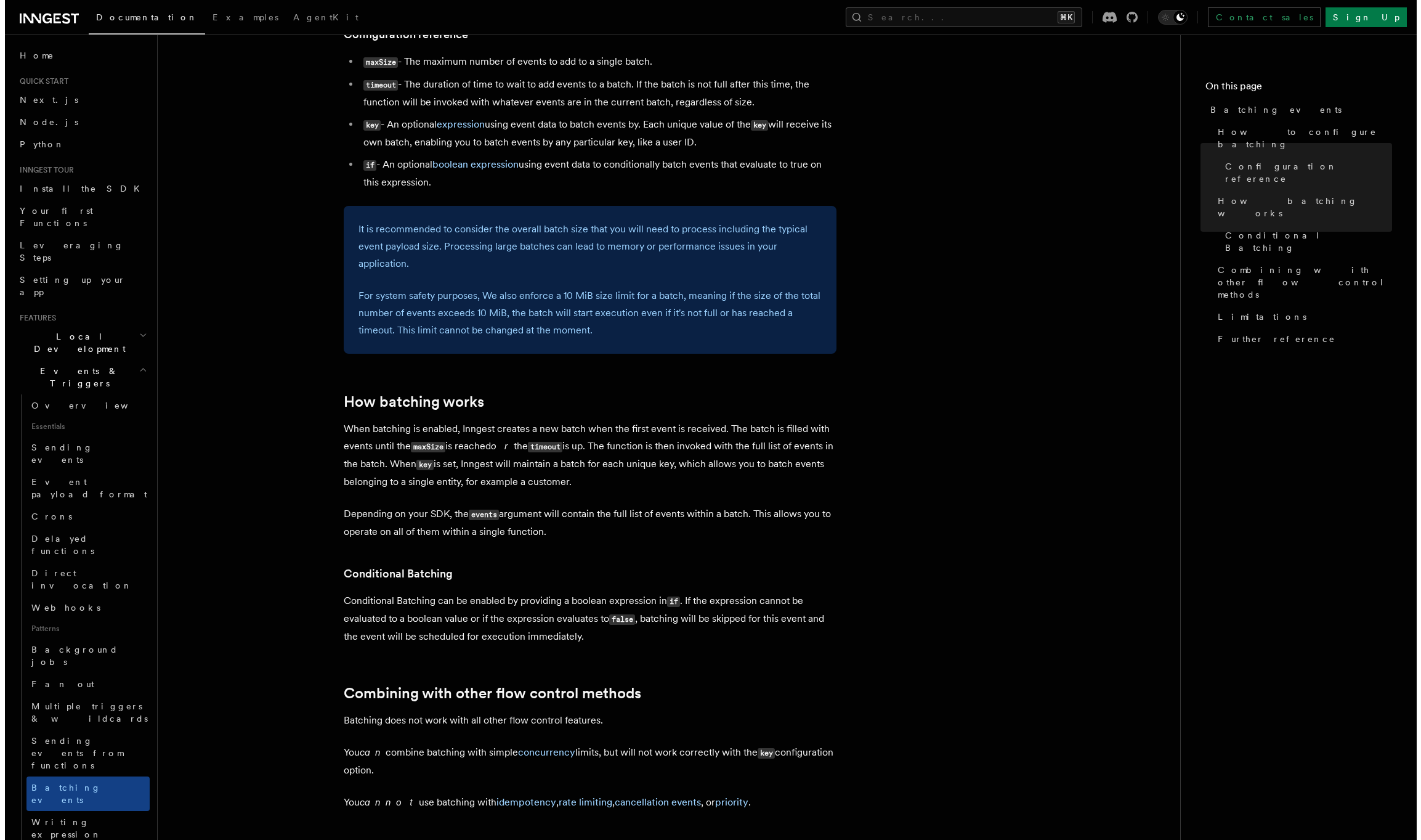
scroll to position [700, 0]
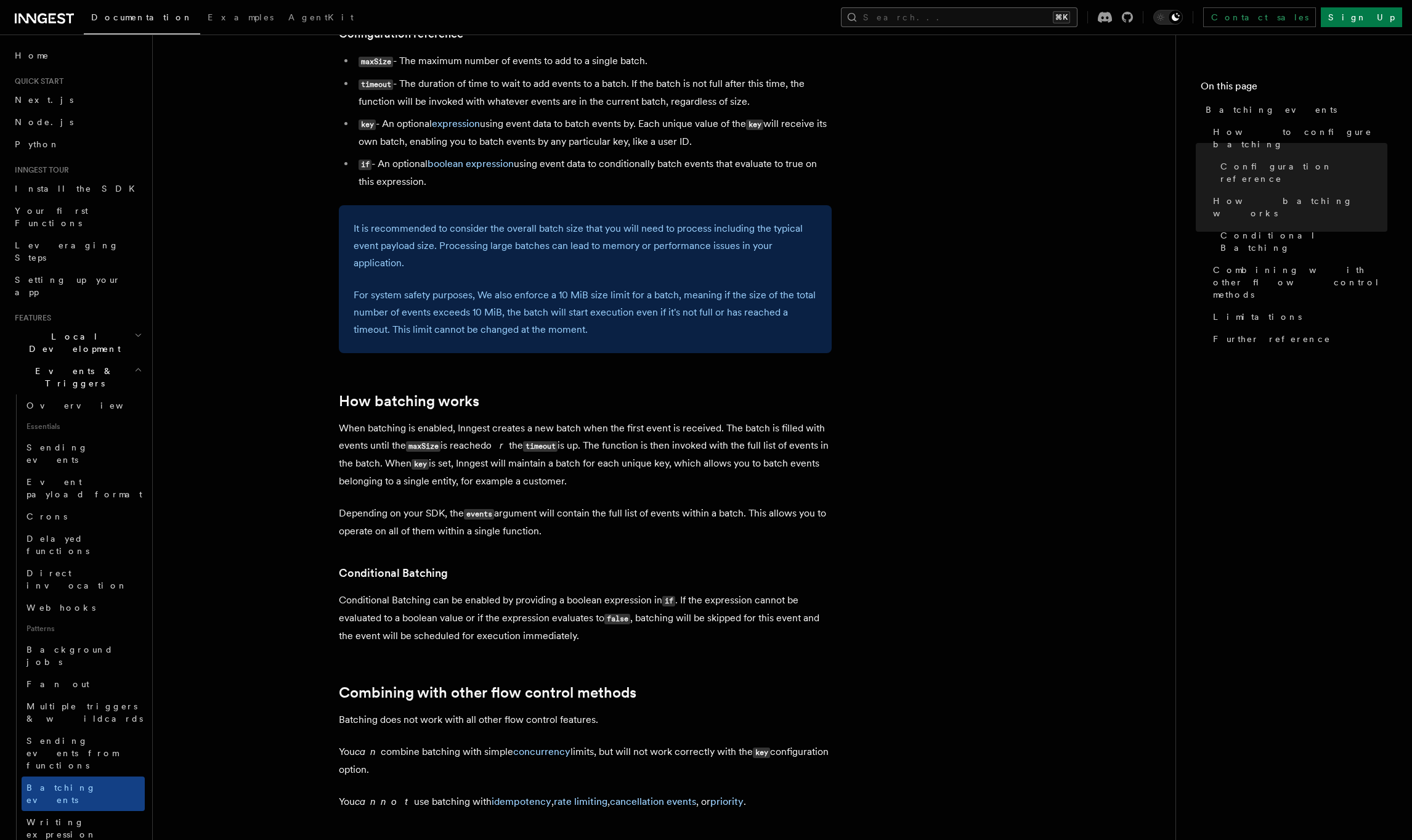
click at [1022, 14] on button "Search... ⌘K" at bounding box center [959, 17] width 237 height 20
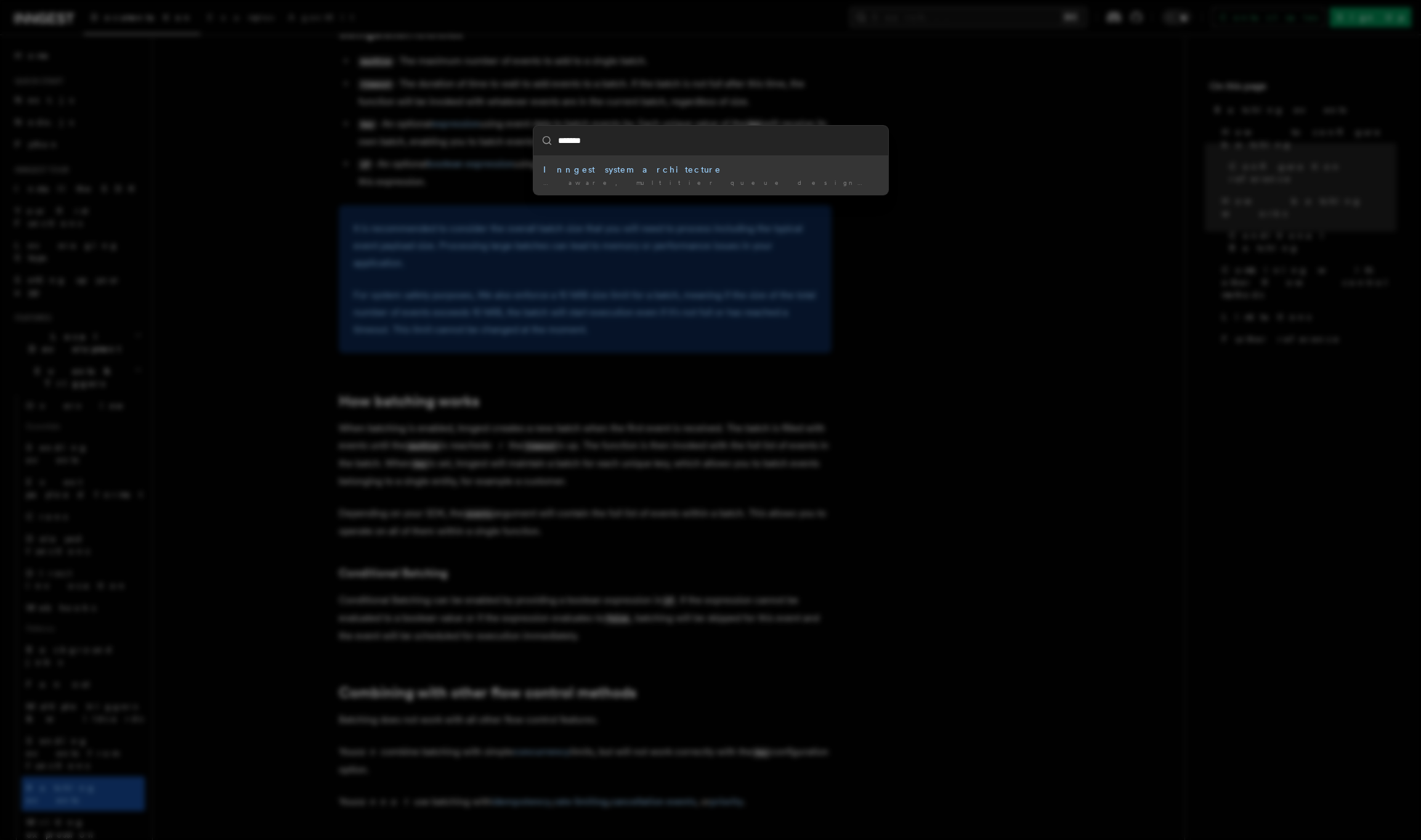
type input "********"
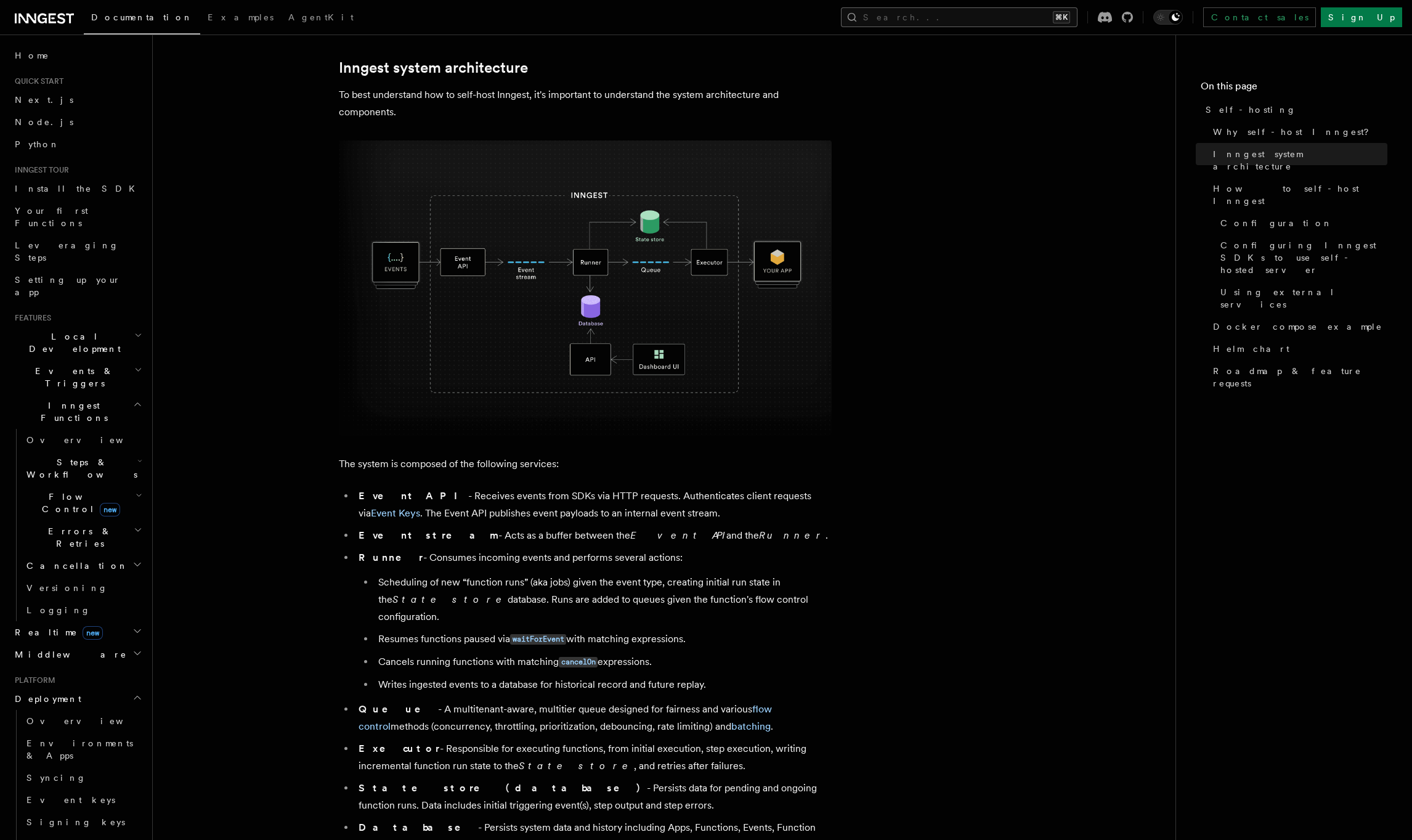
scroll to position [346, 0]
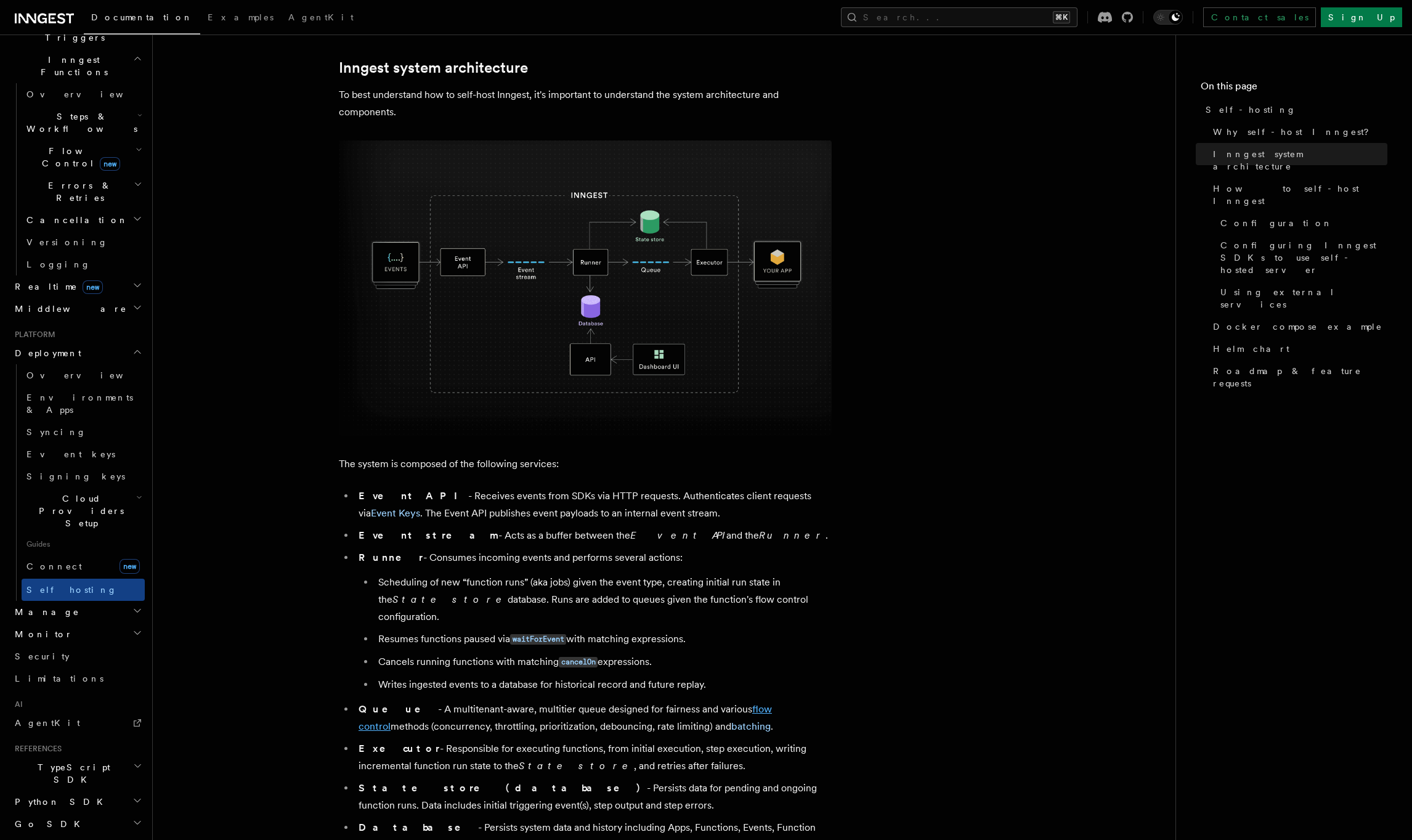
click at [738, 703] on link "flow control" at bounding box center [565, 717] width 413 height 29
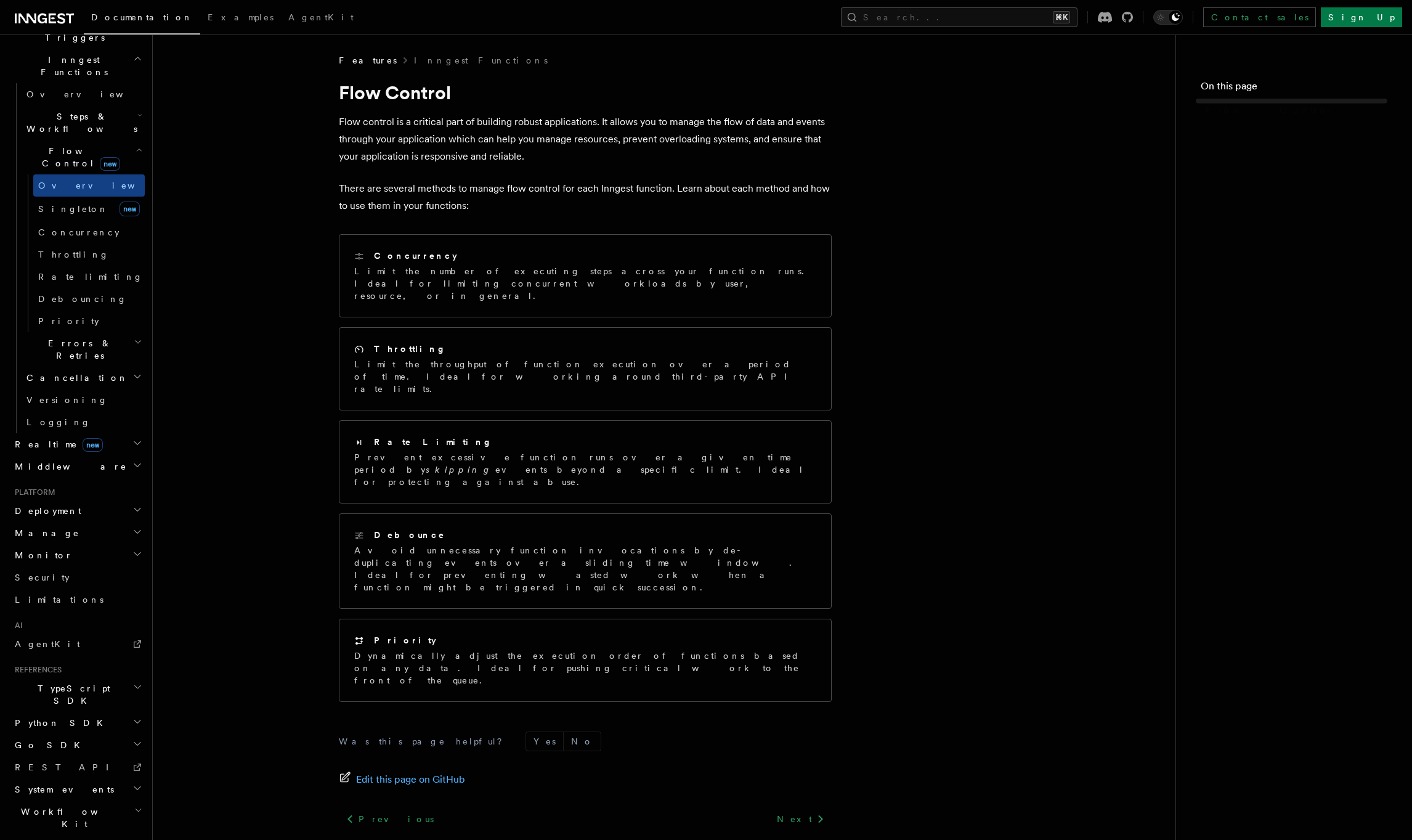
scroll to position [304, 0]
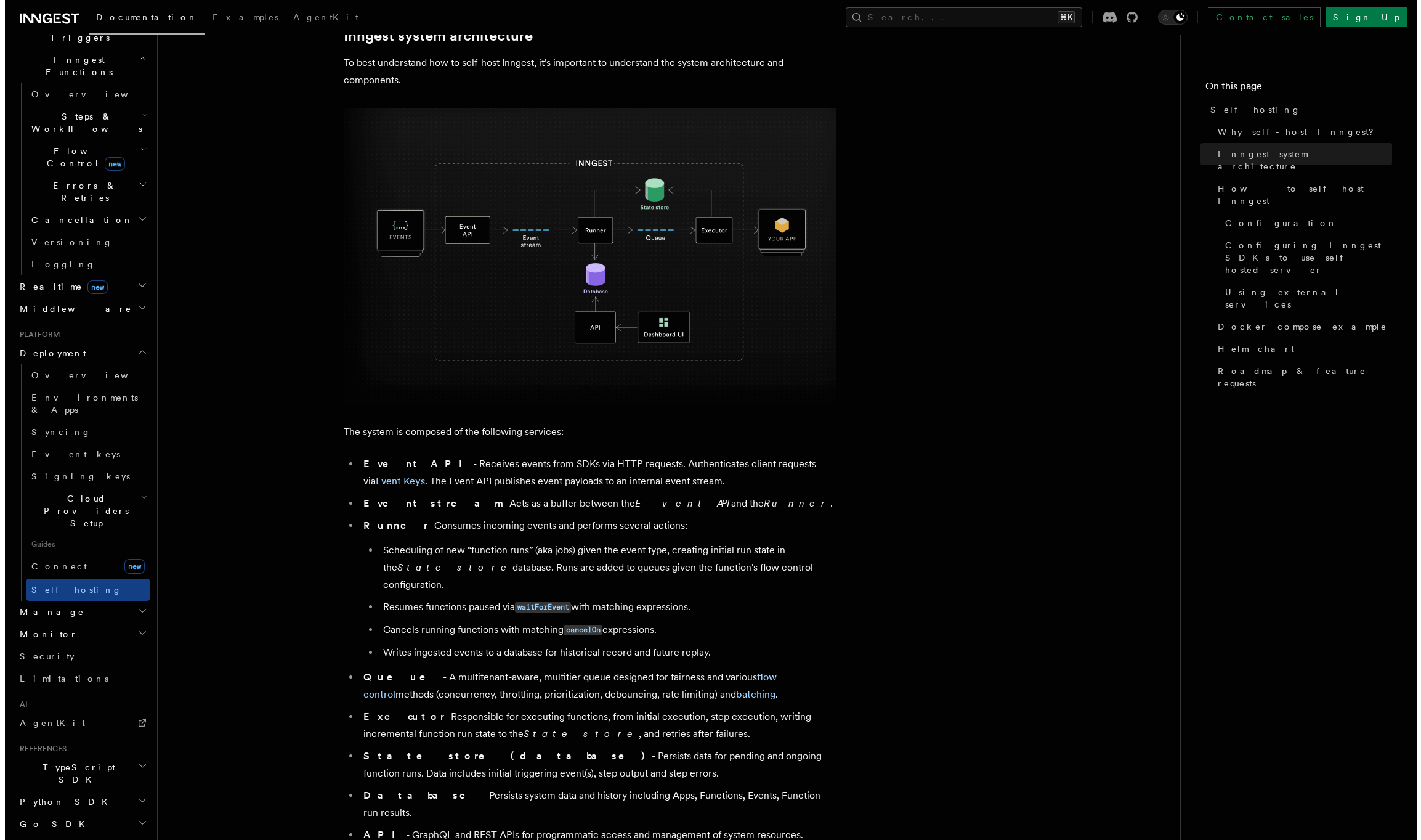
scroll to position [414, 0]
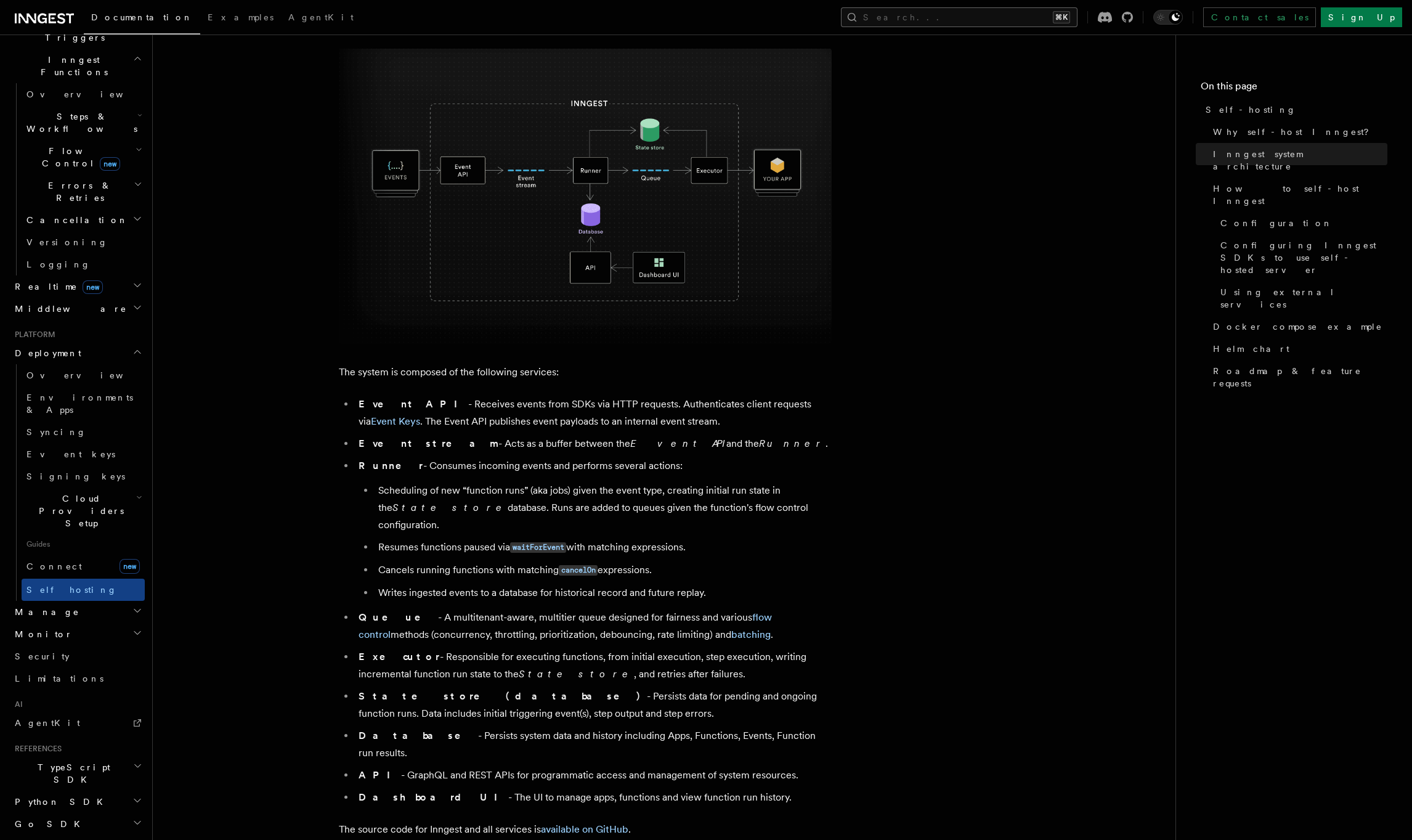
click at [983, 21] on button "Search... ⌘K" at bounding box center [959, 17] width 237 height 20
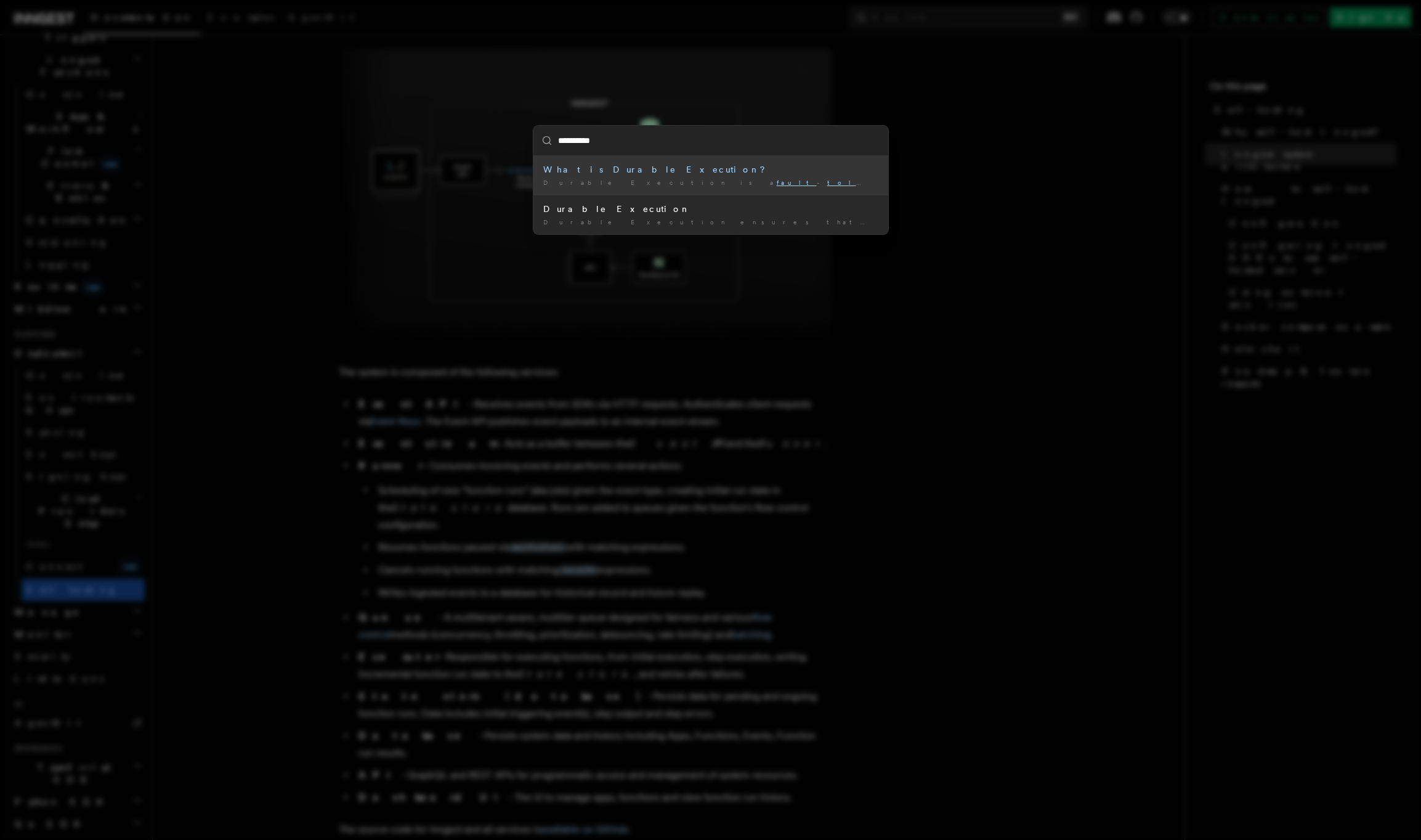
type input "**********"
click at [636, 179] on div "Durable Execution is a fault - toler ant approach to executing code …" at bounding box center [711, 182] width 335 height 9
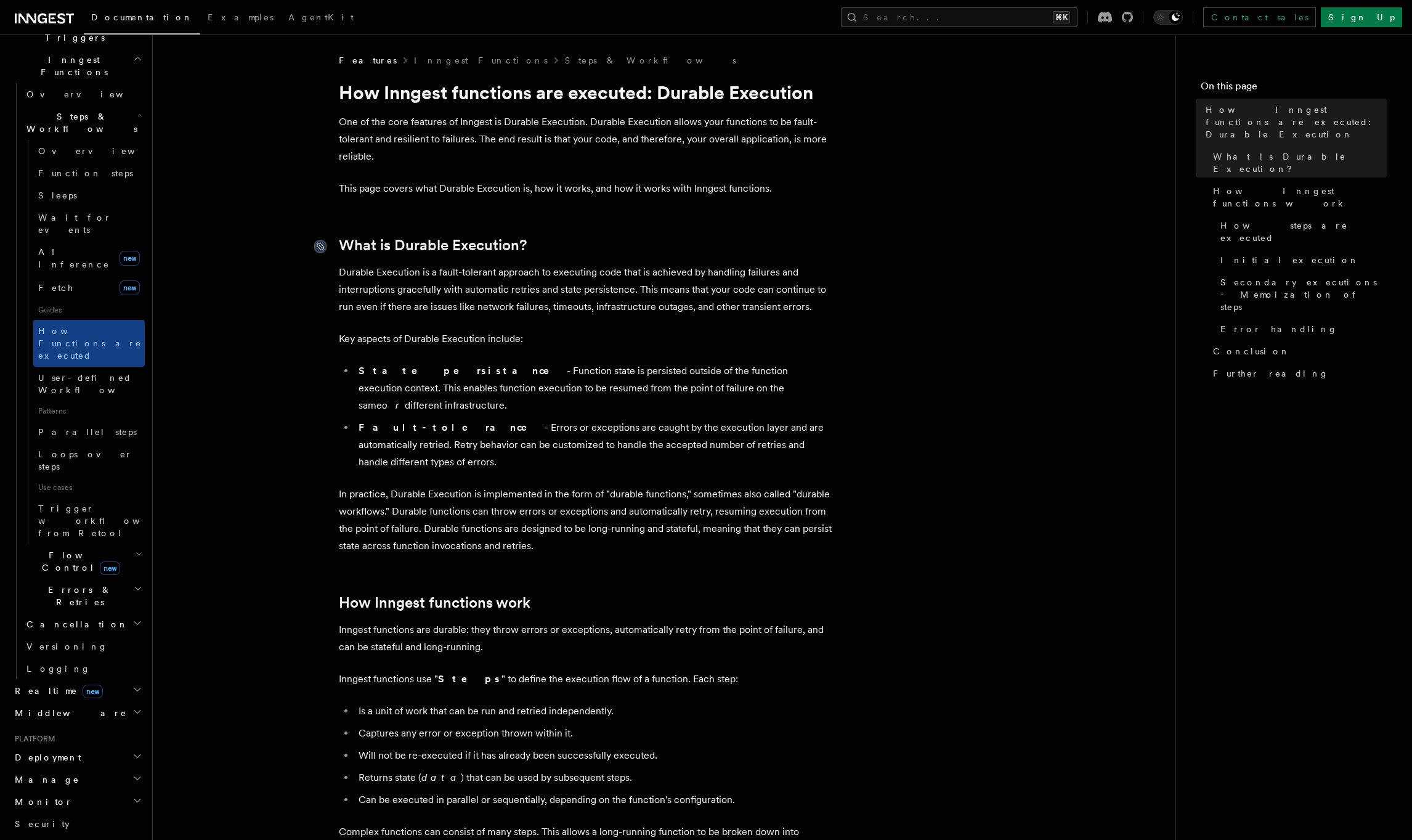
click at [320, 243] on icon at bounding box center [321, 247] width 7 height 7
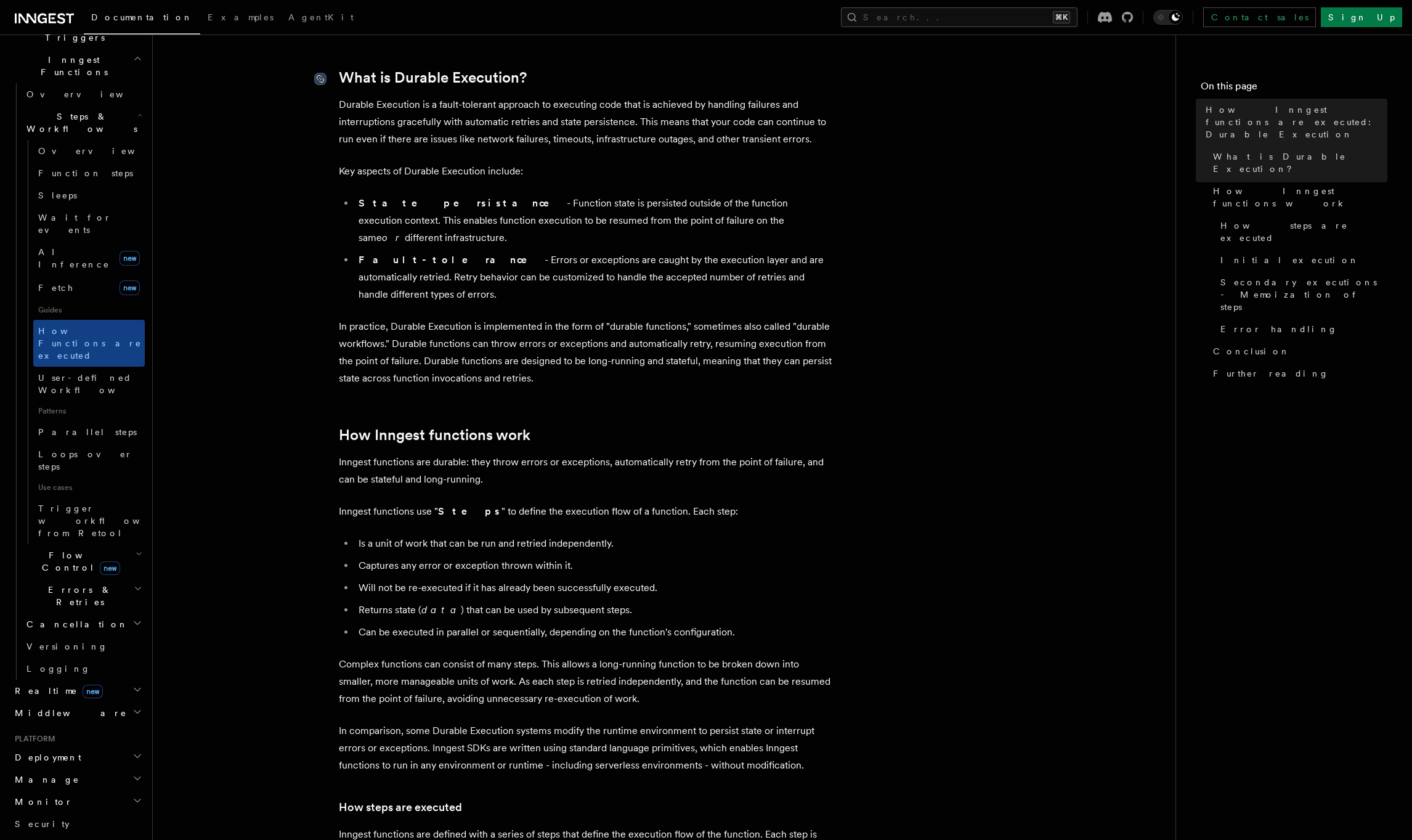
scroll to position [178, 0]
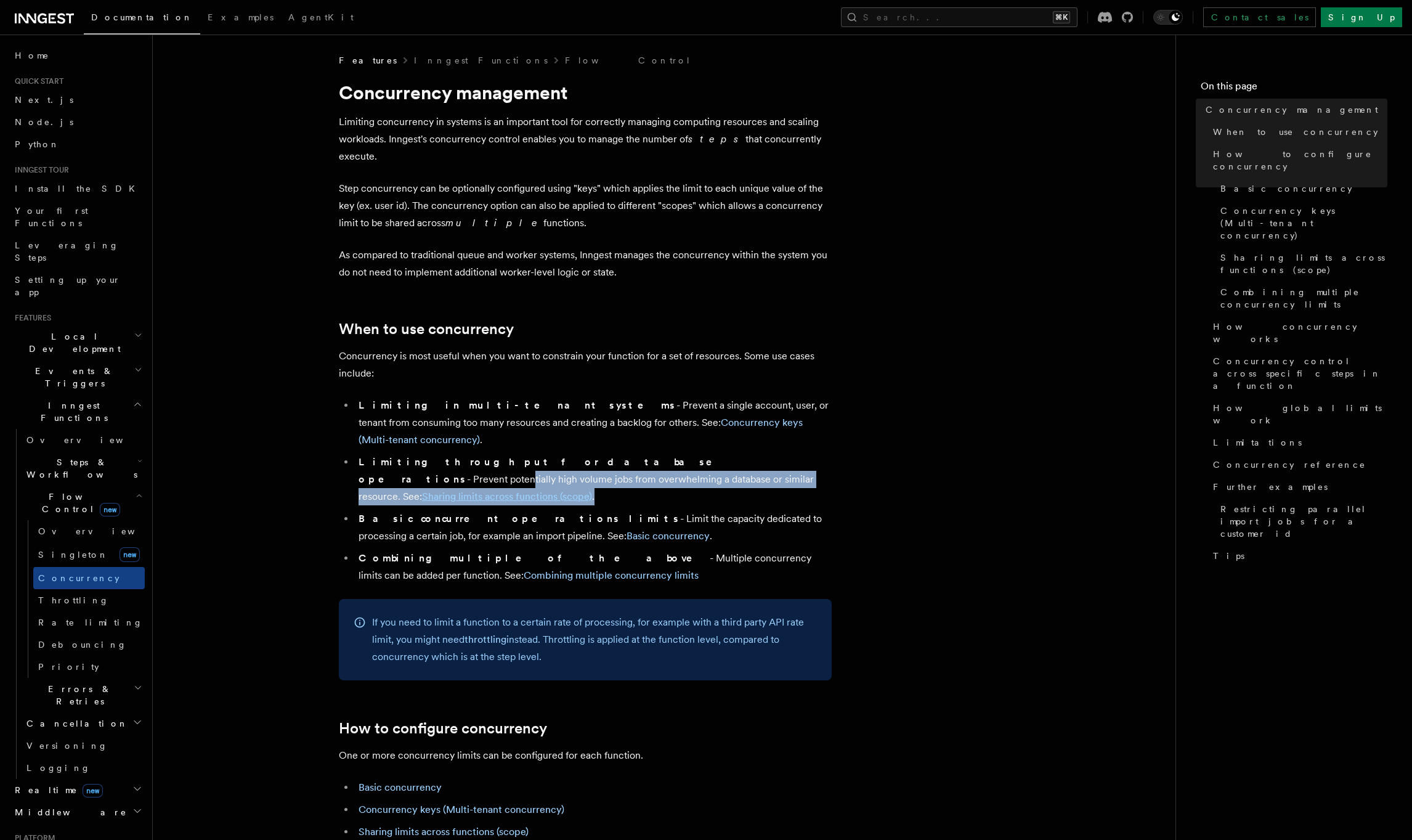
drag, startPoint x: 622, startPoint y: 429, endPoint x: 820, endPoint y: 447, distance: 198.8
click at [820, 454] on li "Limiting throughput for database operations - Prevent potentially high volume j…" at bounding box center [593, 479] width 477 height 52
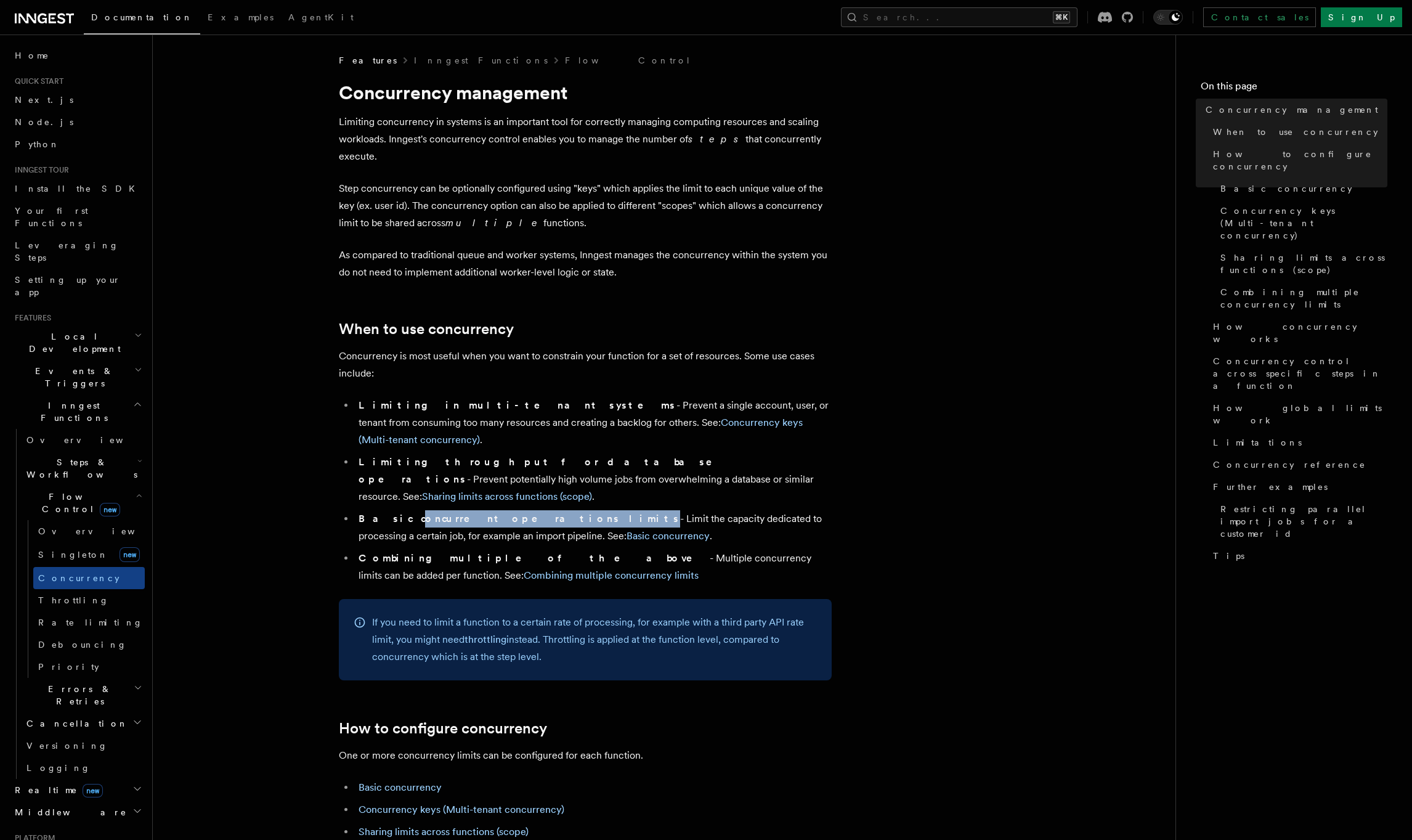
drag, startPoint x: 389, startPoint y: 473, endPoint x: 513, endPoint y: 466, distance: 124.2
click at [513, 510] on li "Basic concurrent operations limits - Limit the capacity dedicated to processing…" at bounding box center [593, 528] width 477 height 35
drag, startPoint x: 440, startPoint y: 505, endPoint x: 496, endPoint y: 504, distance: 56.0
click at [496, 552] on strong "Combining multiple of the above" at bounding box center [533, 558] width 351 height 12
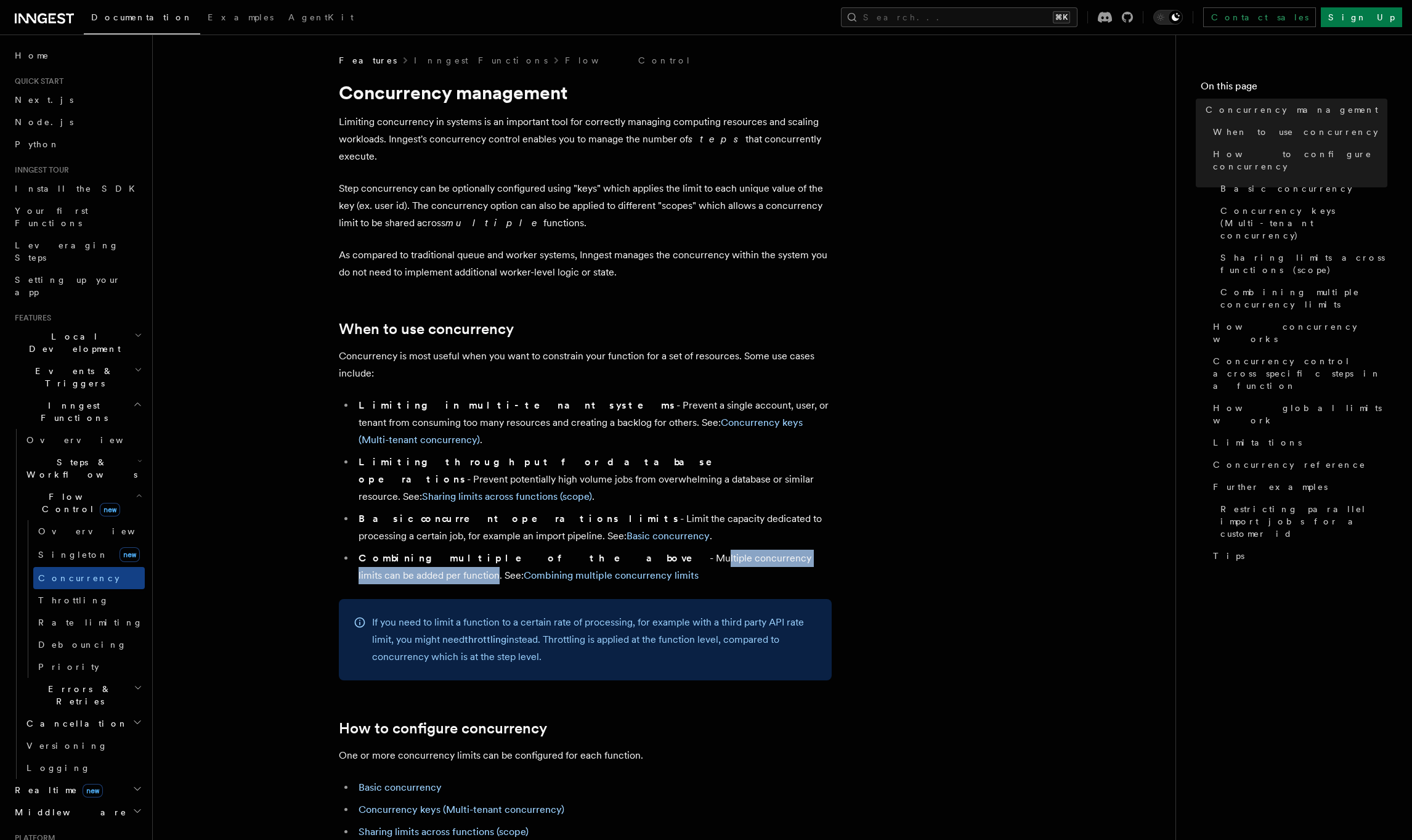
drag, startPoint x: 524, startPoint y: 505, endPoint x: 746, endPoint y: 506, distance: 222.0
click at [746, 550] on li "Combining multiple of the above - Multiple concurrency limits can be added per …" at bounding box center [593, 567] width 477 height 35
click at [698, 417] on link "Concurrency keys (Multi-tenant concurrency)" at bounding box center [580, 431] width 444 height 29
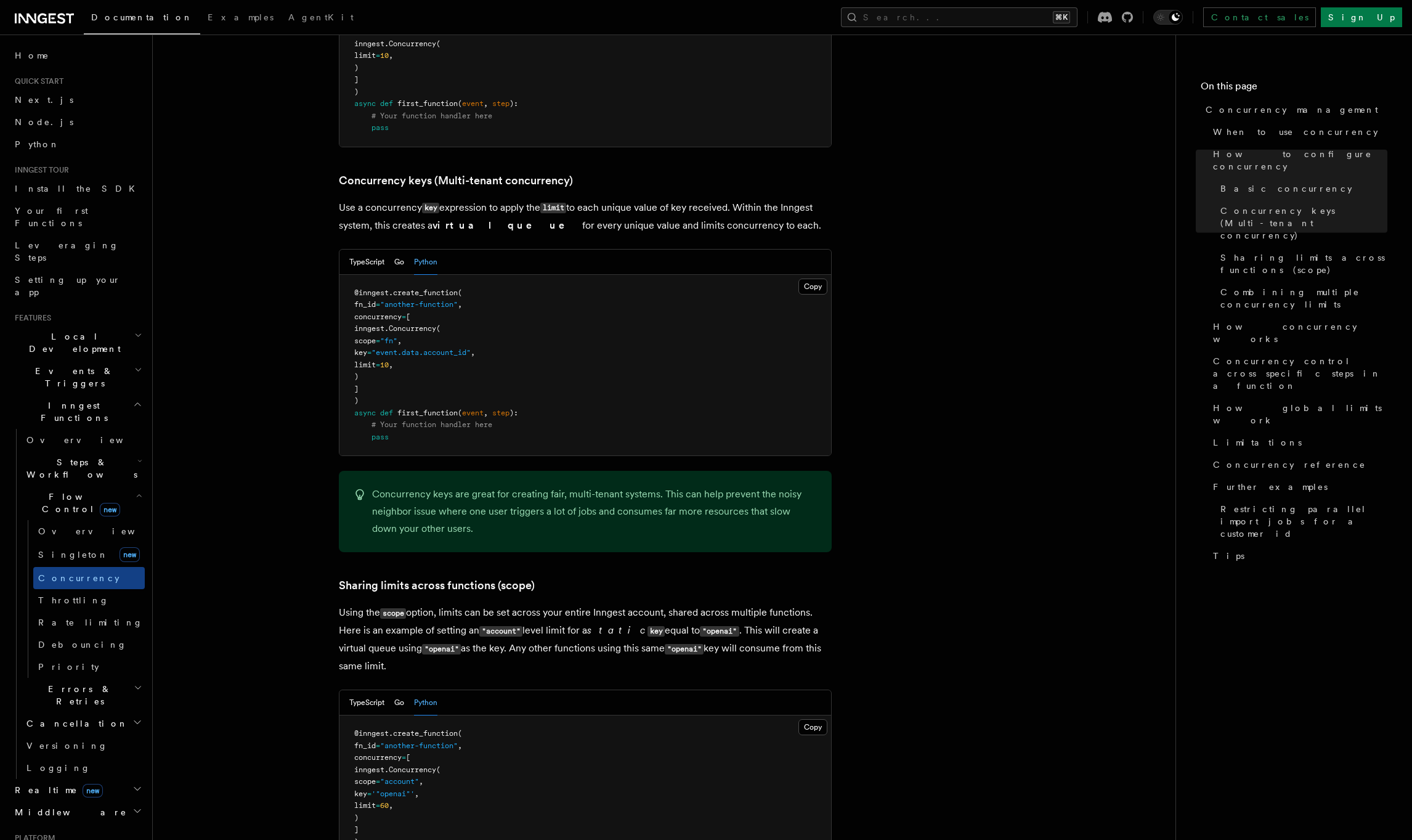
scroll to position [1079, 0]
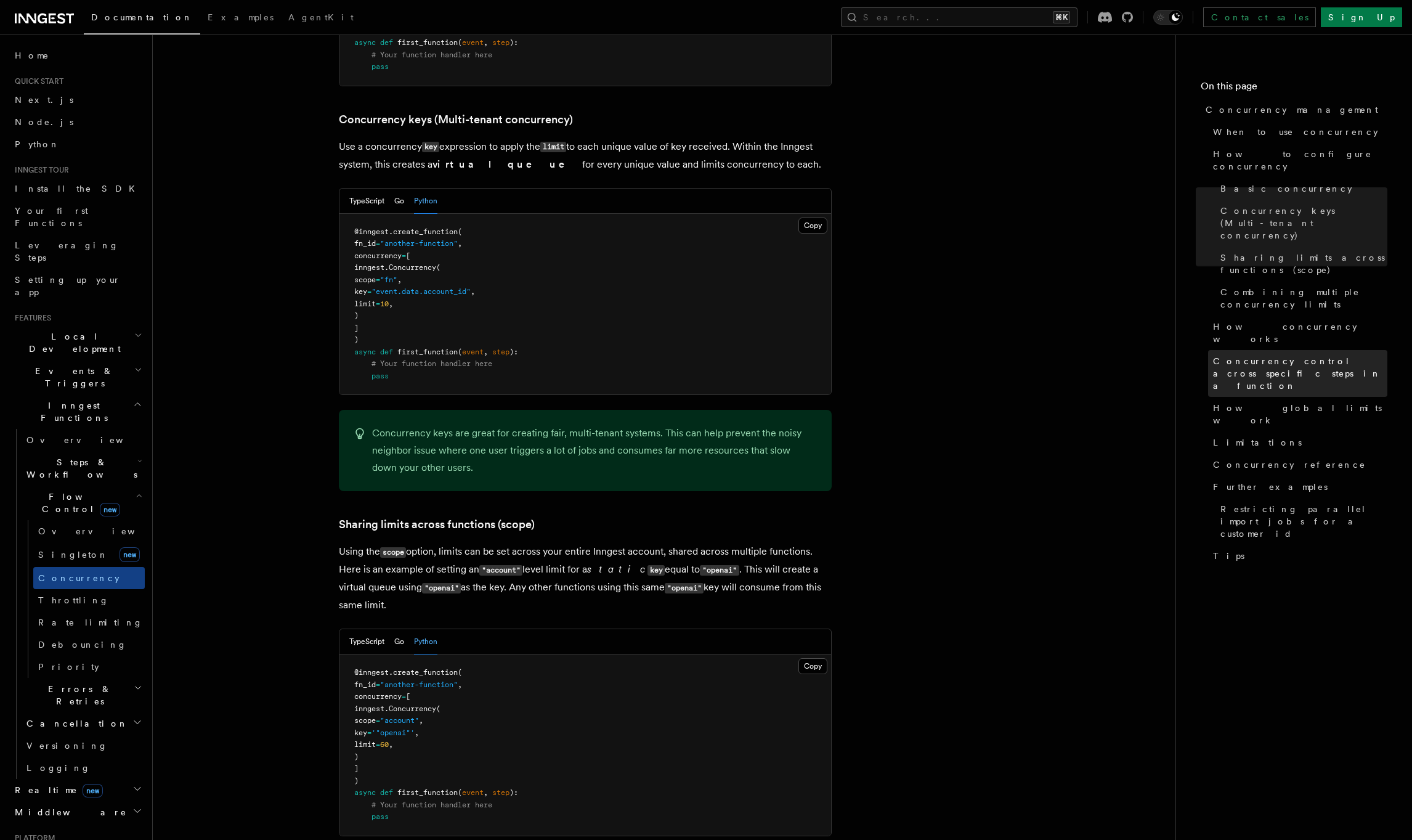
click at [1282, 355] on span "Concurrency control across specific steps in a function" at bounding box center [1300, 373] width 174 height 37
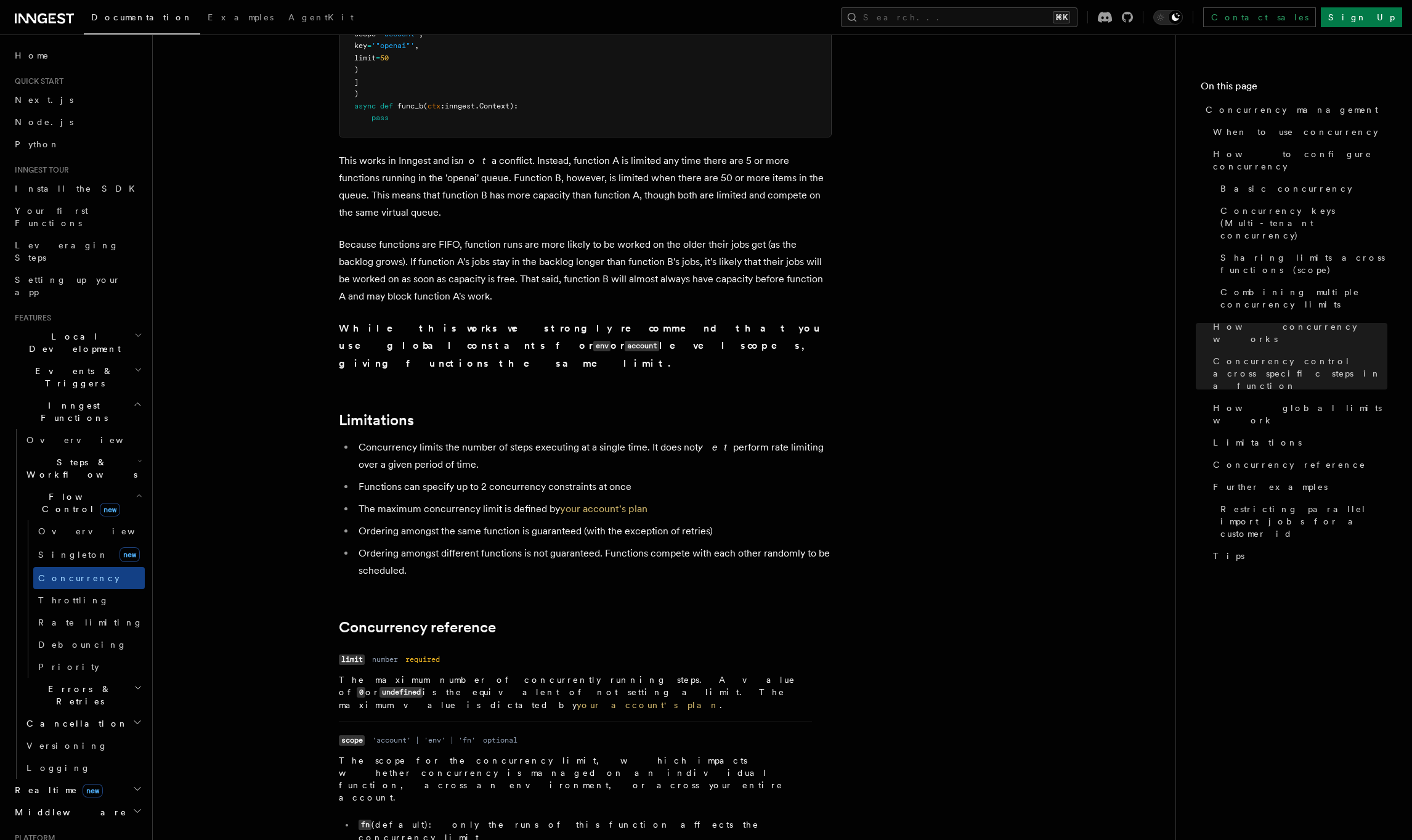
scroll to position [3753, 0]
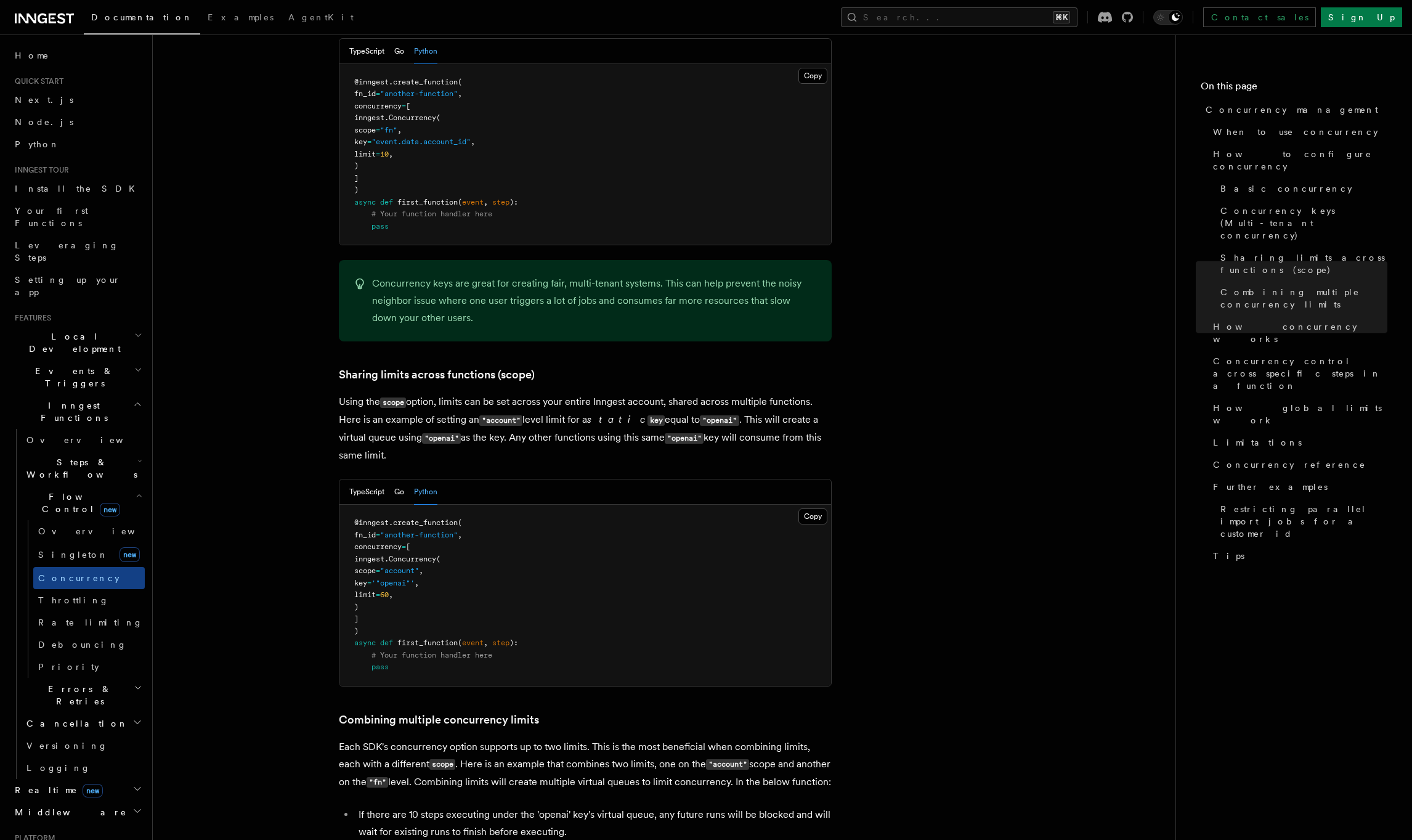
scroll to position [1079, 0]
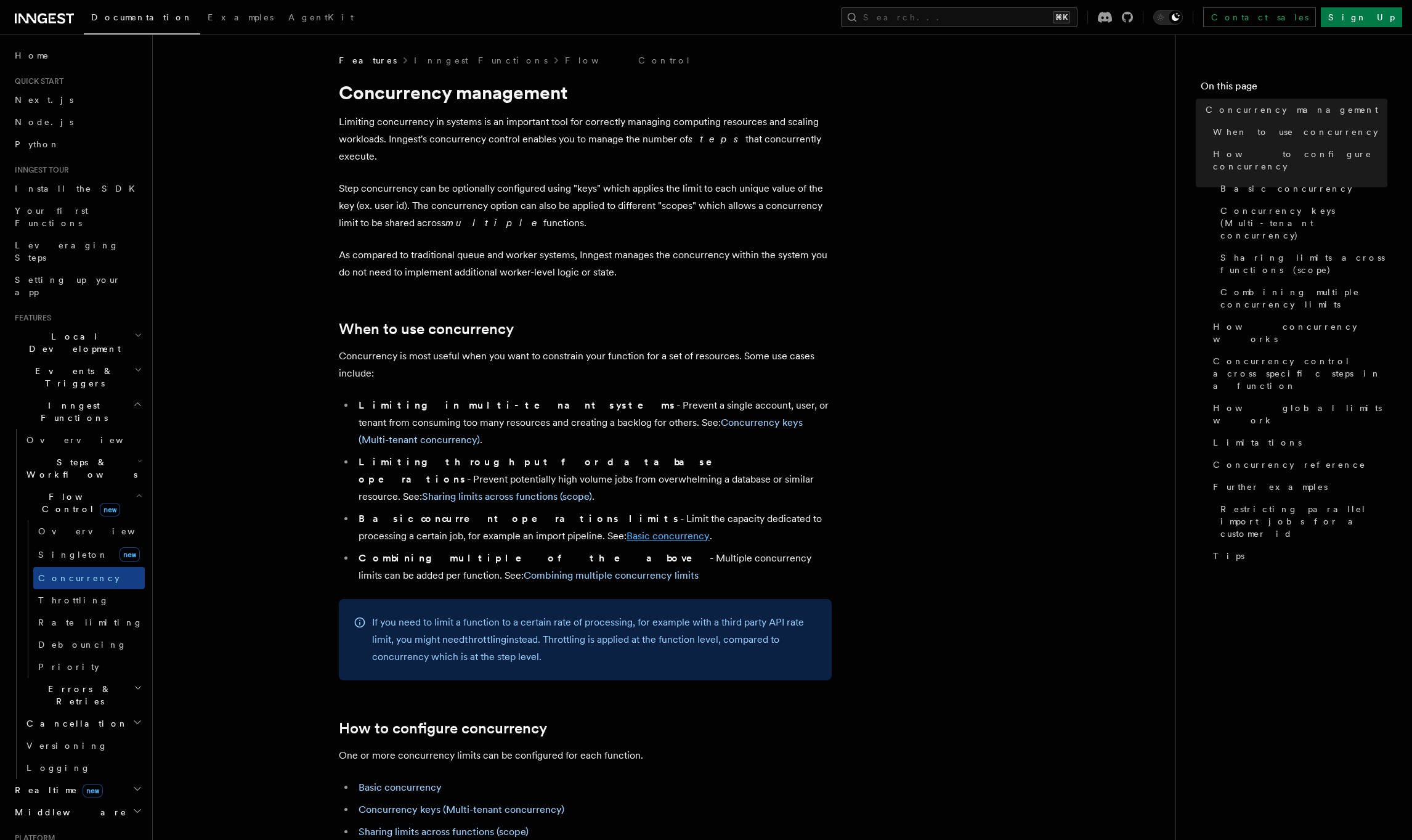
click at [626, 530] on link "Basic concurrency" at bounding box center [667, 536] width 83 height 12
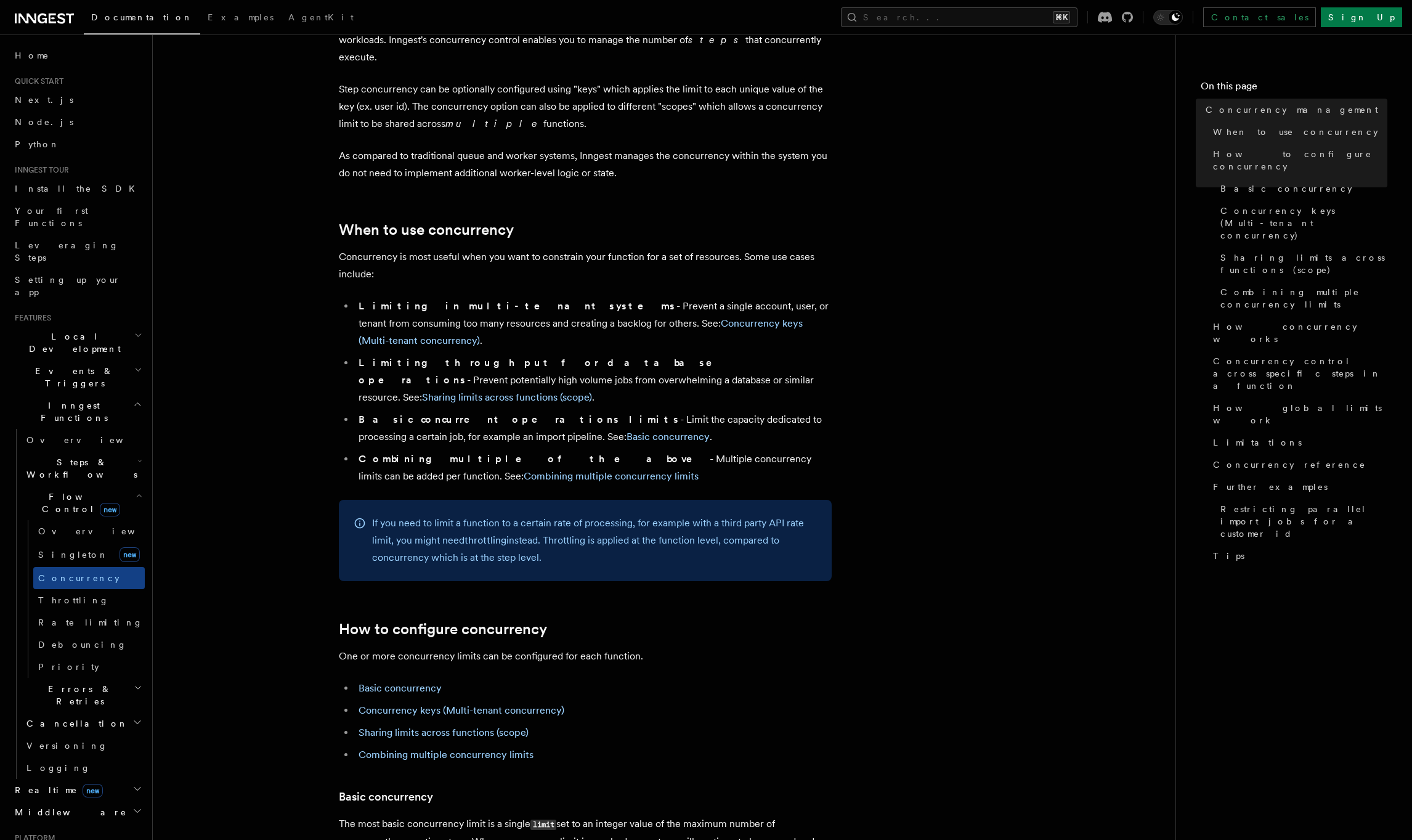
click at [640, 298] on li "Limiting in multi-tenant systems - Prevent a single account, user, or tenant fr…" at bounding box center [593, 323] width 477 height 52
click at [639, 317] on link "Concurrency keys (Multi-tenant concurrency)" at bounding box center [580, 331] width 444 height 29
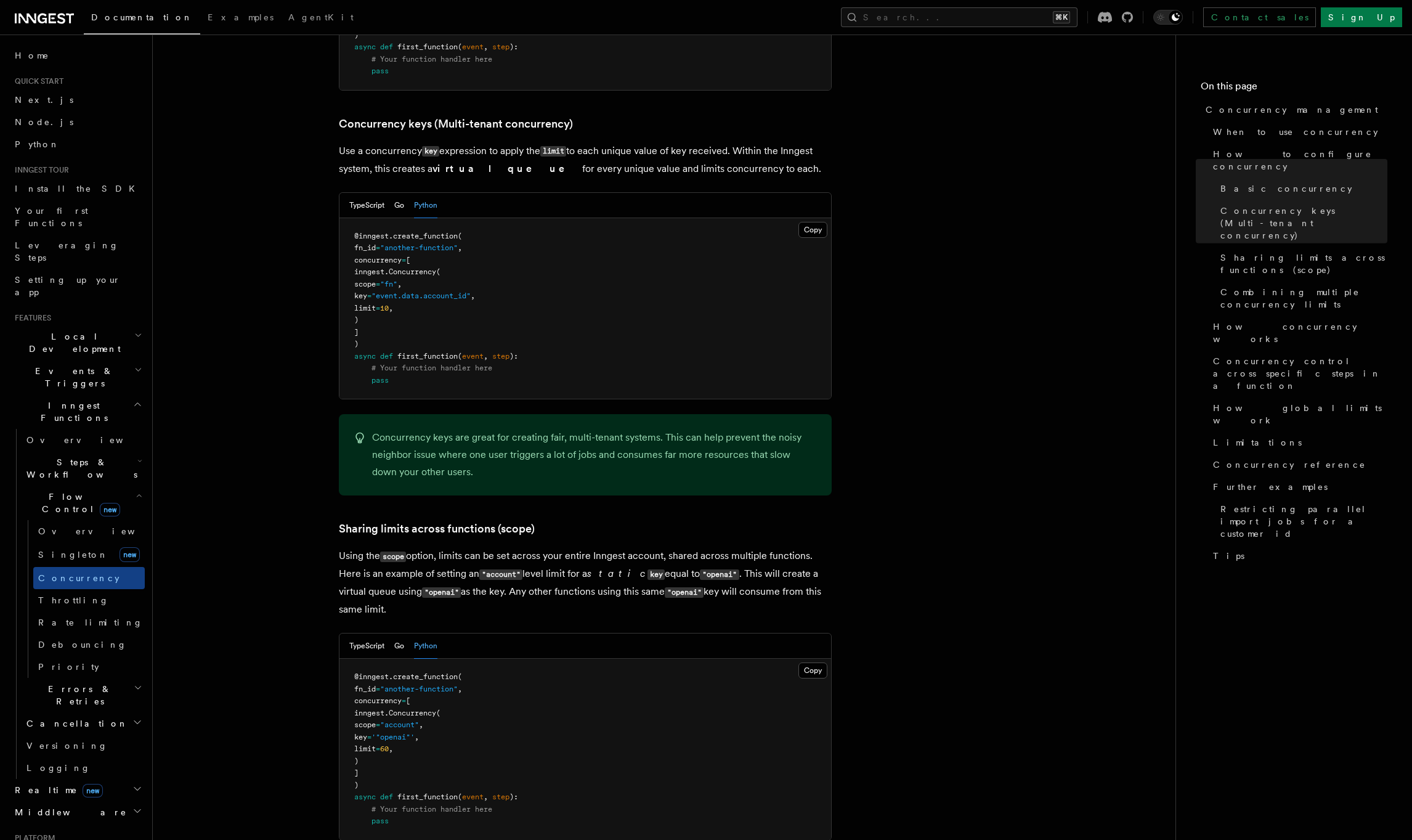
scroll to position [1079, 0]
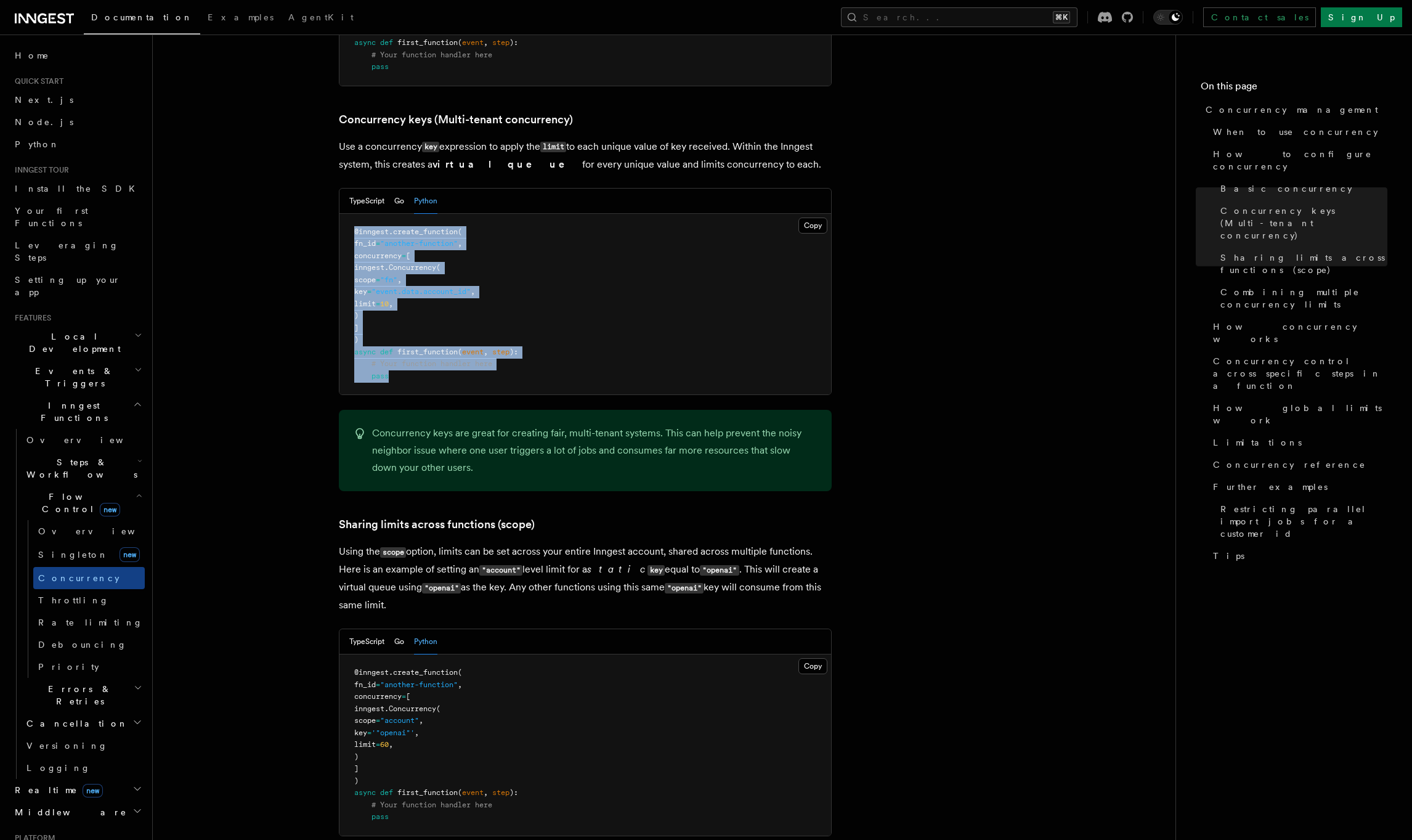
drag, startPoint x: 348, startPoint y: 178, endPoint x: 424, endPoint y: 331, distance: 170.8
click at [424, 331] on pre "@inngest . create_function ( fn_id = "another-function" , concurrency = [ innge…" at bounding box center [585, 304] width 491 height 181
copy code "@inngest . create_function ( fn_id = "another-function" , concurrency = [ innge…"
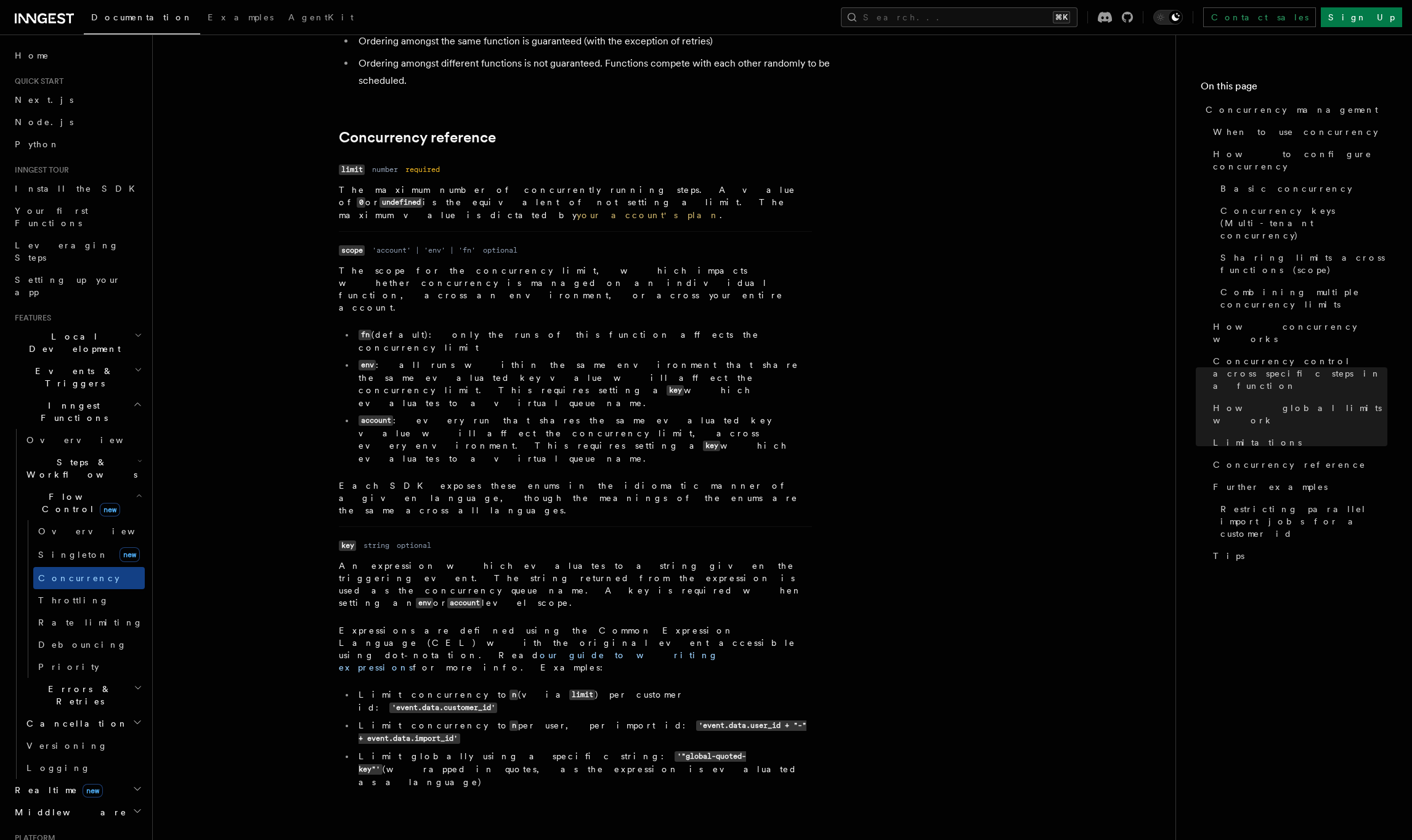
scroll to position [4122, 0]
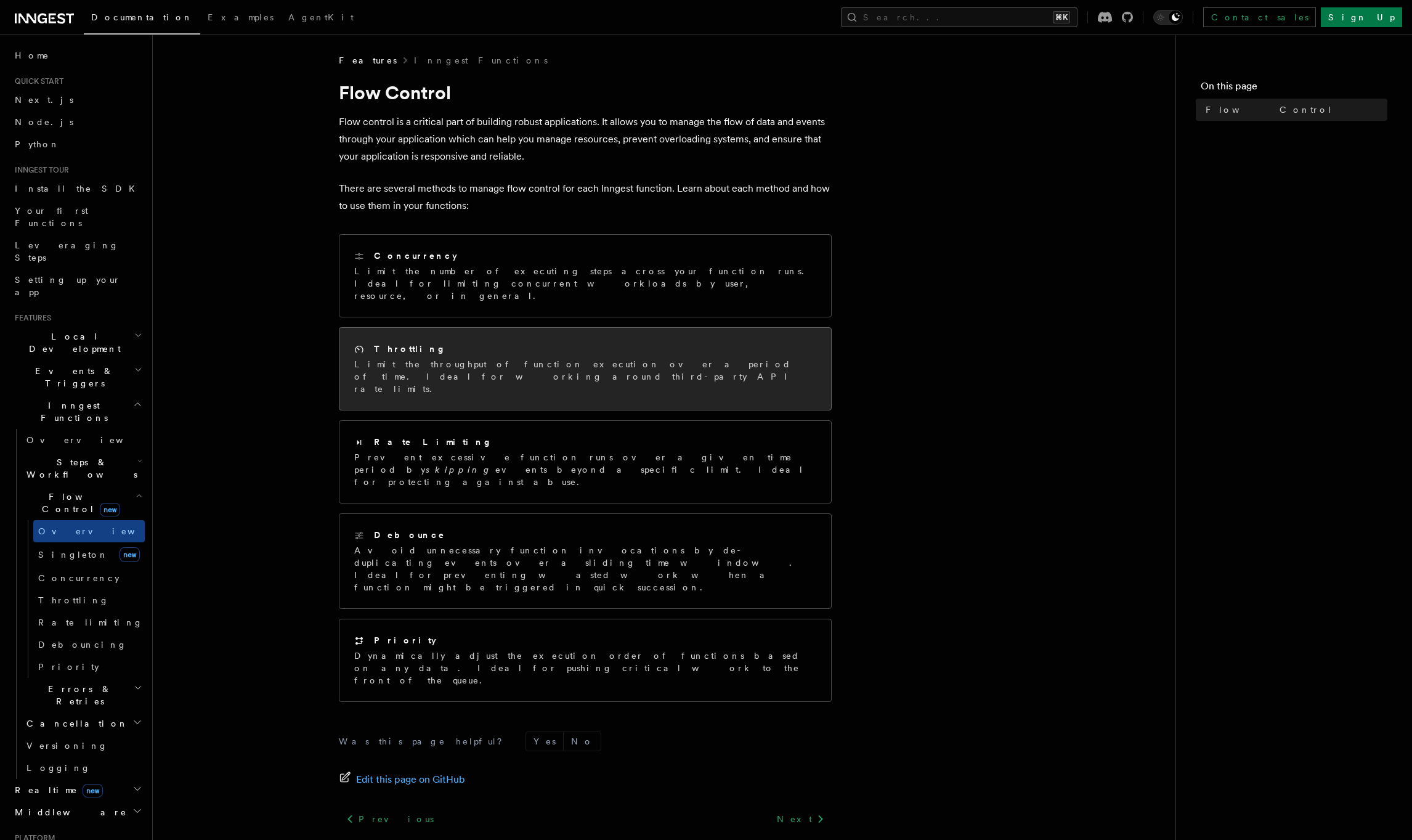
click at [434, 361] on div "Throttling Limit the throughput of function execution over a period of time. Id…" at bounding box center [585, 369] width 491 height 82
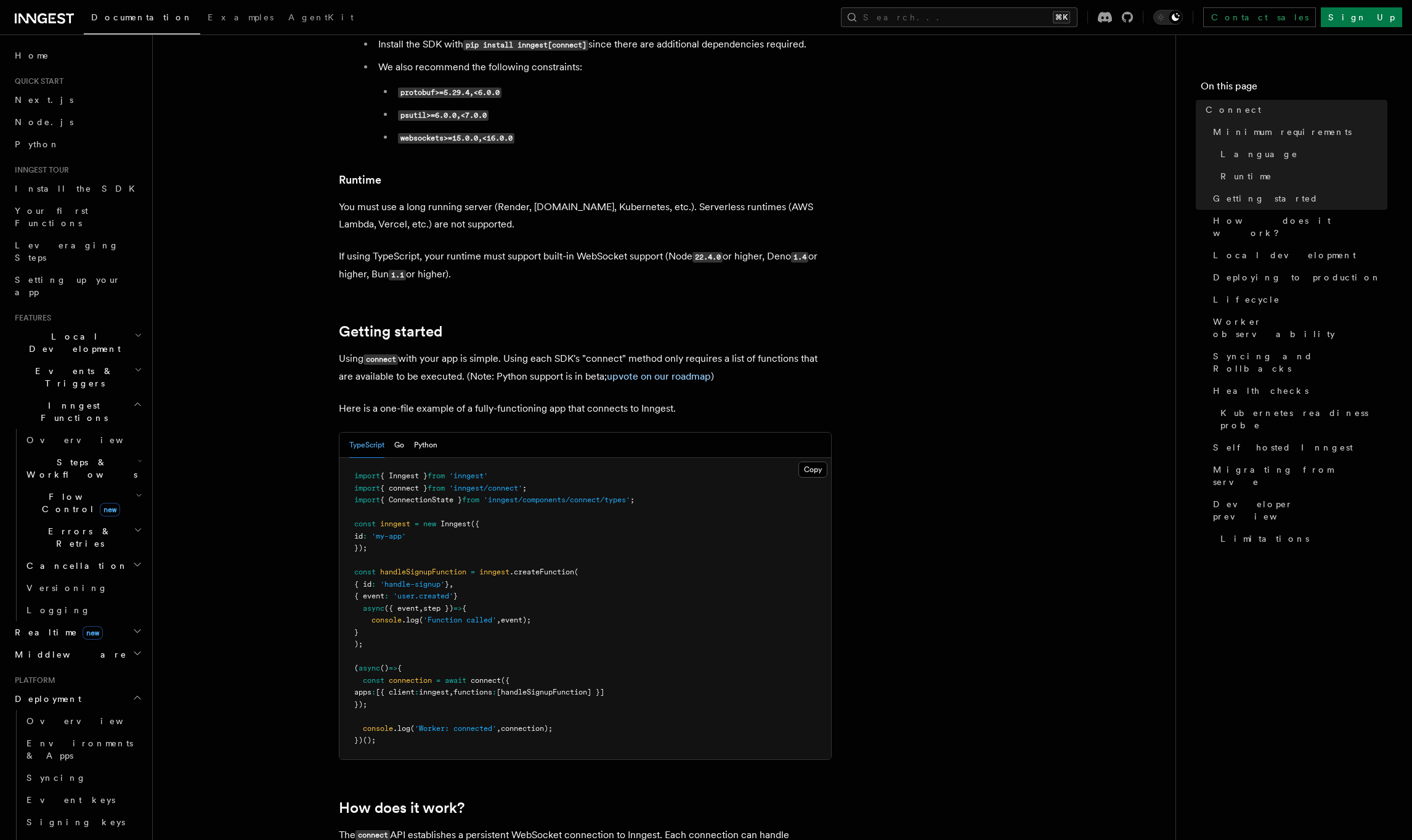
scroll to position [550, 0]
